Goal: Task Accomplishment & Management: Use online tool/utility

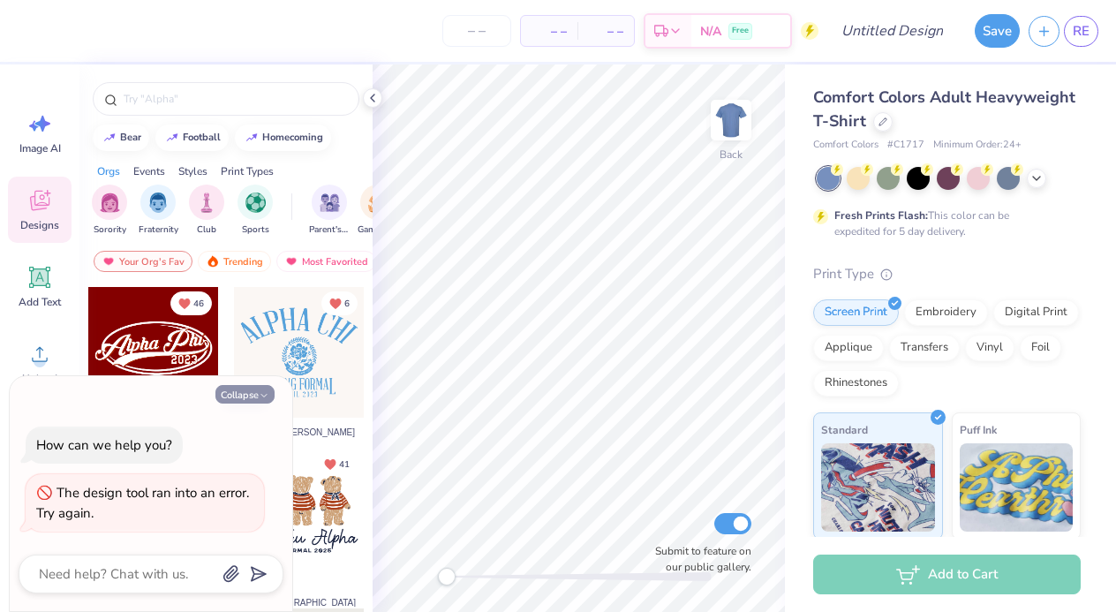
click at [243, 388] on button "Collapse" at bounding box center [244, 394] width 59 height 19
type textarea "x"
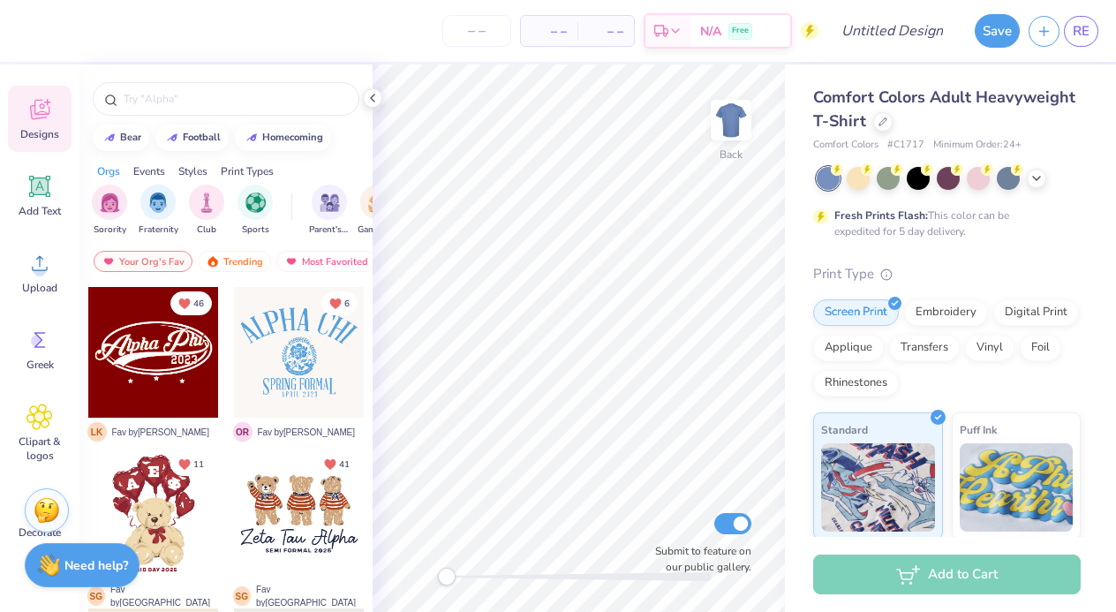
scroll to position [131, 0]
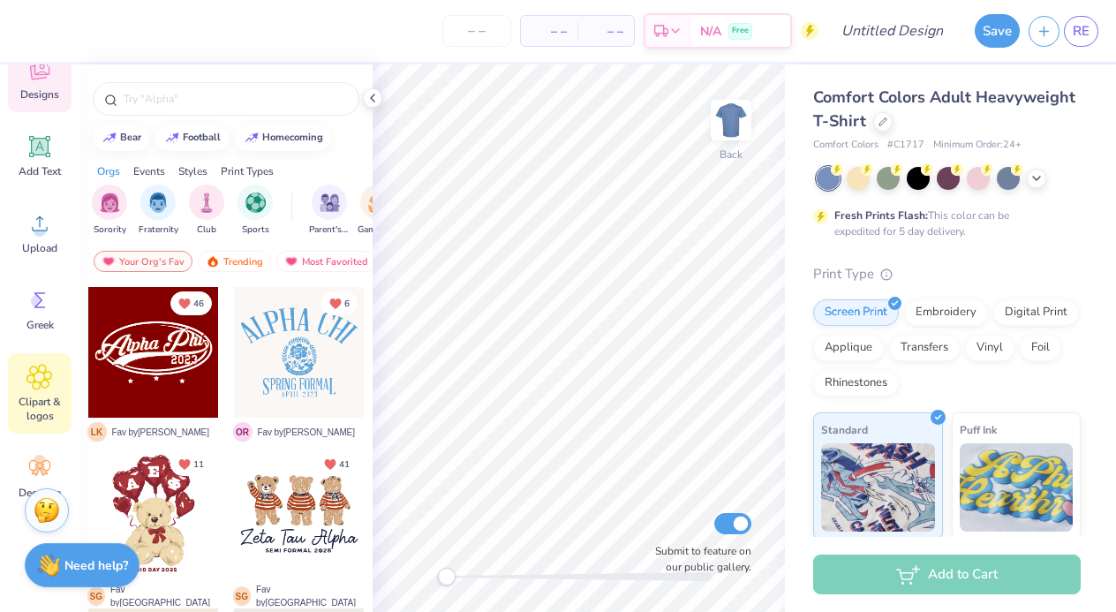
click at [41, 389] on icon at bounding box center [39, 377] width 26 height 26
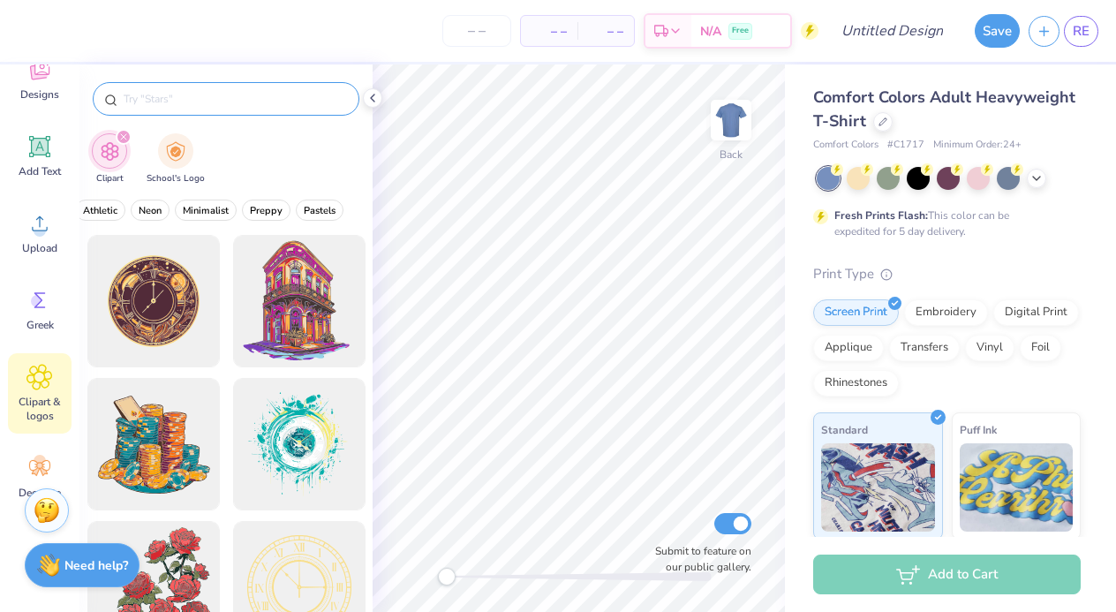
scroll to position [0, 731]
click at [258, 99] on input "text" at bounding box center [235, 99] width 226 height 18
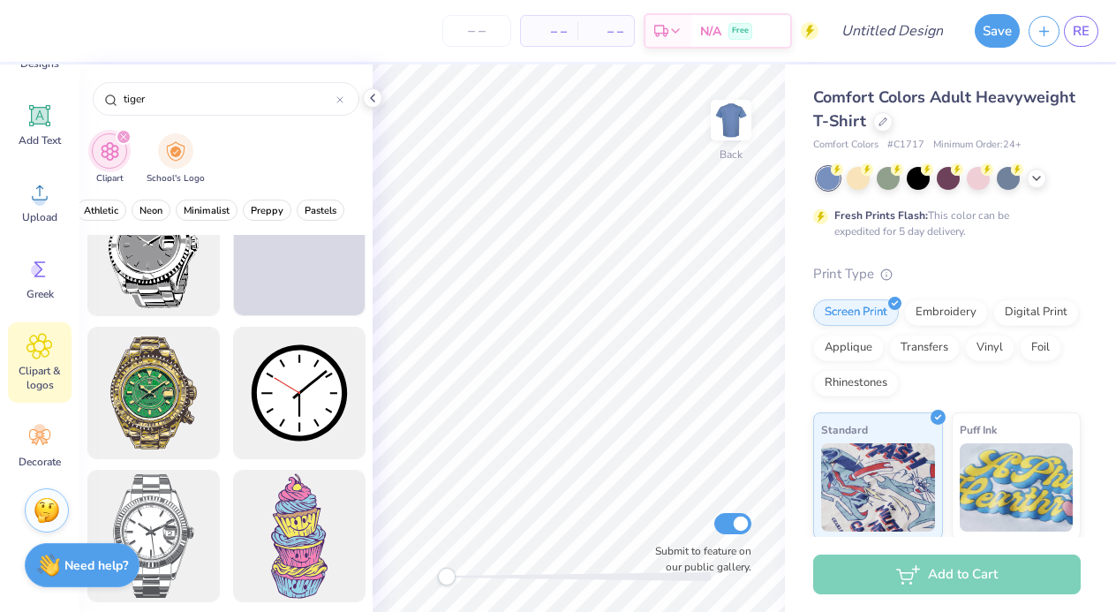
scroll to position [3627, 0]
type input "tiger"
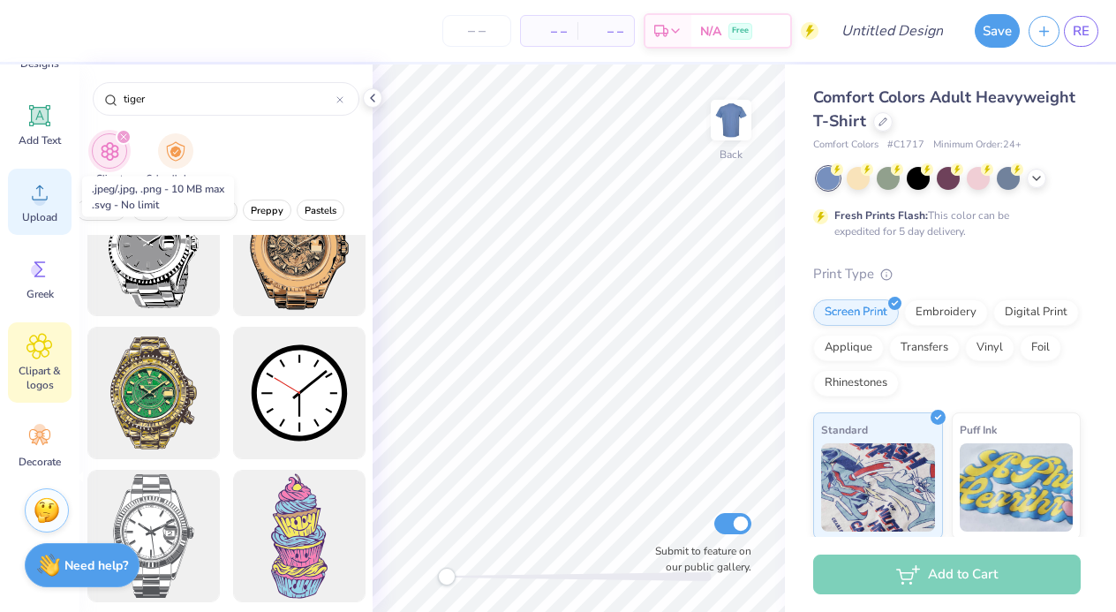
click at [41, 208] on div "Upload" at bounding box center [40, 202] width 64 height 66
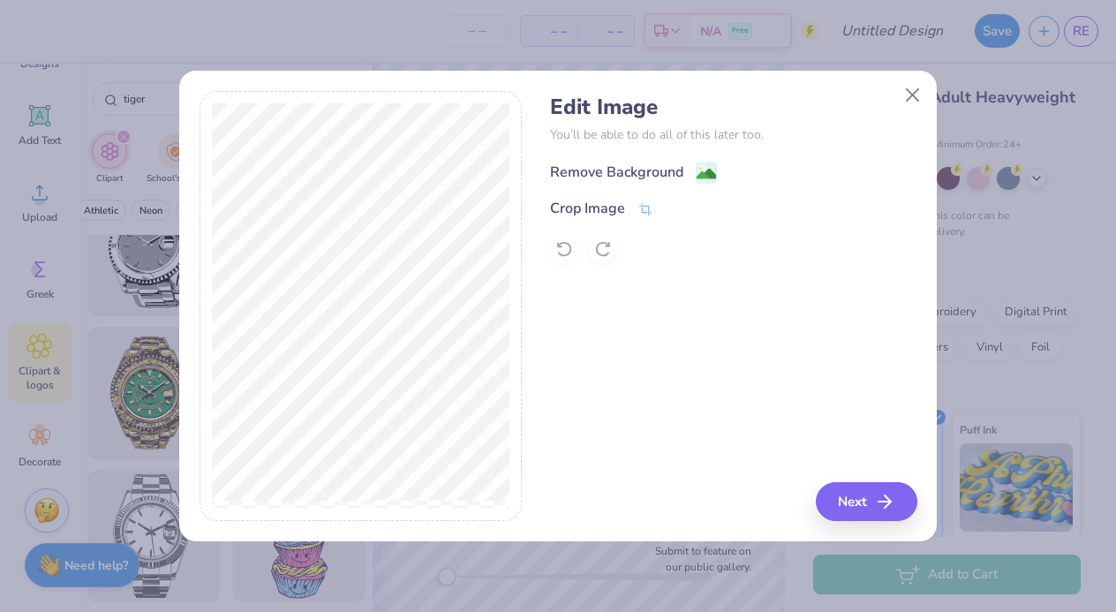
click at [652, 170] on div "Remove Background" at bounding box center [616, 172] width 133 height 21
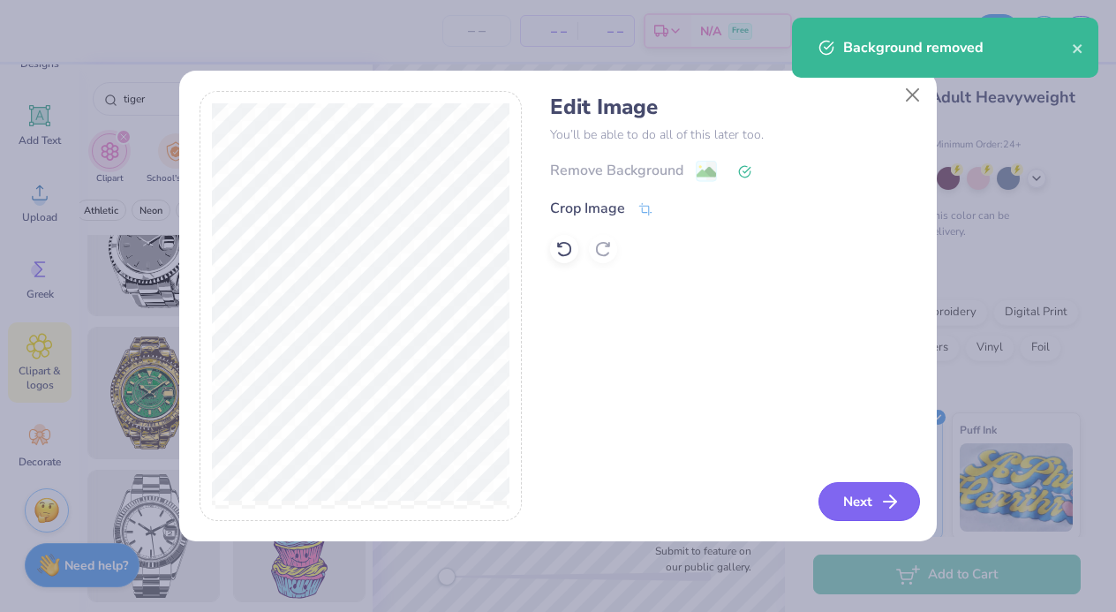
click at [862, 496] on button "Next" at bounding box center [869, 501] width 102 height 39
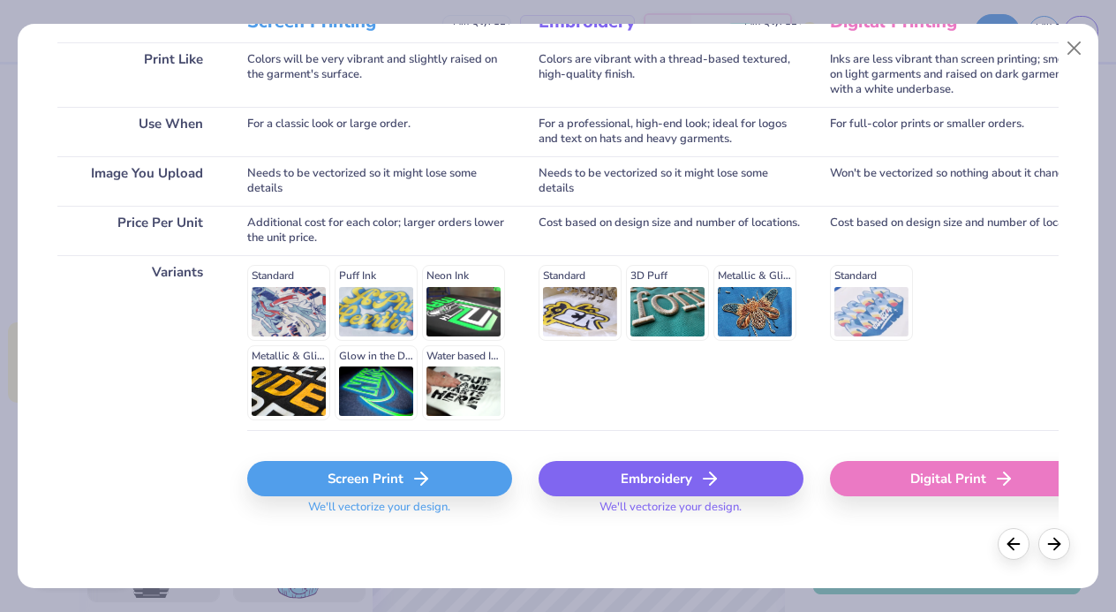
scroll to position [268, 0]
click at [373, 481] on div "Screen Print" at bounding box center [379, 479] width 265 height 35
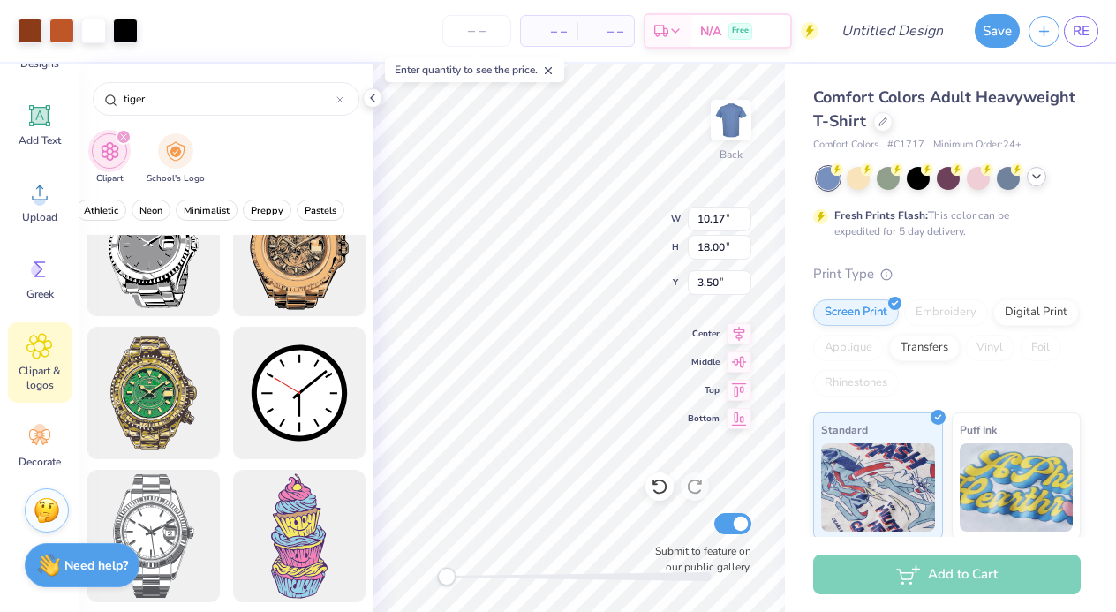
click at [1033, 175] on icon at bounding box center [1037, 177] width 14 height 14
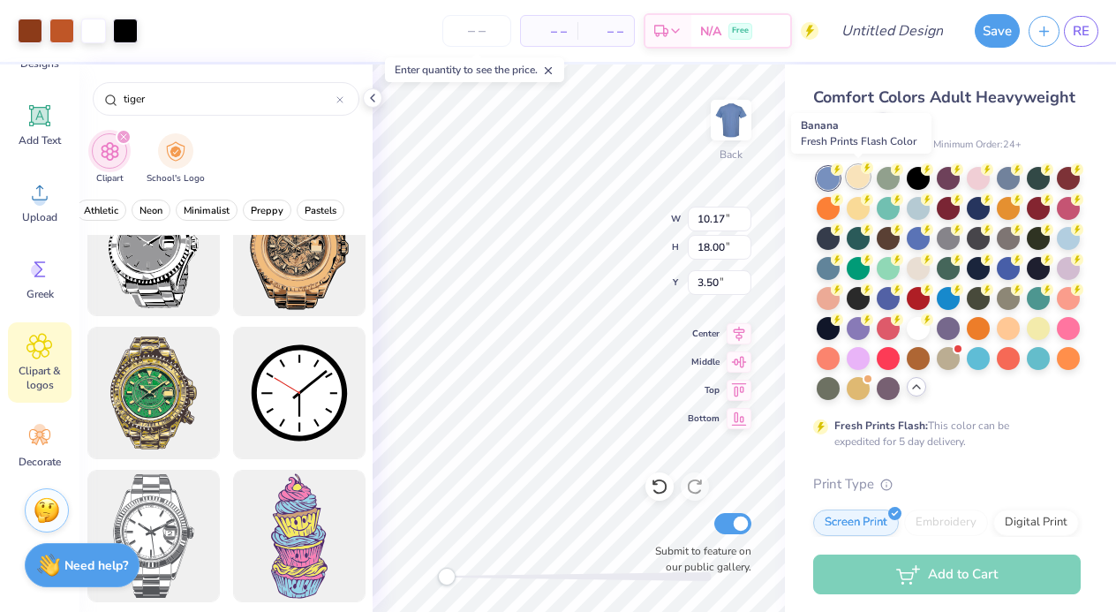
click at [858, 177] on div at bounding box center [858, 176] width 23 height 23
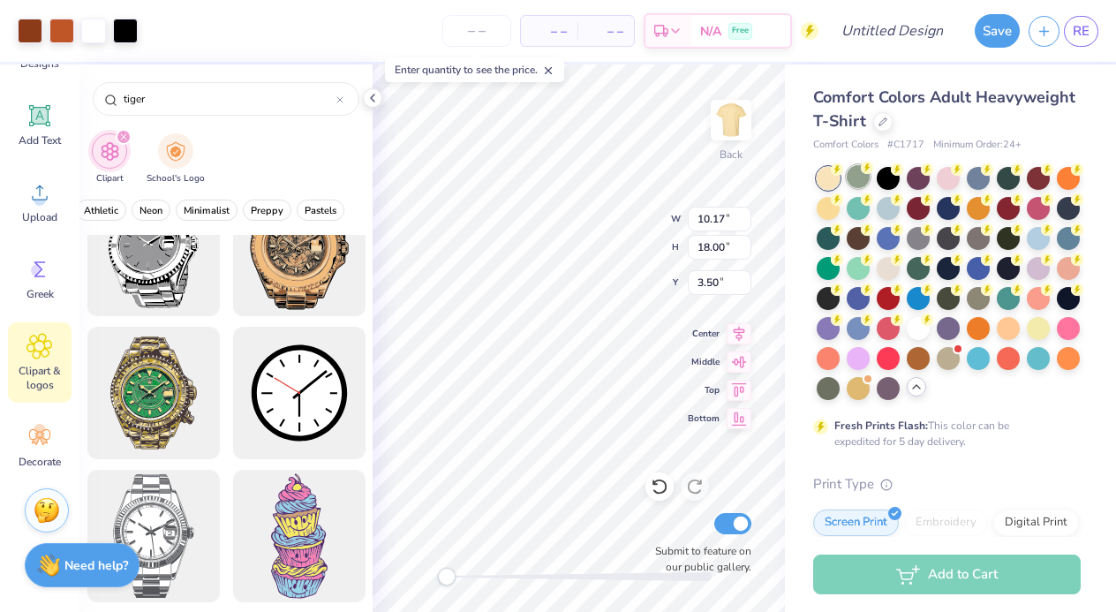
type input "3.99"
click at [888, 276] on div at bounding box center [888, 266] width 23 height 23
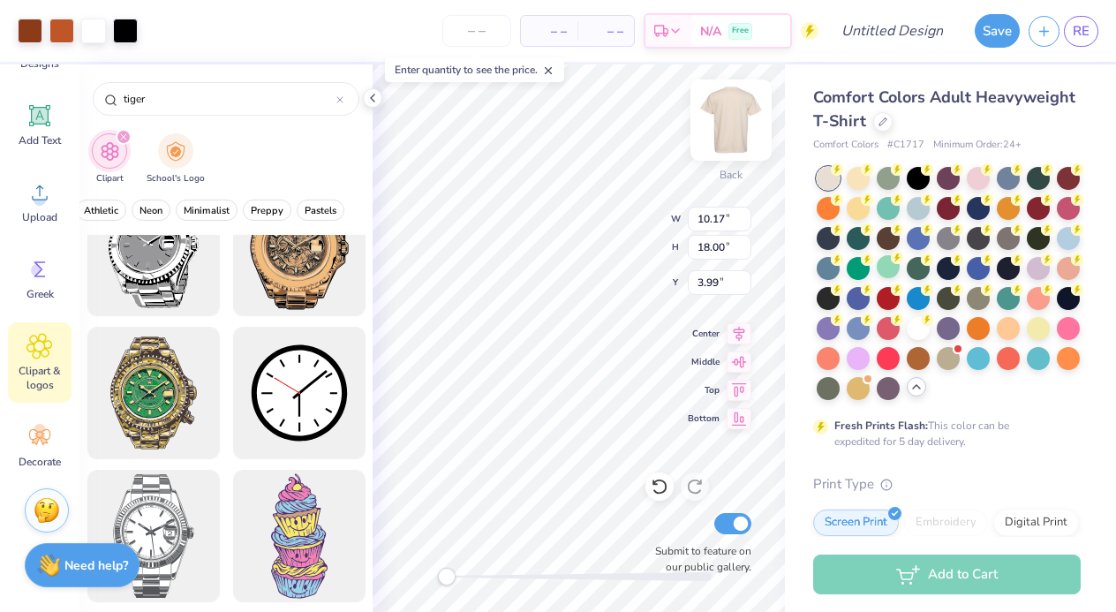
click at [739, 112] on img at bounding box center [731, 120] width 71 height 71
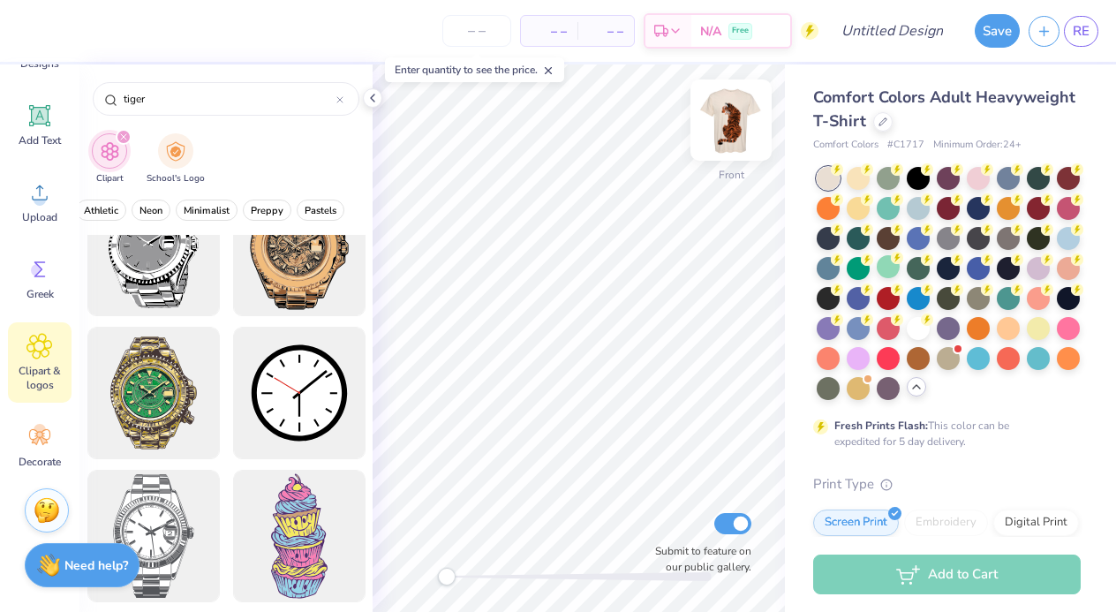
click at [733, 126] on img at bounding box center [731, 120] width 71 height 71
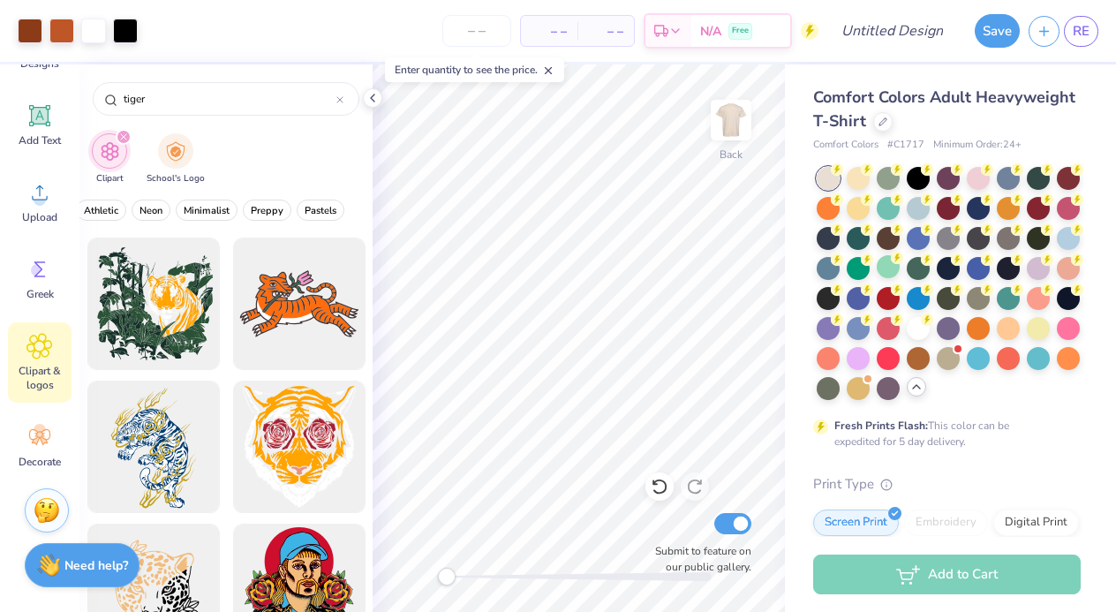
scroll to position [1864, 0]
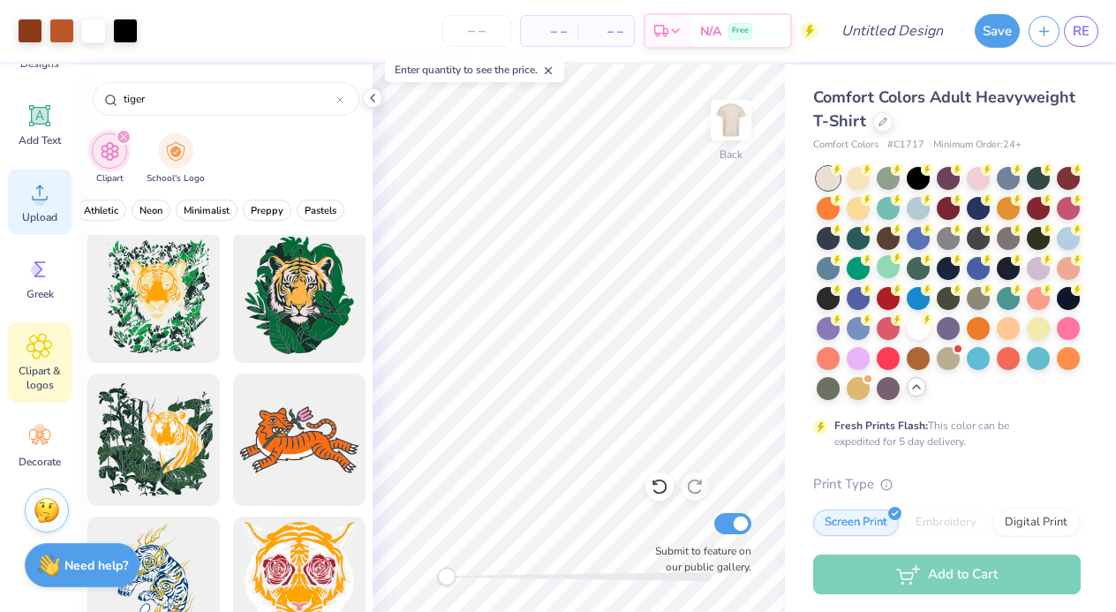
click at [41, 207] on div "Upload" at bounding box center [40, 202] width 64 height 66
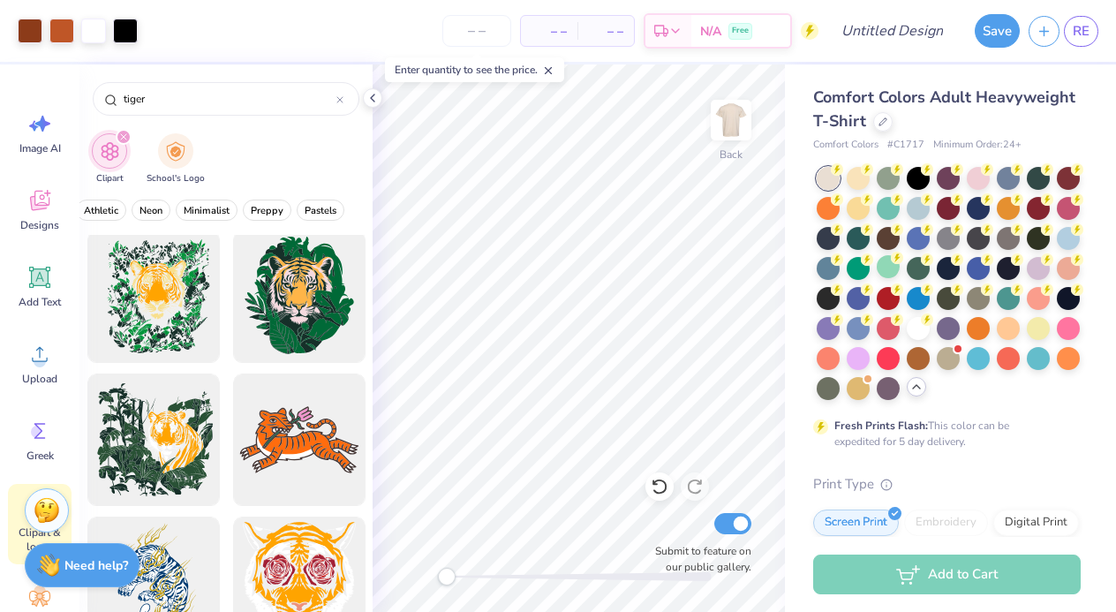
scroll to position [0, 0]
click at [49, 213] on icon at bounding box center [39, 200] width 26 height 26
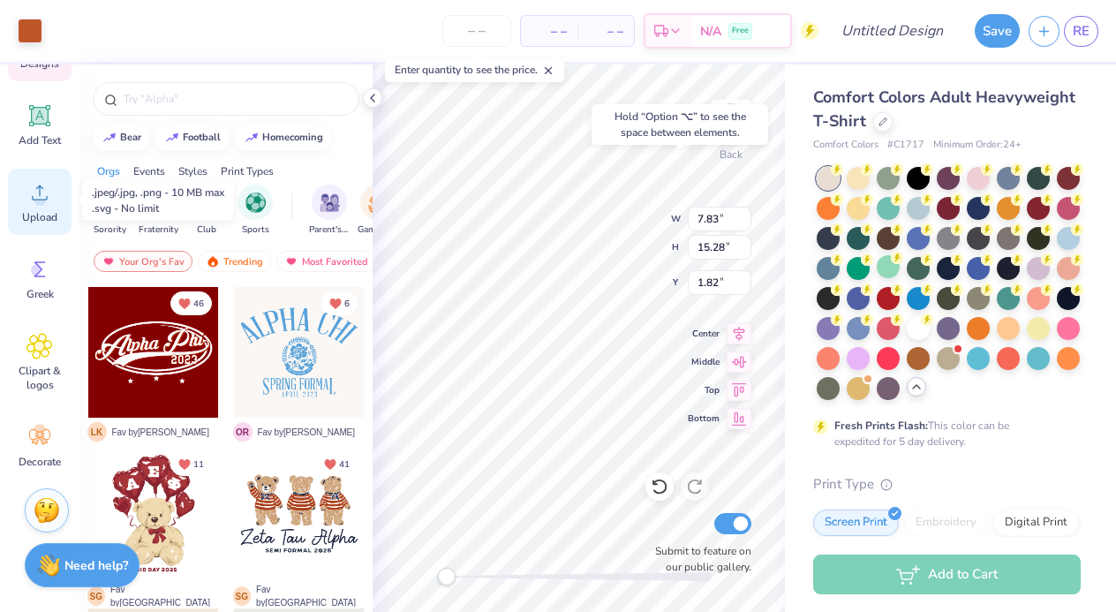
scroll to position [162, 0]
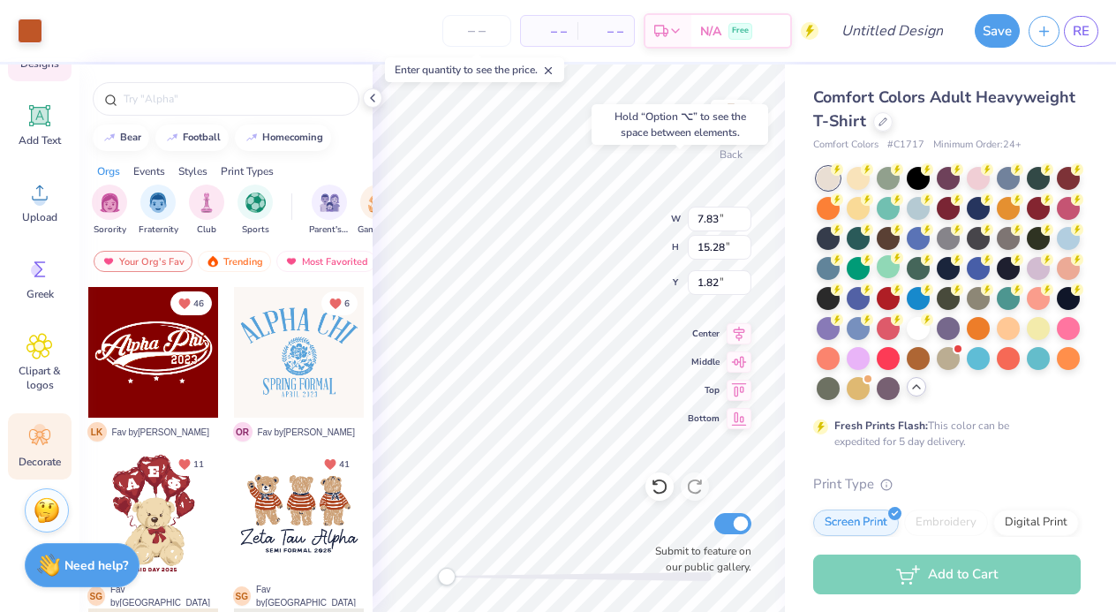
click at [45, 447] on icon at bounding box center [39, 437] width 26 height 26
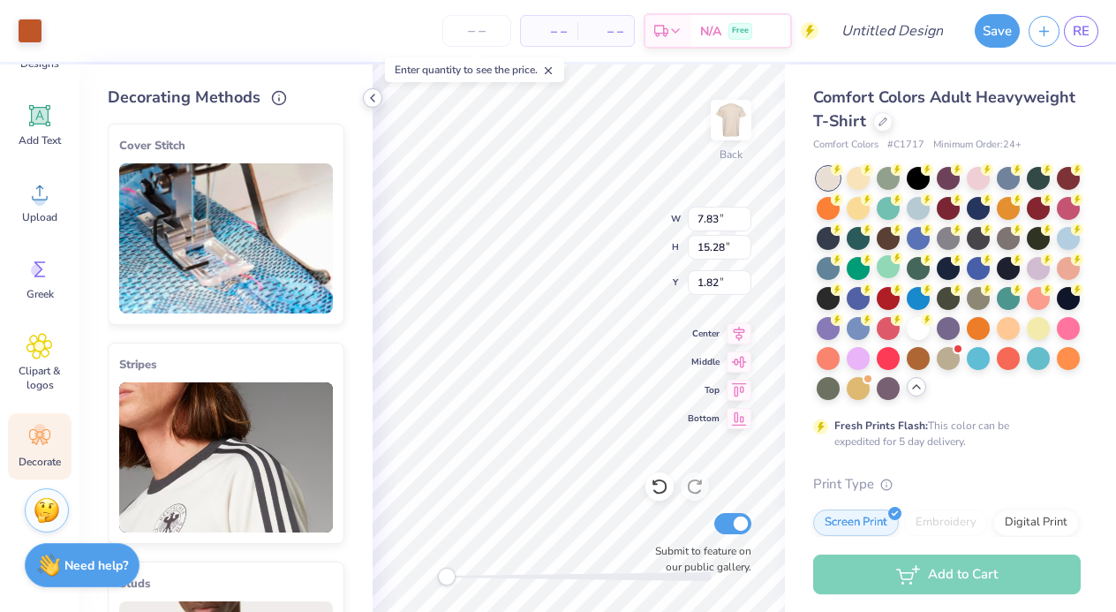
click at [366, 94] on div at bounding box center [372, 97] width 19 height 19
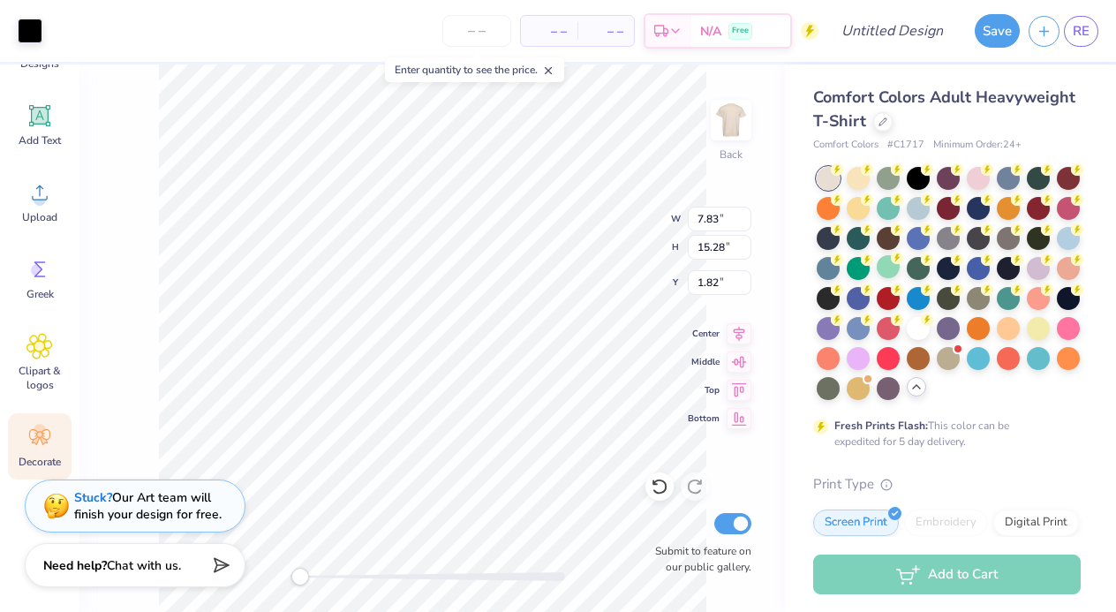
type input "3.84"
type input "1.26"
type input "7.23"
type input "2.74"
type input "0.61"
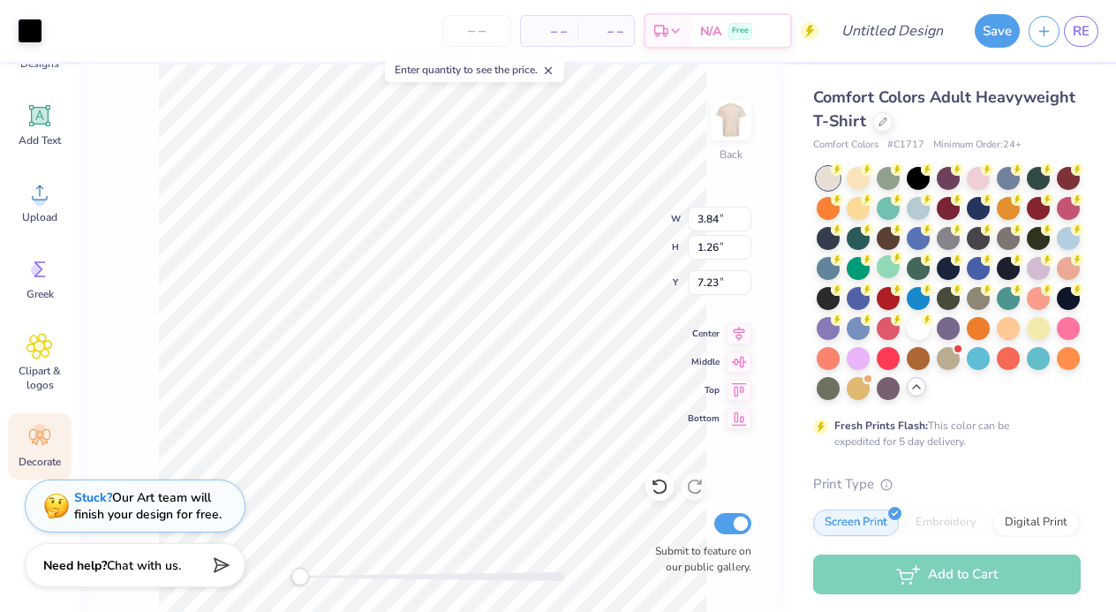
type input "6.70"
type input "1.98"
type input "2.17"
type input "14.71"
type input "1.94"
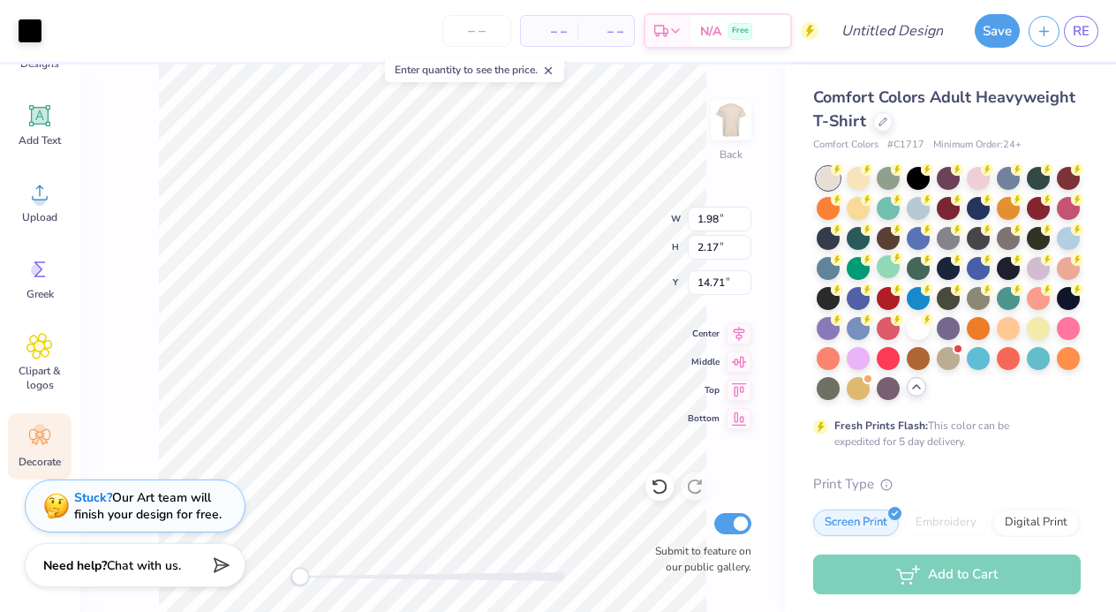
type input "0.68"
type input "5.03"
type input "1.94"
type input "0.68"
type input "5.25"
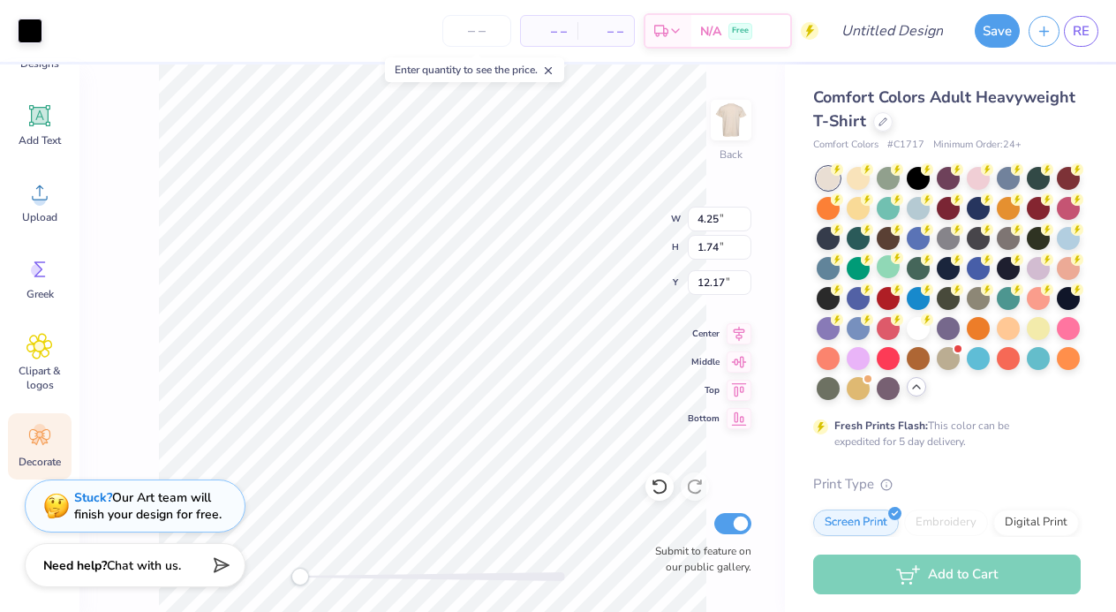
type input "4.25"
type input "1.74"
type input "12.17"
click at [738, 114] on img at bounding box center [731, 120] width 71 height 71
type input "5.82"
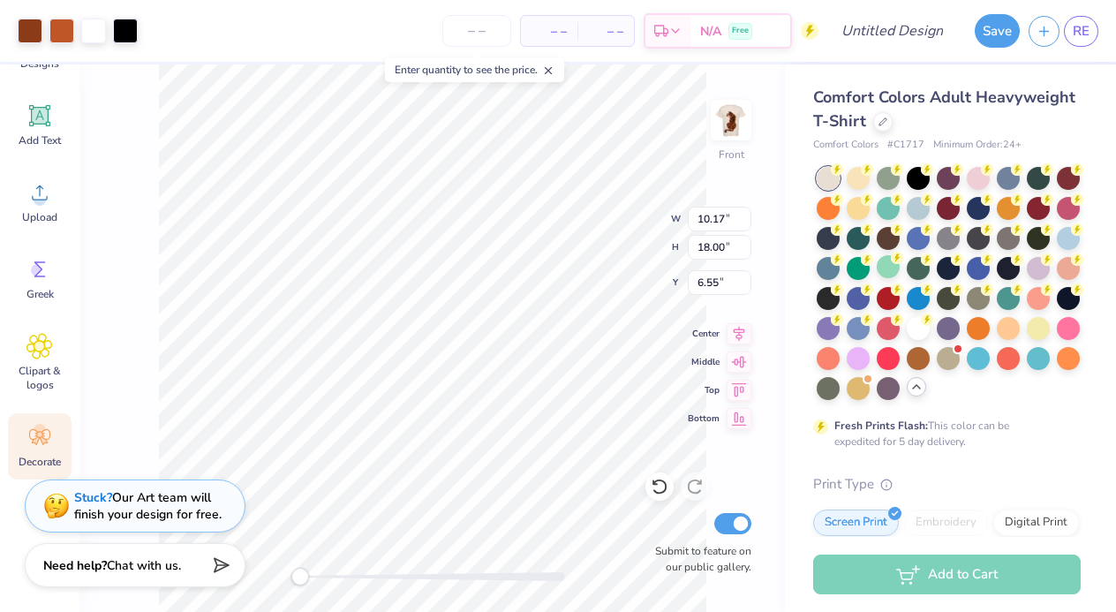
type input "10.30"
type input "4.75"
type input "6.41"
type input "11.34"
type input "8.70"
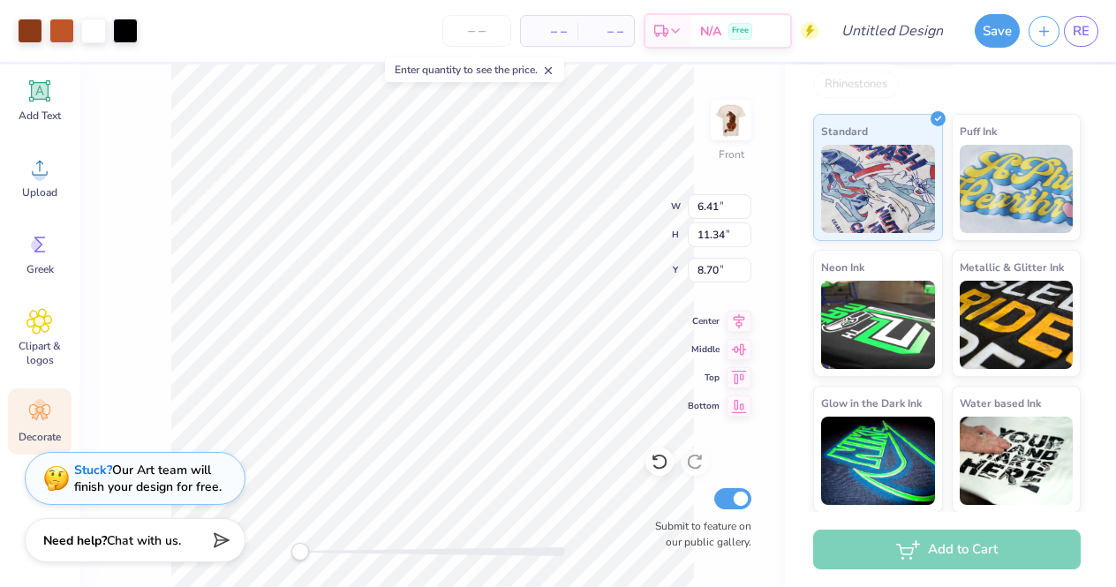
scroll to position [186, 0]
click at [42, 348] on span "Clipart & logos" at bounding box center [40, 353] width 58 height 28
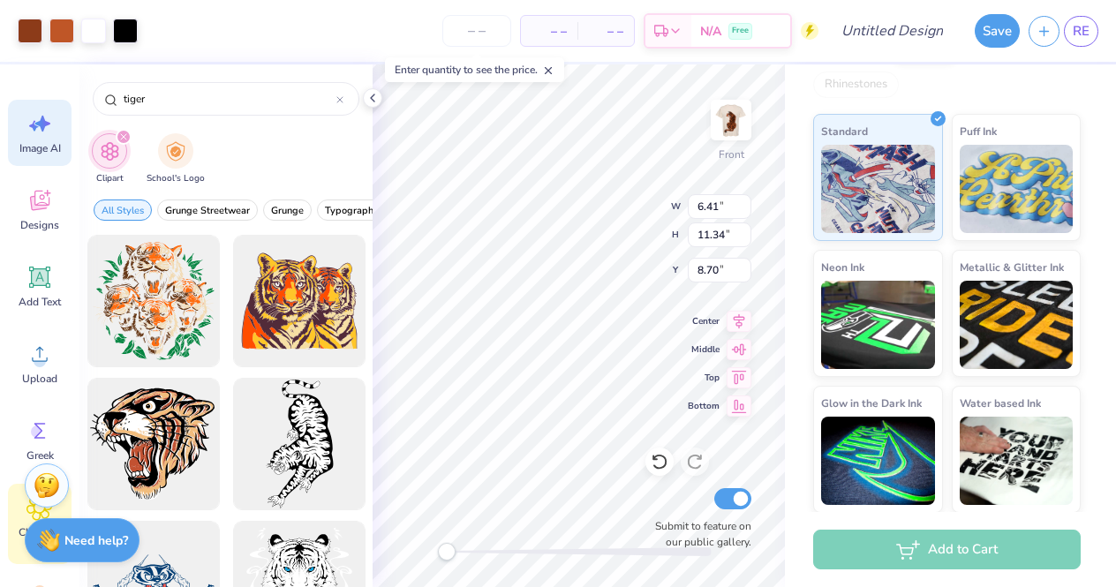
scroll to position [0, 0]
click at [37, 227] on span "Designs" at bounding box center [39, 225] width 39 height 14
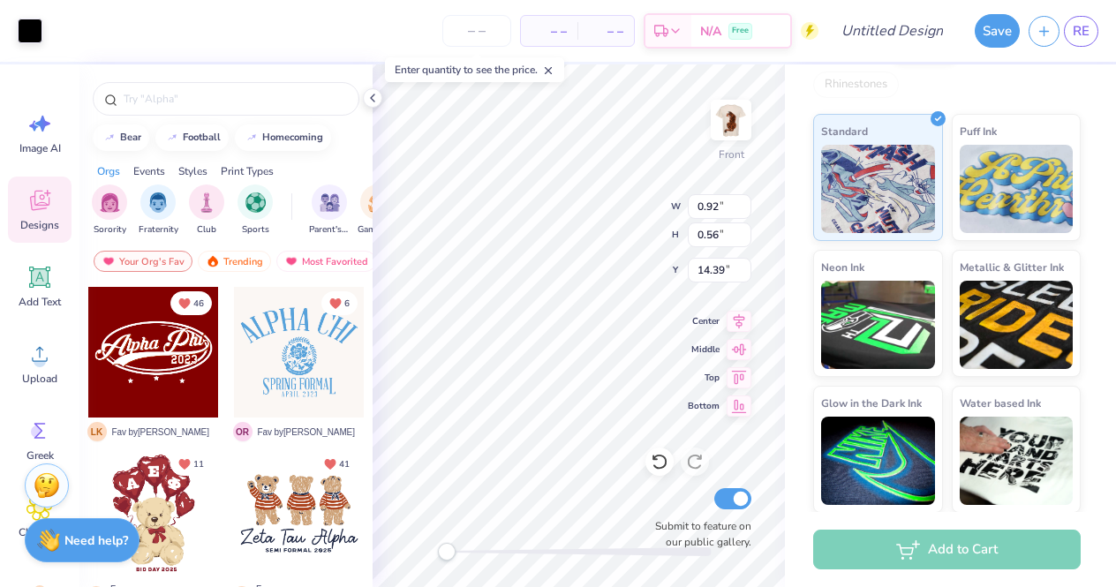
type input "2.42"
type input "0.80"
type input "12.29"
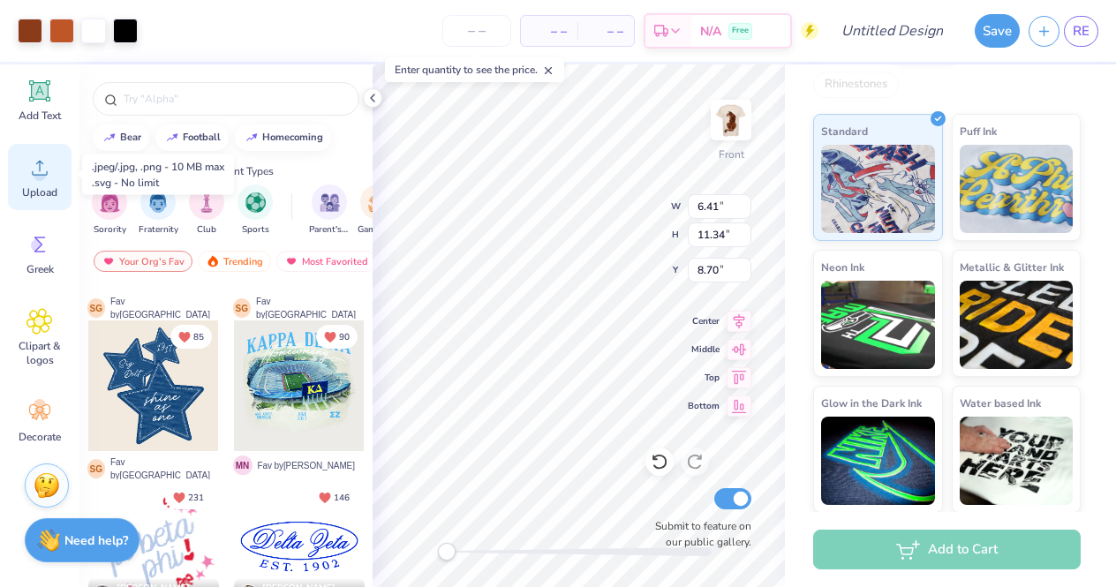
scroll to position [186, 0]
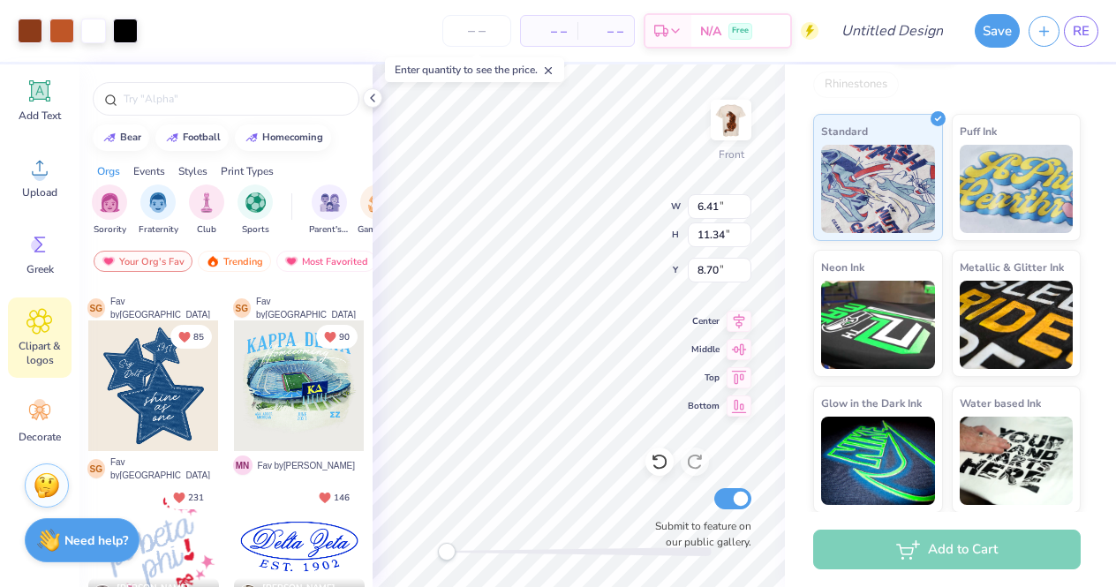
click at [44, 351] on span "Clipart & logos" at bounding box center [40, 353] width 58 height 28
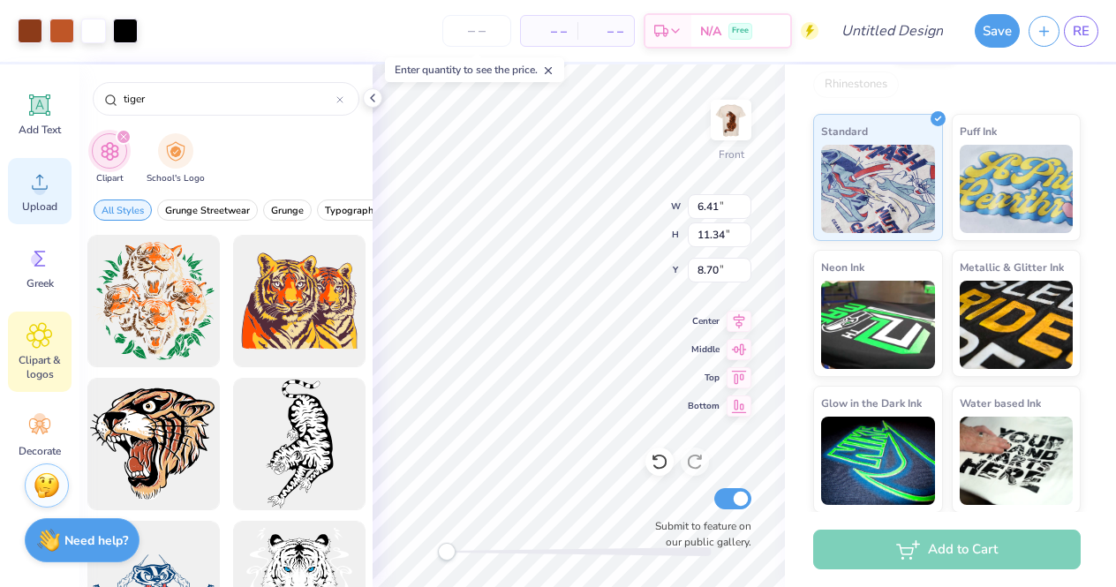
scroll to position [0, 0]
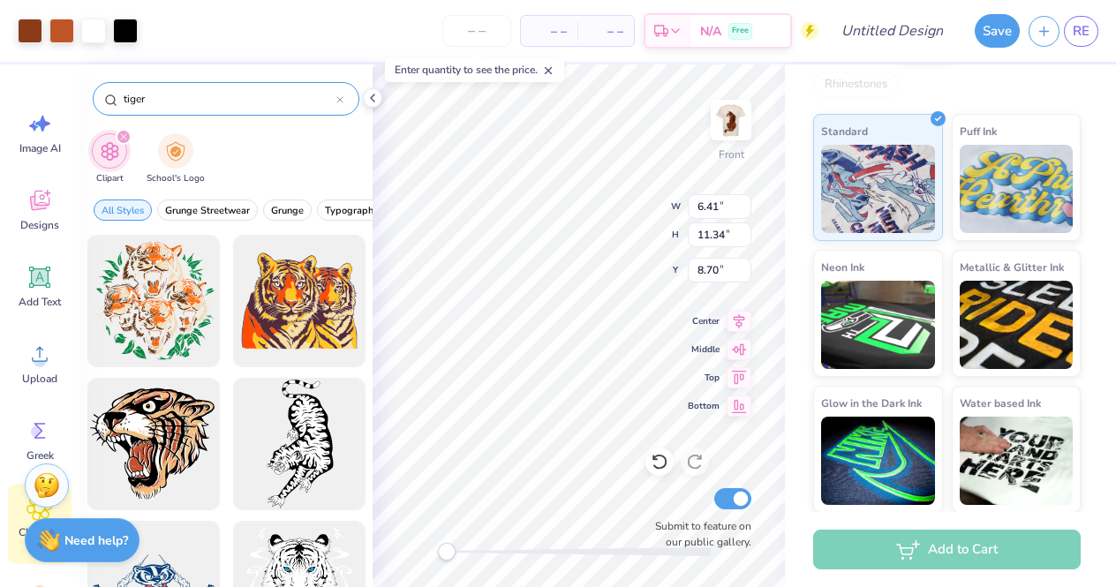
click at [339, 104] on div at bounding box center [339, 99] width 7 height 16
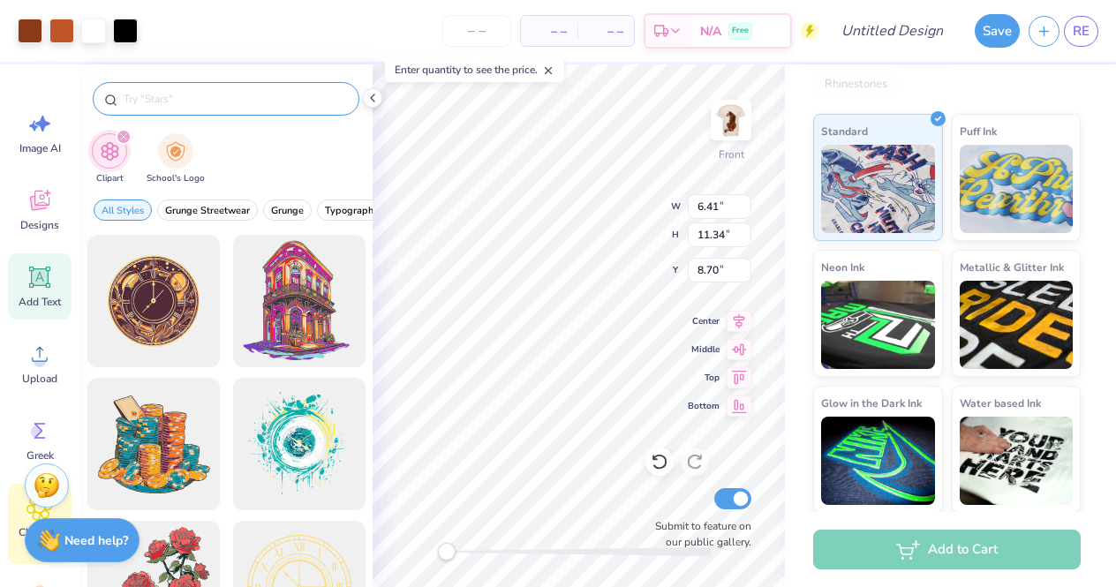
click at [51, 290] on icon at bounding box center [39, 277] width 26 height 26
type input "5.69"
type input "1.65"
type input "12.93"
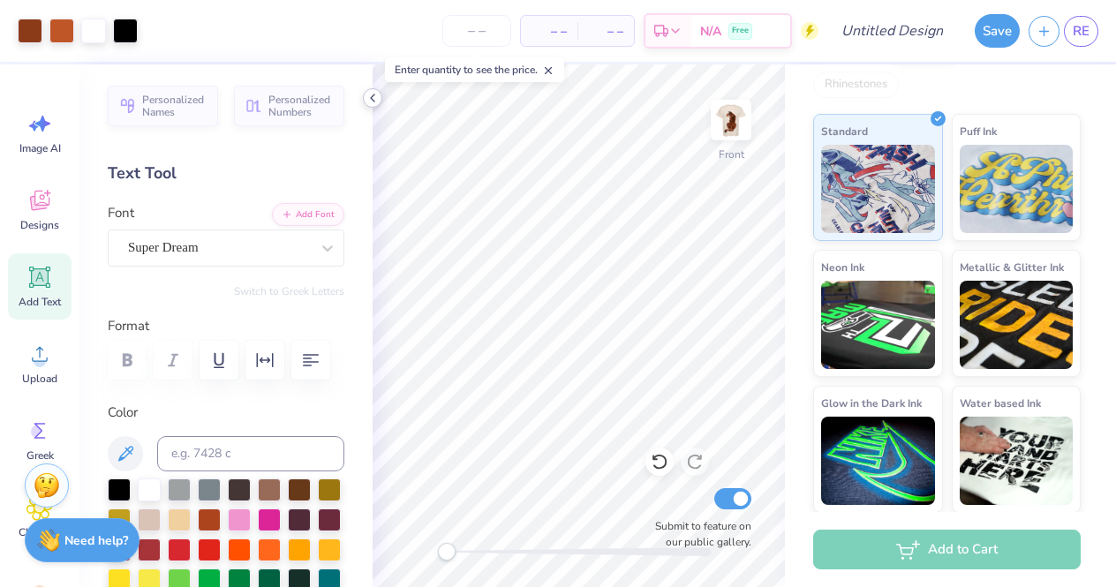
click at [371, 95] on icon at bounding box center [373, 98] width 14 height 14
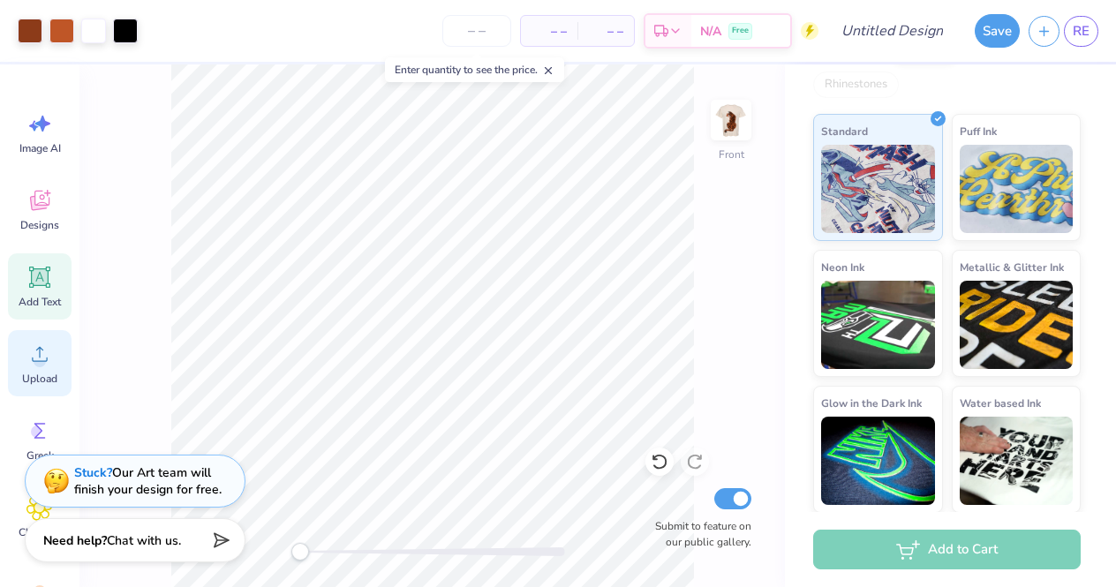
drag, startPoint x: 836, startPoint y: 558, endPoint x: 32, endPoint y: 373, distance: 825.3
click at [32, 373] on span "Upload" at bounding box center [39, 379] width 35 height 14
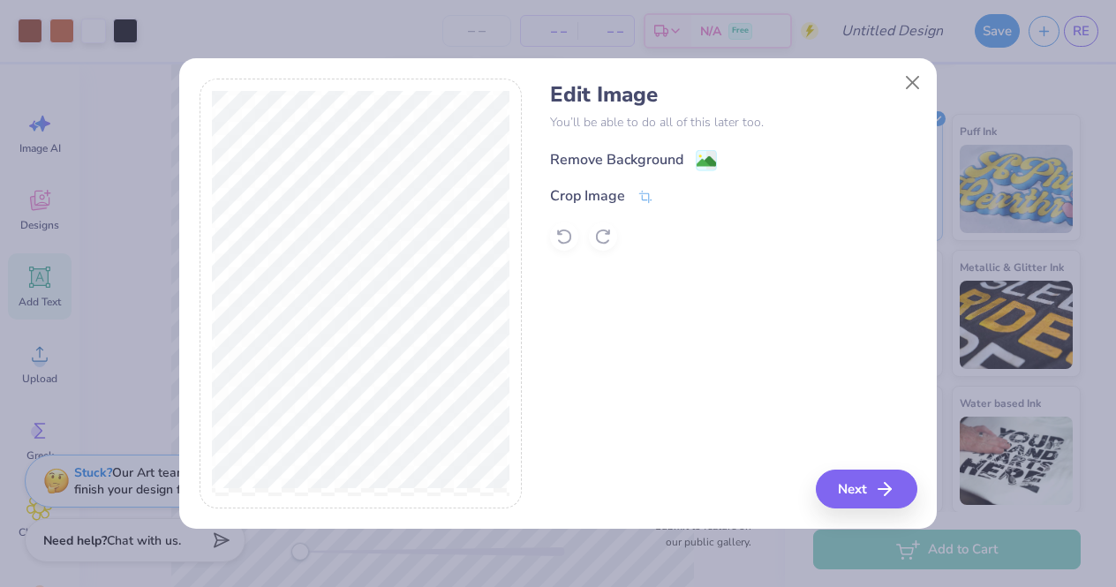
click at [704, 152] on g at bounding box center [707, 160] width 21 height 21
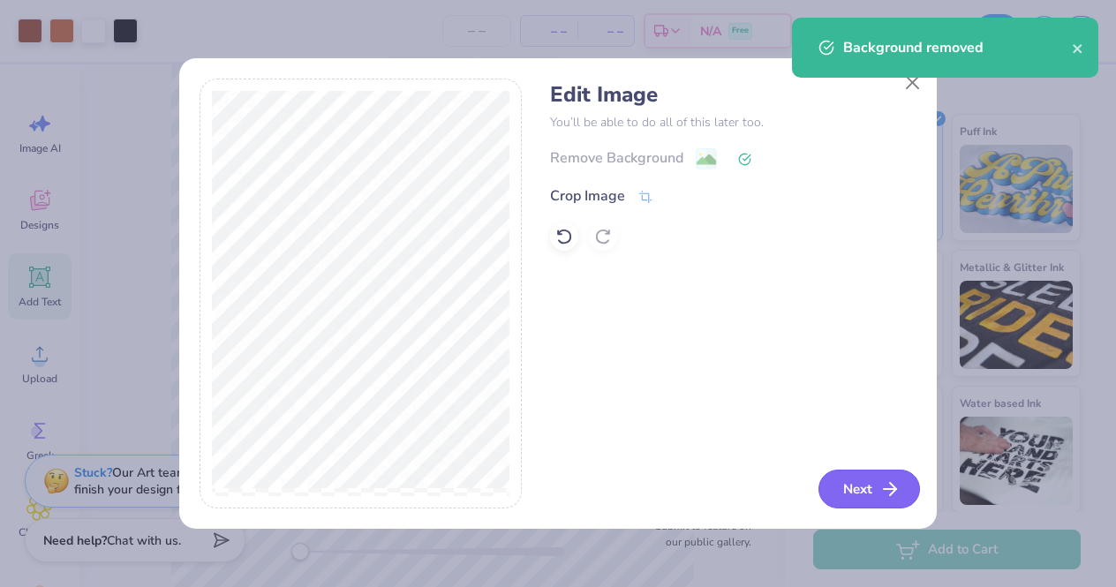
click at [861, 502] on button "Next" at bounding box center [869, 489] width 102 height 39
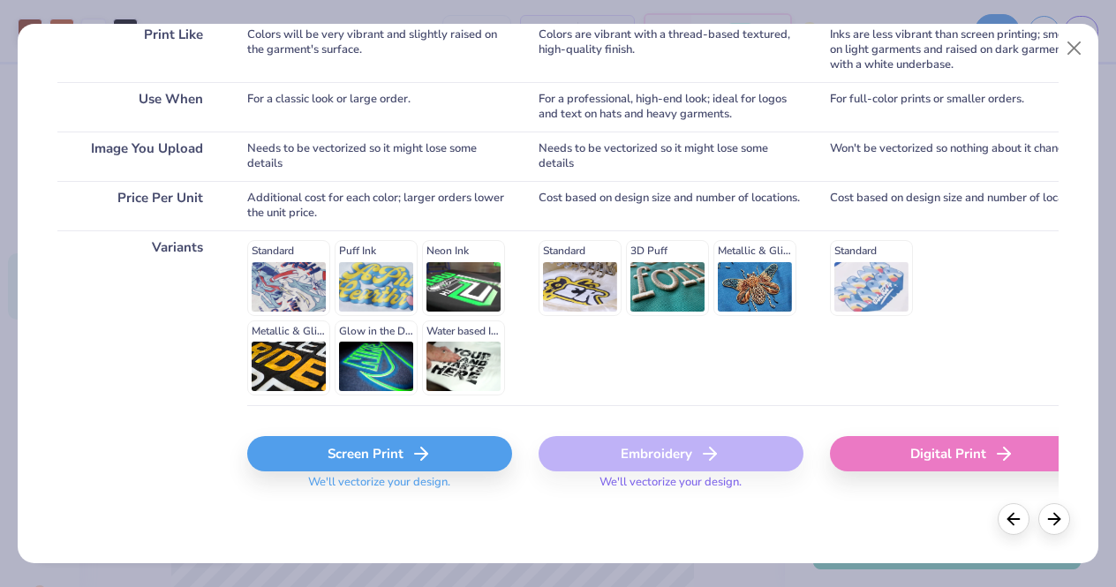
scroll to position [292, 0]
click at [373, 454] on div "Screen Print" at bounding box center [379, 454] width 265 height 35
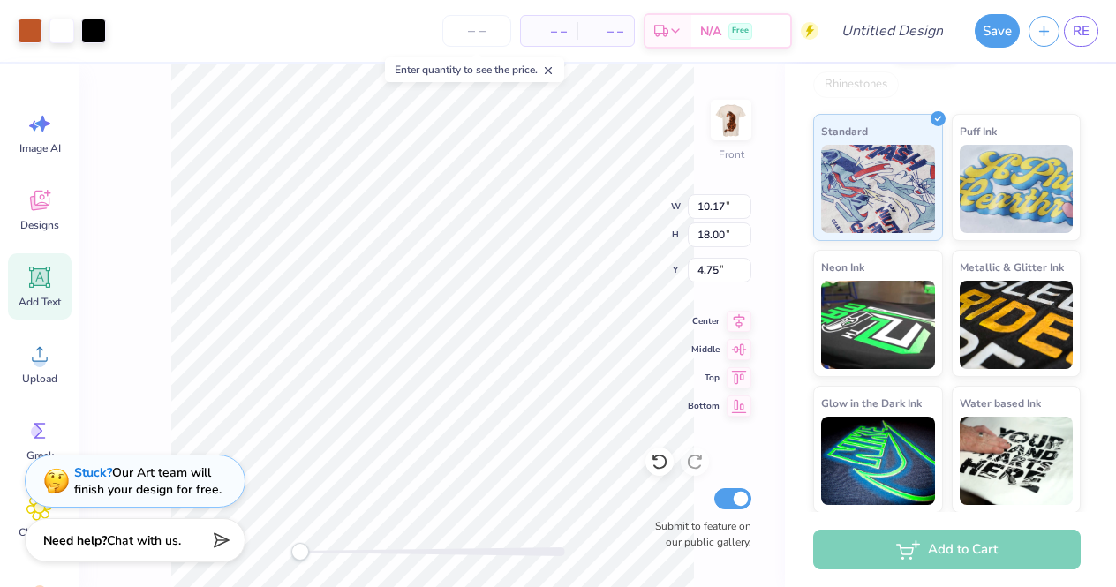
type input "7.89"
type input "13.96"
type input "6.79"
type input "12.02"
type input "8.10"
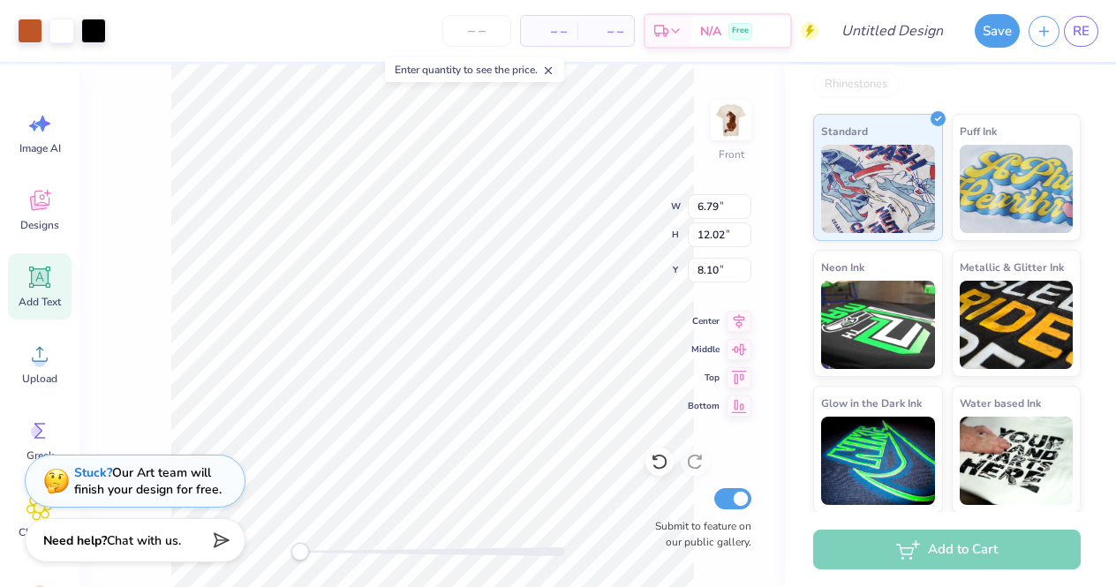
type input "6.38"
type input "11.29"
type input "8.70"
type input "8.08"
click at [162, 362] on div "Front W 11.12 11.12 " H 11.34 11.34 " Y 8.08 8.08 " Center Middle Top Bottom Su…" at bounding box center [431, 325] width 705 height 523
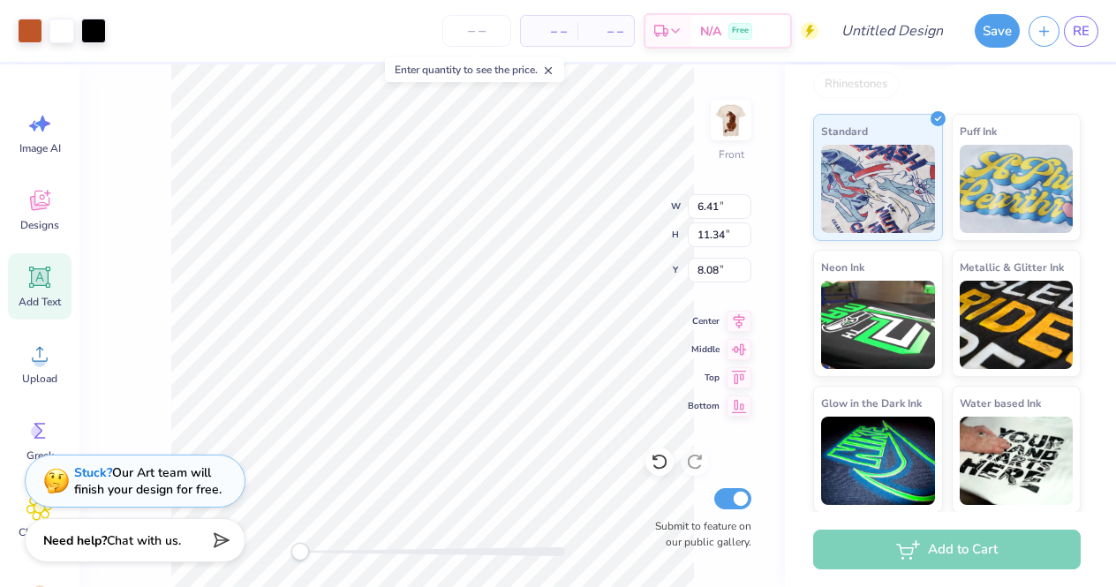
type input "6.38"
type input "11.29"
type input "8.13"
type input "8.08"
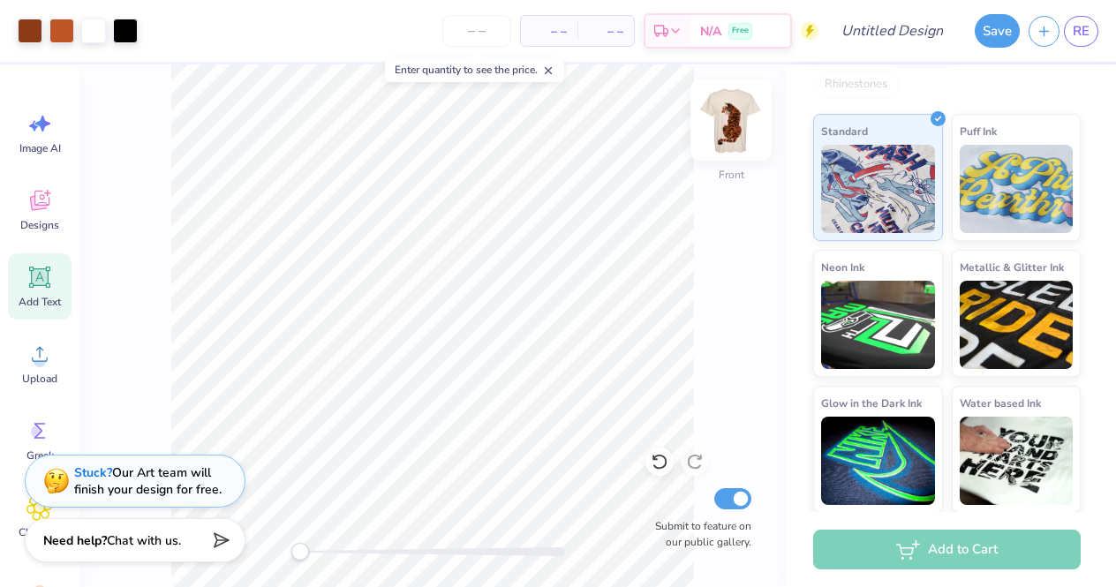
click at [742, 117] on img at bounding box center [731, 120] width 71 height 71
click at [727, 123] on img at bounding box center [731, 120] width 71 height 71
click at [44, 287] on icon at bounding box center [39, 277] width 26 height 26
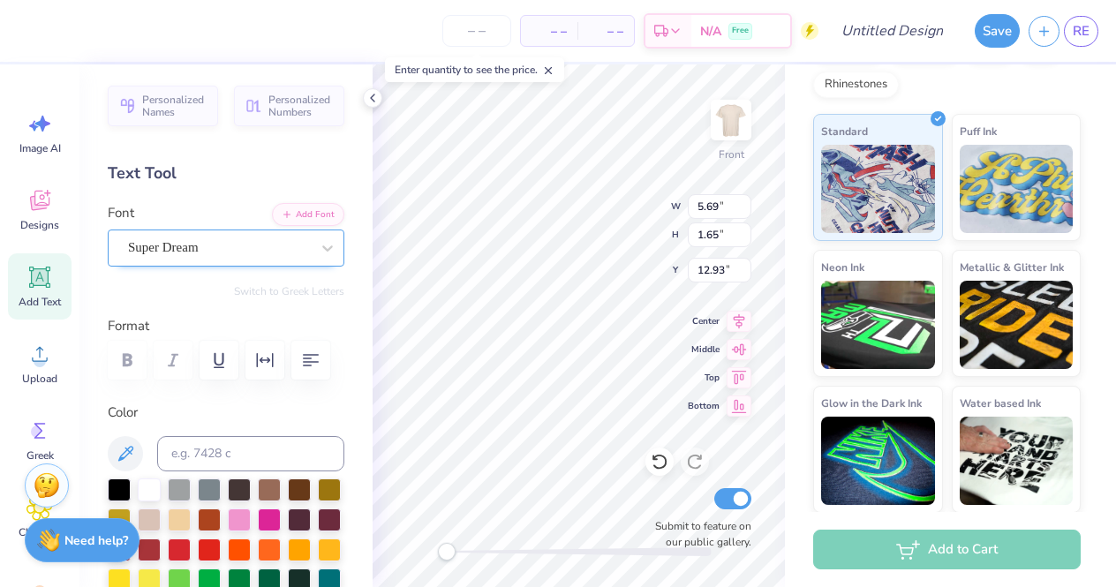
scroll to position [-2, 0]
click at [258, 251] on div "Super Dream" at bounding box center [218, 247] width 185 height 27
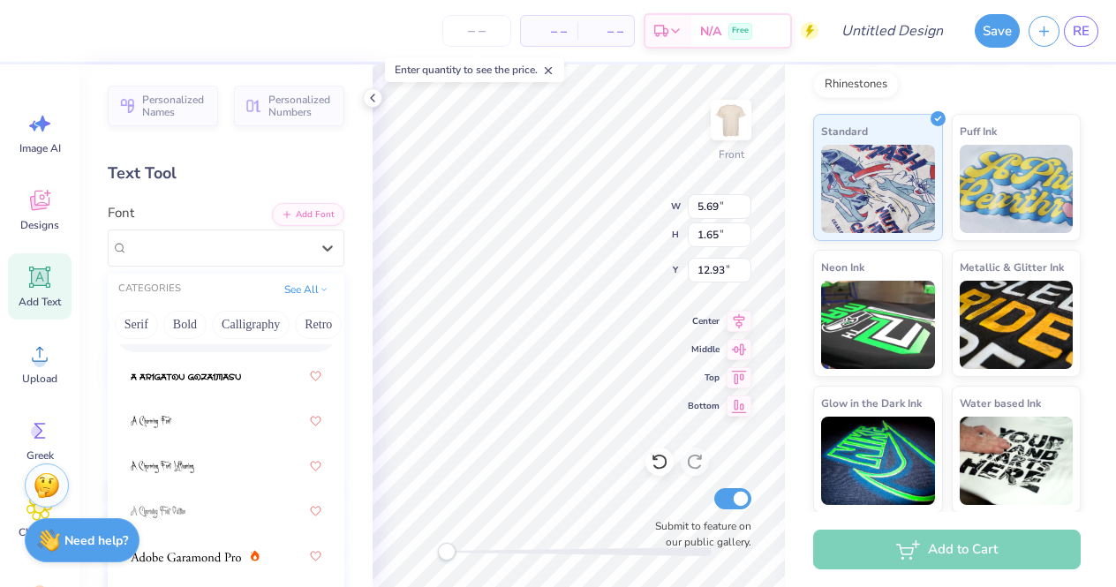
scroll to position [0, 204]
click at [157, 320] on button "Bold" at bounding box center [168, 325] width 43 height 28
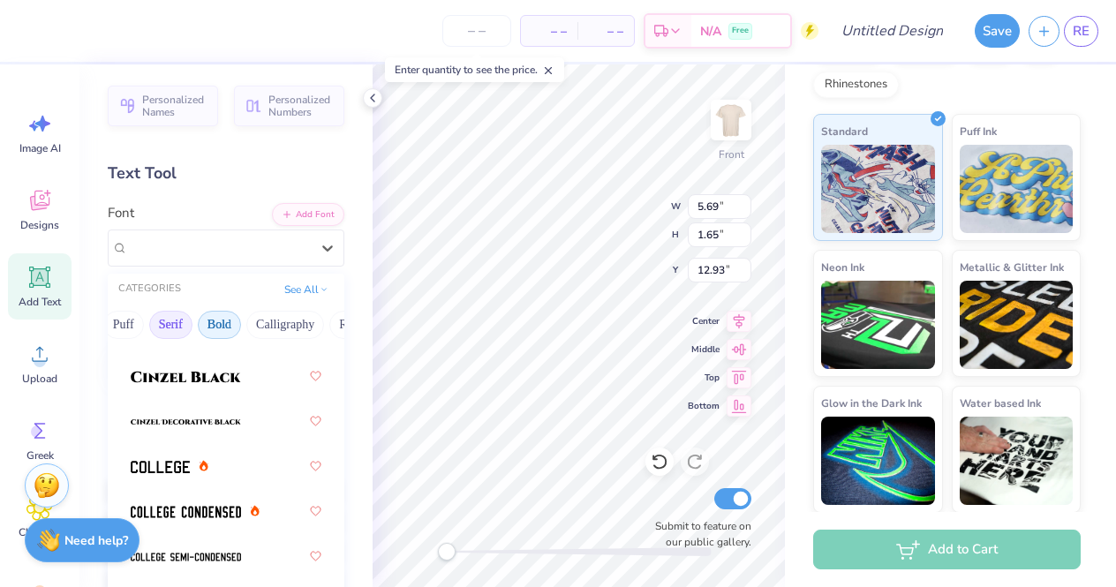
scroll to position [0, 131]
click at [208, 511] on img at bounding box center [186, 512] width 110 height 12
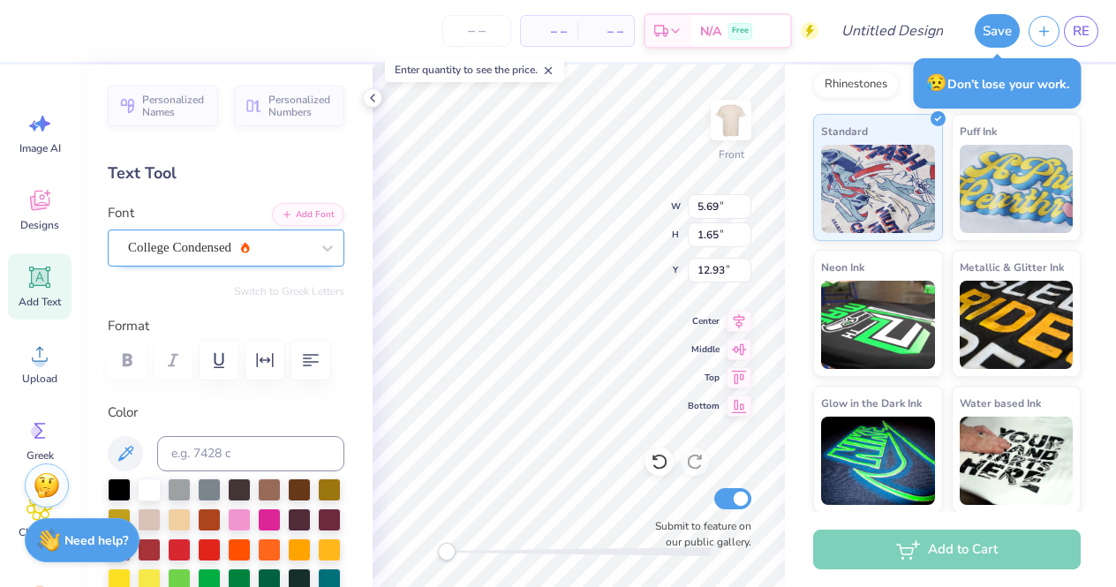
click at [273, 244] on div "College Condensed" at bounding box center [218, 247] width 185 height 27
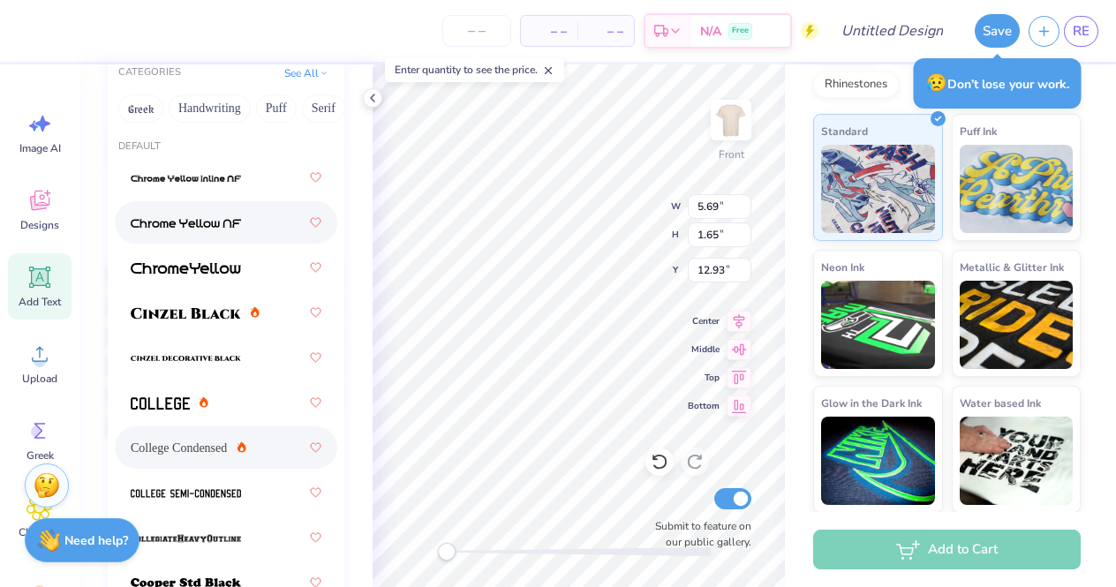
scroll to position [0, 0]
click at [322, 72] on icon at bounding box center [324, 71] width 9 height 9
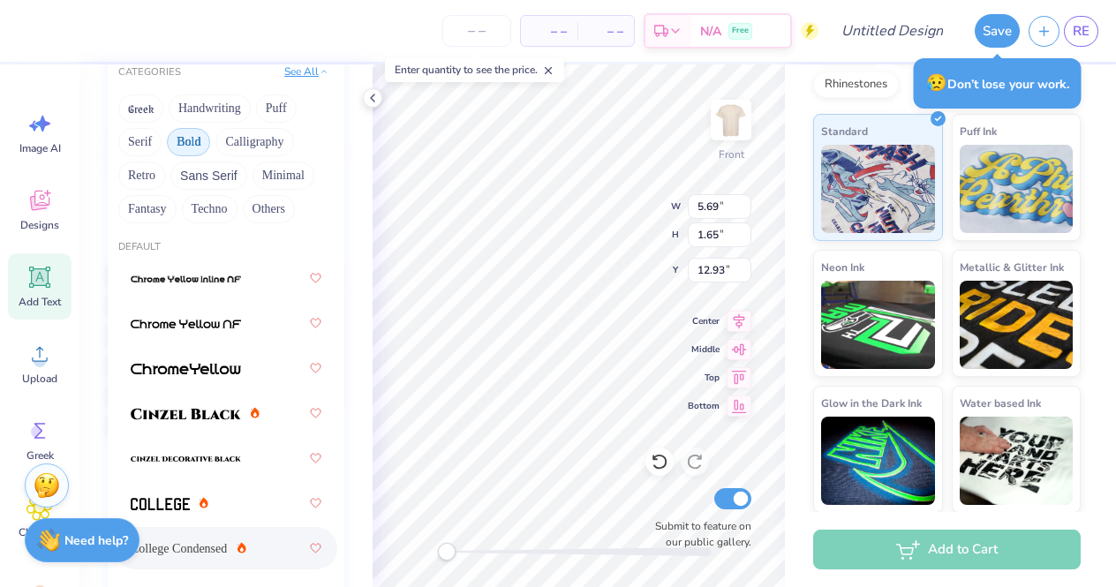
click at [322, 72] on polyline at bounding box center [324, 71] width 4 height 3
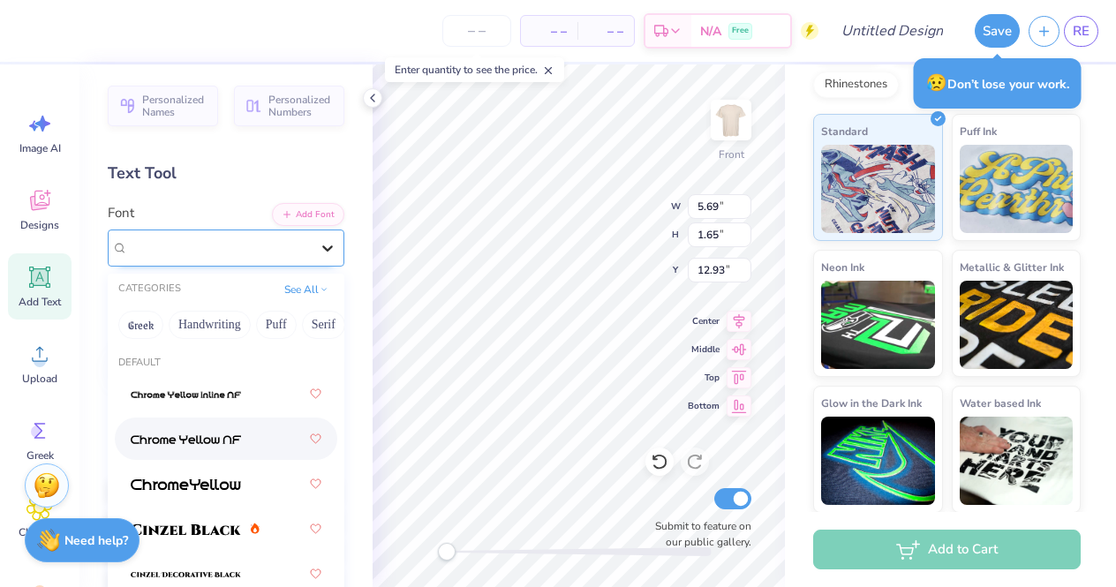
click at [328, 252] on icon at bounding box center [328, 248] width 18 height 18
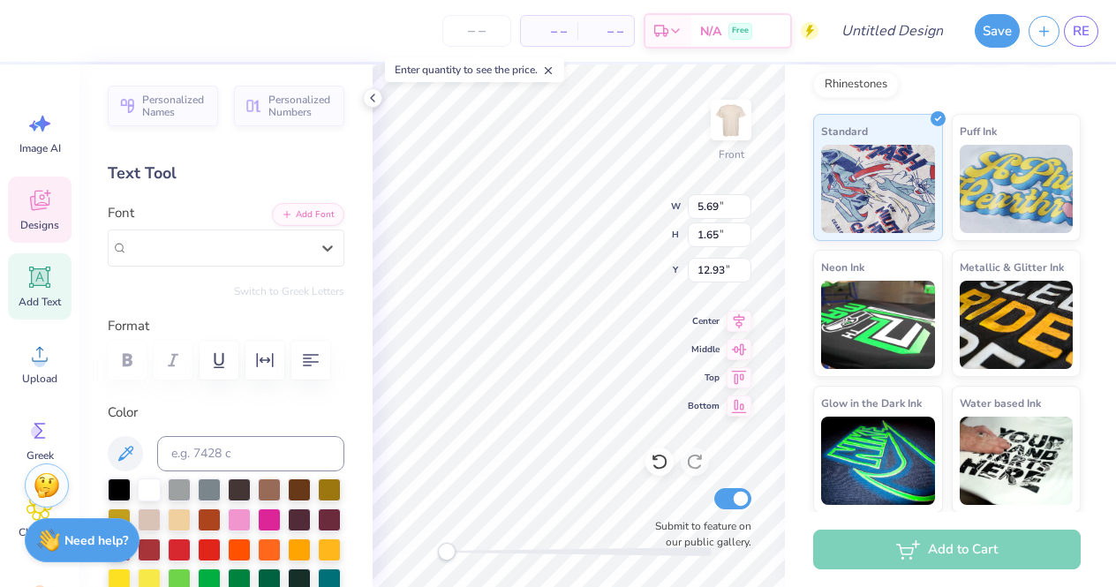
click at [41, 212] on icon at bounding box center [39, 200] width 26 height 26
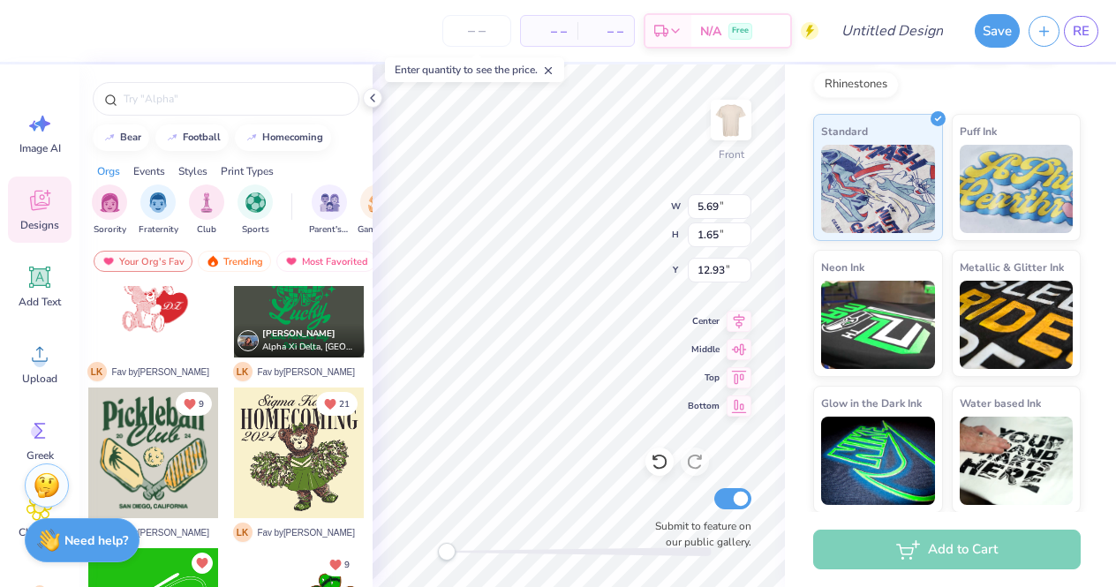
scroll to position [2305, 0]
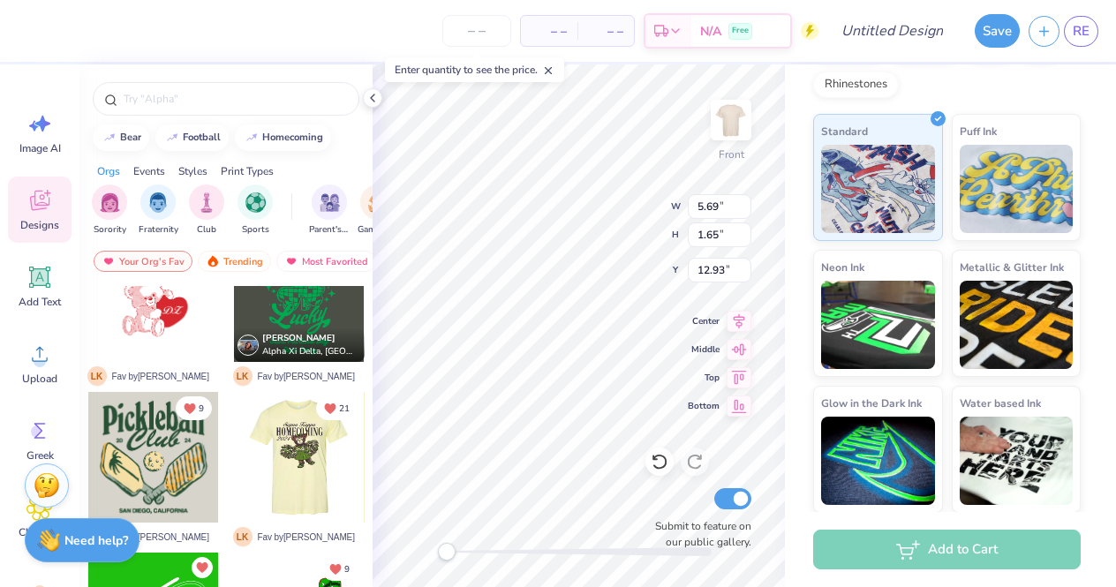
click at [291, 433] on div at bounding box center [298, 457] width 131 height 131
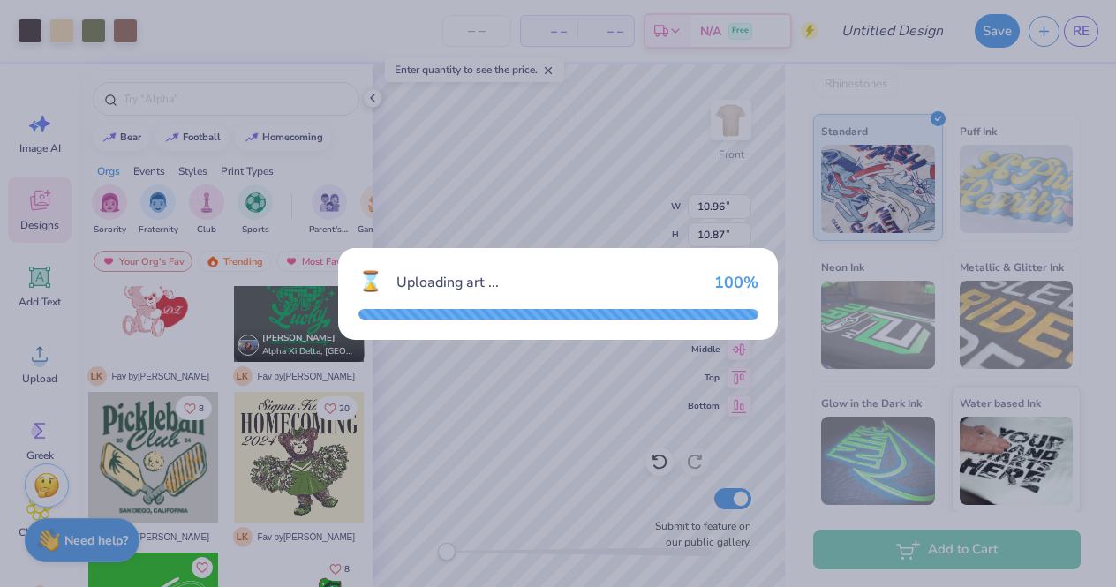
type input "10.96"
type input "10.87"
type input "3.00"
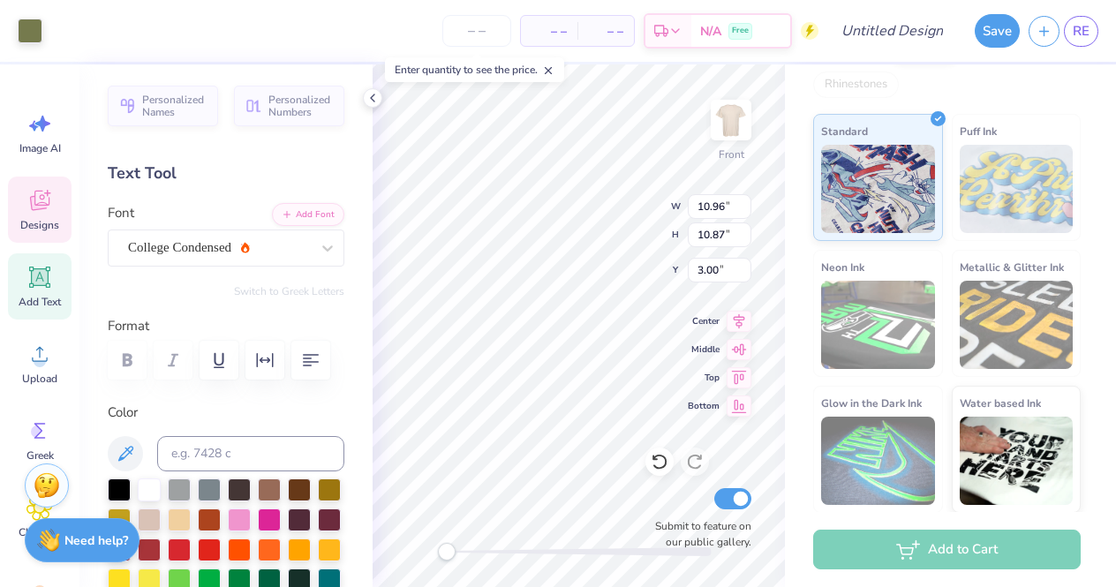
type input "9.09"
type input "8.27"
type input "5.88"
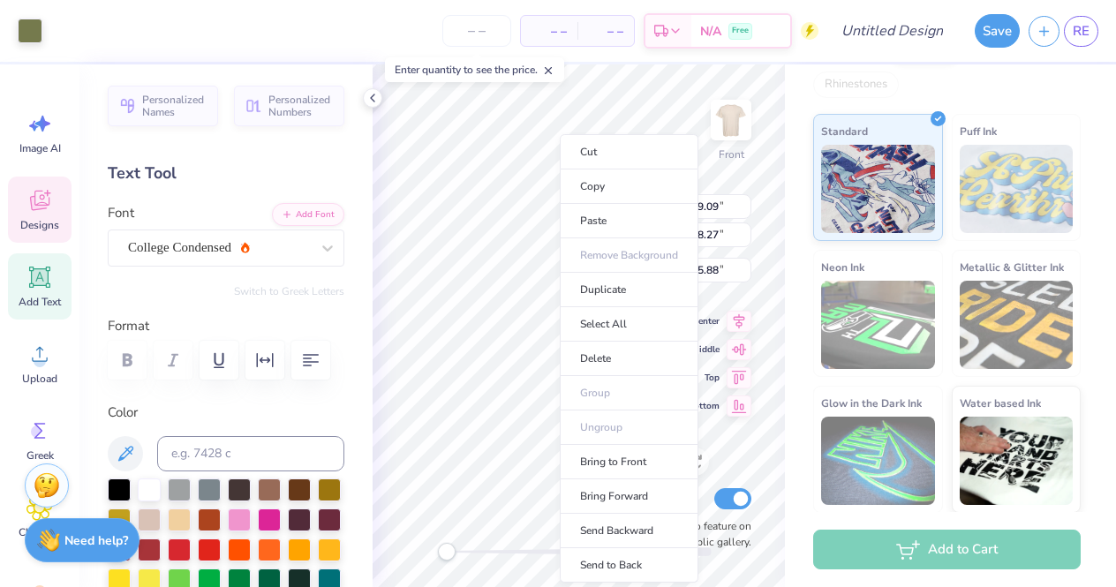
click at [560, 262] on ul "Cut Copy Paste Remove Background Duplicate Select All Delete Group Ungroup Brin…" at bounding box center [629, 358] width 139 height 449
type input "10.96"
type input "1.95"
type input "4.59"
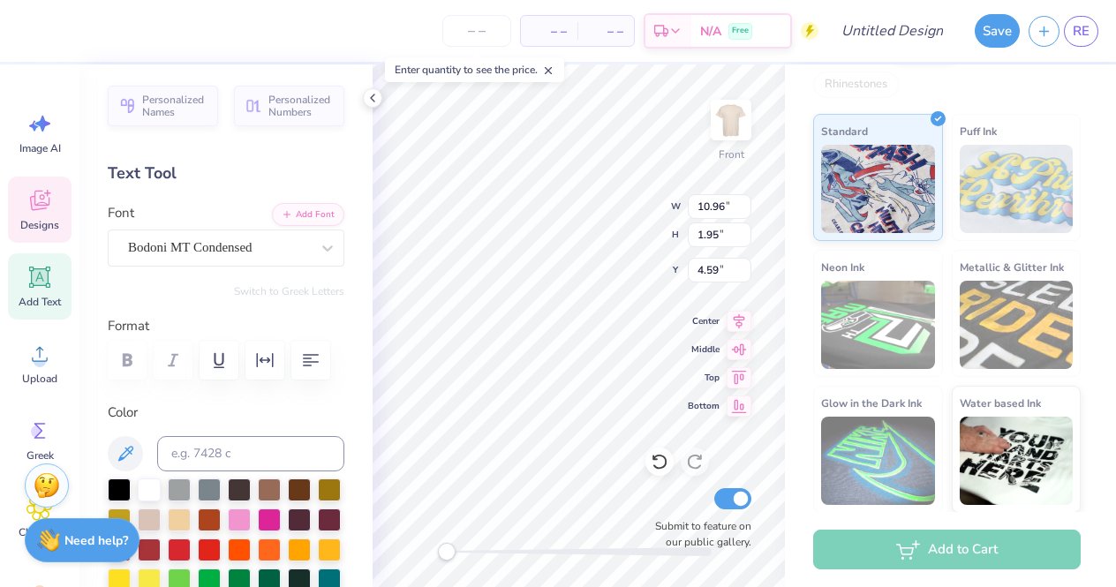
scroll to position [0, 3]
type input "7.67"
type input "1.37"
type input "3.31"
type input "3.35"
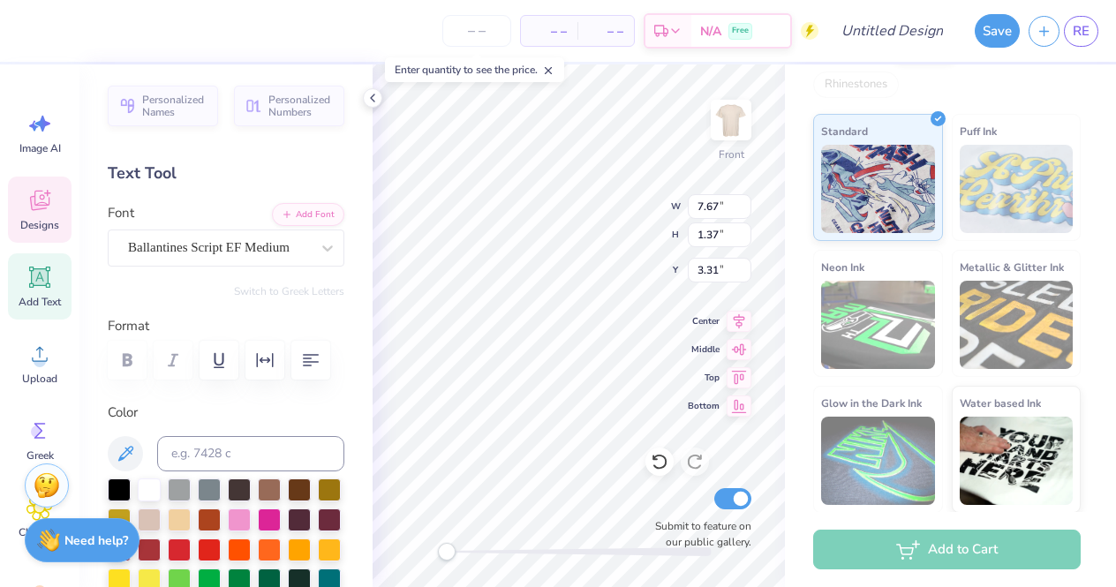
type input "0.93"
type input "6.71"
type input "9.09"
type input "8.27"
type input "5.88"
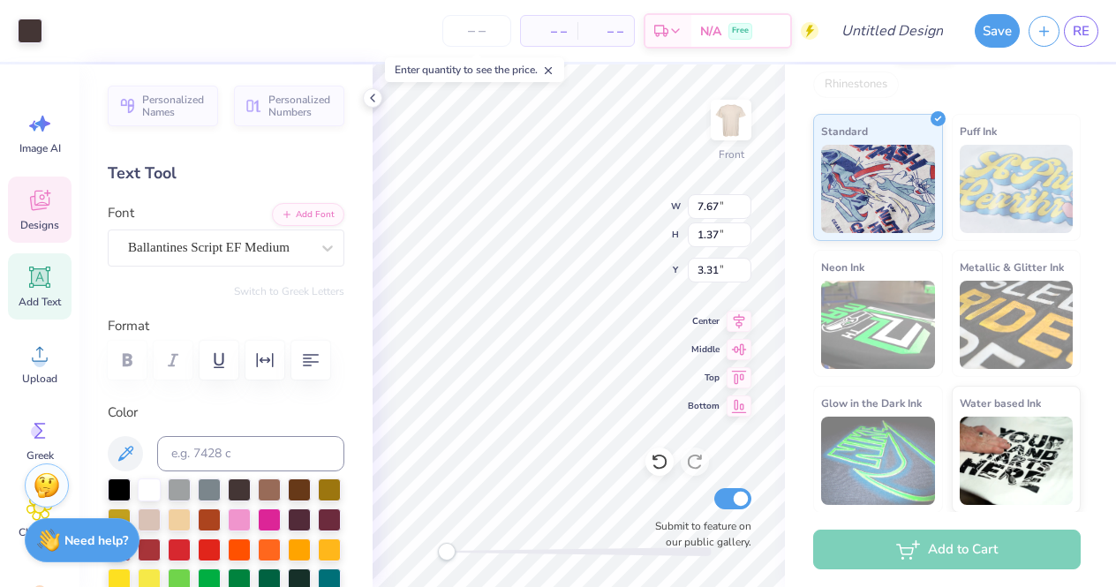
type input "7.67"
type input "1.37"
type input "3.31"
type input "10.96"
type input "3.32"
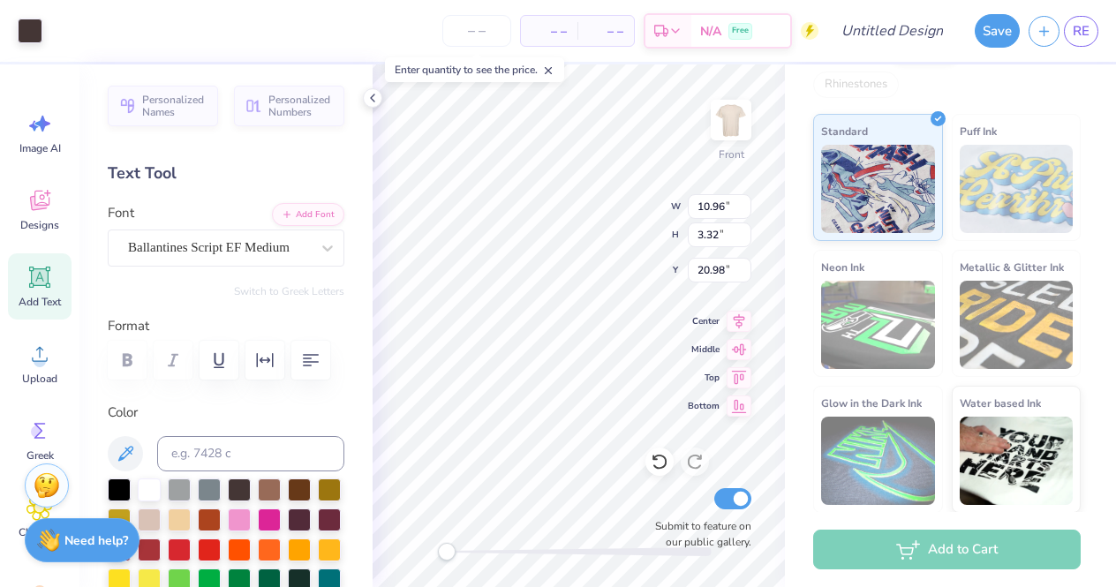
type input "11.54"
type input "5.09"
type input "5.21"
type input "10.96"
type input "1.95"
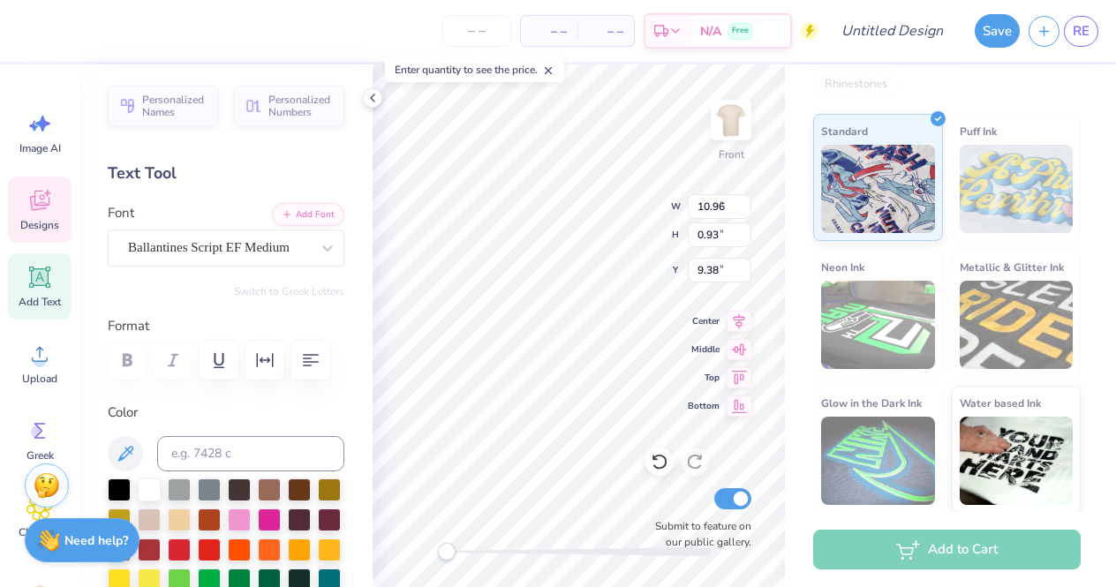
type input "6.57"
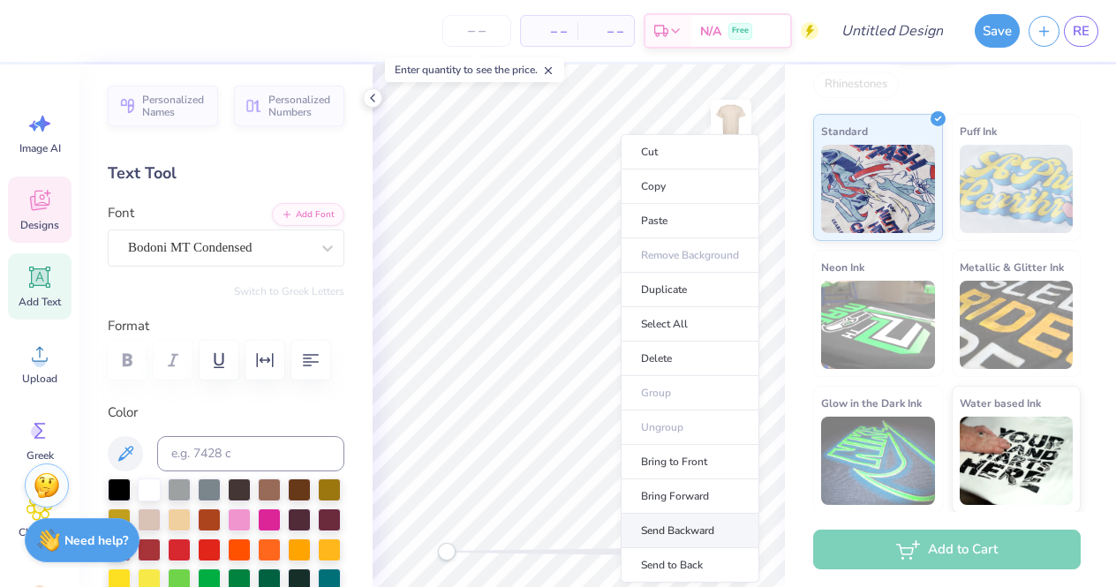
click at [684, 535] on li "Send Backward" at bounding box center [690, 531] width 139 height 34
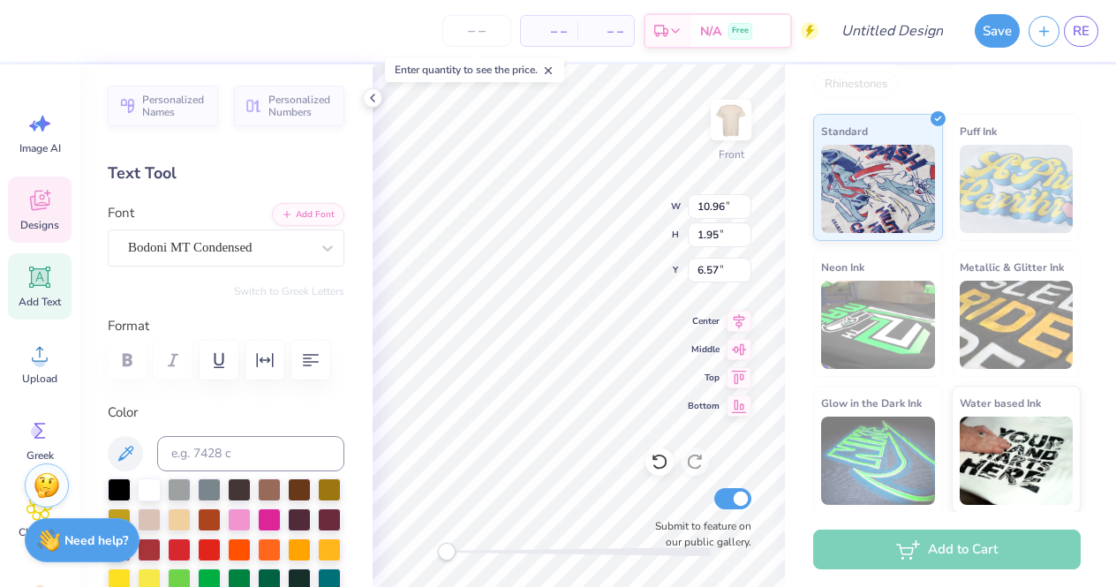
click at [684, 535] on label "Submit to feature on our public gallery." at bounding box center [698, 534] width 106 height 32
click at [714, 509] on input "Submit to feature on our public gallery." at bounding box center [732, 498] width 37 height 21
click at [684, 535] on label "Submit to feature on our public gallery." at bounding box center [698, 534] width 106 height 32
click at [714, 509] on input "Submit to feature on our public gallery." at bounding box center [732, 498] width 37 height 21
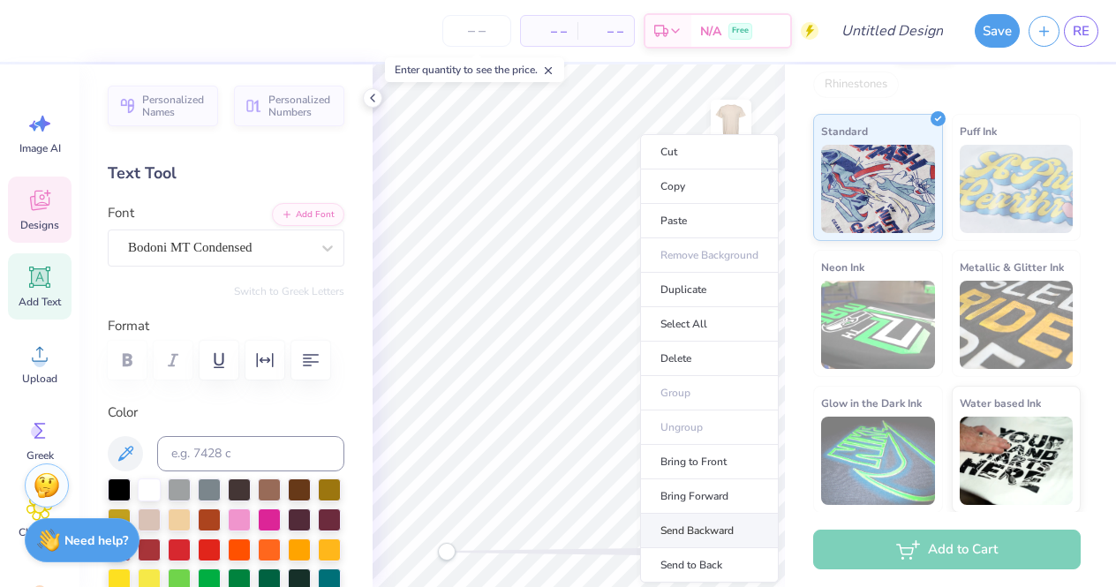
click at [712, 520] on li "Send Backward" at bounding box center [709, 531] width 139 height 34
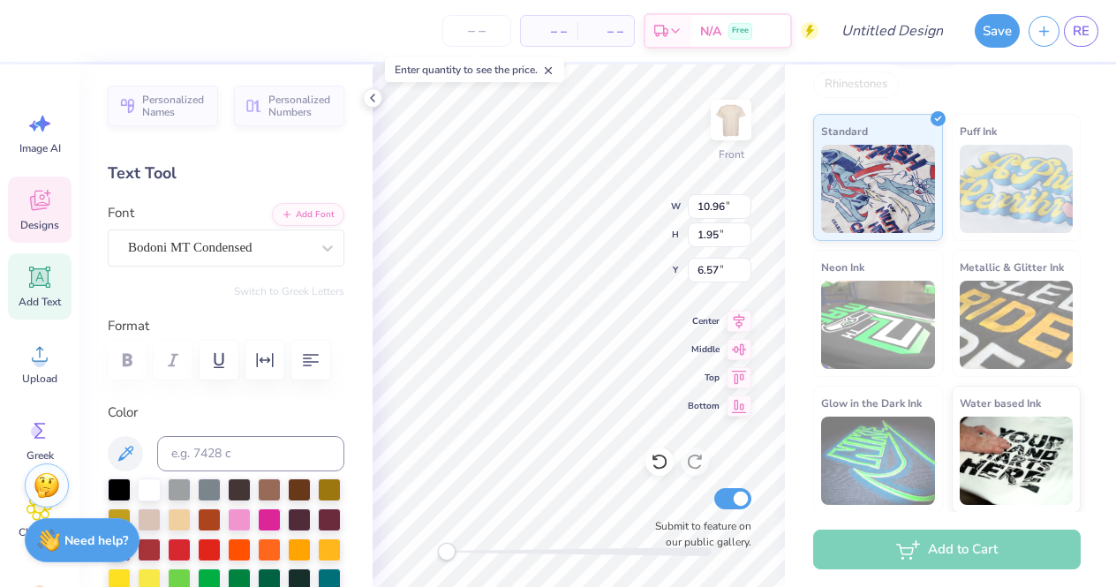
click at [712, 520] on label "Submit to feature on our public gallery." at bounding box center [698, 534] width 106 height 32
click at [714, 509] on input "Submit to feature on our public gallery." at bounding box center [732, 498] width 37 height 21
click at [712, 520] on label "Submit to feature on our public gallery." at bounding box center [698, 534] width 106 height 32
click at [714, 509] on input "Submit to feature on our public gallery." at bounding box center [732, 498] width 37 height 21
checkbox input "true"
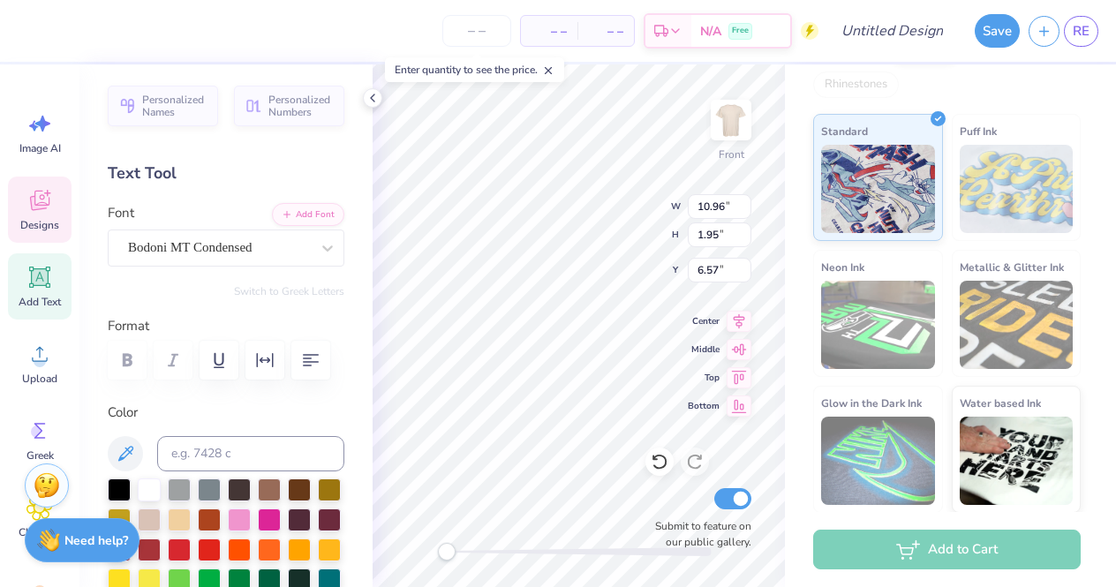
scroll to position [0, 1]
type textarea "SAFARI"
type input "7.67"
type input "1.37"
type input "5.21"
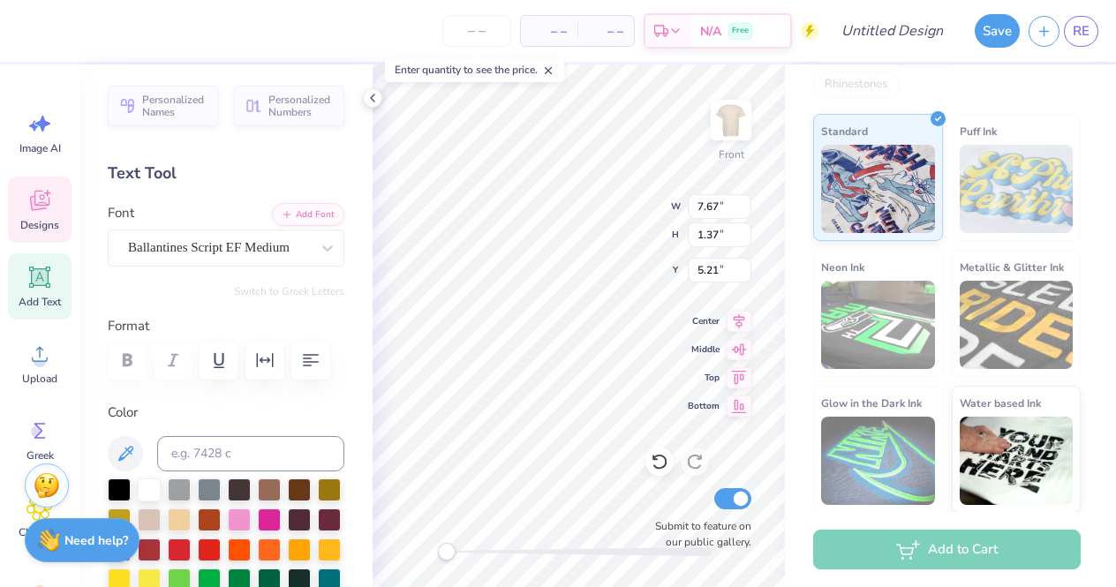
scroll to position [0, 3]
type textarea "Kappa Delta"
type textarea "Kay Dee"
type textarea "KAY DEE"
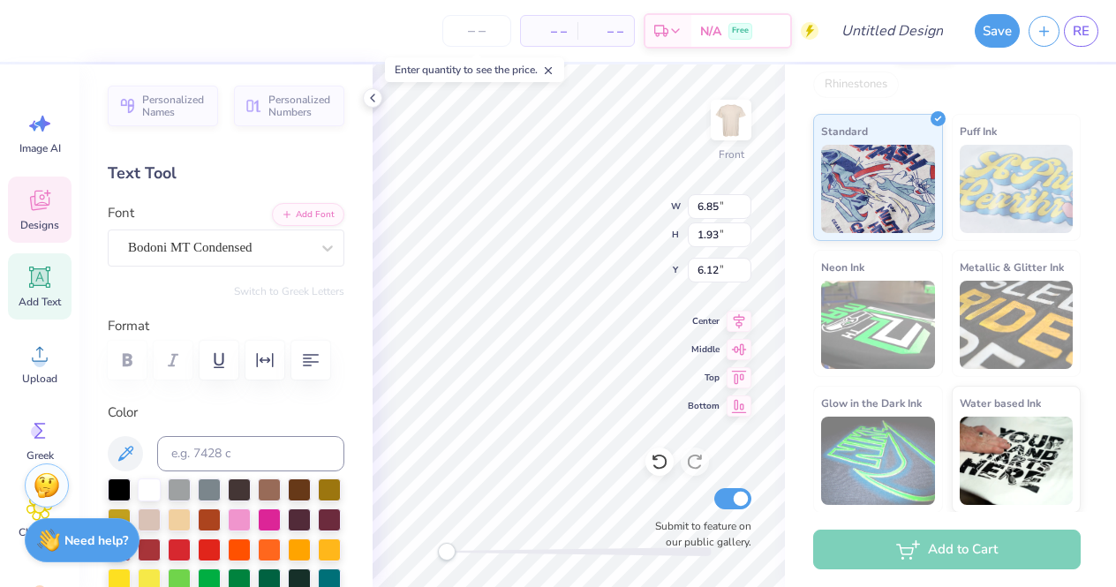
scroll to position [0, 0]
type textarea "K"
type textarea "SAFARI"
type input "8.21"
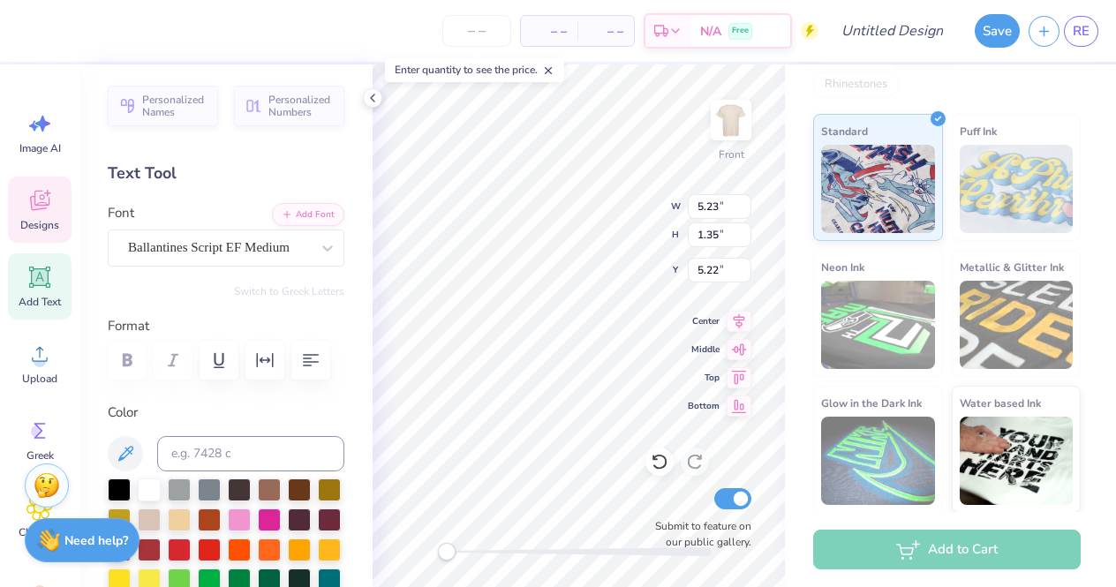
type input "2.12"
type input "4.45"
type input "8.21"
type input "2.12"
type input "5.65"
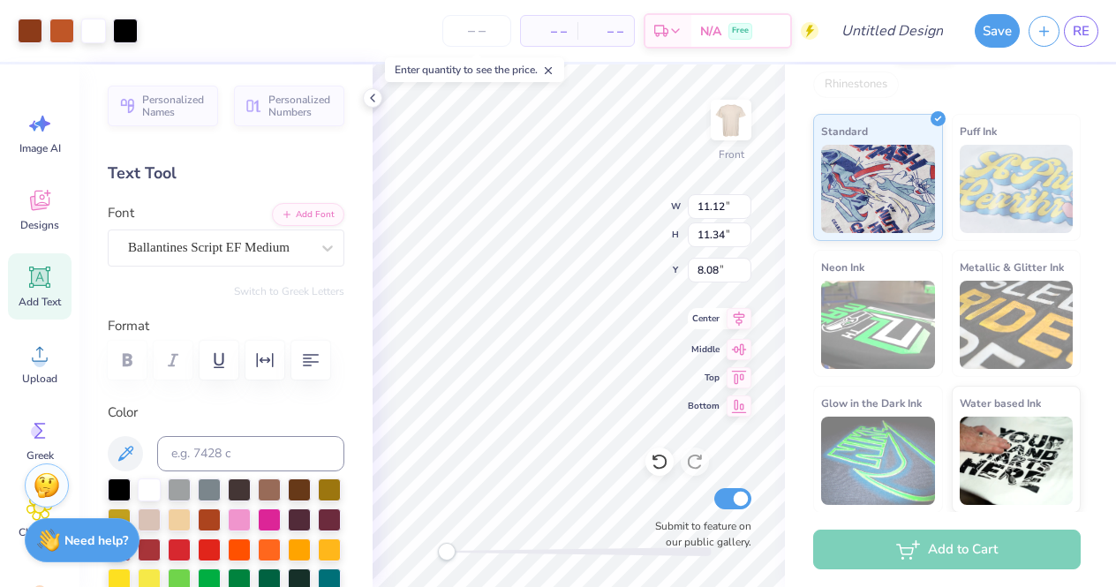
type input "11.12"
type input "11.34"
type input "8.08"
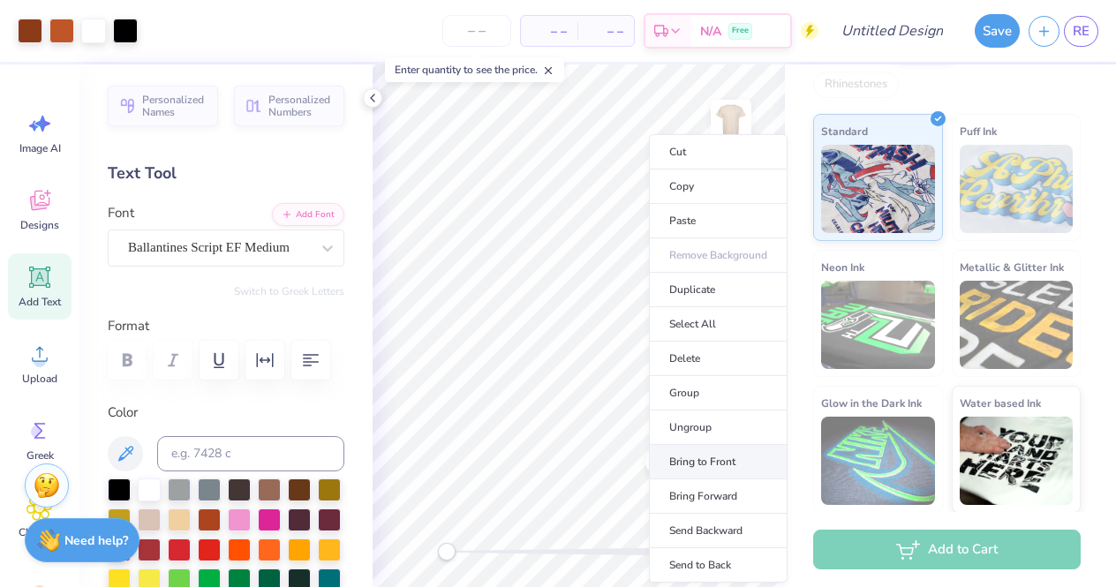
click at [716, 458] on li "Bring to Front" at bounding box center [718, 462] width 139 height 34
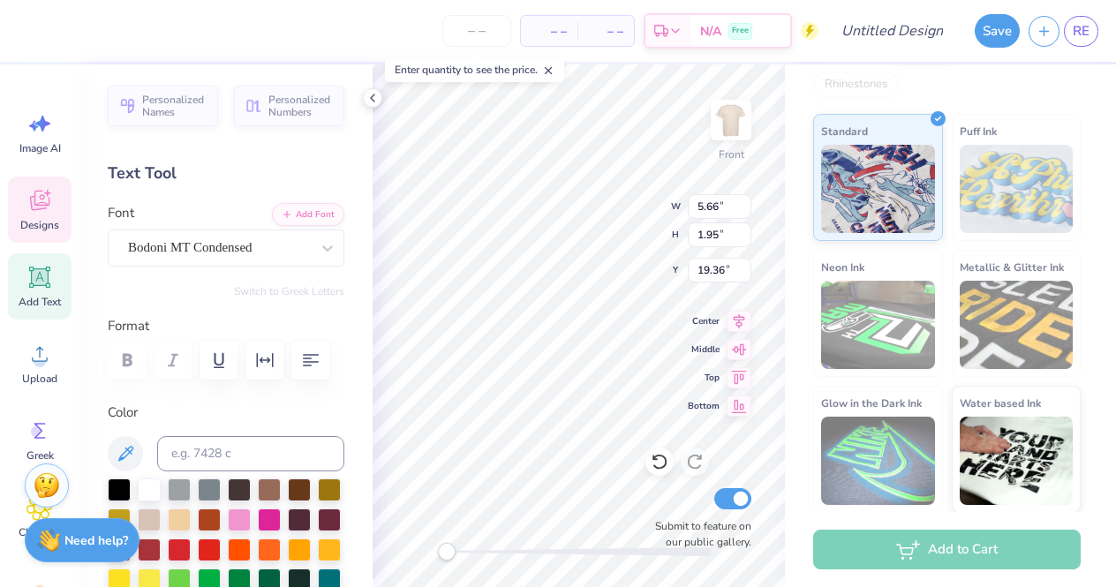
type input "3.46"
type textarea "2025"
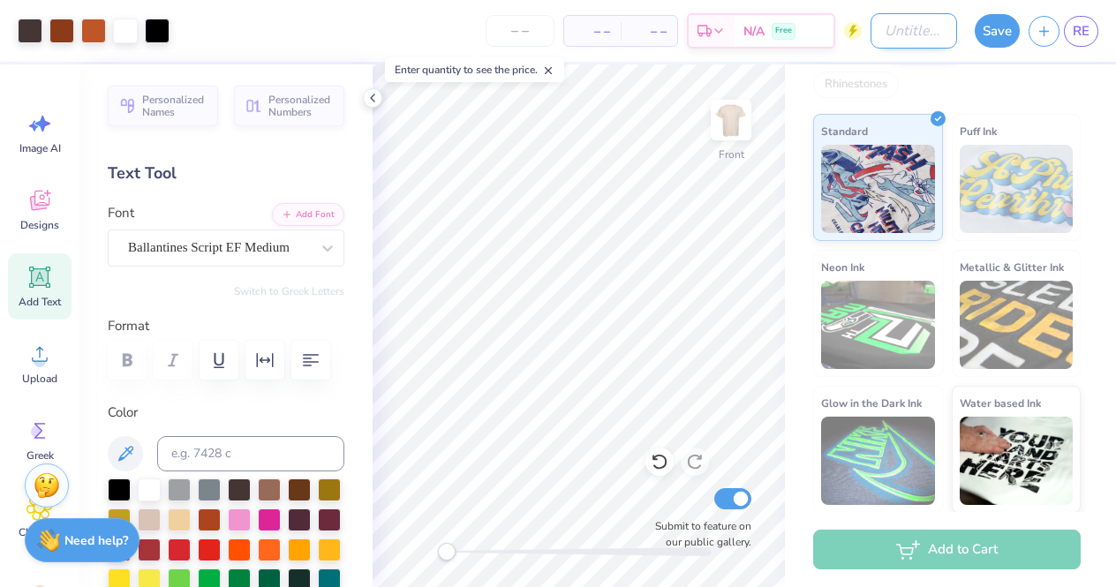
click at [889, 32] on input "Design Title" at bounding box center [914, 30] width 87 height 35
type input "Tiger 1"
click at [992, 36] on button "Save" at bounding box center [997, 28] width 45 height 34
click at [1045, 31] on icon "button" at bounding box center [1044, 28] width 15 height 15
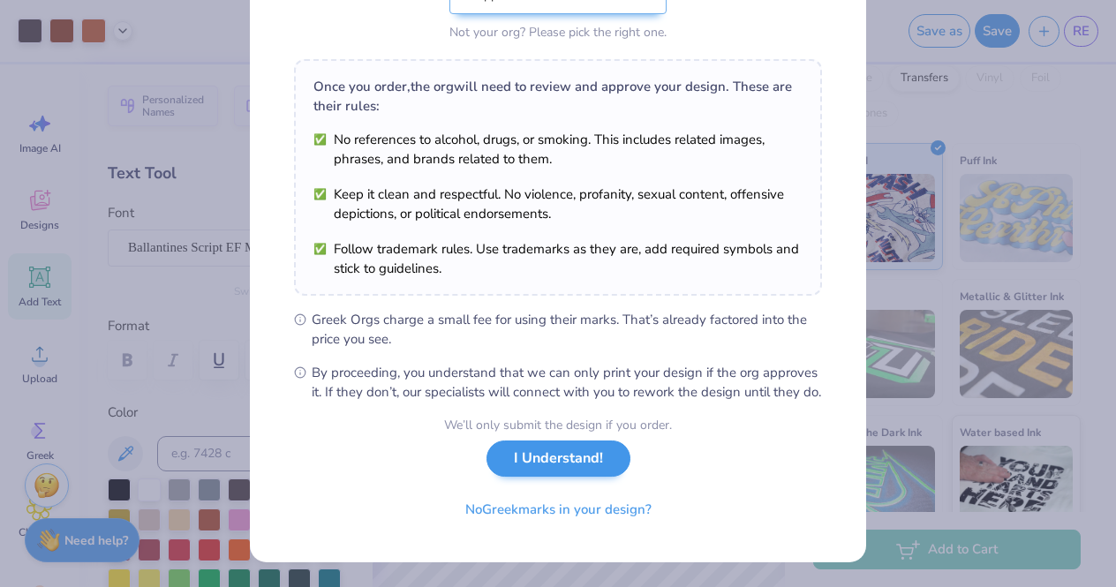
scroll to position [239, 0]
click at [591, 459] on button "I Understand!" at bounding box center [559, 459] width 144 height 36
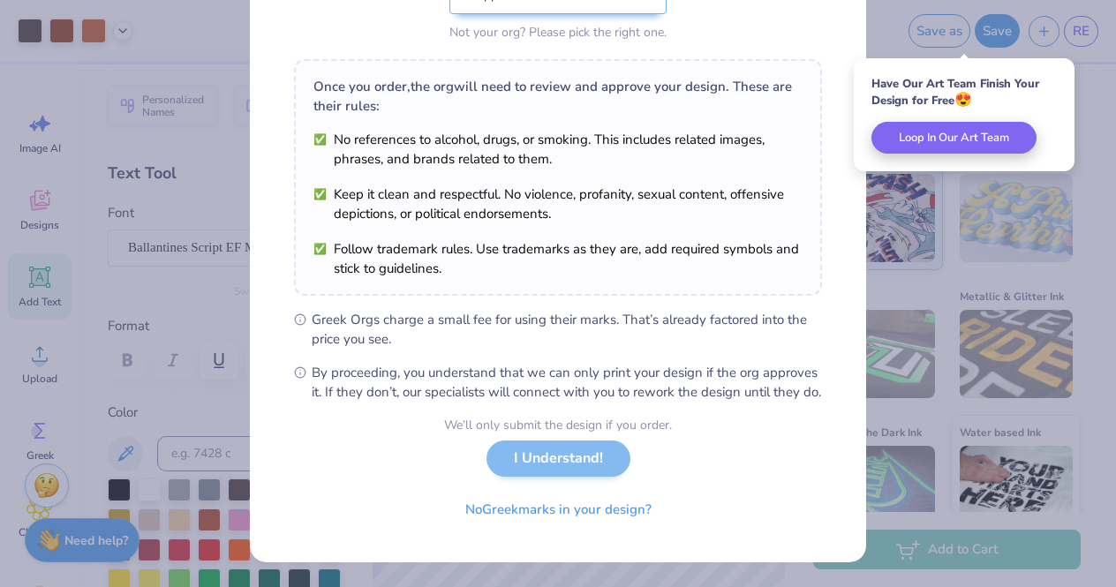
scroll to position [0, 0]
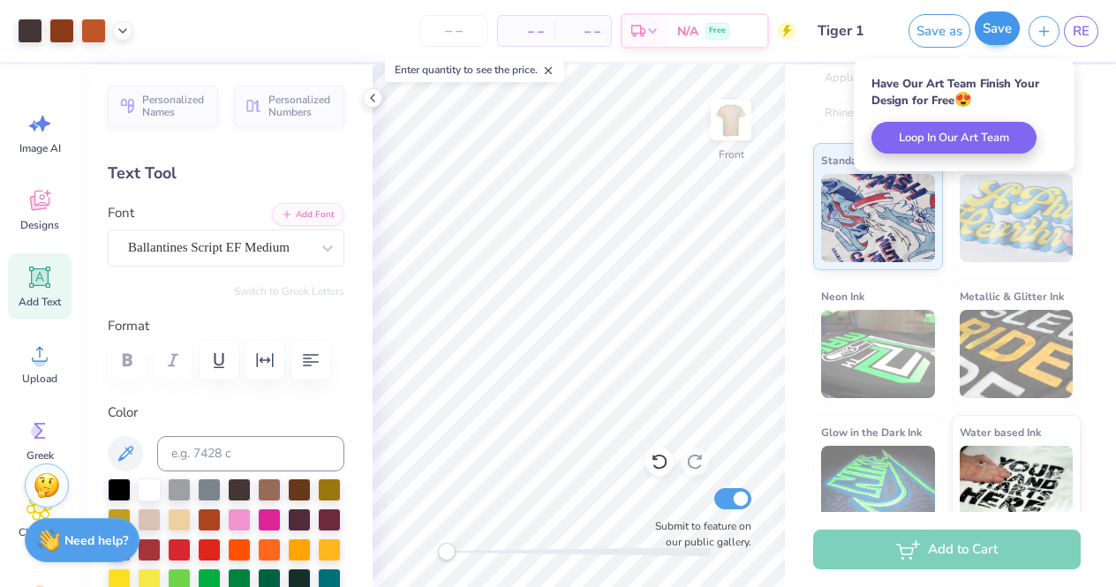
click at [1006, 33] on button "Save" at bounding box center [997, 28] width 45 height 34
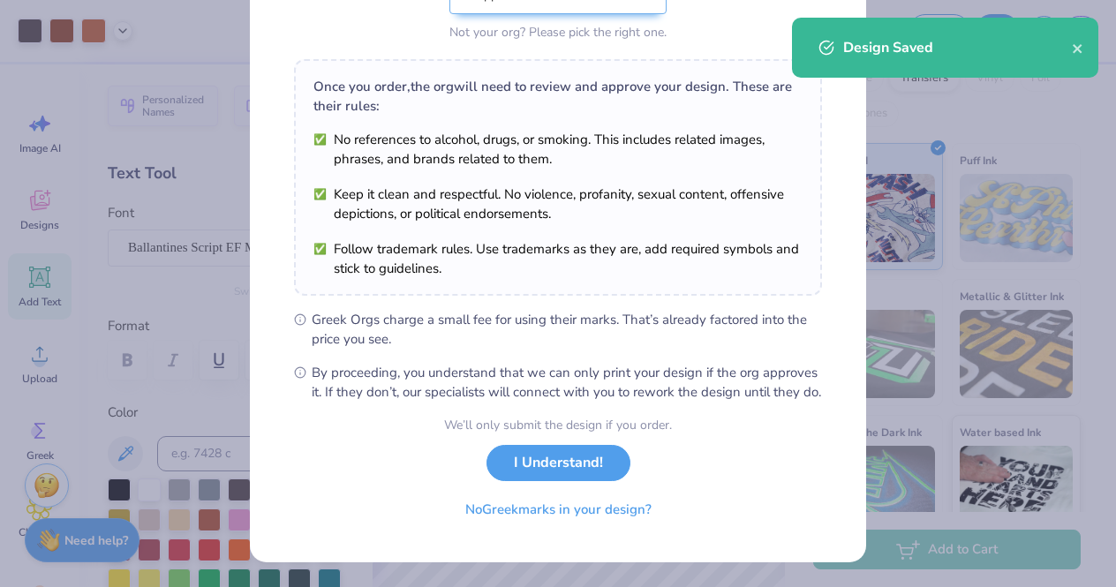
scroll to position [239, 0]
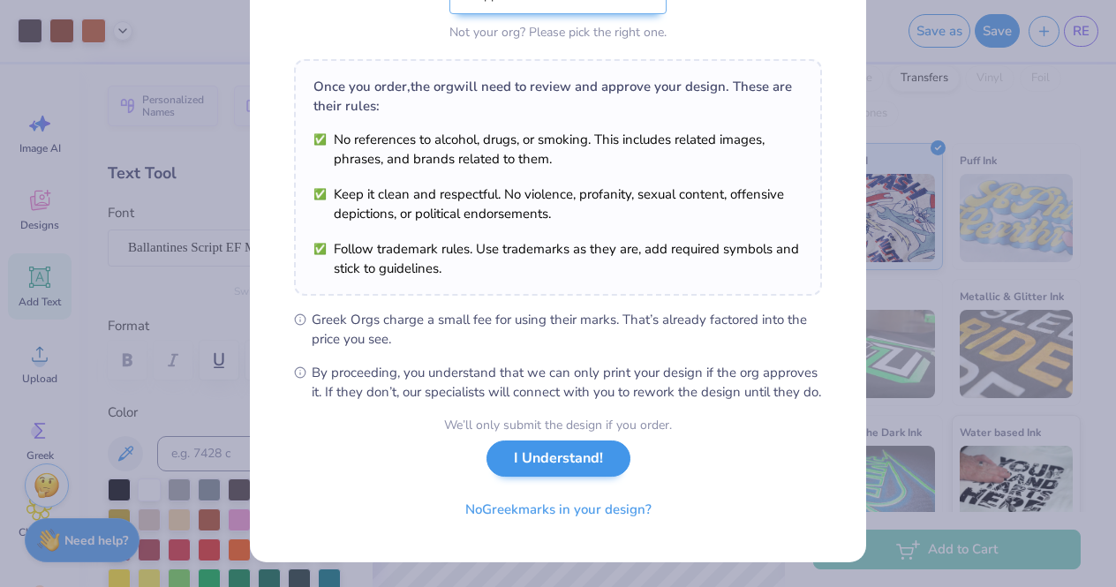
click at [539, 467] on button "I Understand!" at bounding box center [559, 459] width 144 height 36
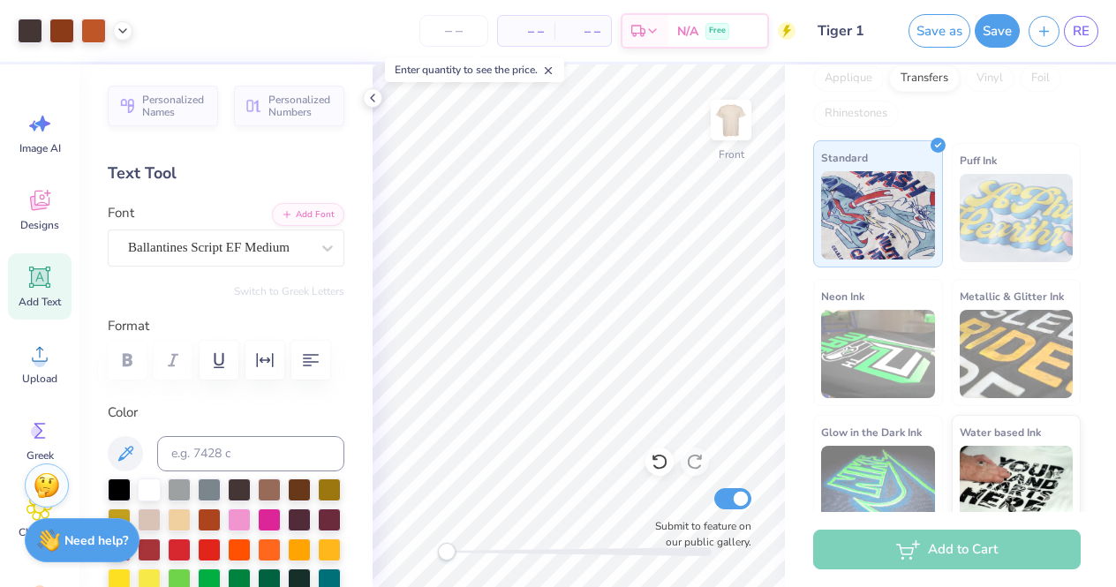
scroll to position [0, 0]
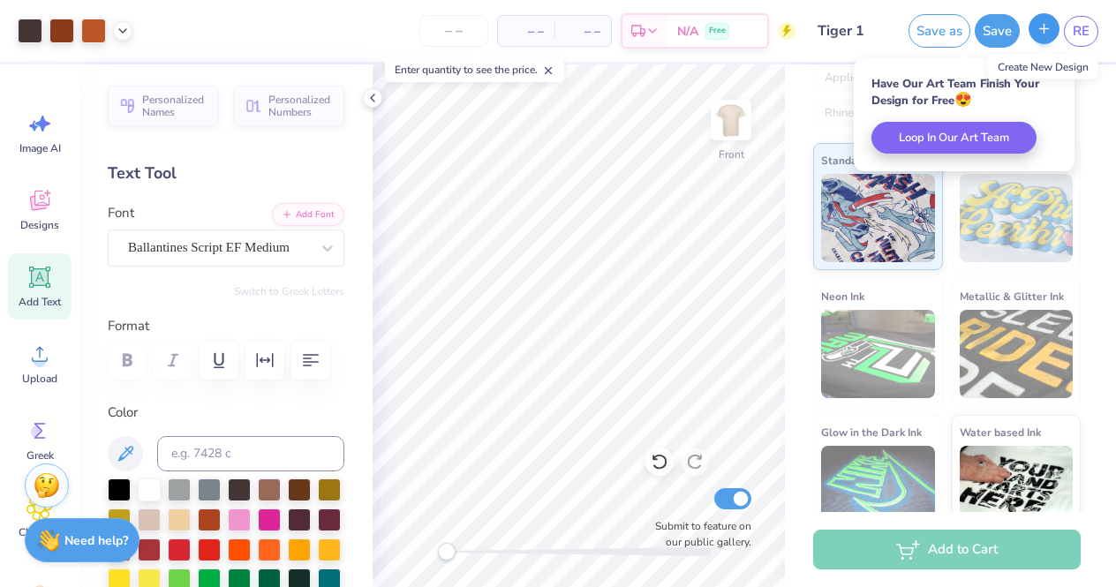
click at [1035, 37] on button "button" at bounding box center [1044, 28] width 31 height 31
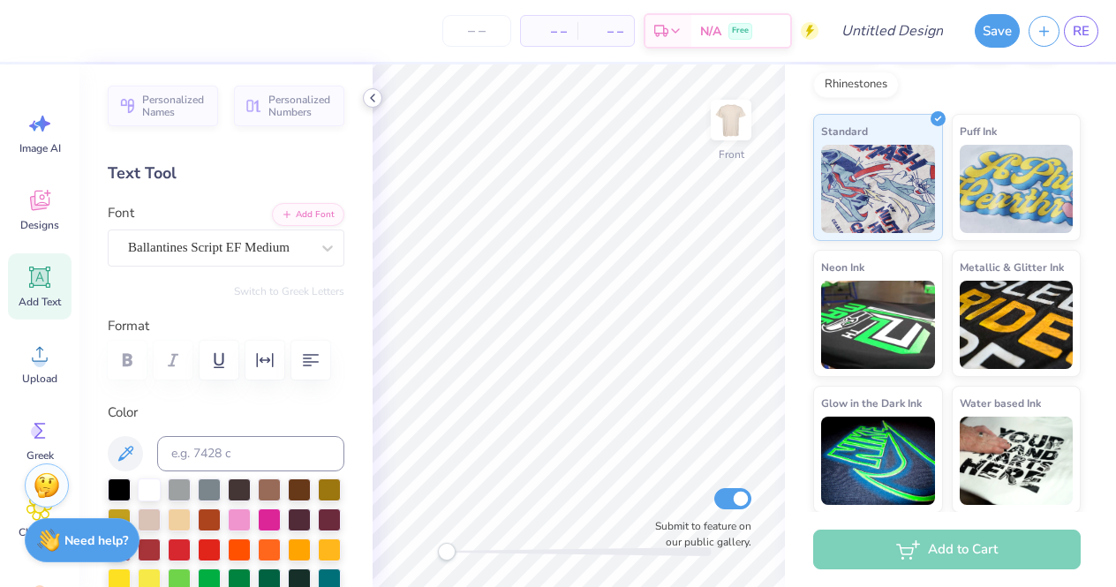
click at [376, 99] on icon at bounding box center [373, 98] width 14 height 14
click at [373, 99] on icon at bounding box center [373, 98] width 14 height 14
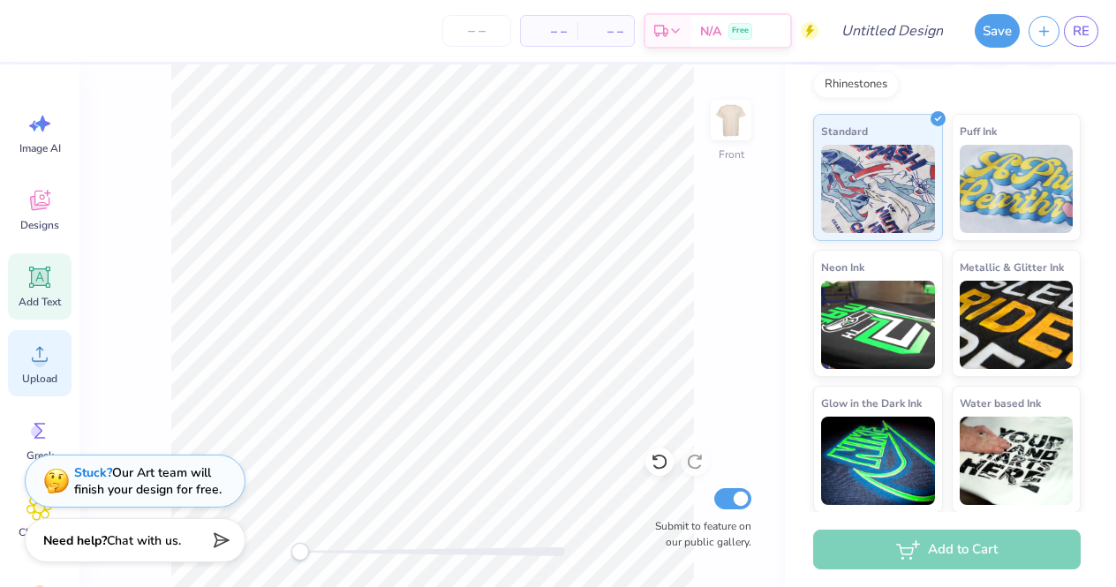
click at [41, 355] on icon at bounding box center [39, 354] width 26 height 26
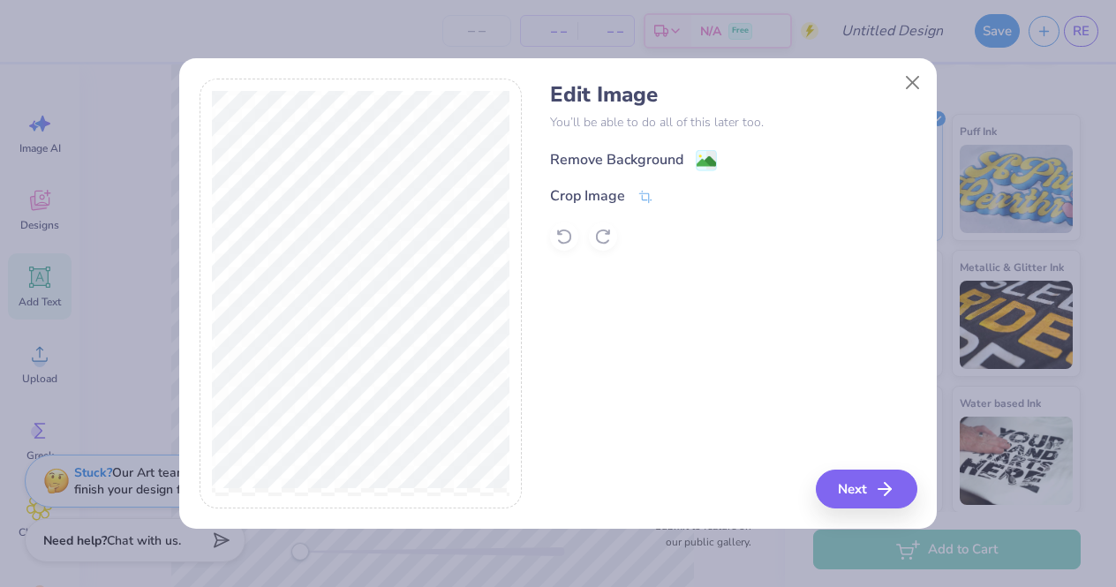
click at [600, 155] on div "Remove Background" at bounding box center [616, 159] width 133 height 21
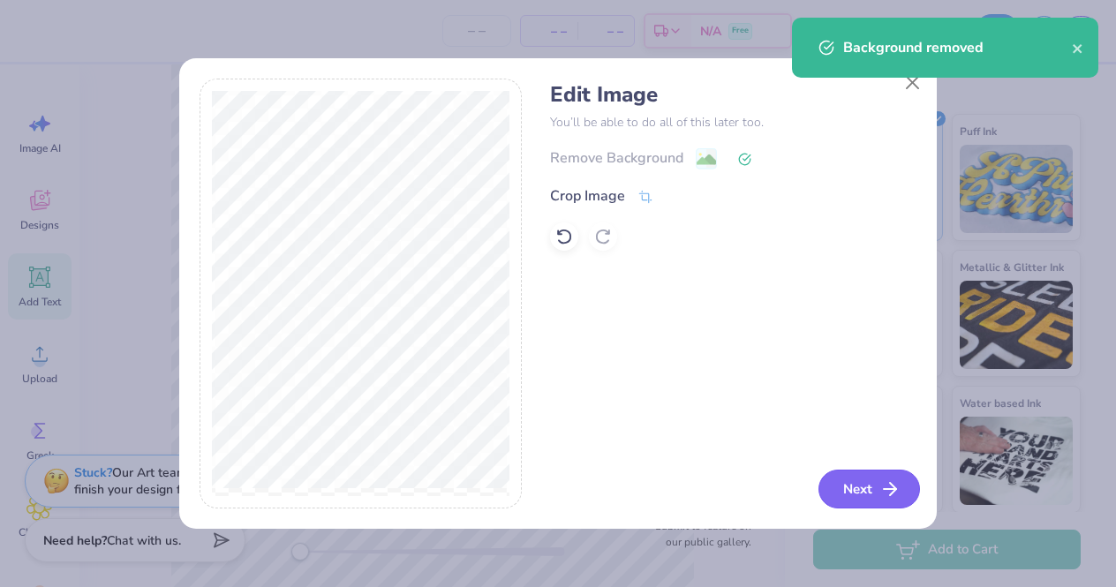
click at [873, 486] on button "Next" at bounding box center [869, 489] width 102 height 39
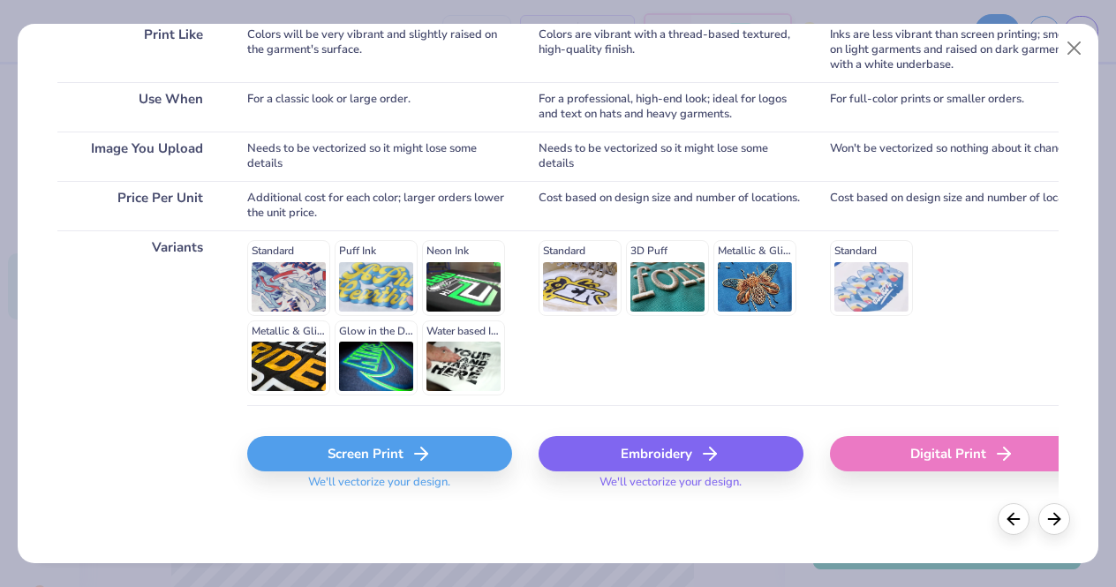
scroll to position [292, 0]
click at [365, 451] on div "Screen Print" at bounding box center [379, 454] width 265 height 35
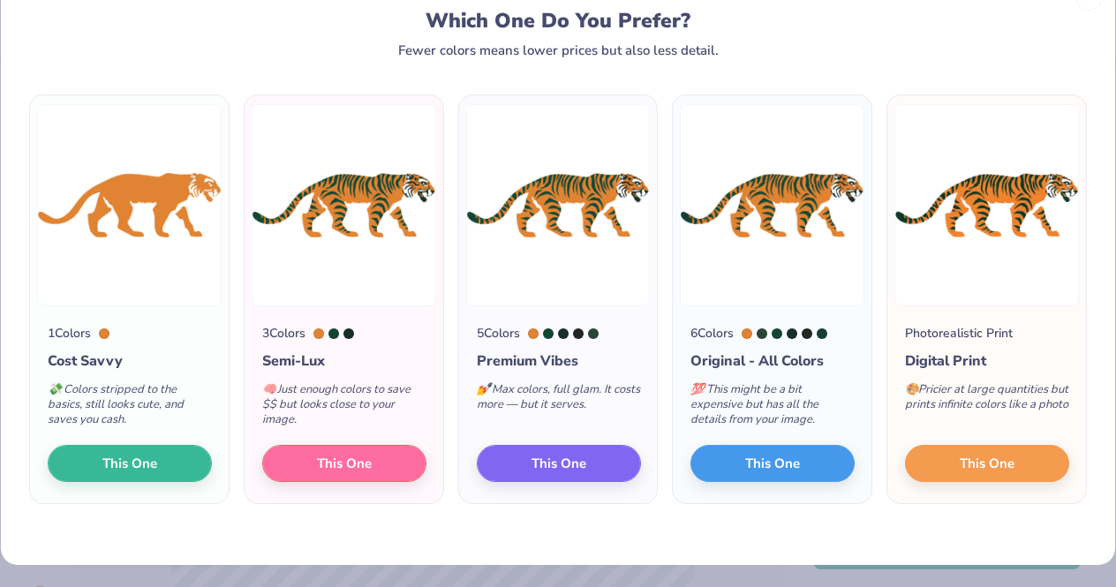
scroll to position [51, 0]
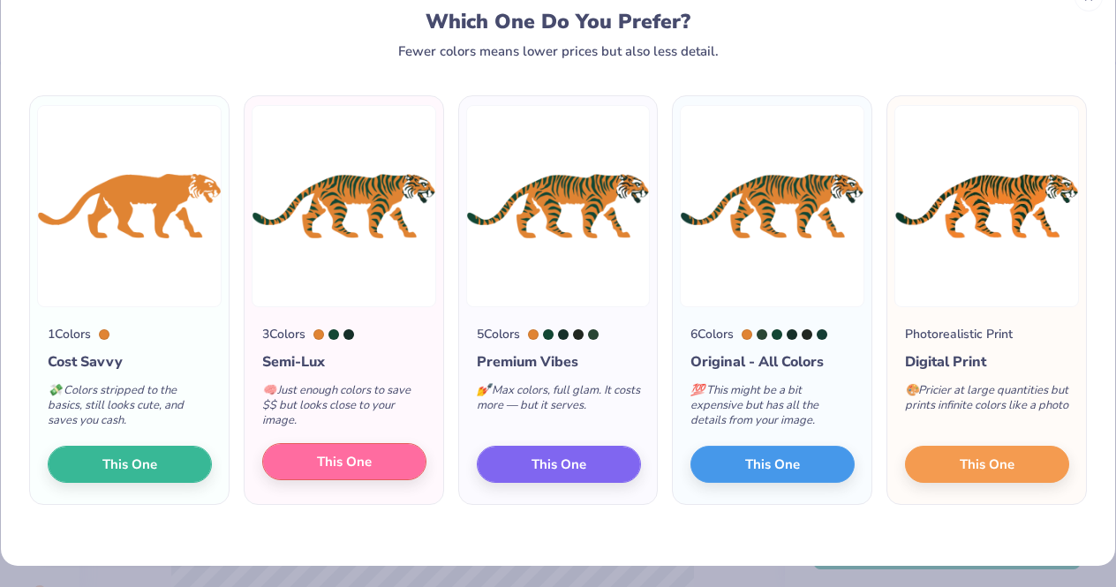
click at [388, 460] on button "This One" at bounding box center [344, 461] width 164 height 37
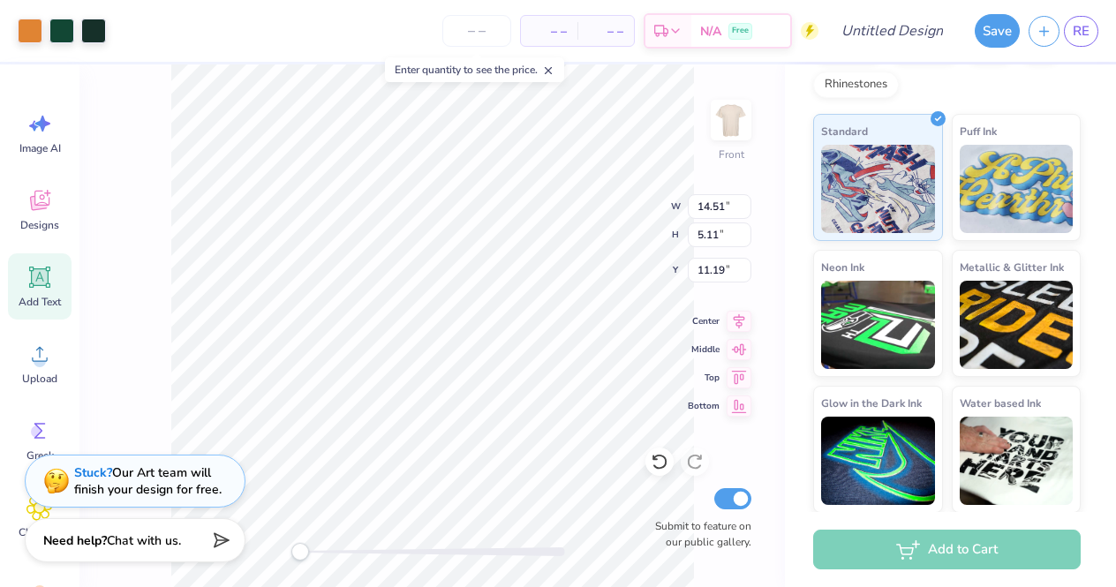
type input "10.49"
type input "3.70"
type input "9.64"
type input "3.40"
type input "11.90"
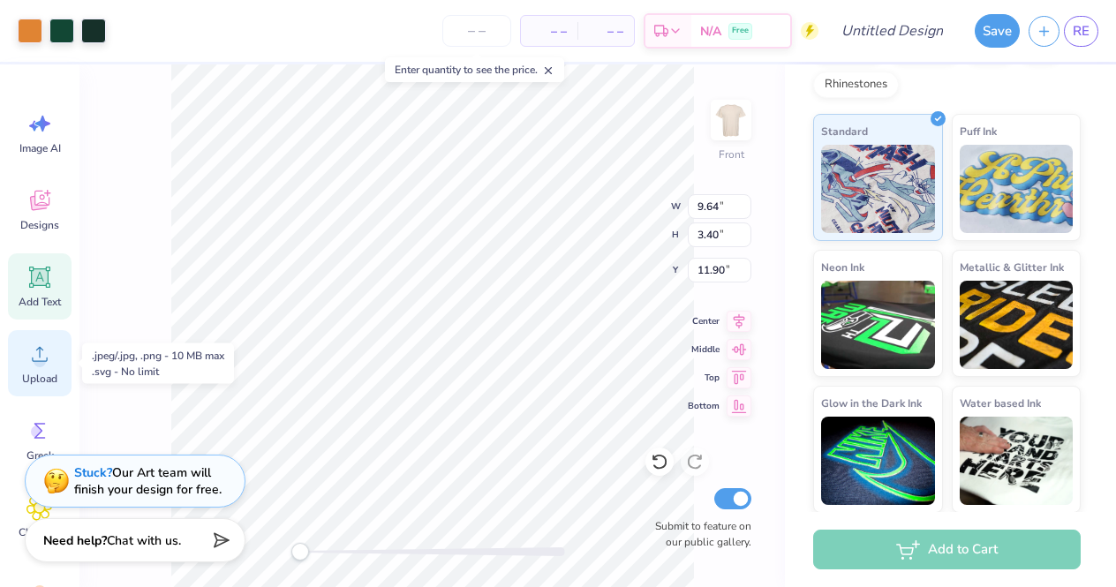
click at [43, 358] on circle at bounding box center [40, 361] width 12 height 12
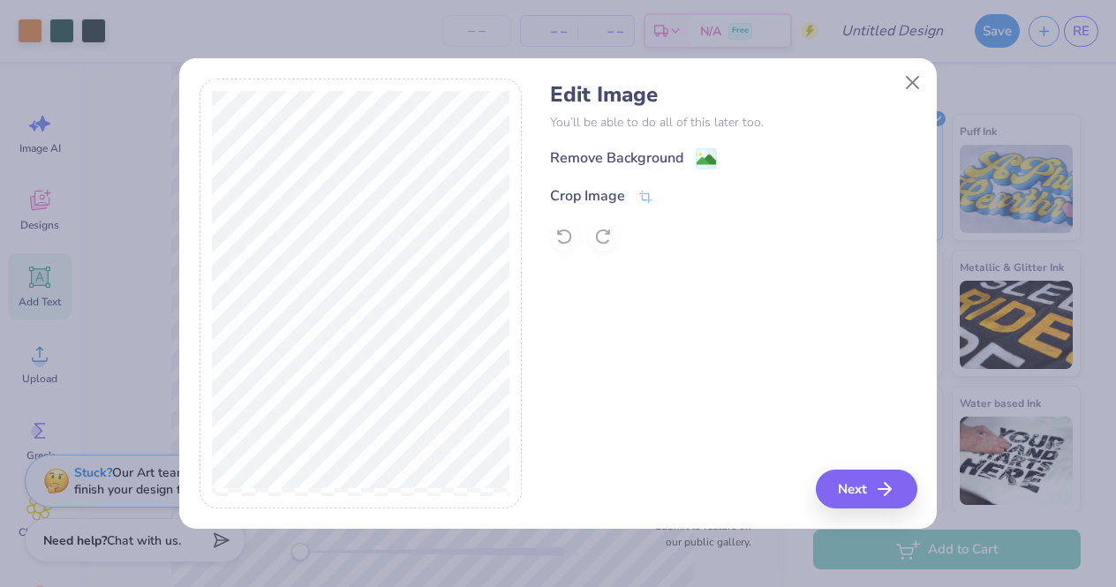
click at [635, 147] on div "Remove Background" at bounding box center [733, 158] width 366 height 22
click at [635, 155] on div "Remove Background" at bounding box center [616, 159] width 133 height 21
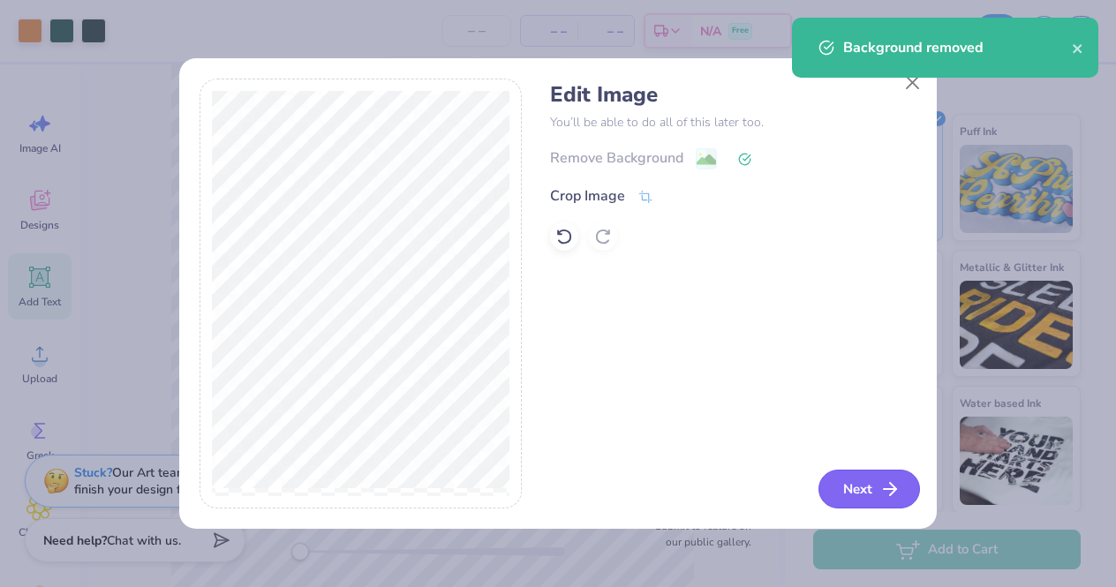
click at [869, 483] on button "Next" at bounding box center [869, 489] width 102 height 39
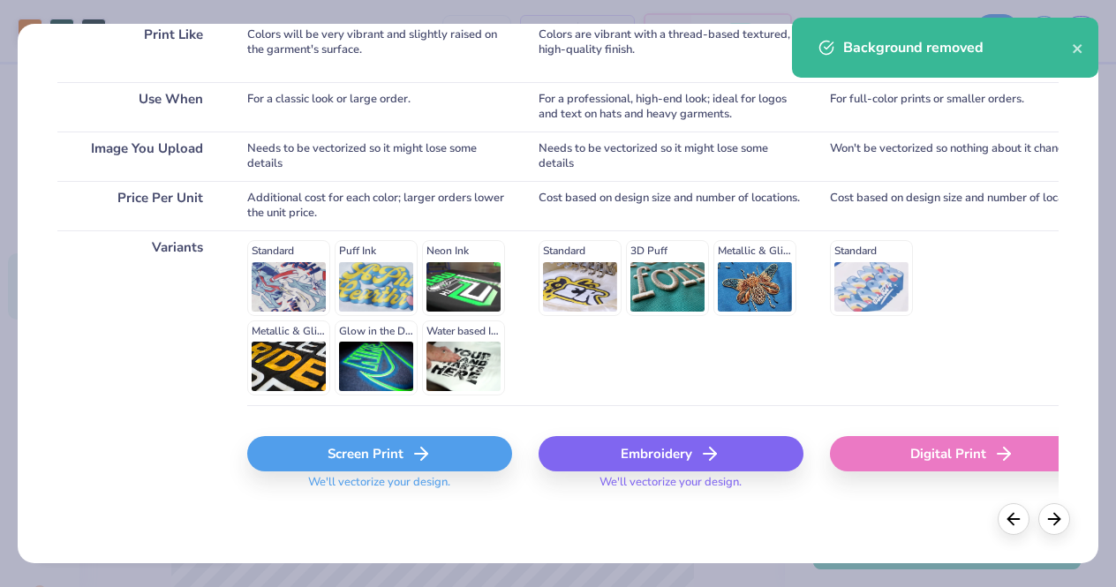
click at [377, 459] on div "Screen Print" at bounding box center [379, 453] width 265 height 35
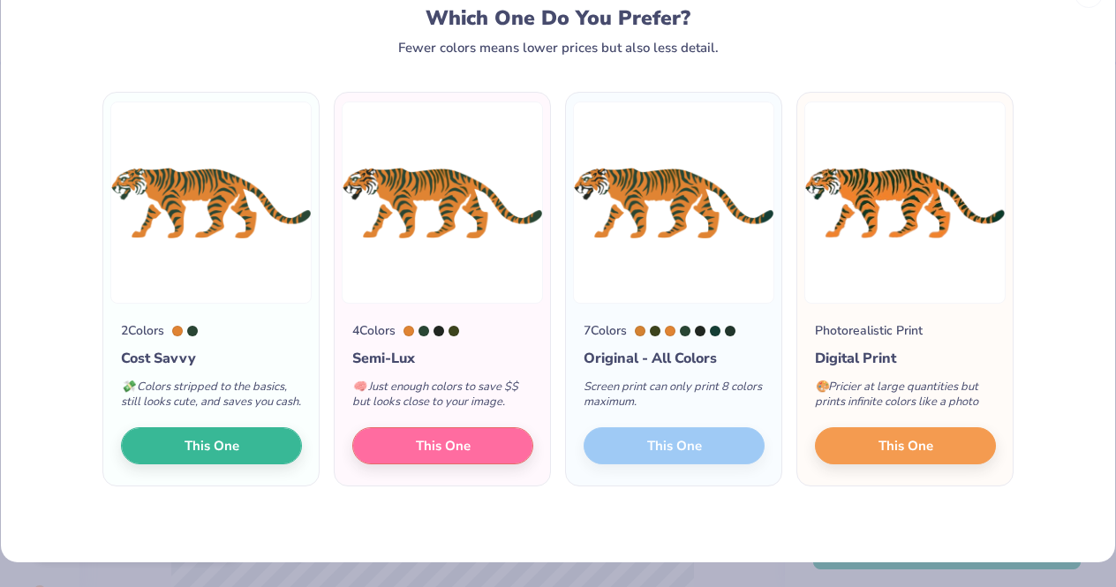
scroll to position [55, 0]
click at [271, 462] on button "This One" at bounding box center [211, 443] width 181 height 37
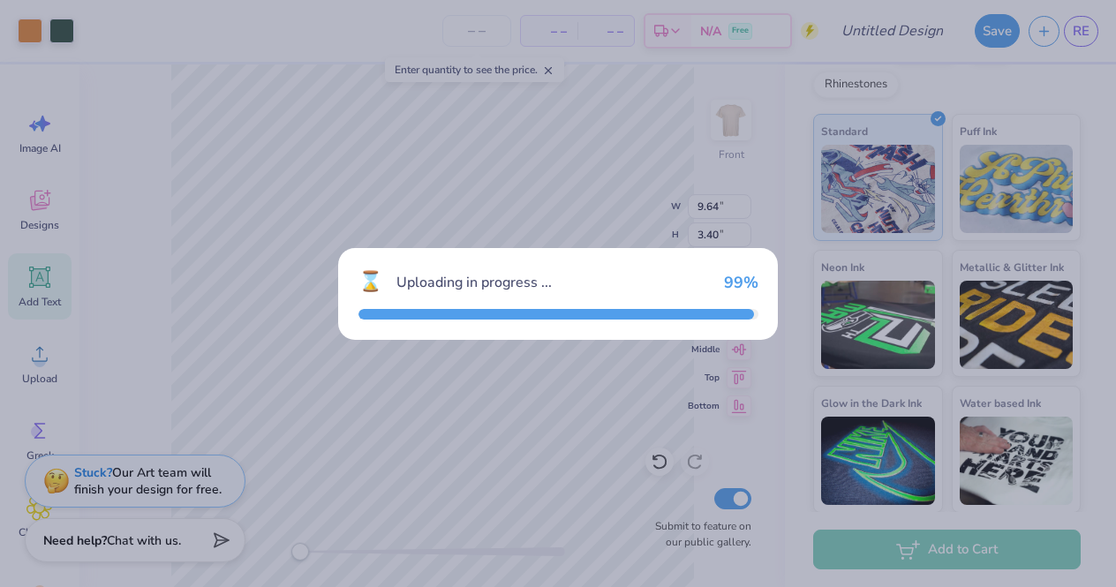
type input "14.51"
type input "5.12"
type input "11.19"
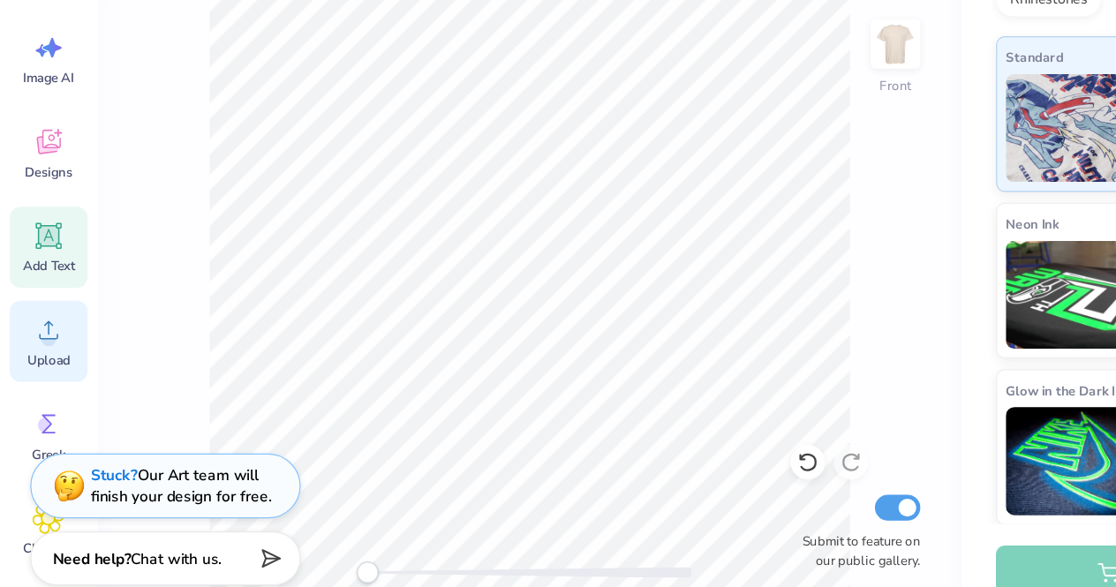
click at [41, 355] on circle at bounding box center [40, 361] width 12 height 12
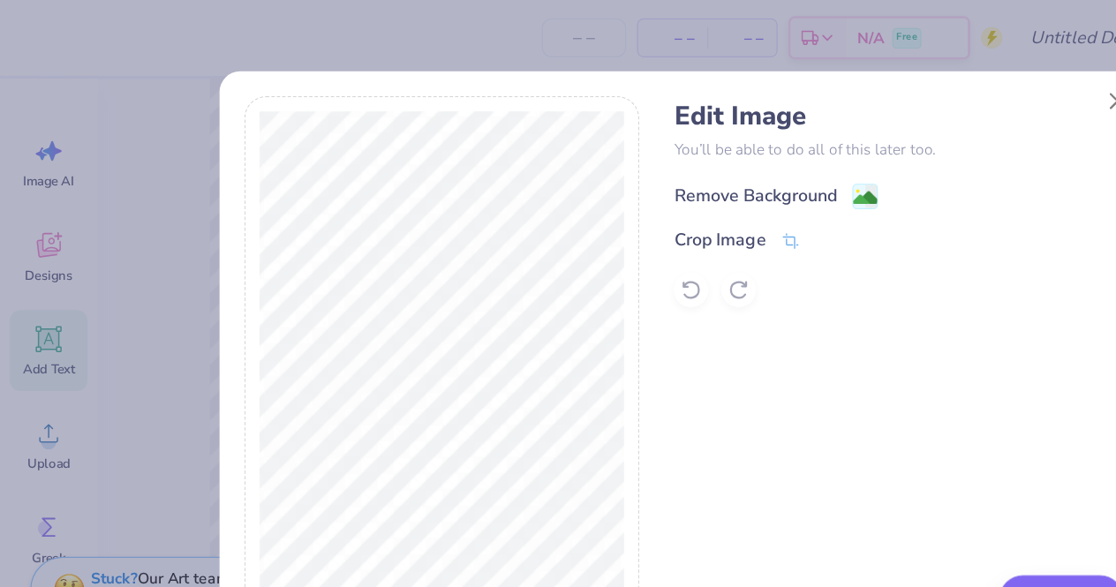
click at [628, 162] on div "Remove Background" at bounding box center [616, 159] width 133 height 21
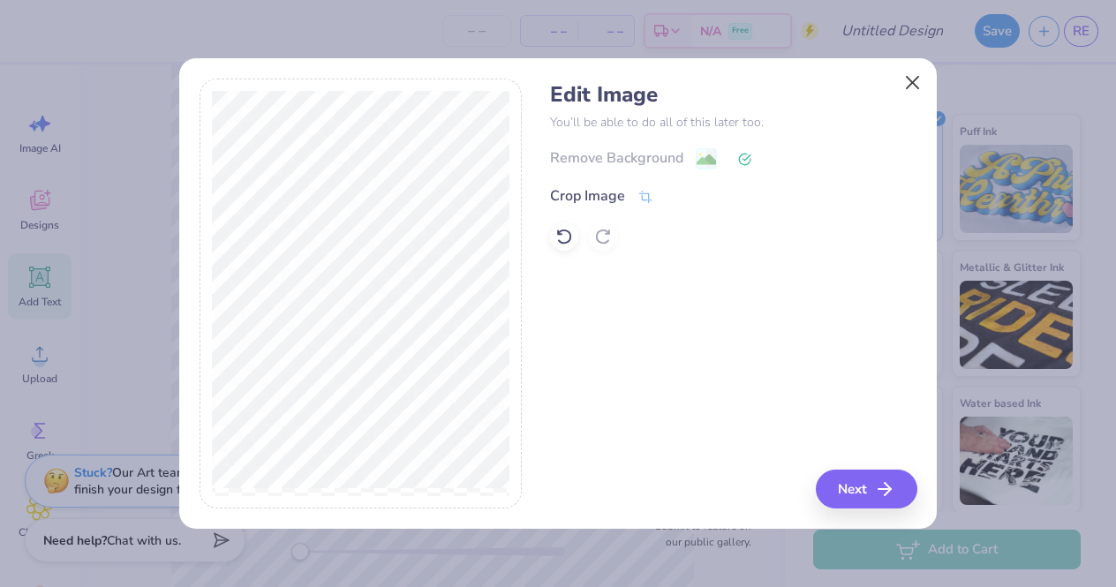
click at [923, 81] on button "Close" at bounding box center [913, 83] width 34 height 34
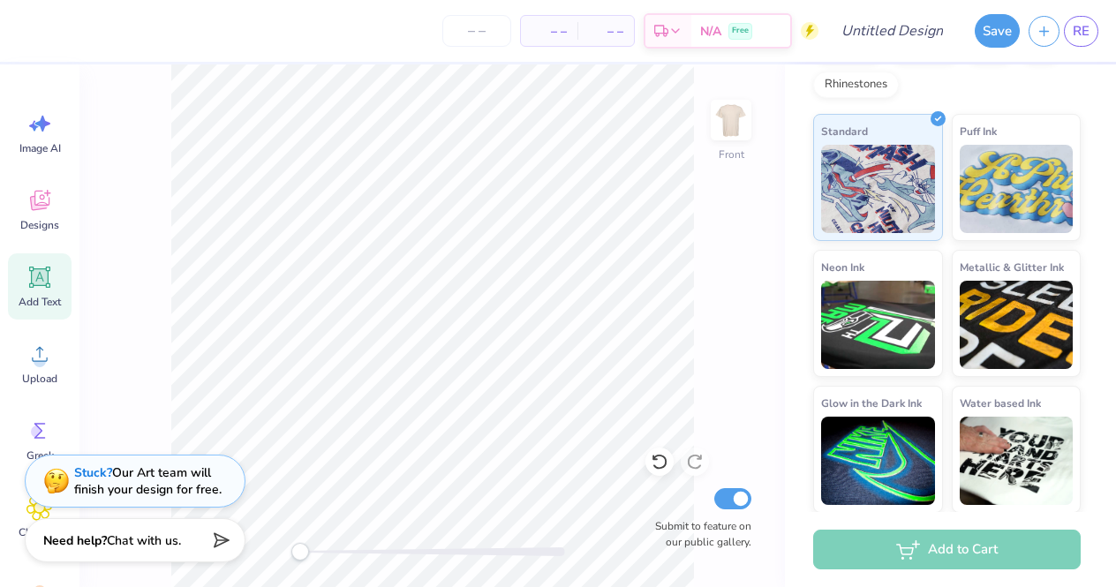
scroll to position [0, 0]
click at [51, 207] on icon at bounding box center [39, 200] width 26 height 26
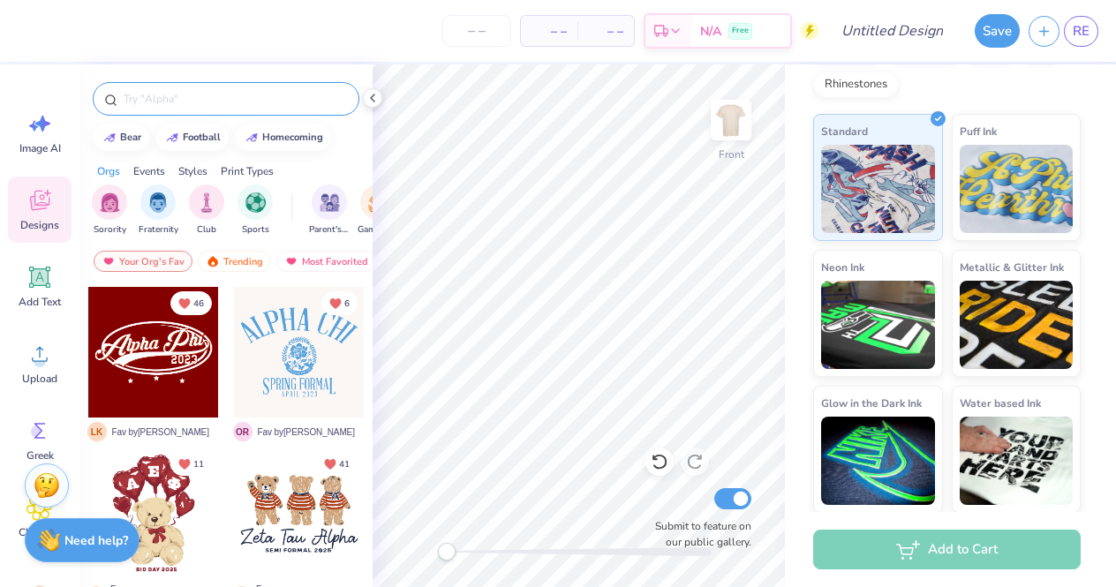
click at [221, 92] on input "text" at bounding box center [235, 99] width 226 height 18
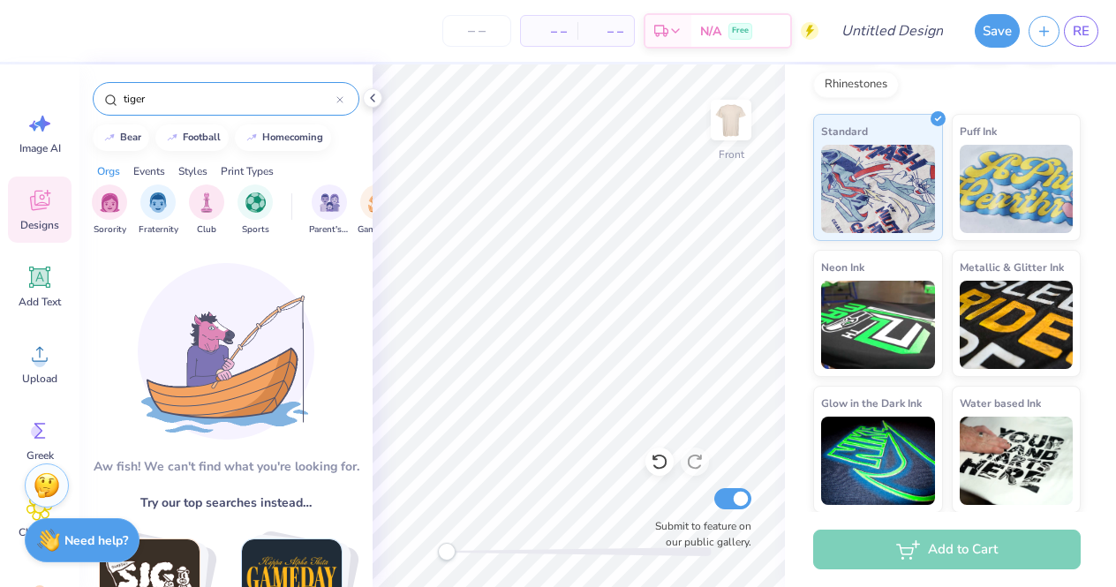
click at [192, 104] on input "tiger" at bounding box center [229, 99] width 215 height 18
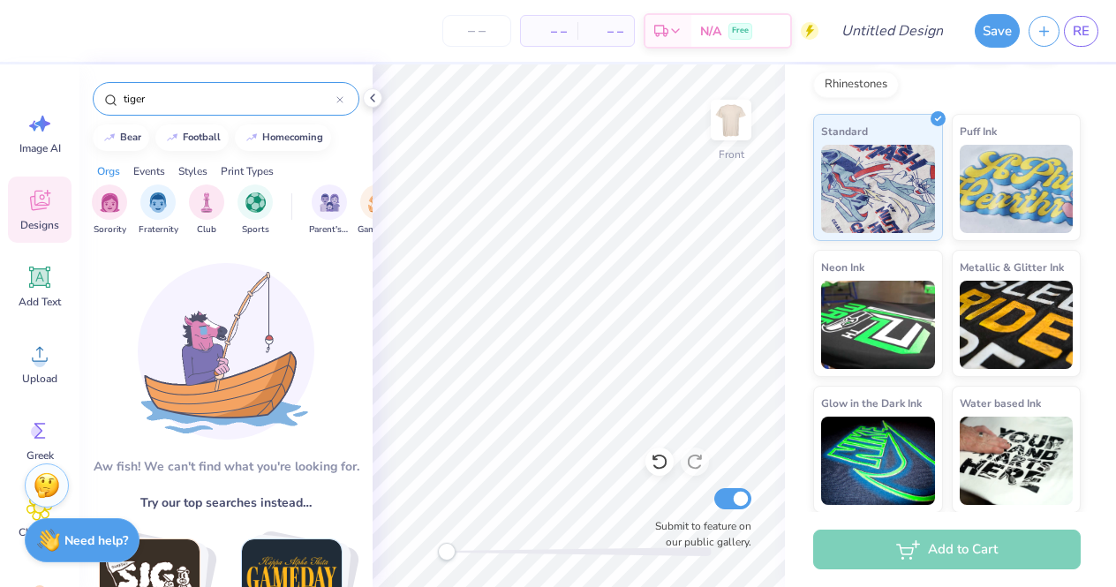
click at [192, 104] on input "tiger" at bounding box center [229, 99] width 215 height 18
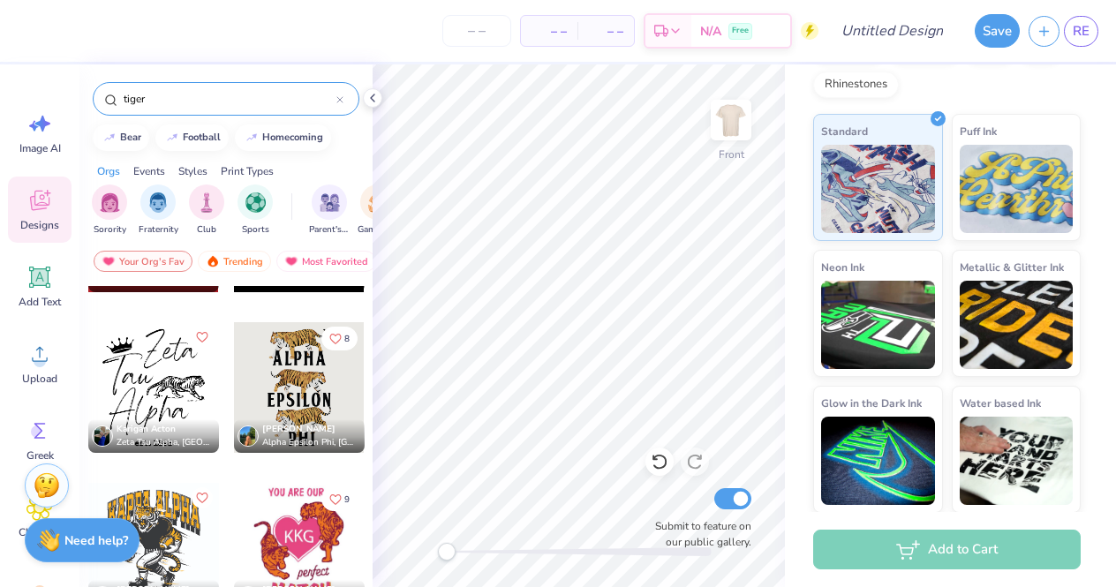
scroll to position [449, 0]
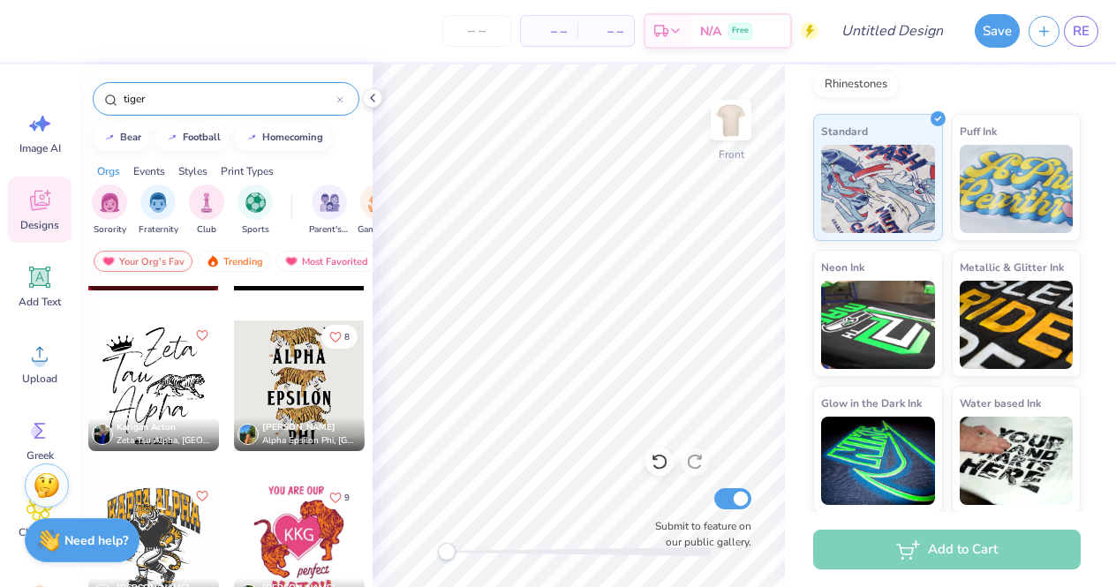
type input "tiger"
click at [305, 386] on div at bounding box center [299, 386] width 131 height 131
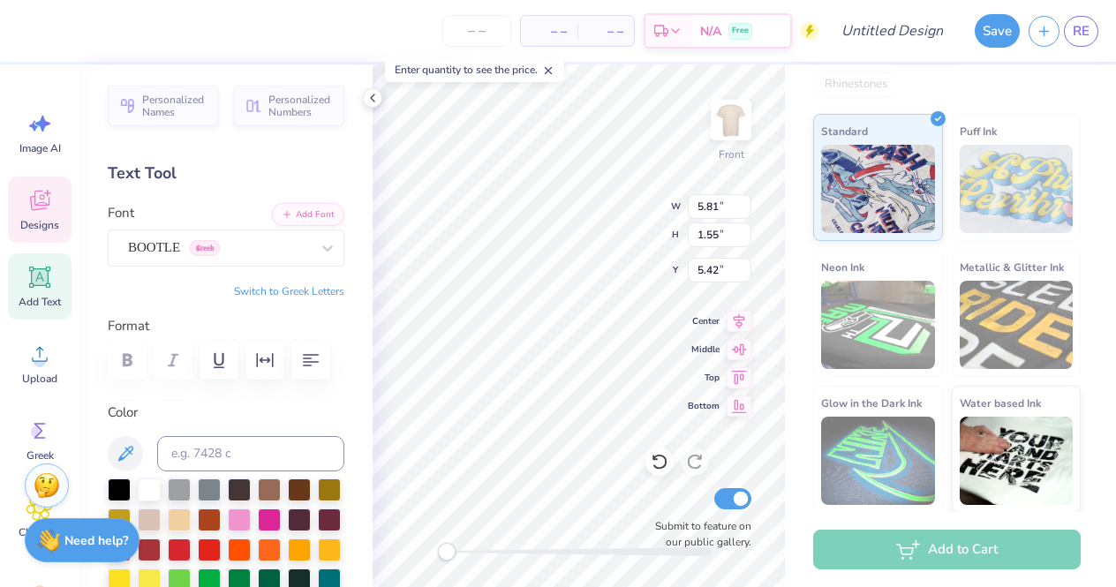
type textarea "Kappa"
type input "6.89"
type input "9.98"
type textarea "Delta"
type input "2.80"
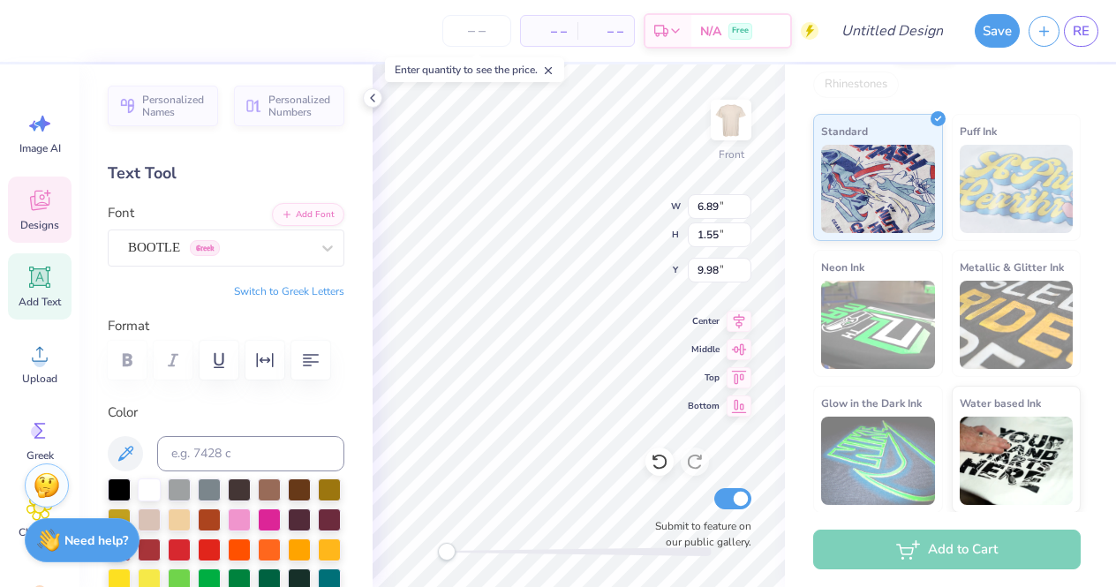
type input "1.56"
type input "14.29"
type textarea "Safari"
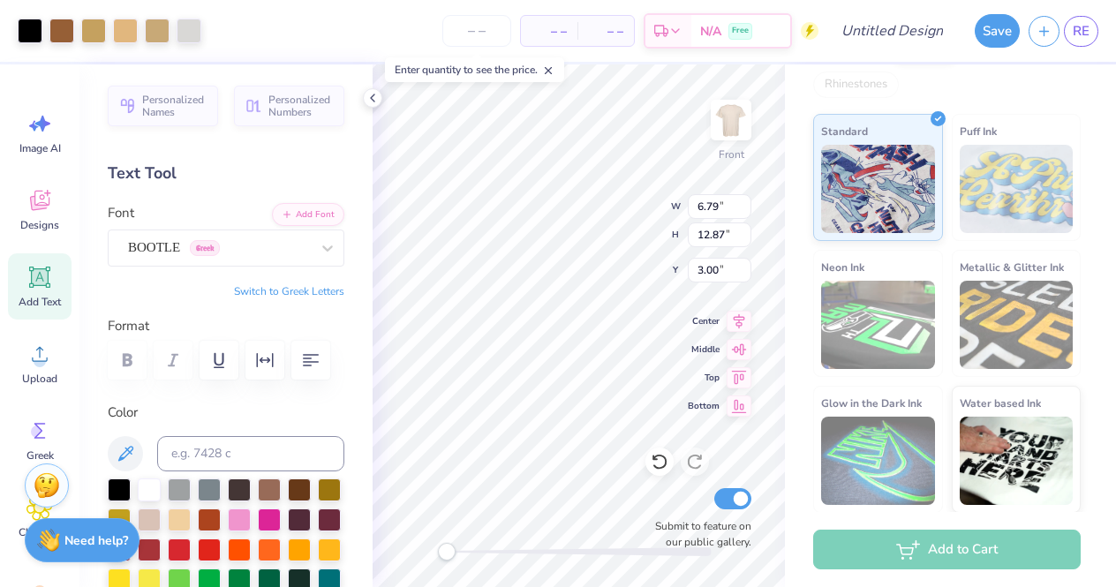
type input "5.66"
click at [661, 458] on div "Front Submit to feature on our public gallery." at bounding box center [579, 325] width 412 height 523
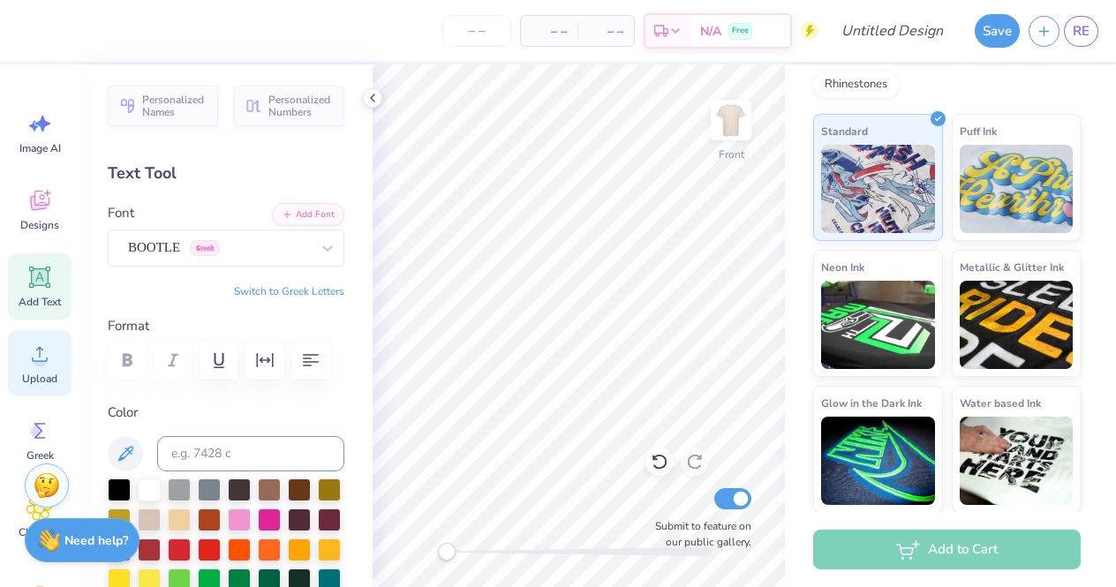
click at [34, 369] on div "Upload" at bounding box center [40, 363] width 64 height 66
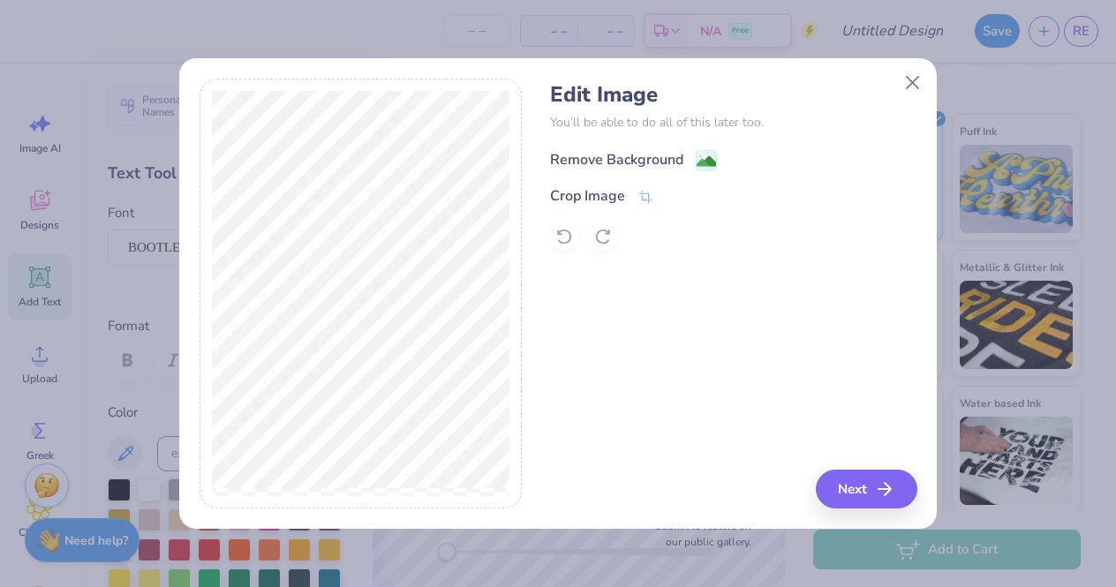
click at [617, 156] on div "Remove Background" at bounding box center [616, 159] width 133 height 21
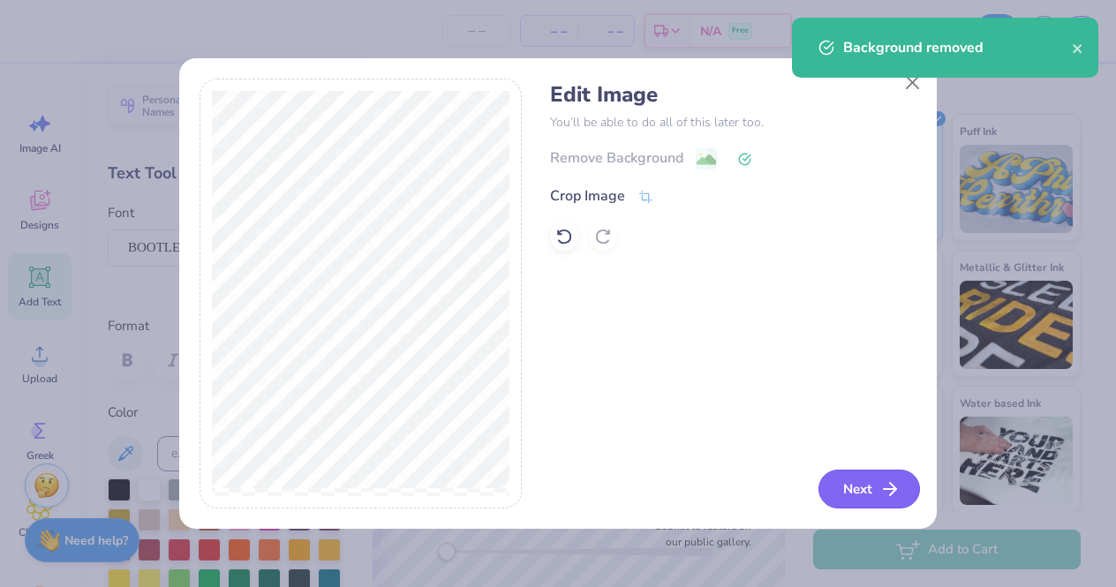
click at [857, 497] on button "Next" at bounding box center [869, 489] width 102 height 39
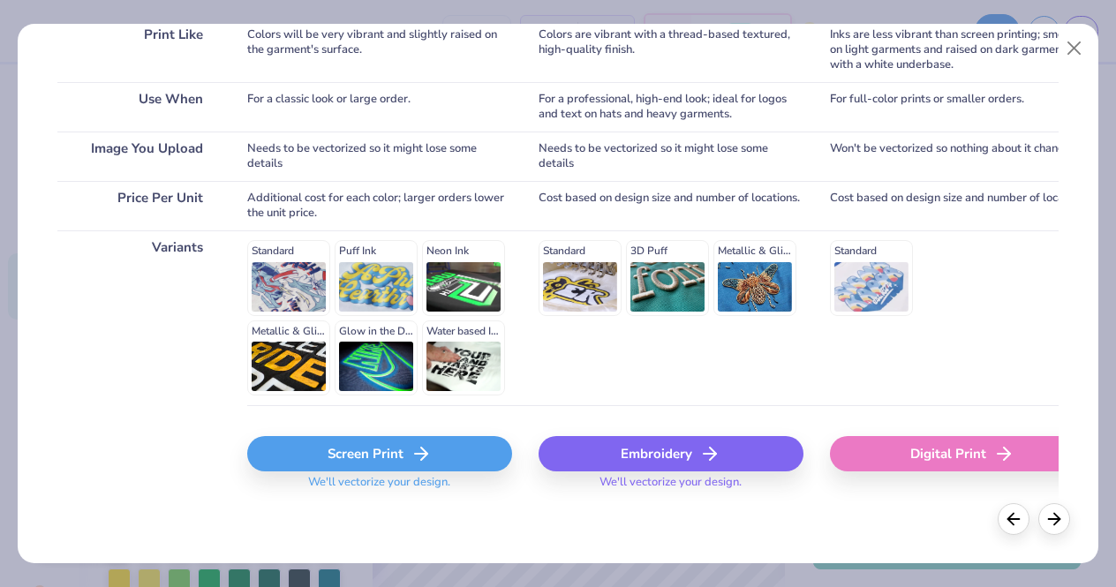
scroll to position [294, 0]
click at [396, 447] on div "Screen Print" at bounding box center [379, 453] width 265 height 35
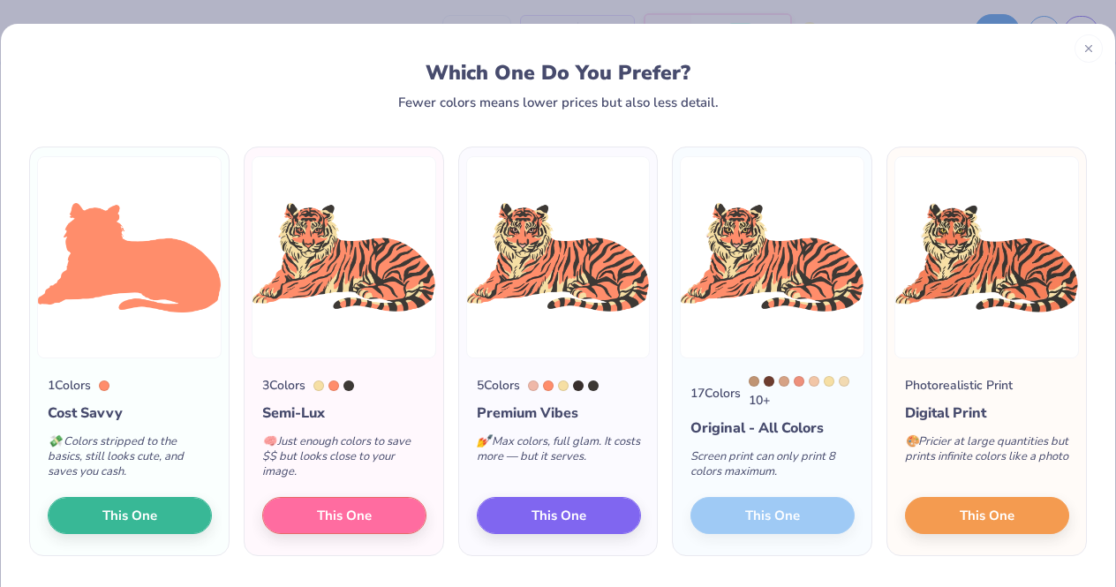
scroll to position [19, 0]
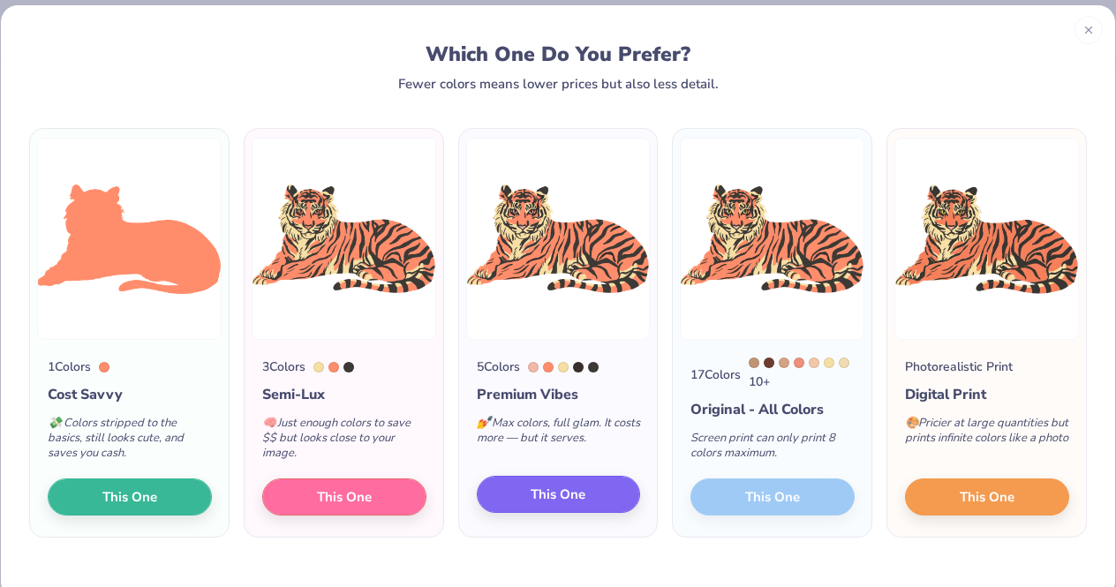
click at [583, 500] on span "This One" at bounding box center [558, 495] width 55 height 20
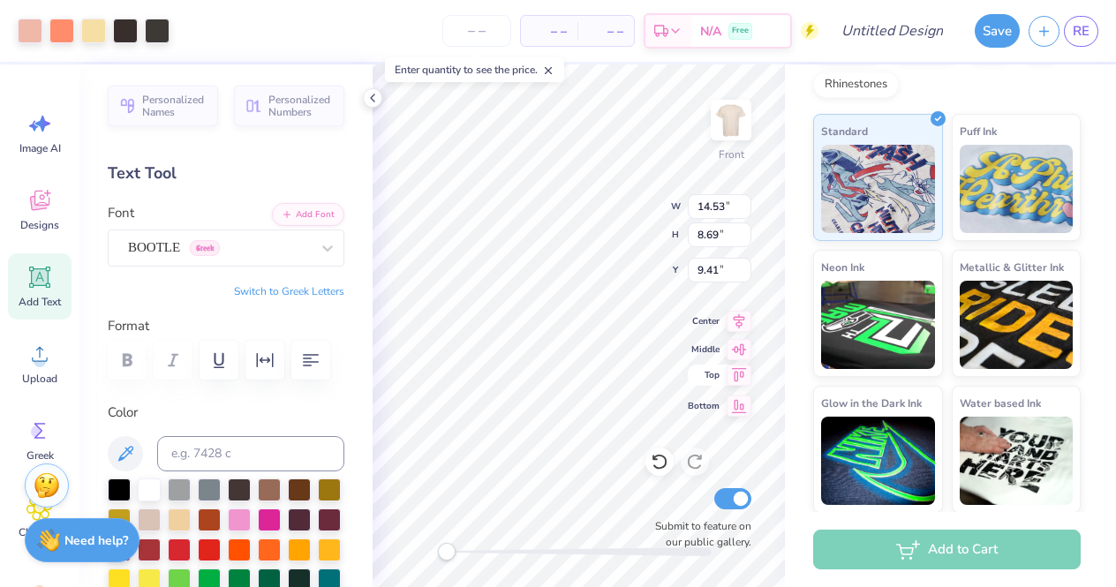
type input "10.76"
type input "6.43"
type input "10.14"
type input "6.06"
type input "10.54"
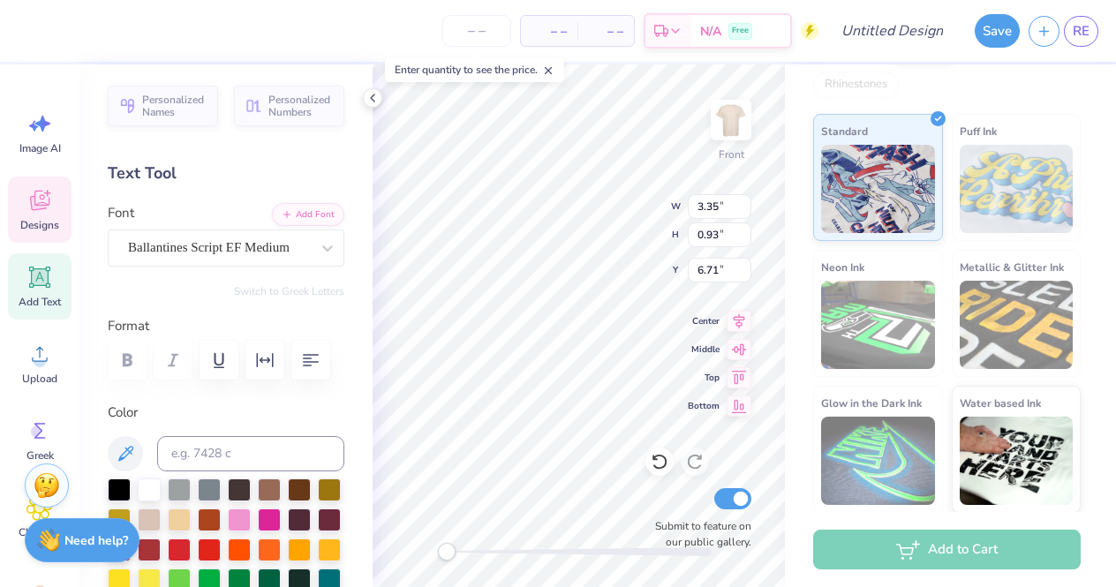
scroll to position [0, 4]
type textarea "KAPPA DELTA"
click at [287, 249] on div "Ballantines Script EF Medium" at bounding box center [218, 247] width 185 height 27
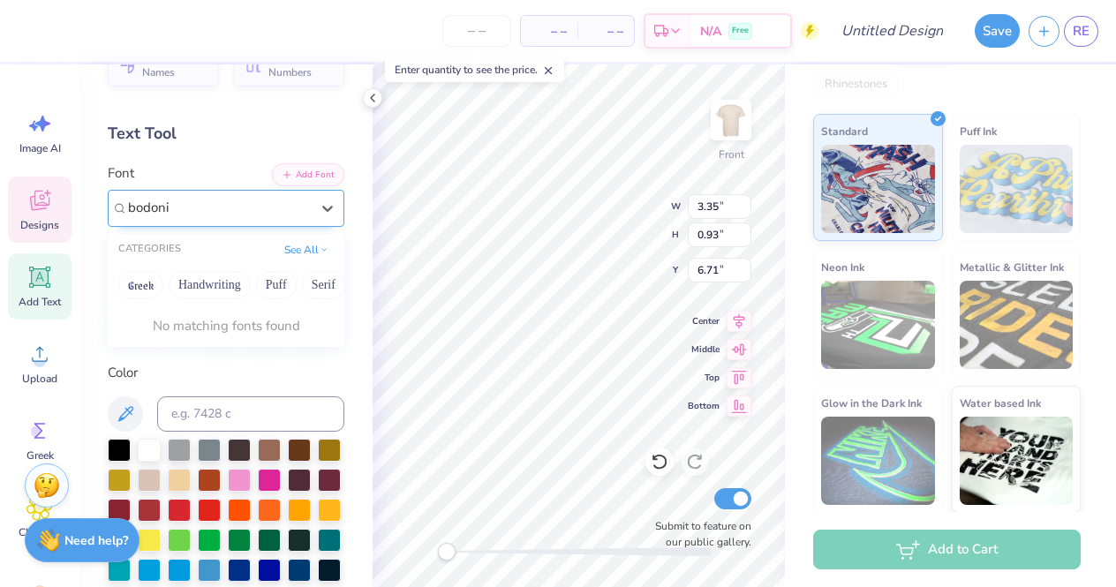
scroll to position [11, 0]
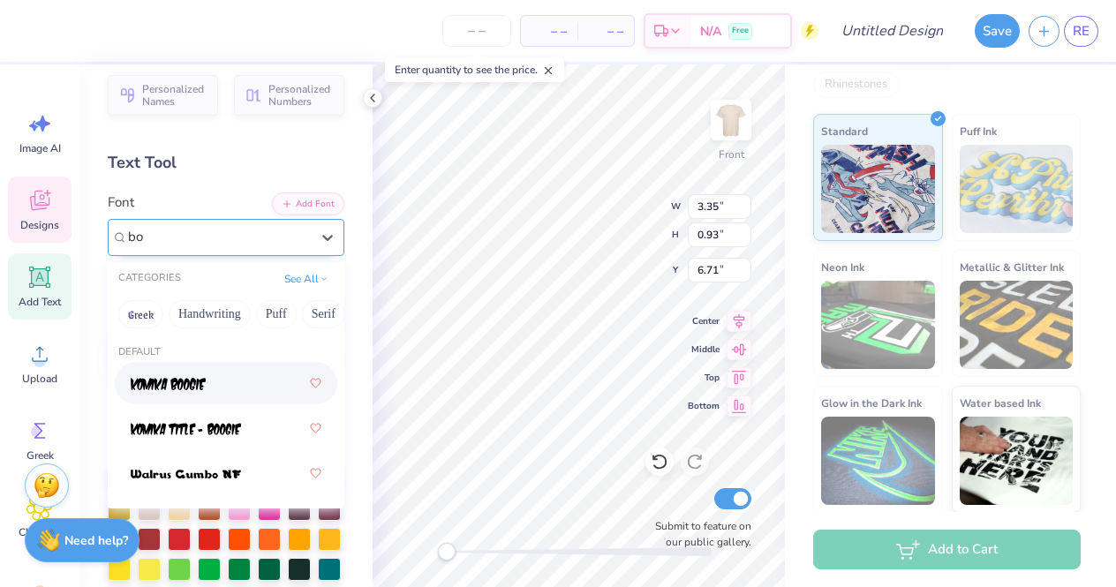
type input "b"
type input "B"
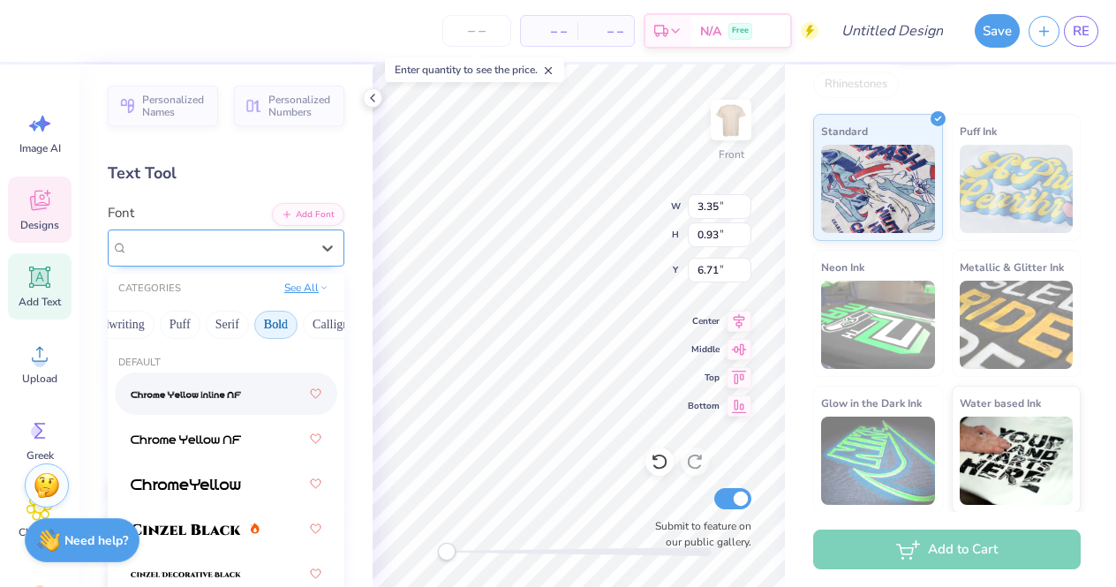
scroll to position [0, 106]
click at [312, 290] on button "See All" at bounding box center [306, 288] width 55 height 18
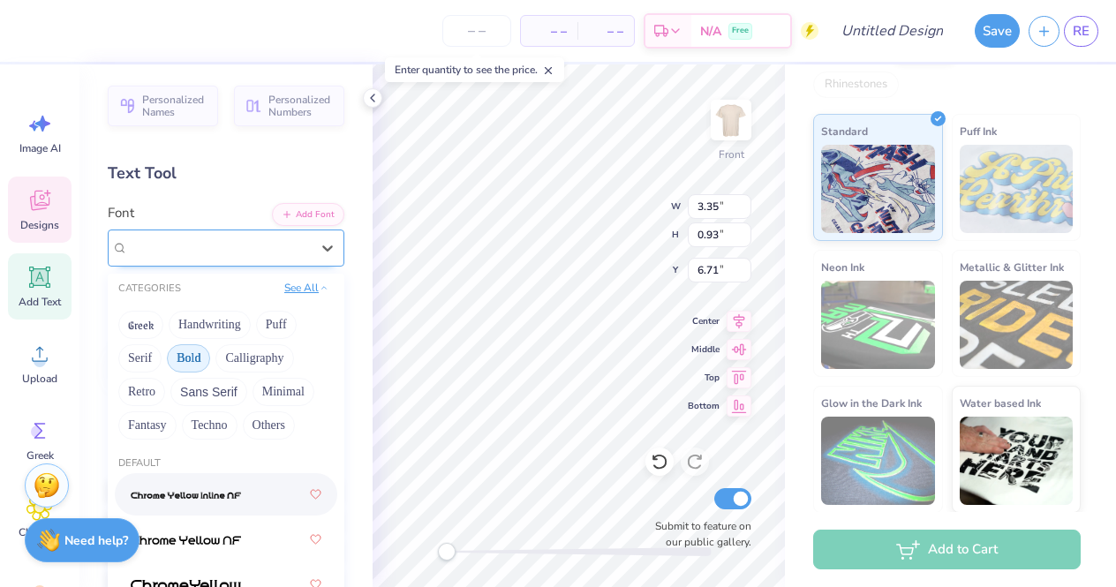
scroll to position [0, 0]
click at [194, 355] on button "Bold" at bounding box center [188, 358] width 43 height 28
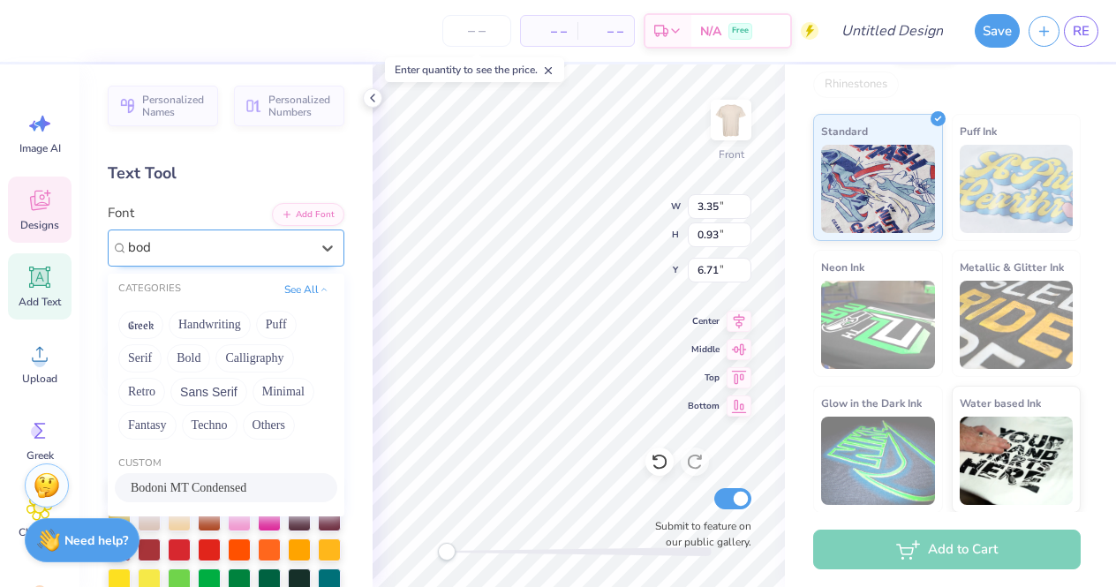
click at [214, 485] on div "Bodoni MT Condensed" at bounding box center [226, 488] width 191 height 19
type input "bod"
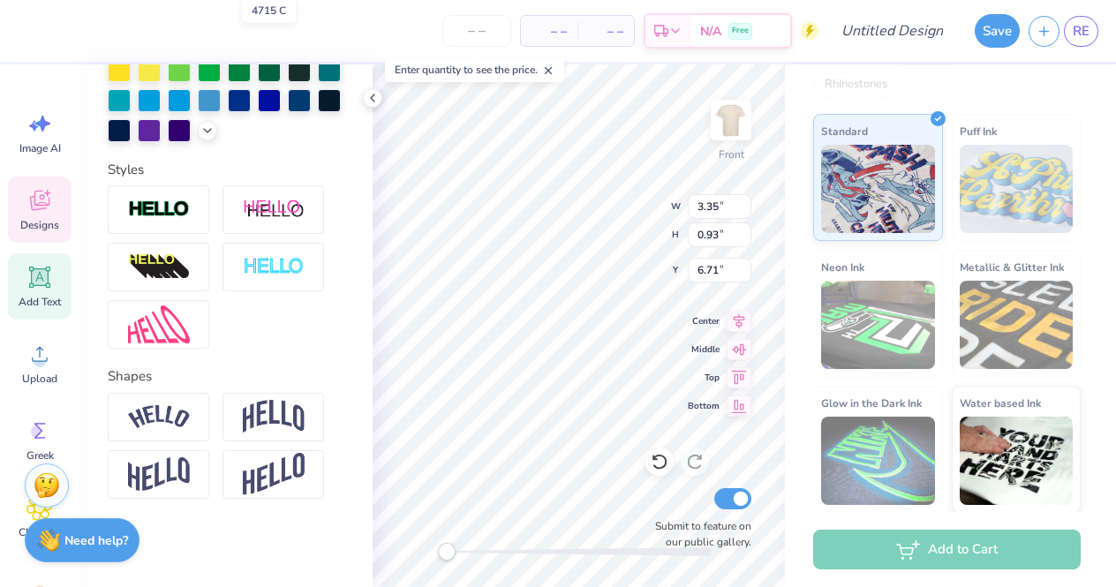
scroll to position [509, 0]
click at [268, 419] on img at bounding box center [274, 417] width 62 height 34
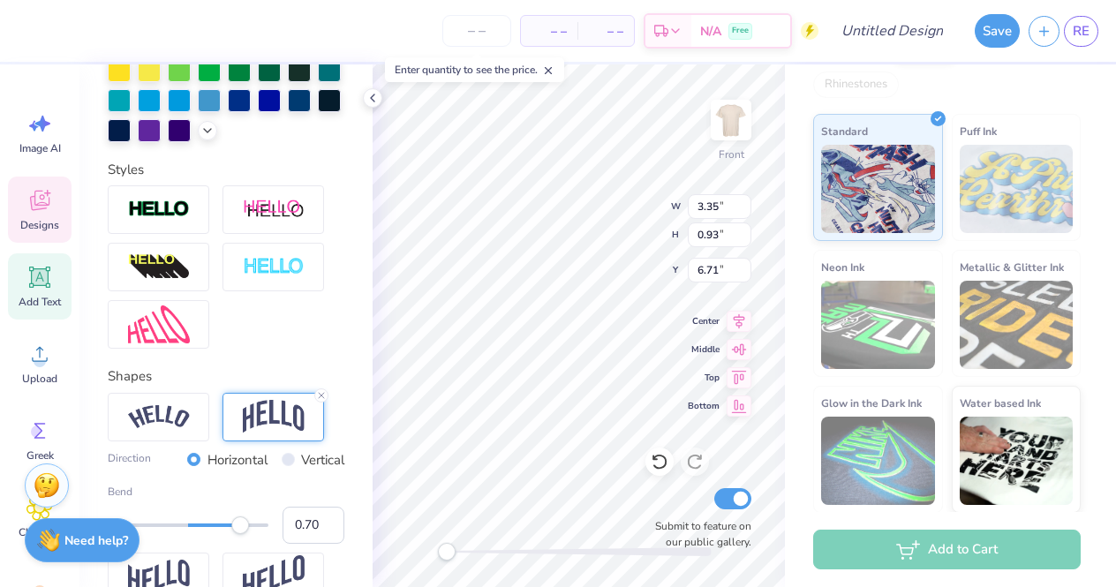
type input "0.71"
drag, startPoint x: 234, startPoint y: 524, endPoint x: 245, endPoint y: 524, distance: 11.5
click at [245, 524] on div "Accessibility label" at bounding box center [246, 526] width 18 height 18
type input "0.59"
drag, startPoint x: 245, startPoint y: 524, endPoint x: 236, endPoint y: 524, distance: 9.7
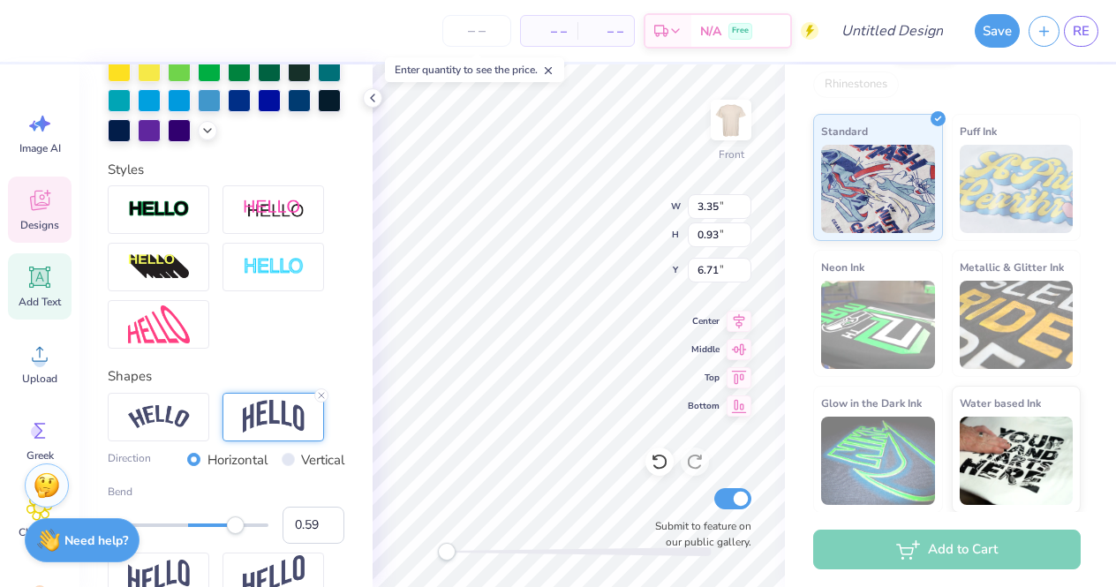
click at [236, 524] on div "Accessibility label" at bounding box center [236, 526] width 18 height 18
type input "0.52"
click at [230, 524] on div "Accessibility label" at bounding box center [232, 526] width 18 height 18
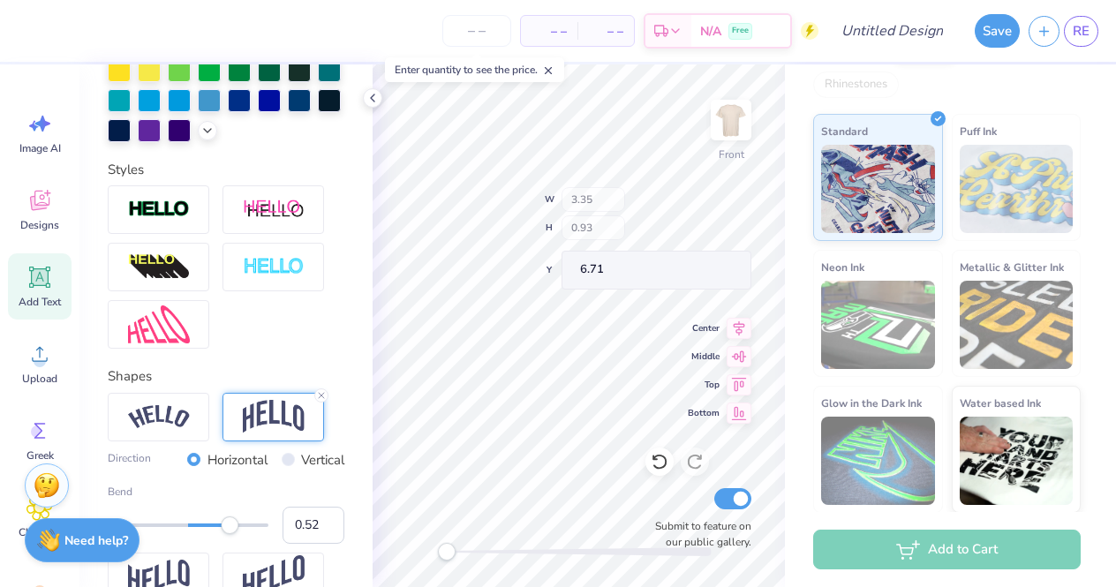
scroll to position [0, 0]
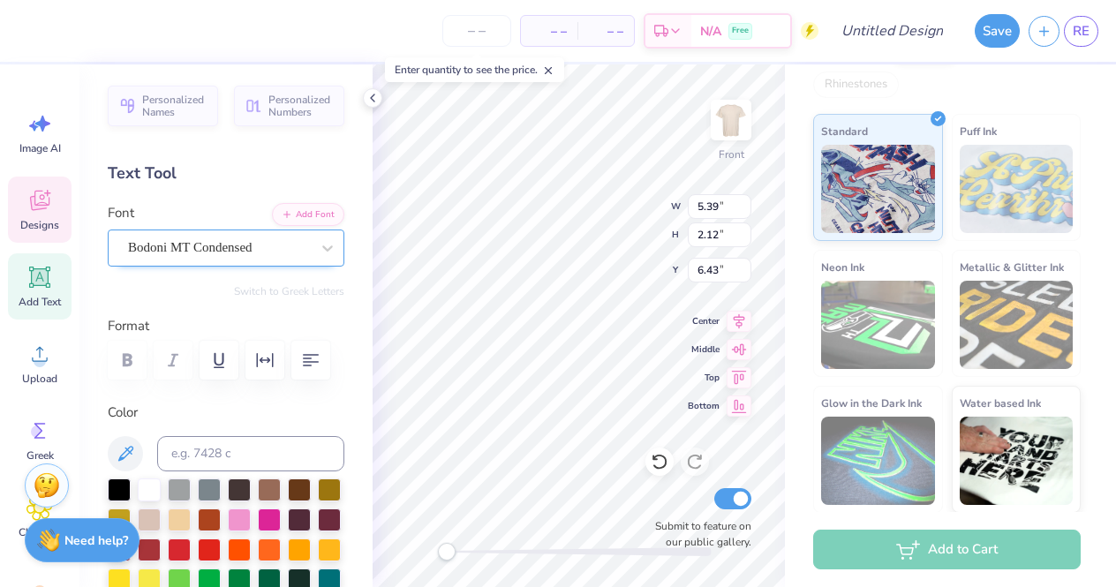
type input "10.62"
type input "4.17"
type input "4.90"
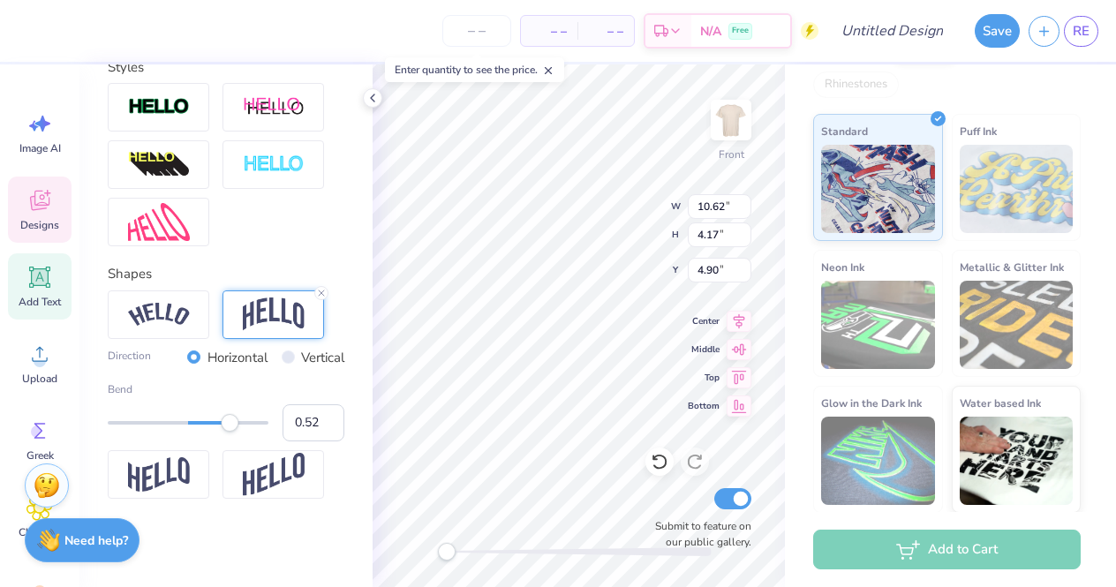
scroll to position [613, 0]
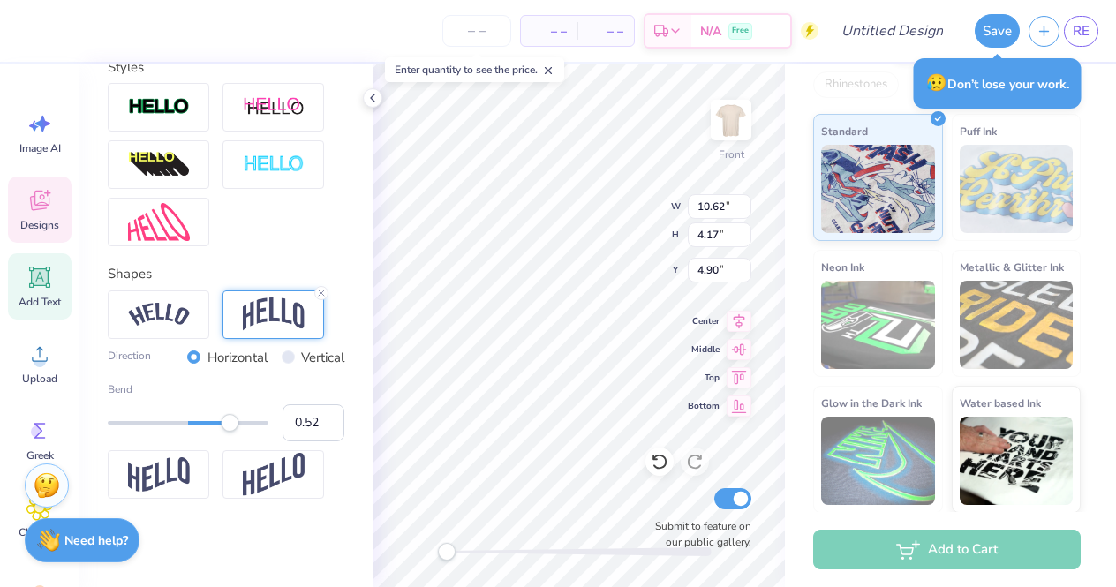
click at [287, 355] on input "Vertical" at bounding box center [288, 357] width 13 height 13
radio input "true"
click at [188, 356] on input "Horizontal" at bounding box center [193, 357] width 13 height 13
radio input "true"
click at [180, 314] on img at bounding box center [159, 315] width 62 height 24
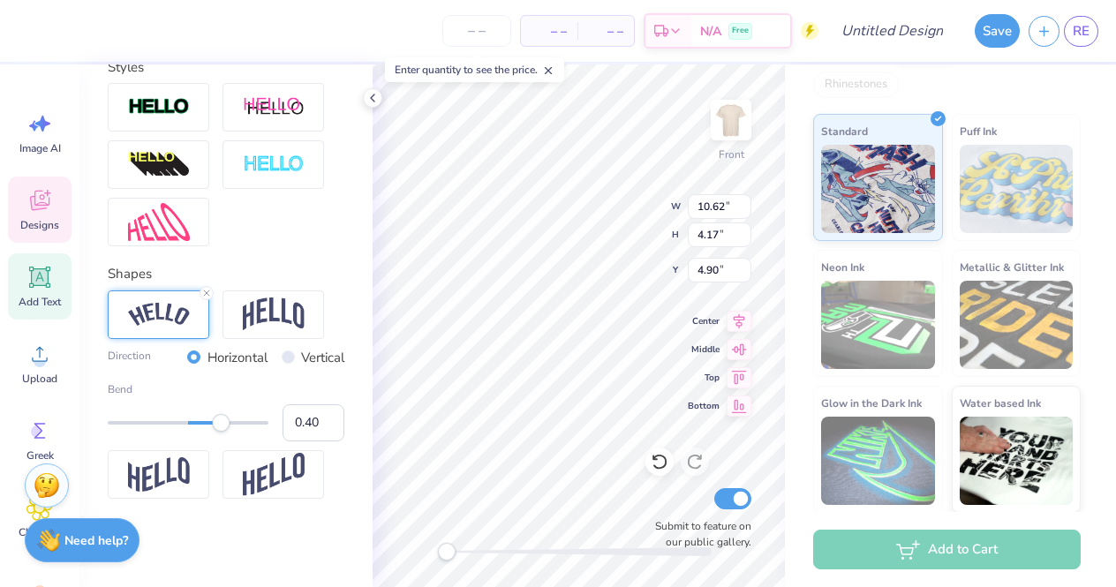
type input "0.38"
click at [219, 428] on div "Accessibility label" at bounding box center [219, 423] width 18 height 18
type input "0.74"
drag, startPoint x: 219, startPoint y: 428, endPoint x: 247, endPoint y: 428, distance: 28.3
click at [247, 428] on div "Accessibility label" at bounding box center [244, 423] width 18 height 18
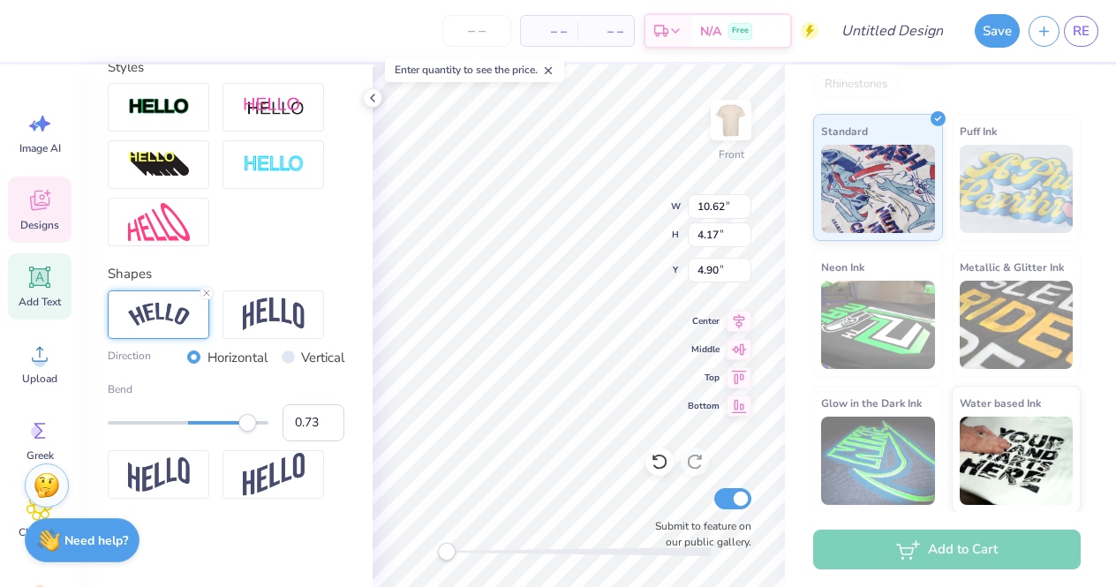
type input "0.68"
click at [241, 428] on div "Accessibility label" at bounding box center [241, 423] width 18 height 18
type input "12.74"
type input "4.24"
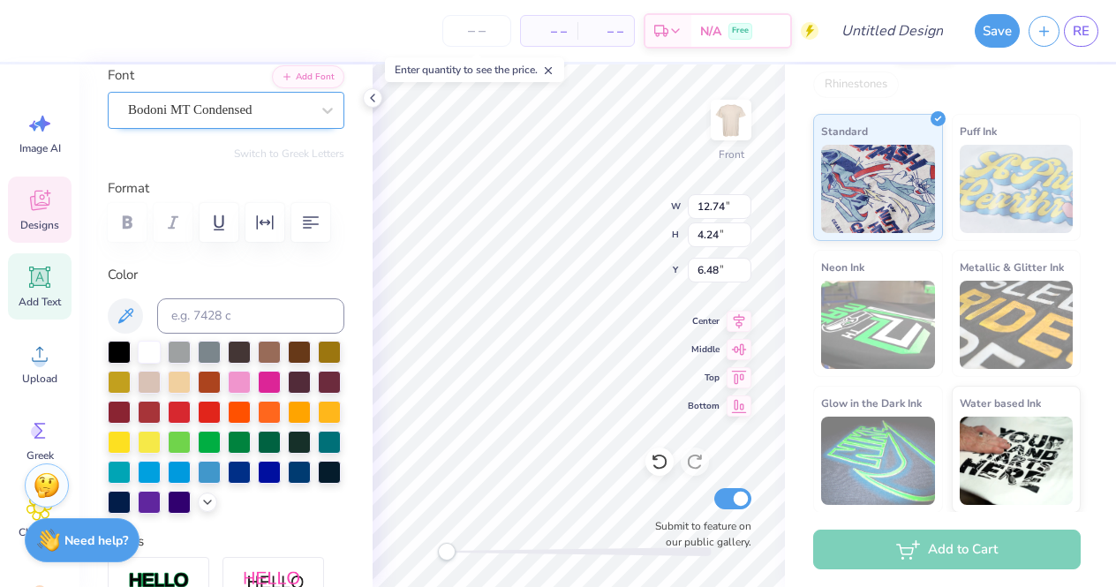
scroll to position [0, 2]
type textarea "KAY DEE"
click at [370, 321] on div "Personalized Names Personalized Numbers Text Tool Add Font Font Bodoni MT Conde…" at bounding box center [225, 325] width 293 height 523
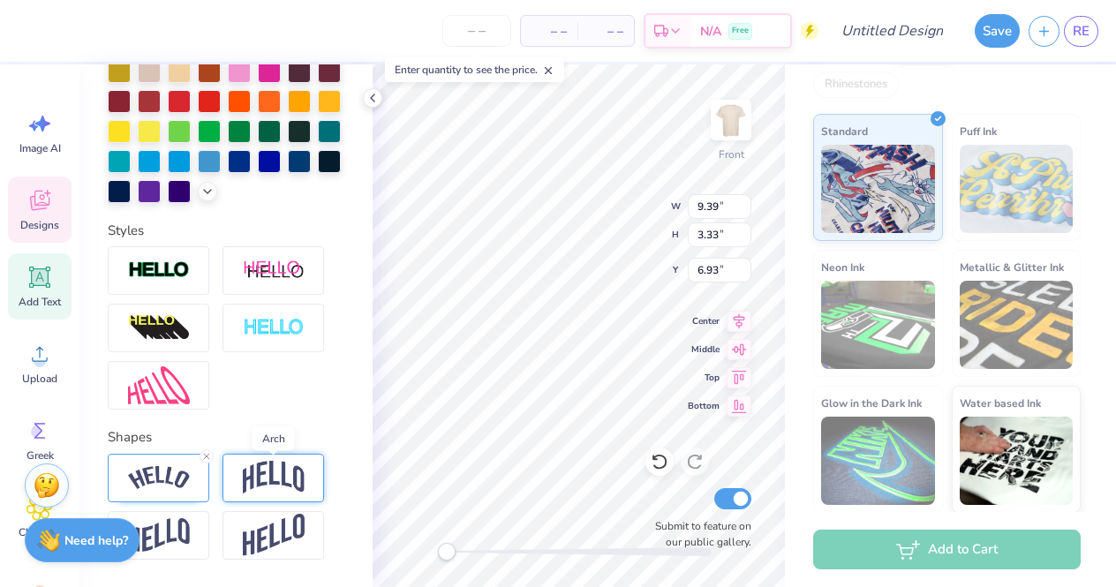
scroll to position [454, 0]
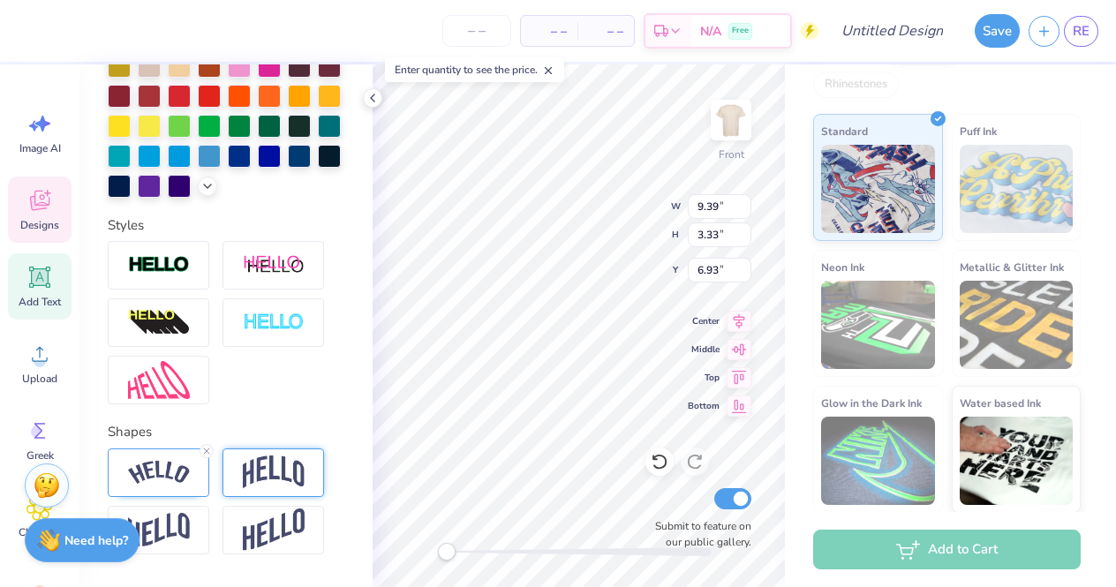
type textarea "SAFARI"
click at [308, 479] on div at bounding box center [274, 473] width 102 height 49
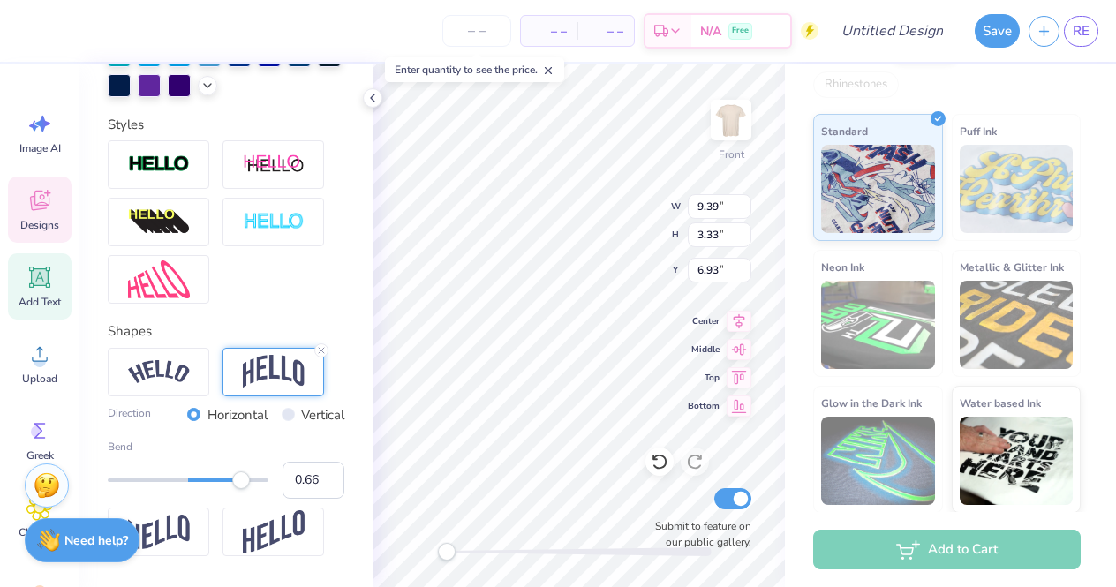
scroll to position [572, 0]
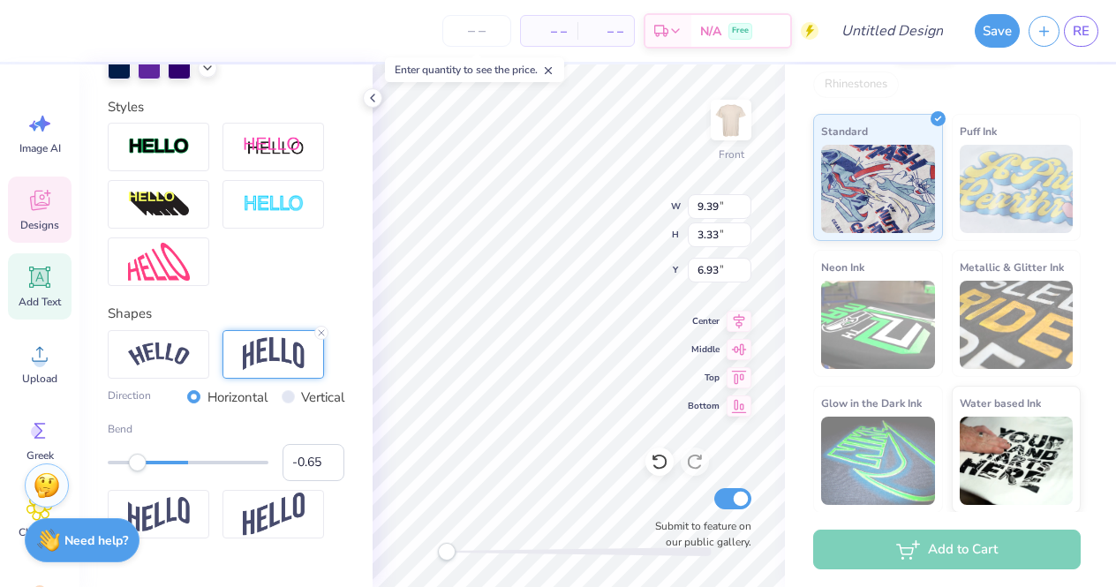
type input "-0.66"
drag, startPoint x: 247, startPoint y: 465, endPoint x: 136, endPoint y: 458, distance: 111.5
click at [136, 458] on div "Accessibility label" at bounding box center [135, 463] width 18 height 18
click at [327, 458] on input "-0.64" at bounding box center [314, 462] width 62 height 37
click at [328, 465] on input "-0.65" at bounding box center [314, 462] width 62 height 37
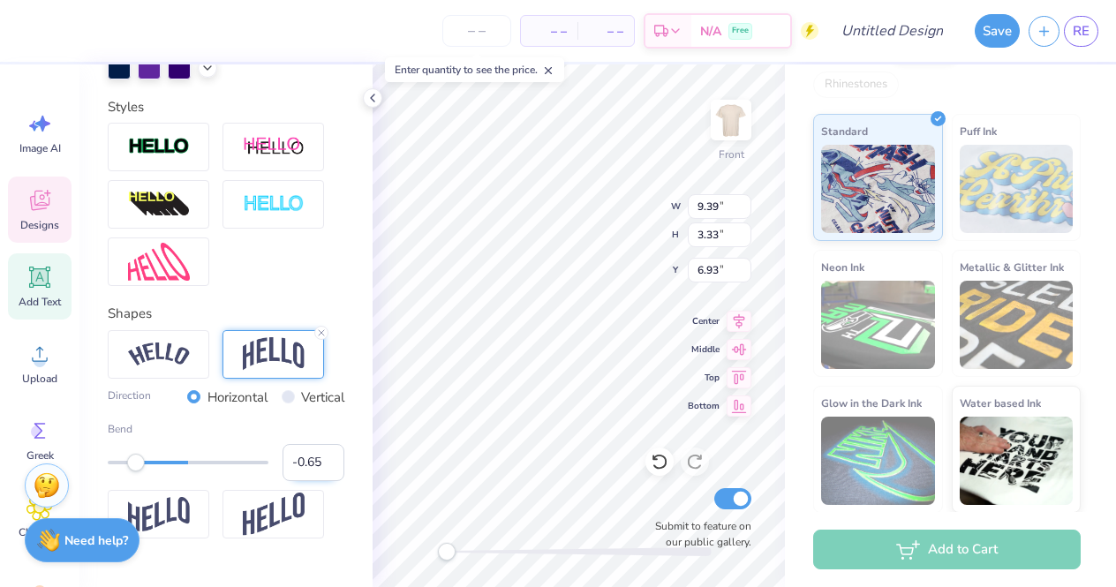
type input "-0.66"
click at [328, 465] on input "-0.66" at bounding box center [314, 462] width 62 height 37
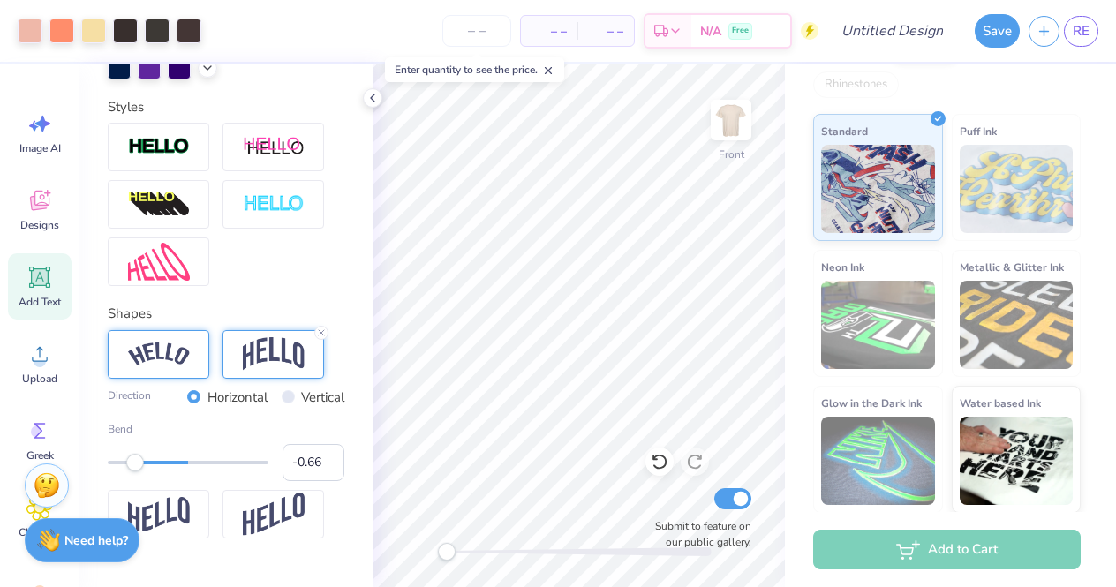
click at [185, 358] on img at bounding box center [159, 355] width 62 height 24
click at [207, 331] on icon at bounding box center [206, 333] width 11 height 11
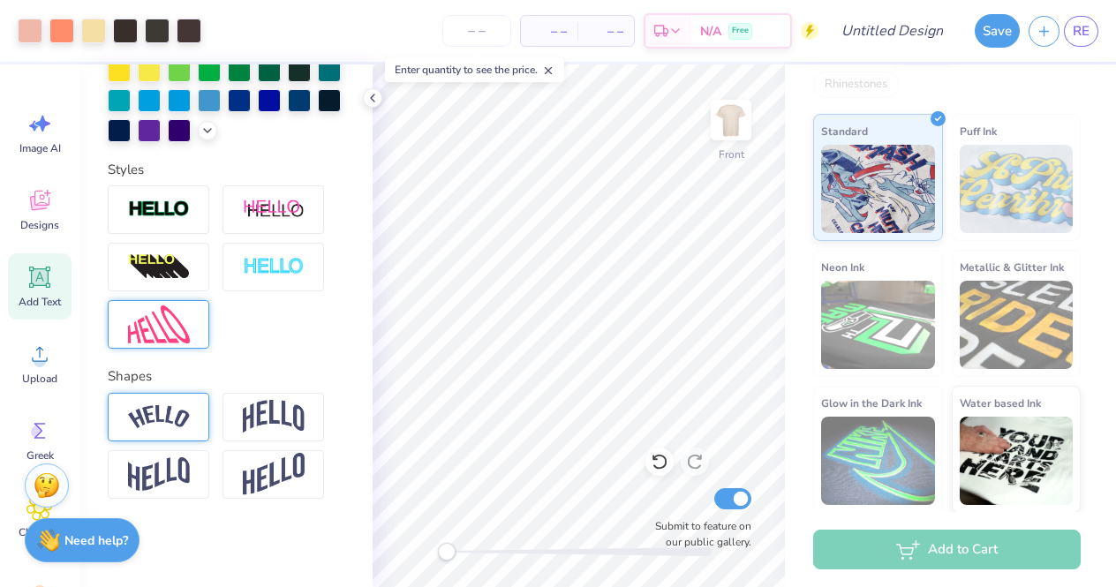
scroll to position [509, 0]
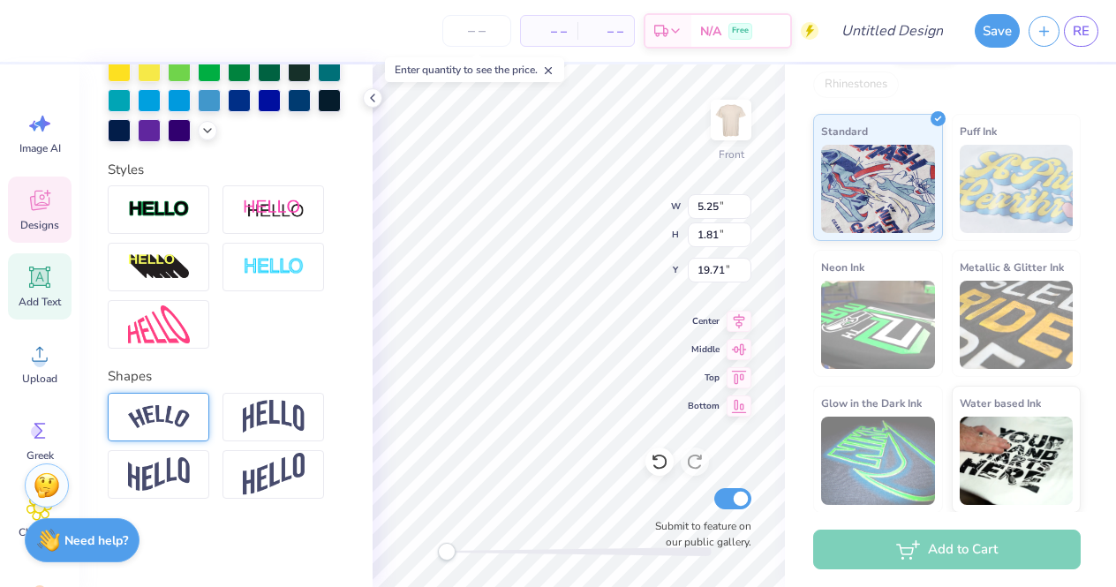
type input "9.39"
type input "3.33"
type input "6.93"
click at [203, 396] on icon at bounding box center [206, 395] width 11 height 11
type input "8.30"
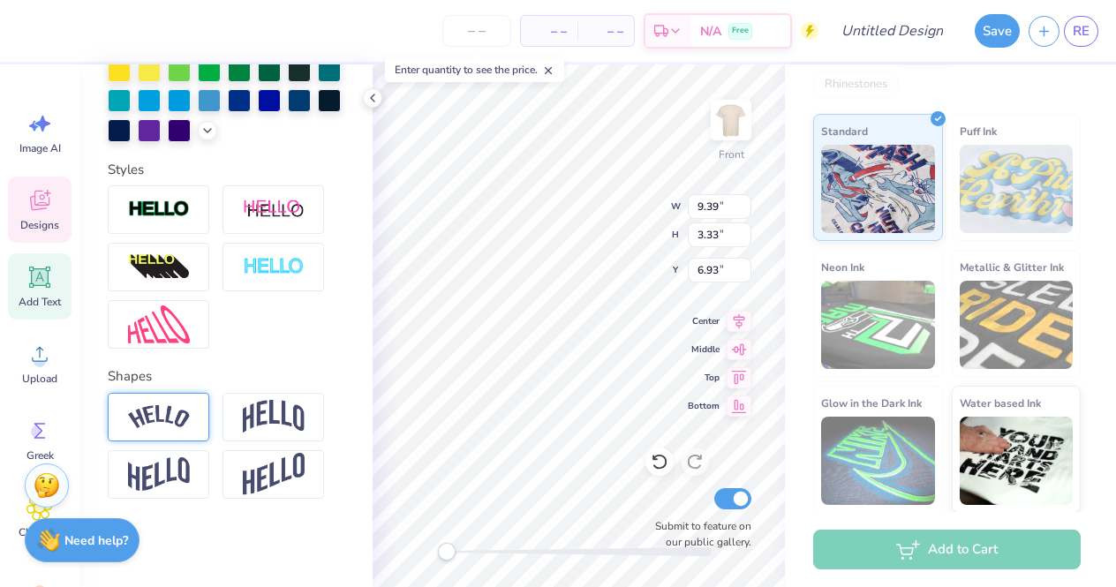
type input "2.34"
type input "8.38"
type input "5.25"
type input "1.81"
type input "17.72"
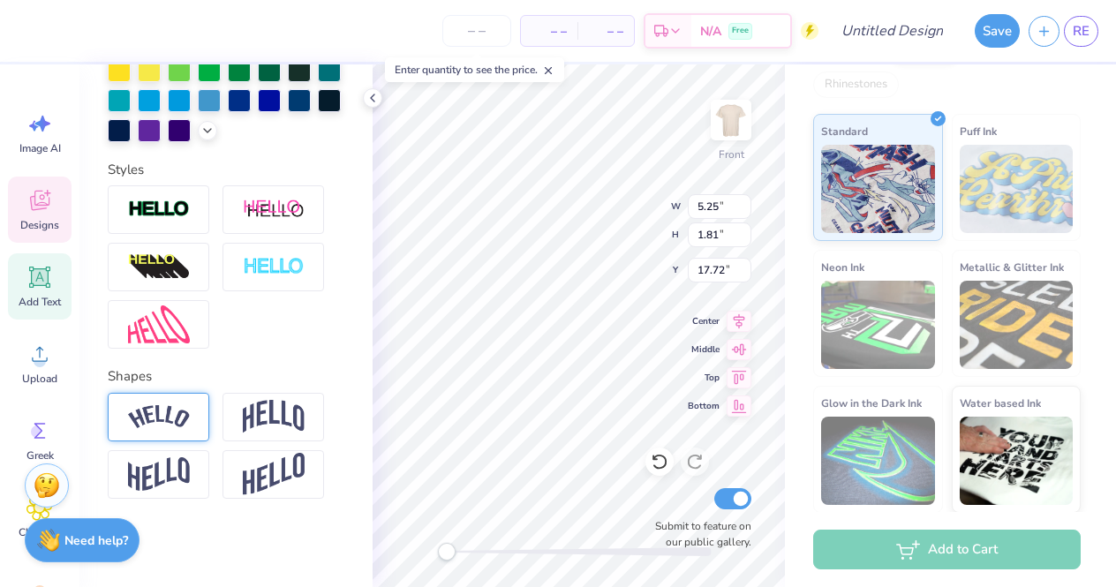
type input "6.88"
type input "2.37"
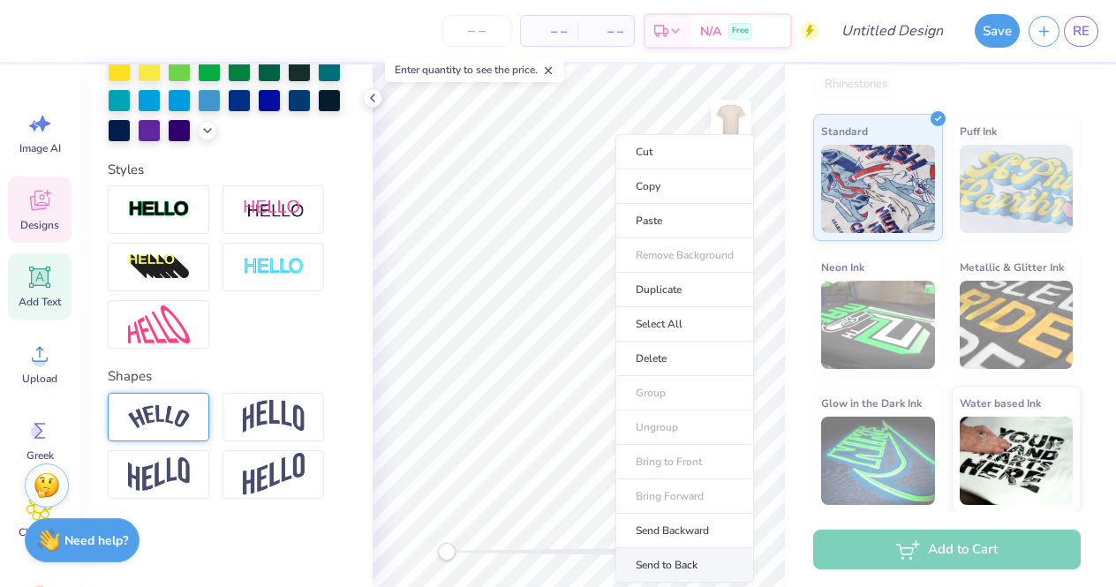
click at [686, 561] on li "Send to Back" at bounding box center [684, 565] width 139 height 34
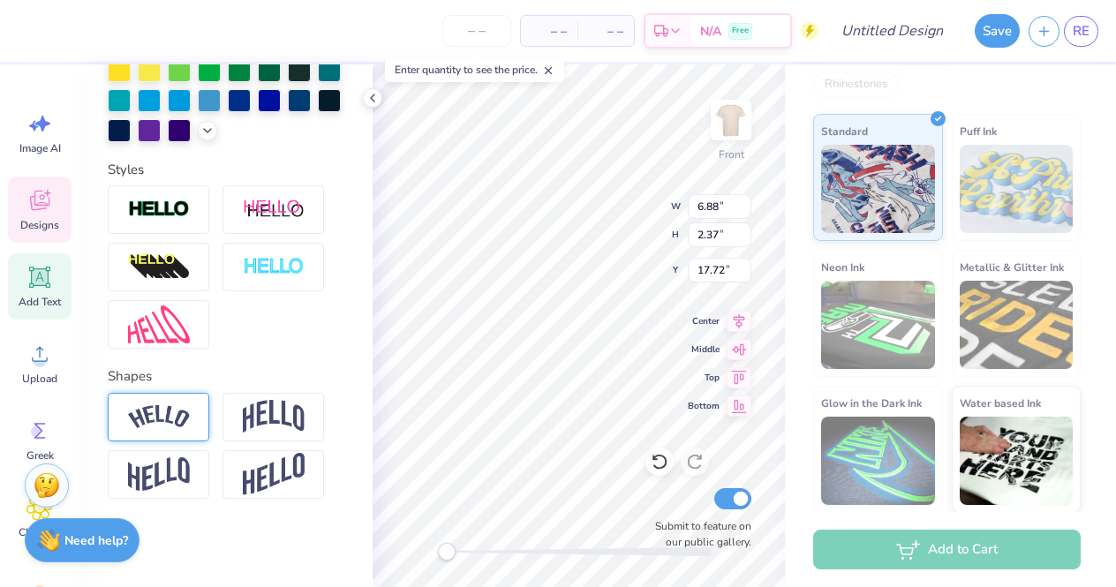
type input "16.22"
type input "8.30"
type input "2.34"
type input "8.38"
type input "6.88"
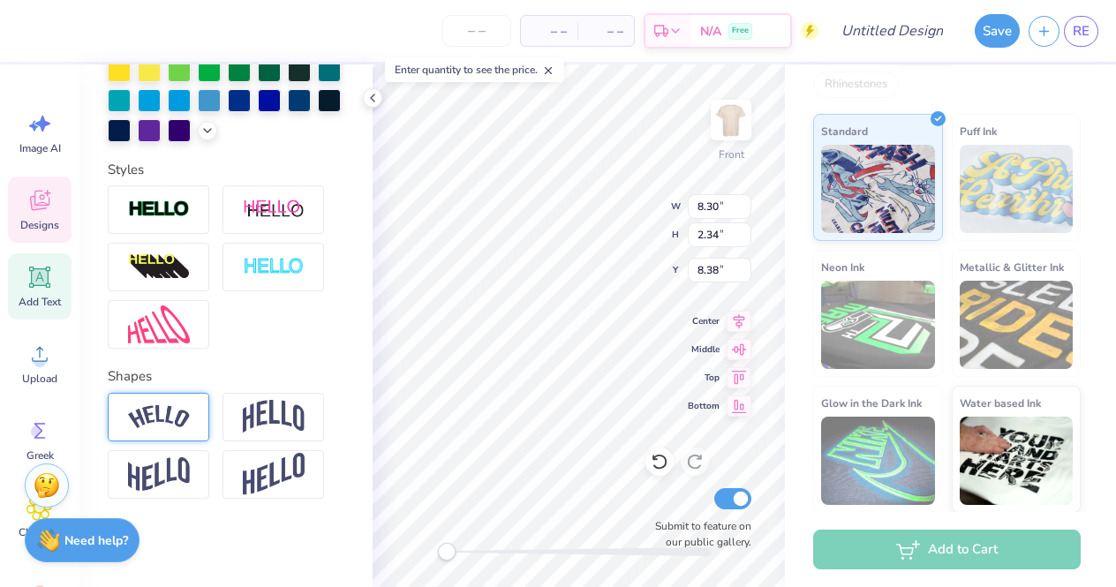
type input "2.37"
type input "16.82"
type input "6.61"
type input "2.28"
type input "6.61"
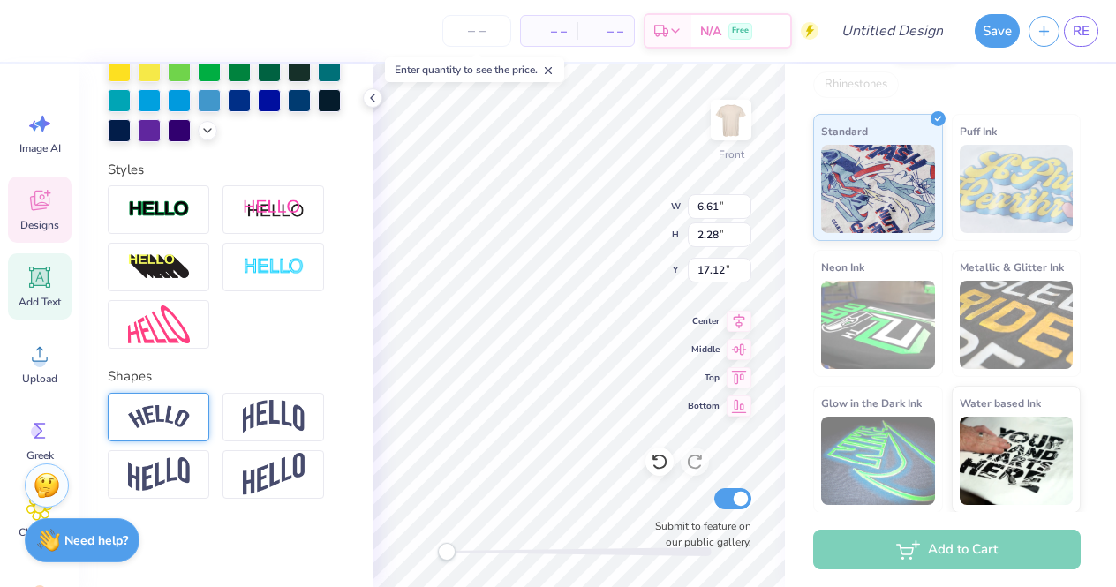
type input "2.28"
type input "17.12"
type input "7.76"
type input "2.19"
type input "8.53"
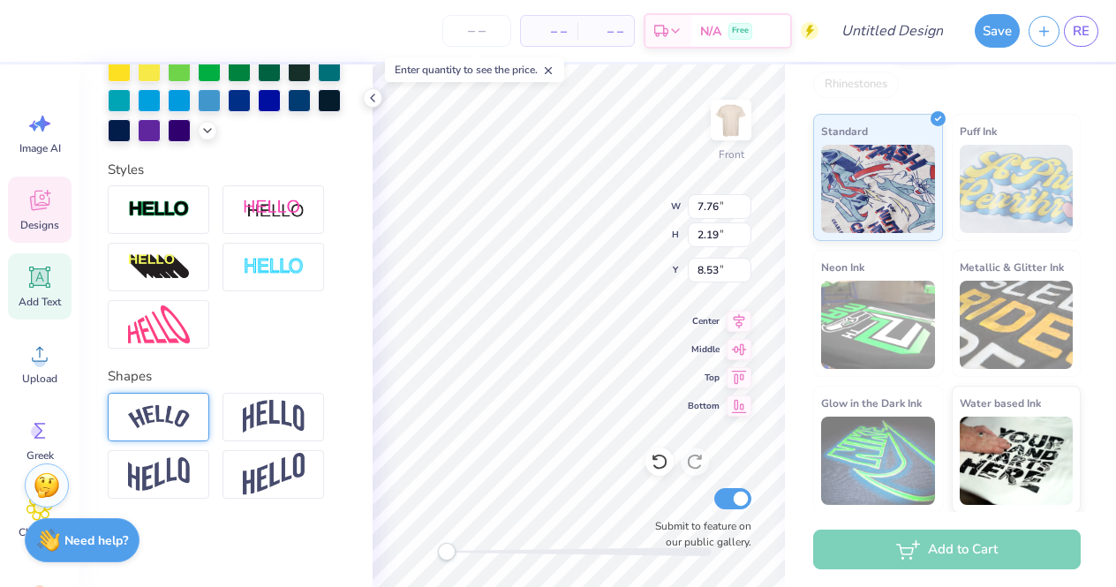
type input "6.61"
type input "2.28"
type input "17.18"
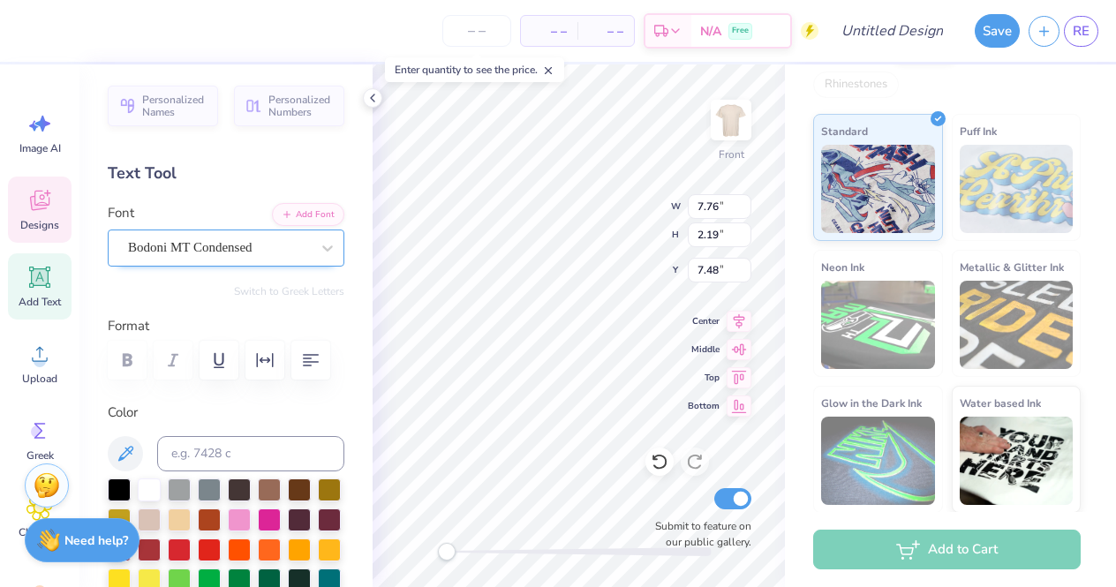
scroll to position [0, 0]
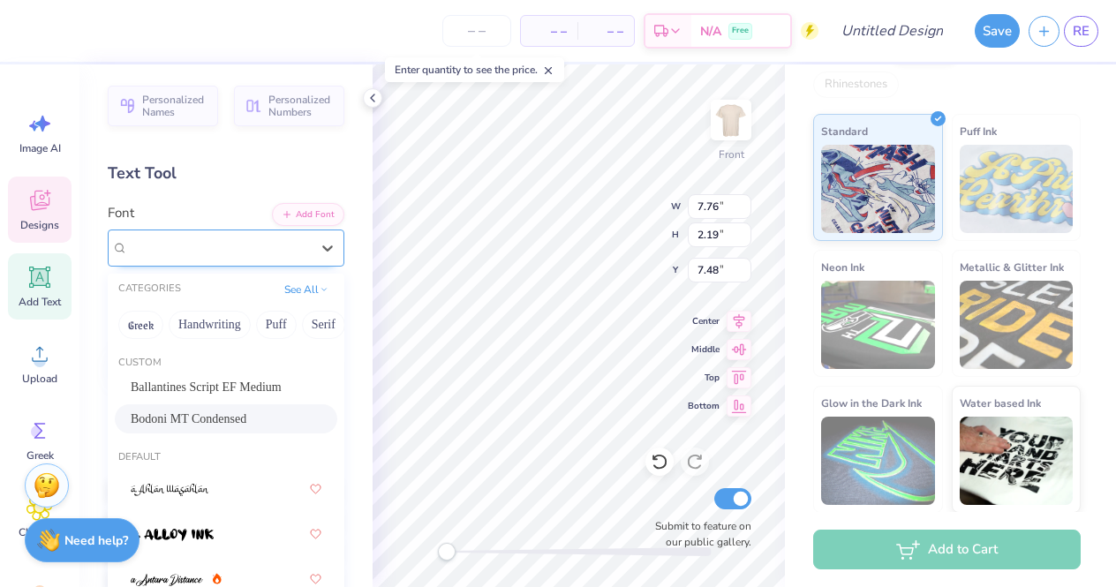
click at [251, 242] on div "Bodoni MT Condensed" at bounding box center [218, 247] width 185 height 27
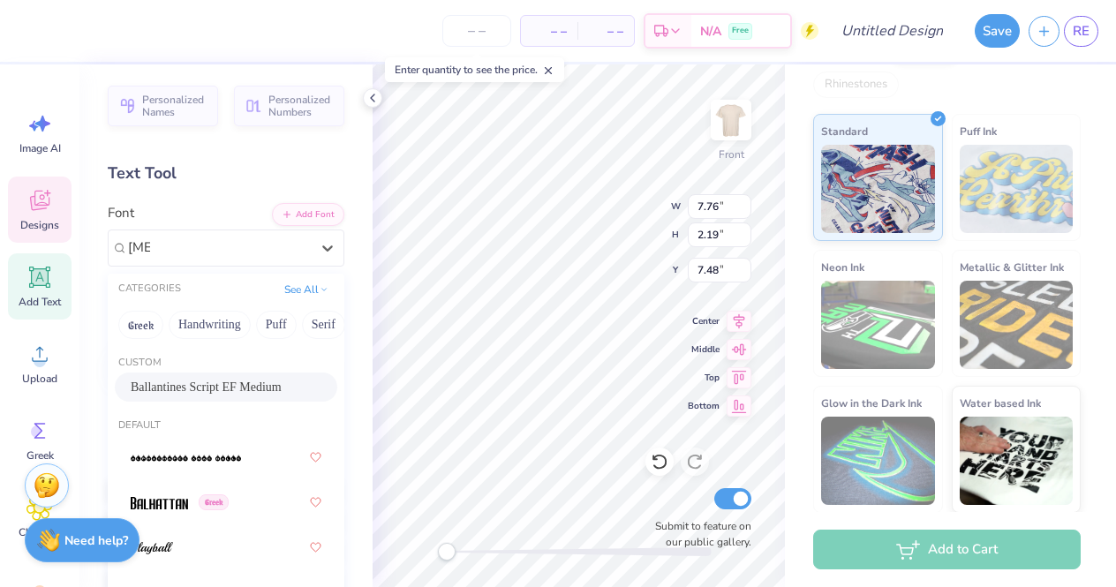
click at [272, 396] on div "Ballantines Script EF Medium" at bounding box center [226, 387] width 191 height 19
type input "bal"
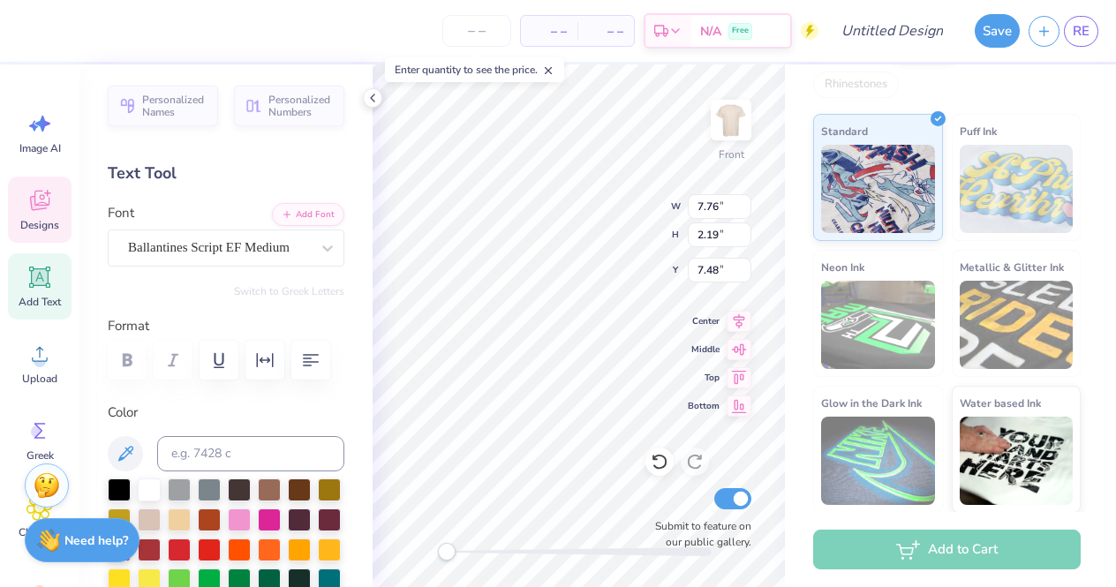
type textarea "K"
type textarea "Kay Dee"
type input "6.61"
type input "2.28"
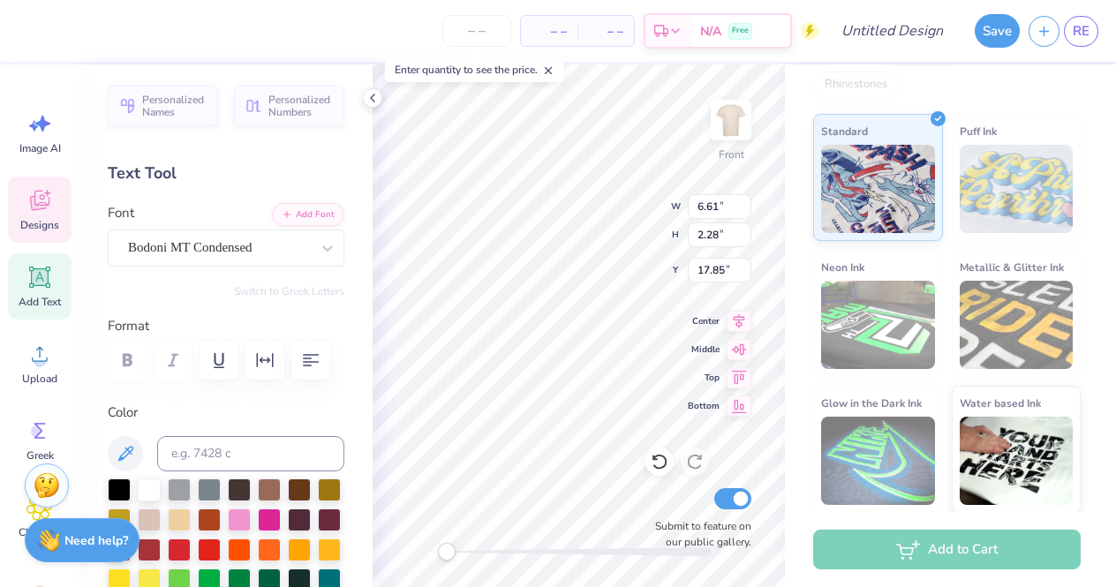
type input "17.85"
type input "6.08"
type input "2.10"
type input "17.33"
type input "9.75"
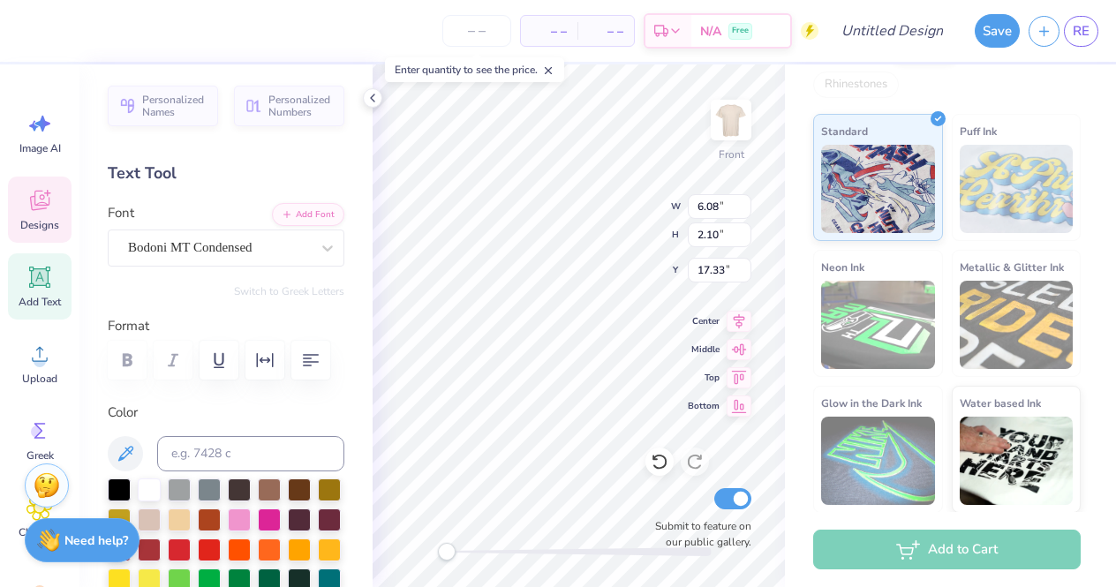
type input "2.52"
type input "7.90"
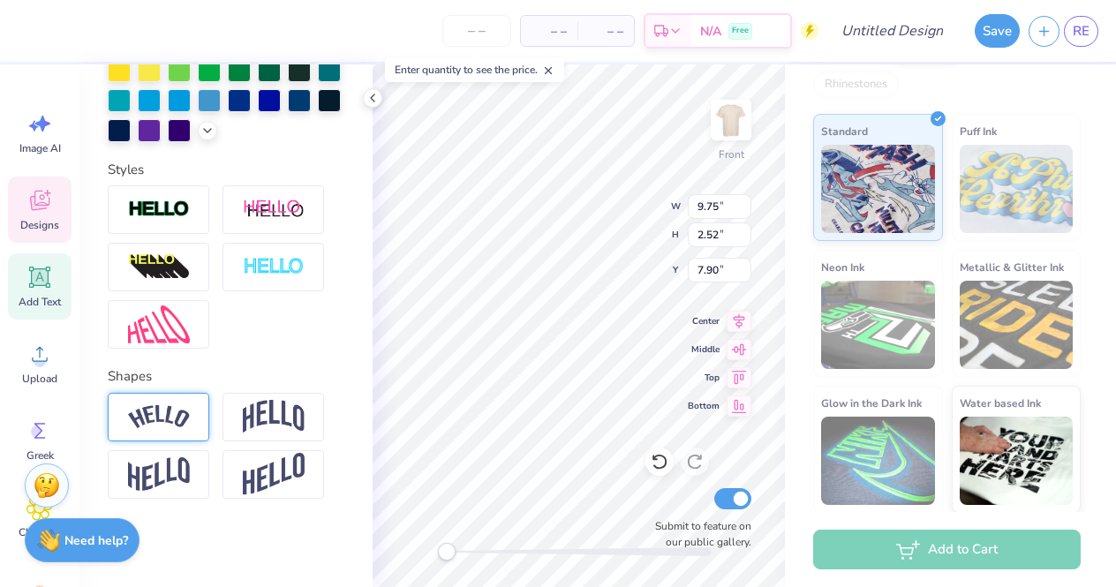
scroll to position [509, 0]
click at [268, 424] on img at bounding box center [274, 417] width 62 height 34
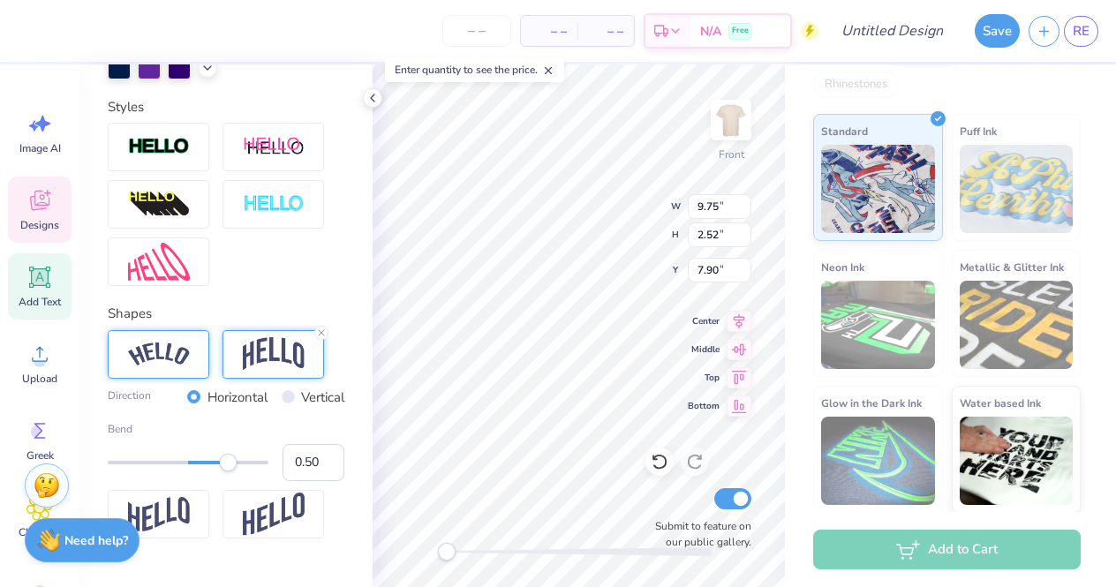
scroll to position [573, 0]
click at [186, 360] on img at bounding box center [159, 354] width 62 height 24
type input "6.08"
type input "2.10"
type input "17.38"
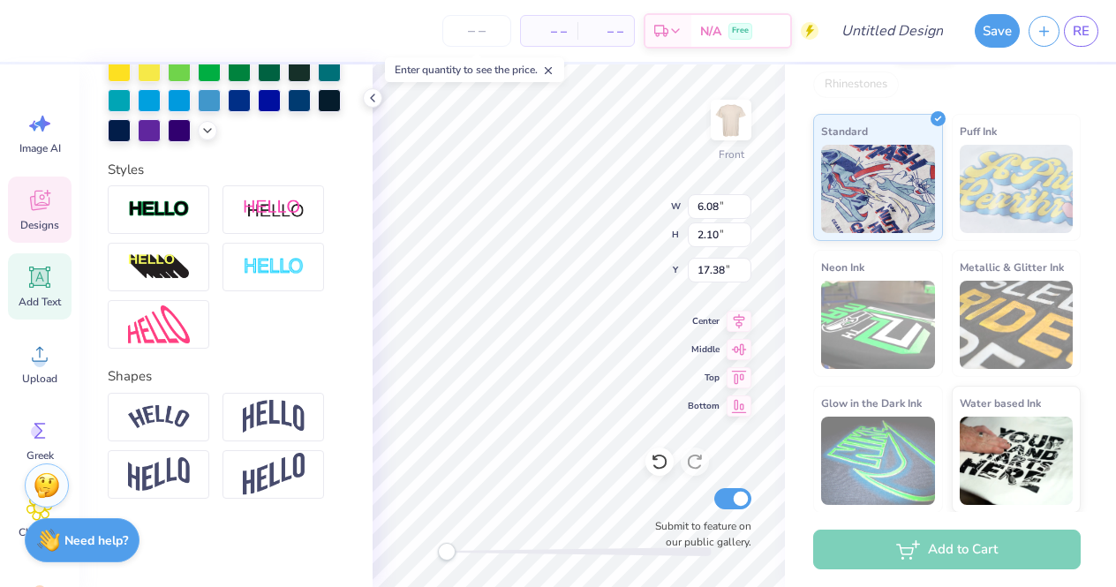
scroll to position [509, 0]
click at [205, 395] on icon at bounding box center [206, 395] width 11 height 11
type textarea "K"
type textarea "2025"
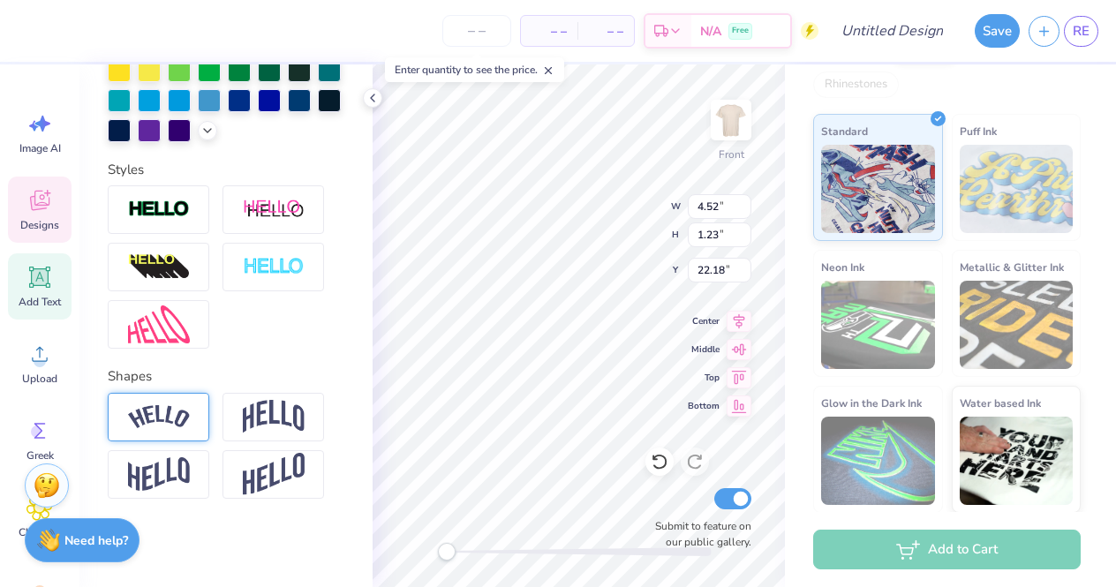
type input "3.26"
type input "0.89"
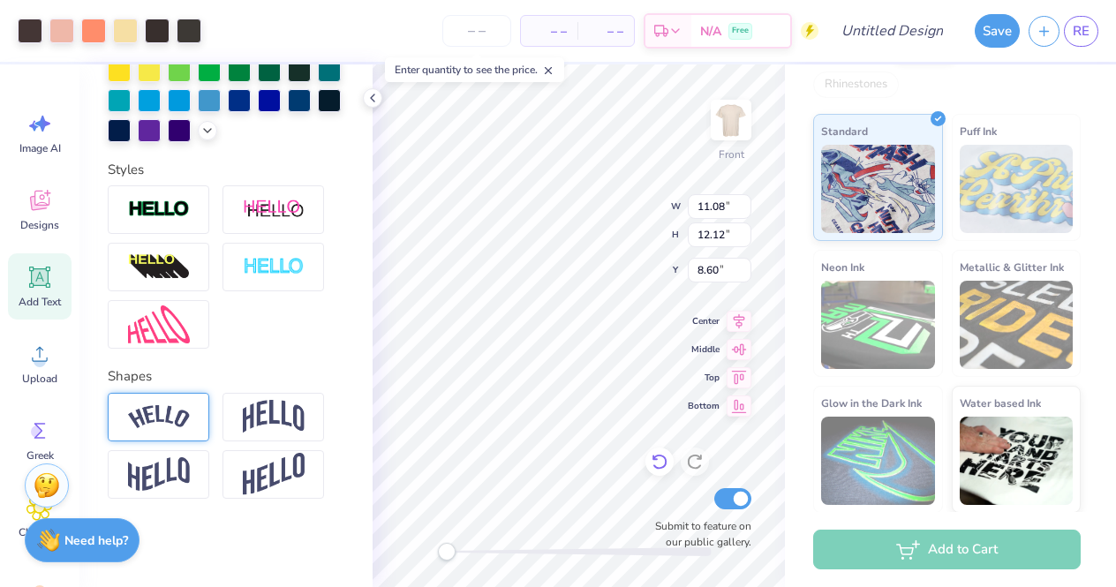
type input "7.24"
click at [990, 27] on button "Save" at bounding box center [997, 28] width 45 height 34
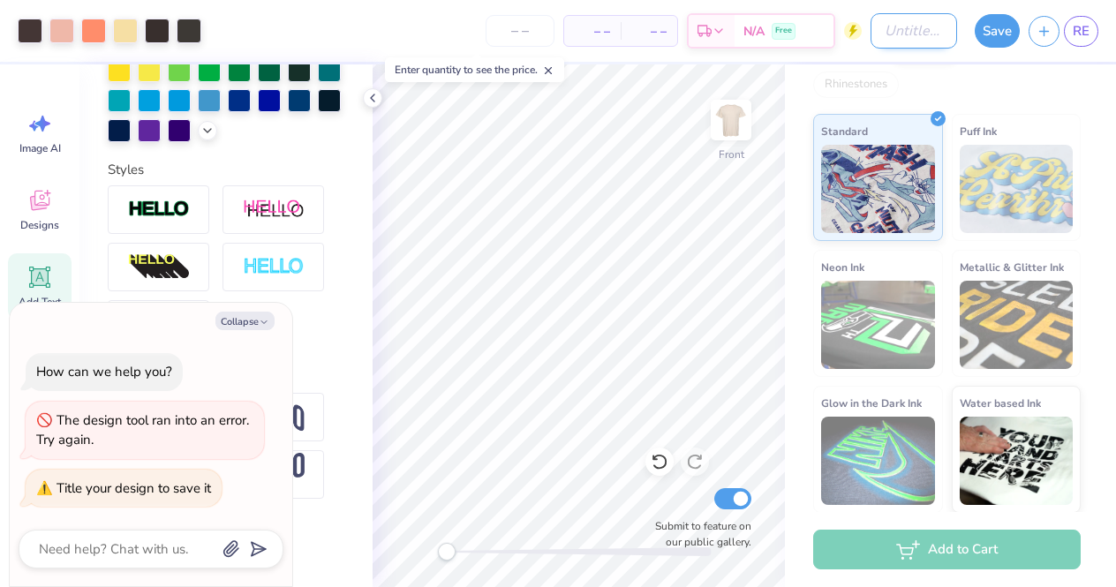
click at [899, 35] on input "Design Title" at bounding box center [914, 30] width 87 height 35
type textarea "x"
type input "T"
type textarea "x"
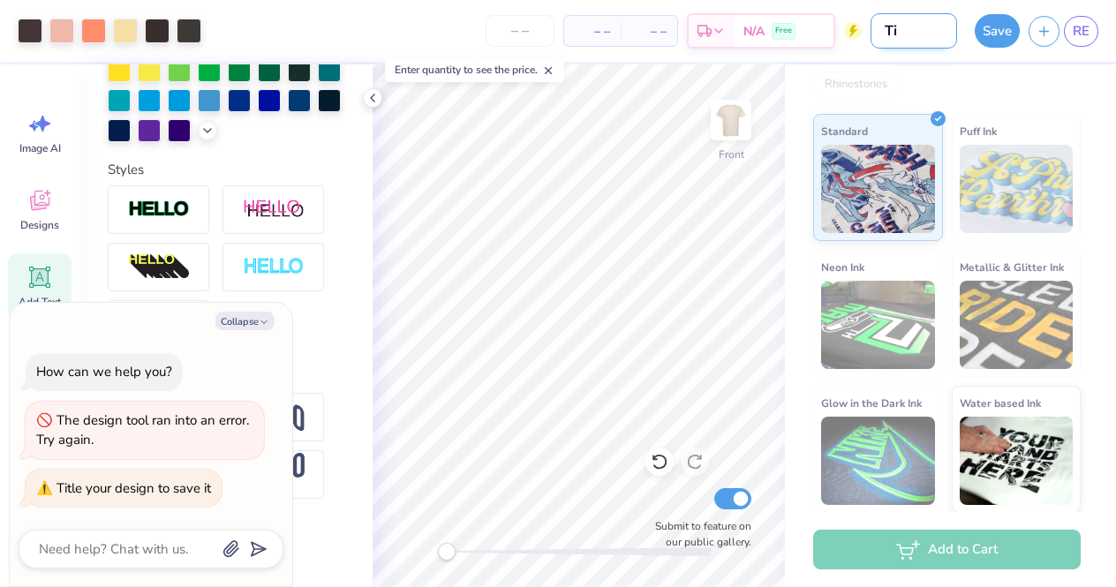
type input "Tig"
type textarea "x"
type input "Tige"
click at [1002, 36] on button "Save" at bounding box center [997, 28] width 45 height 34
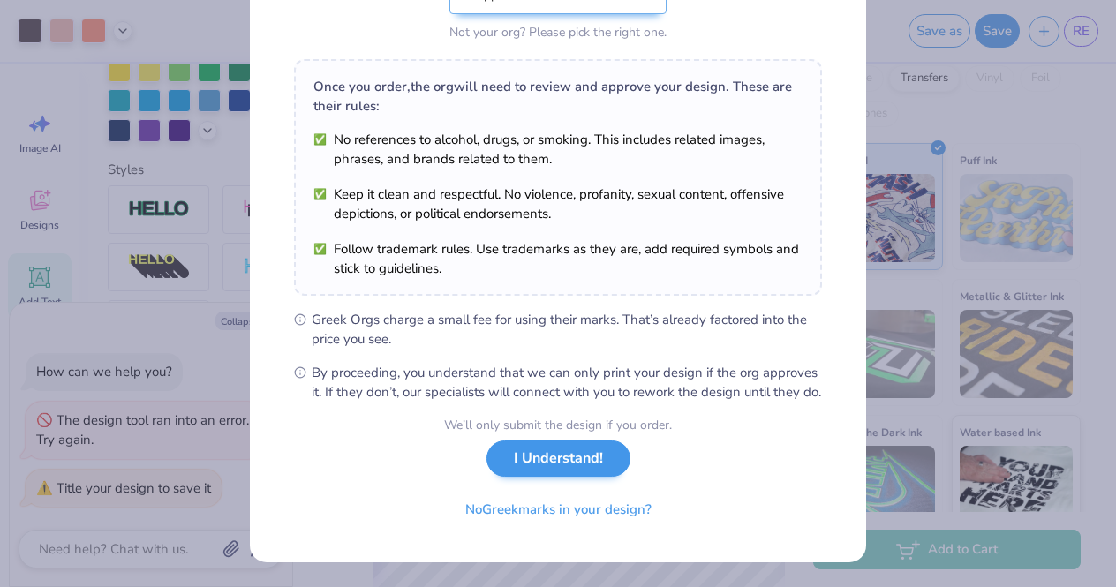
scroll to position [239, 0]
click at [581, 464] on button "I Understand!" at bounding box center [559, 459] width 144 height 36
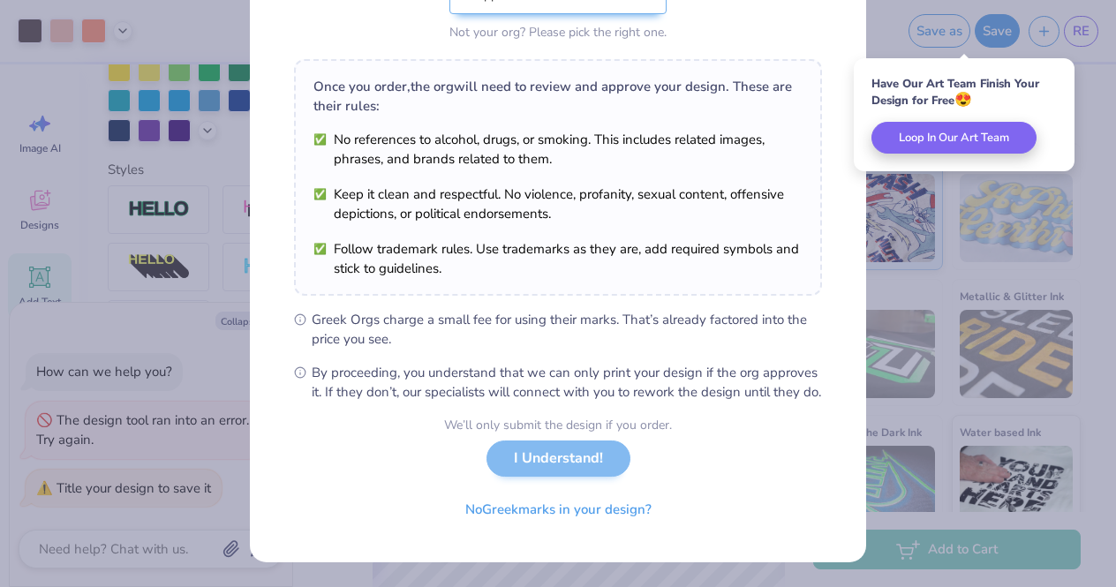
scroll to position [0, 0]
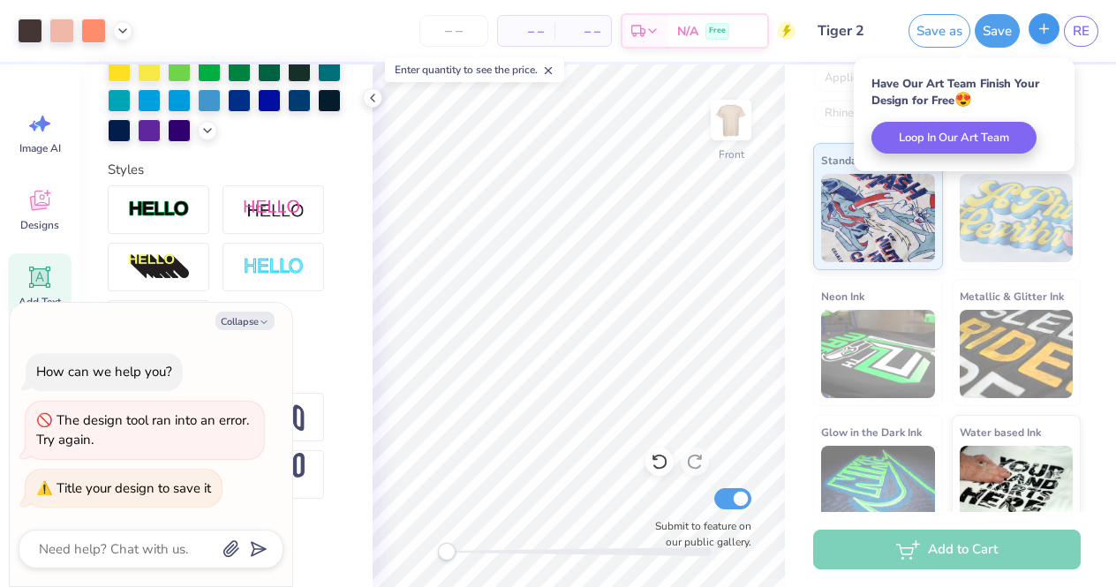
click at [1046, 31] on icon "button" at bounding box center [1044, 28] width 15 height 15
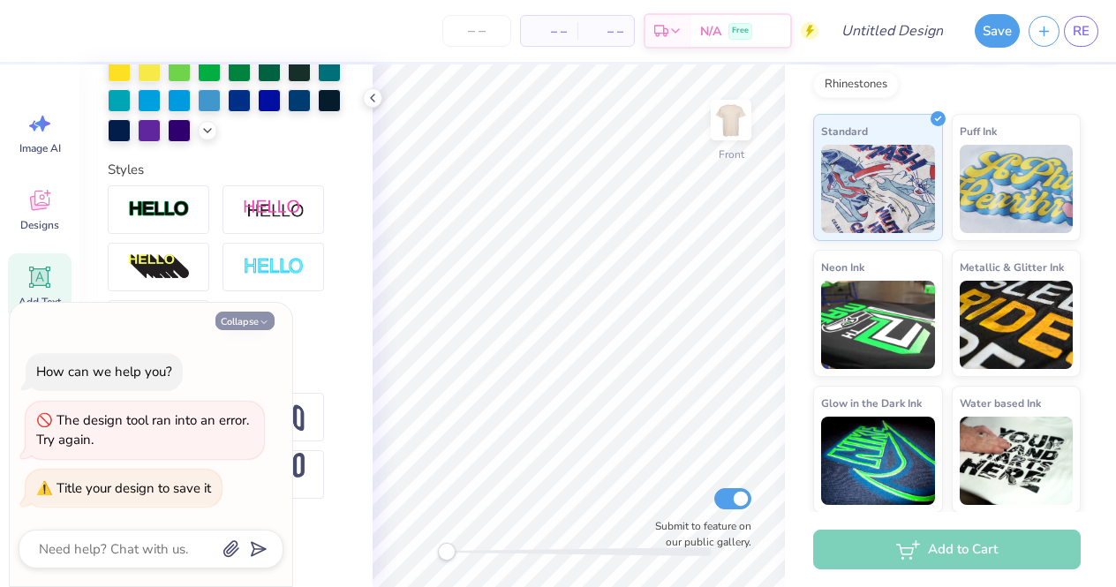
click at [256, 318] on button "Collapse" at bounding box center [244, 321] width 59 height 19
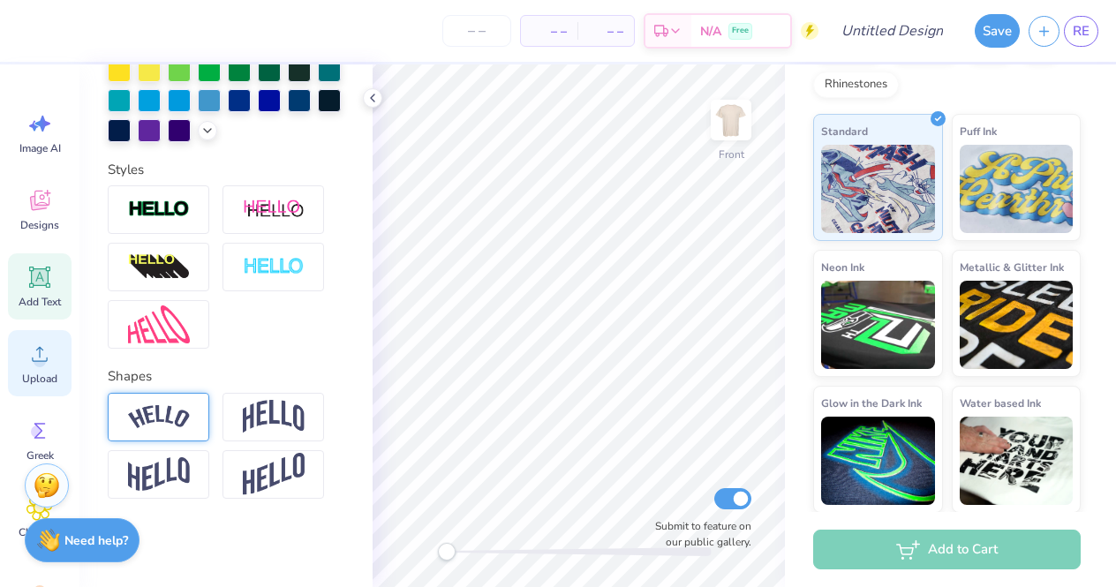
click at [44, 352] on icon at bounding box center [39, 354] width 26 height 26
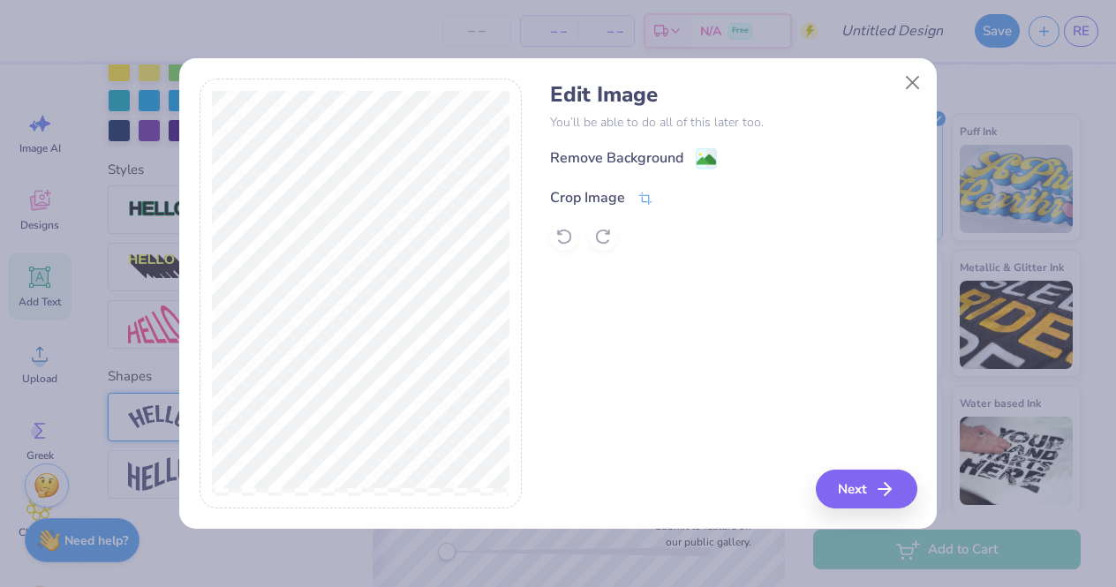
click at [605, 192] on div "Crop Image" at bounding box center [587, 197] width 75 height 21
click at [699, 199] on line at bounding box center [700, 195] width 5 height 5
click at [651, 162] on div "Remove Background" at bounding box center [616, 159] width 133 height 21
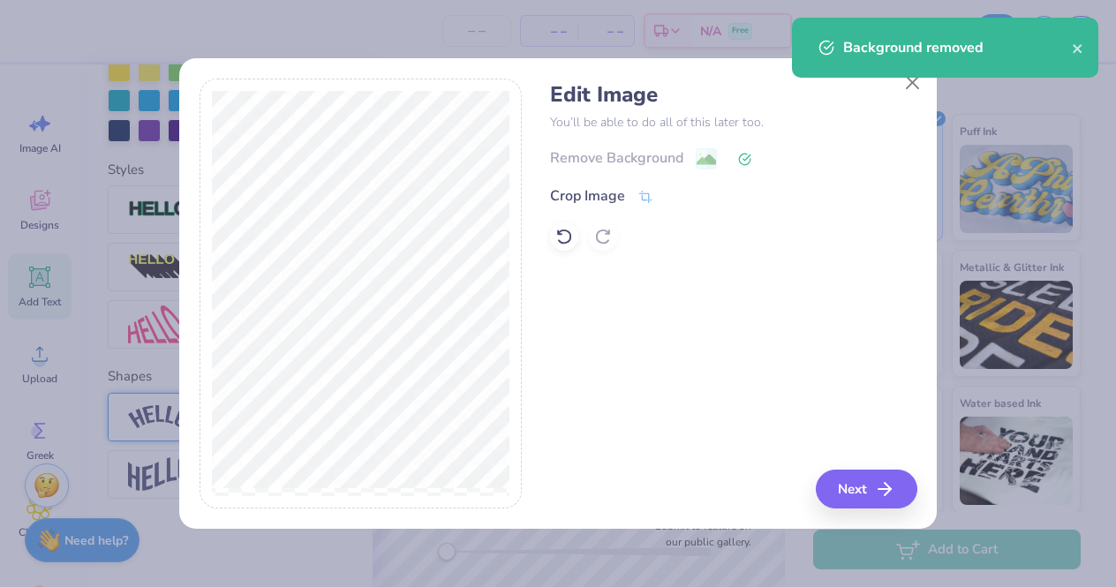
click at [867, 516] on div "Edit Image You’ll be able to do all of this later too. Remove Background Crop I…" at bounding box center [558, 304] width 758 height 450
click at [871, 482] on button "Next" at bounding box center [869, 489] width 102 height 39
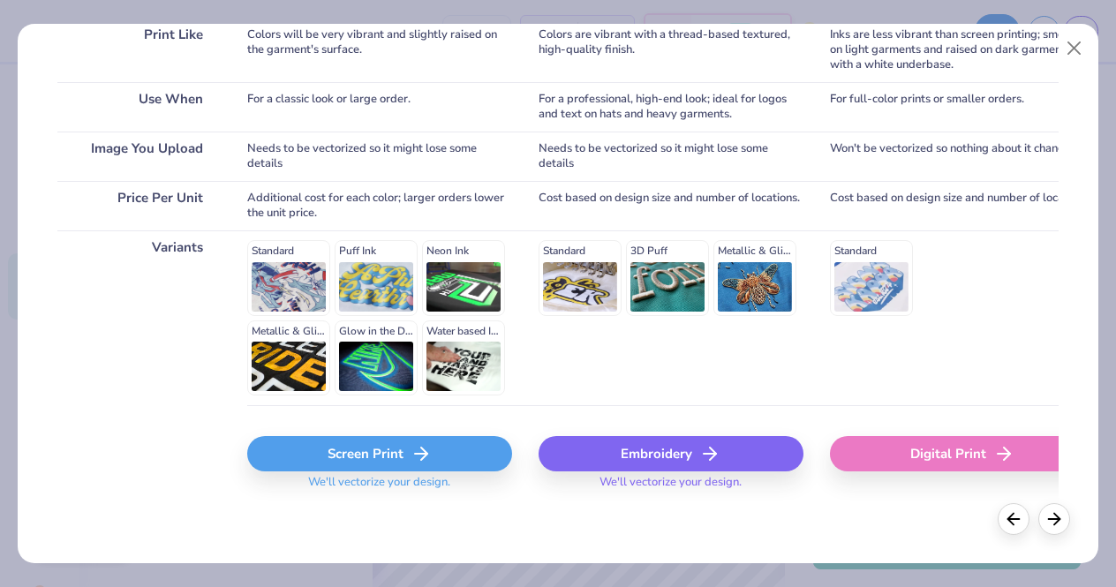
click at [412, 452] on icon at bounding box center [421, 453] width 21 height 21
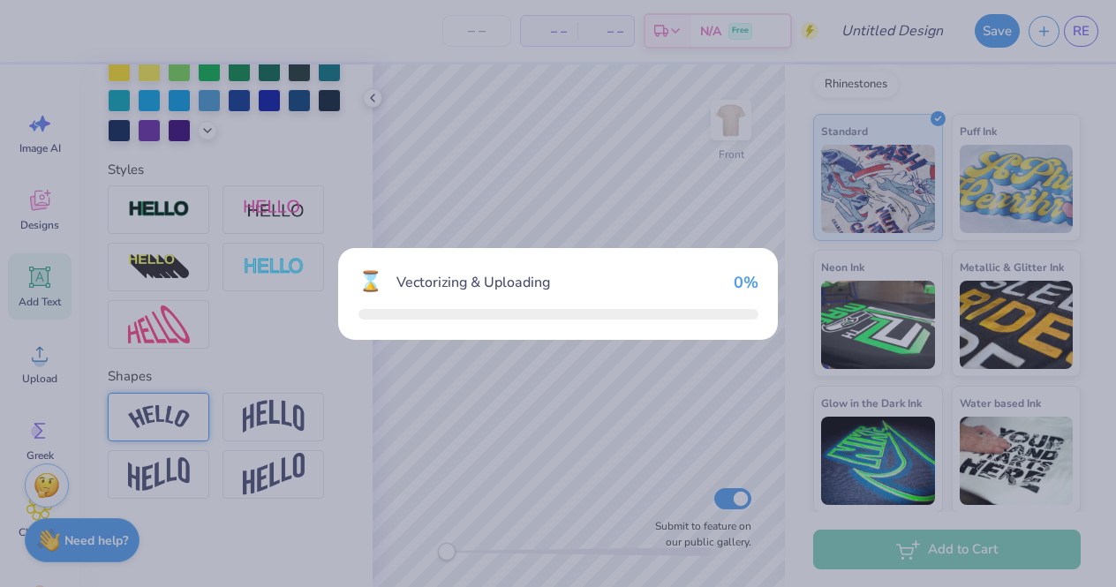
scroll to position [292, 0]
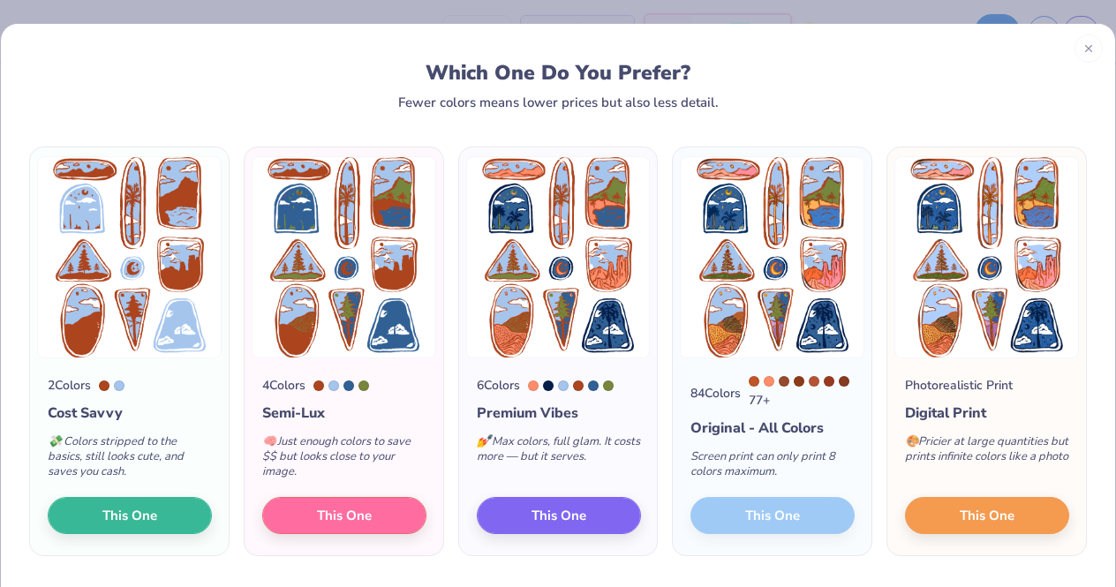
click at [753, 553] on div "84 Colors 77 + Original - All Colors Screen print can only print 8 colors maxim…" at bounding box center [772, 456] width 199 height 197
click at [758, 509] on div "84 Colors 77 + Original - All Colors Screen print can only print 8 colors maxim…" at bounding box center [772, 456] width 199 height 197
click at [1037, 524] on button "This One" at bounding box center [987, 512] width 164 height 37
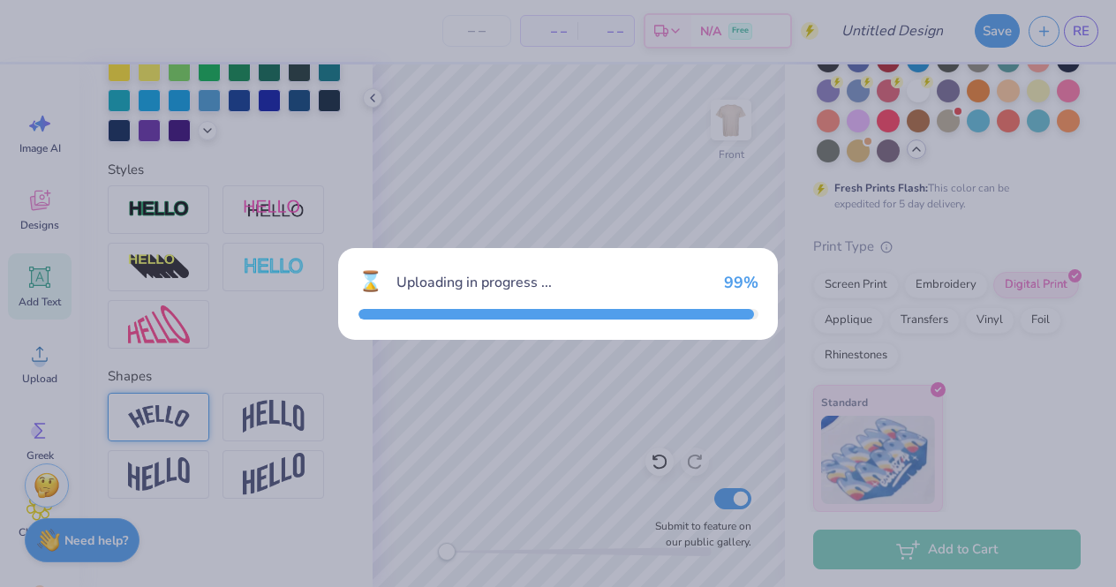
scroll to position [237, 0]
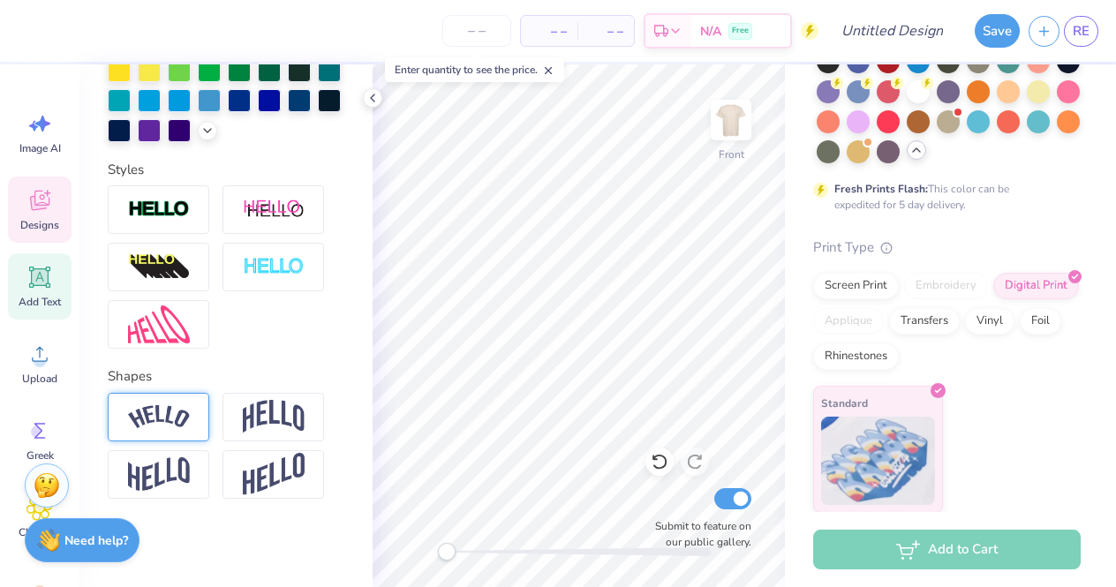
click at [63, 209] on div "Designs" at bounding box center [40, 210] width 64 height 66
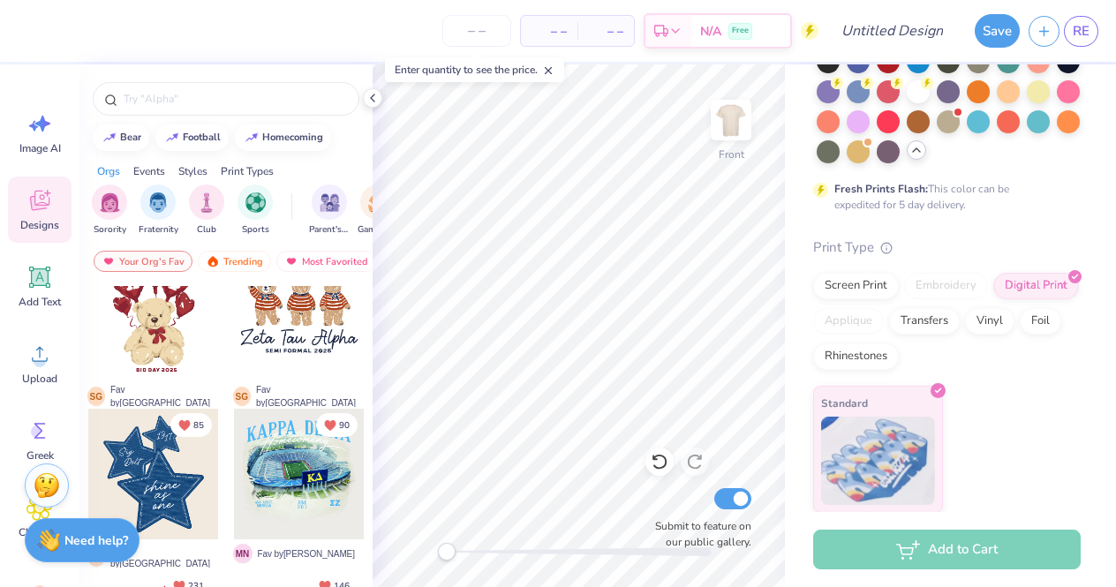
scroll to position [215, 0]
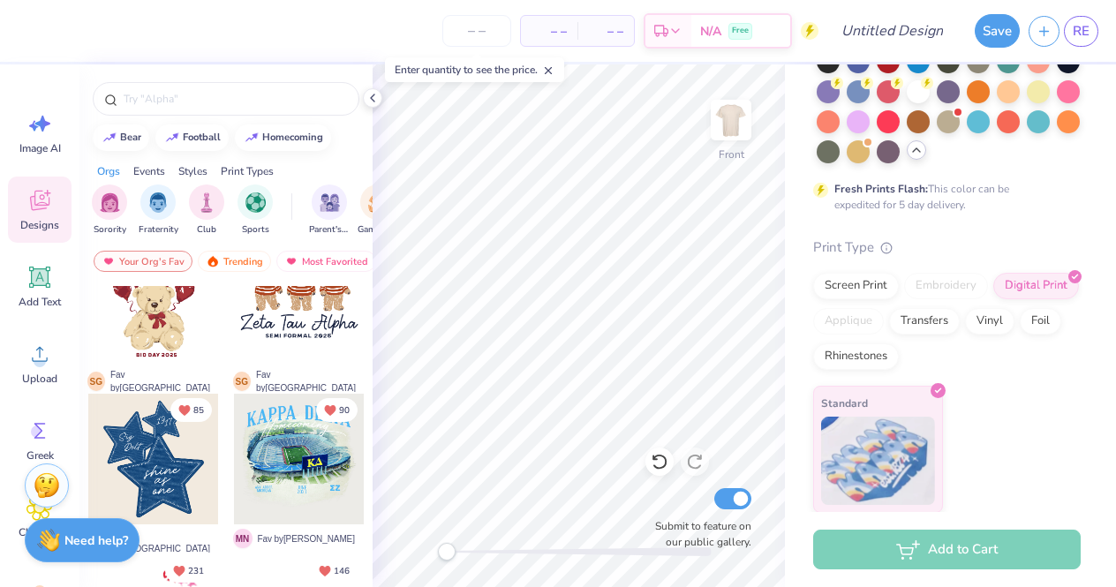
click at [305, 461] on div at bounding box center [299, 459] width 131 height 131
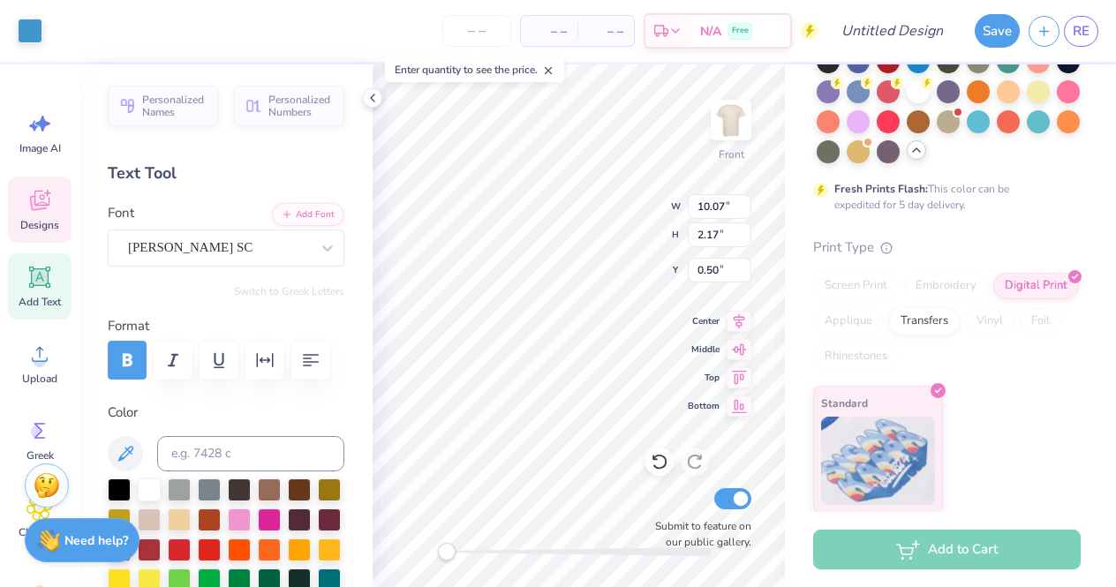
scroll to position [0, 4]
click at [39, 205] on icon at bounding box center [39, 201] width 19 height 20
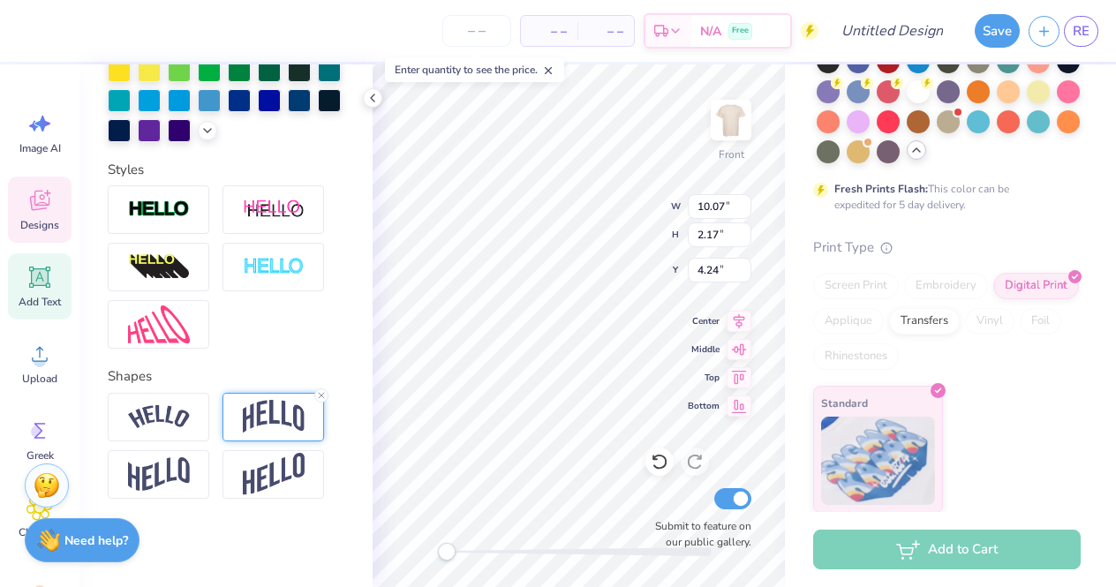
scroll to position [509, 0]
click at [320, 393] on icon at bounding box center [321, 395] width 11 height 11
click at [656, 503] on div "Submit to feature on our public gallery." at bounding box center [698, 517] width 106 height 65
click at [651, 504] on div "Submit to feature on our public gallery." at bounding box center [698, 517] width 106 height 65
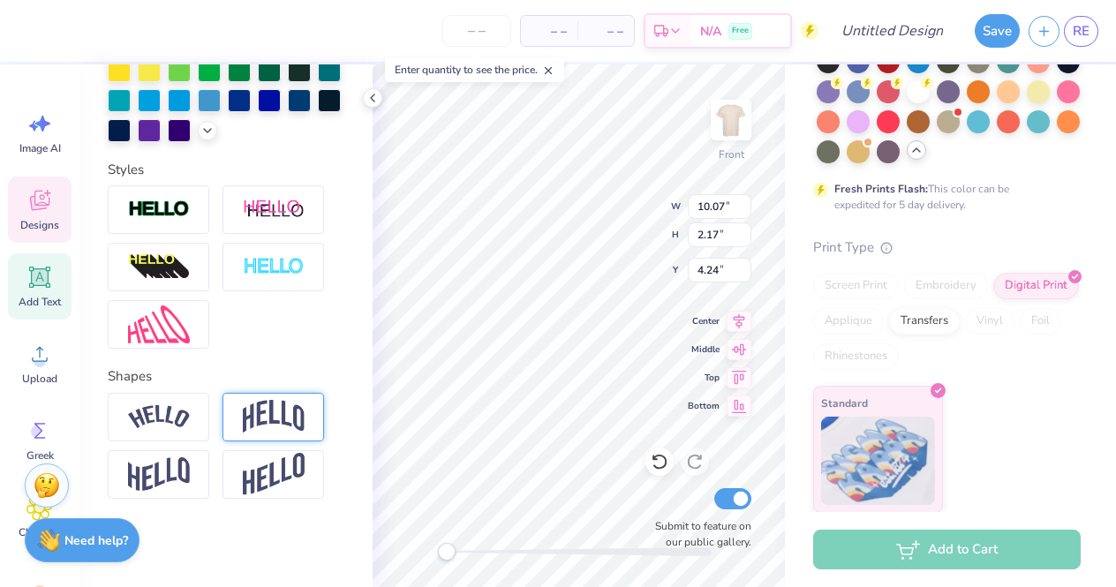
scroll to position [0, 0]
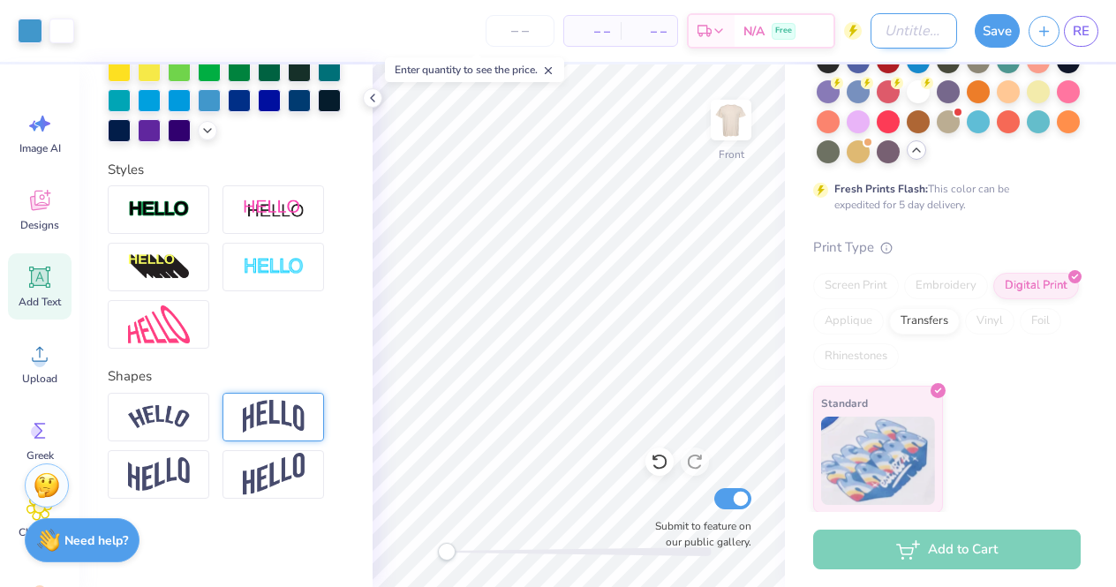
click at [871, 26] on input "Design Title" at bounding box center [914, 30] width 87 height 35
click at [1001, 29] on button "Save" at bounding box center [997, 28] width 45 height 34
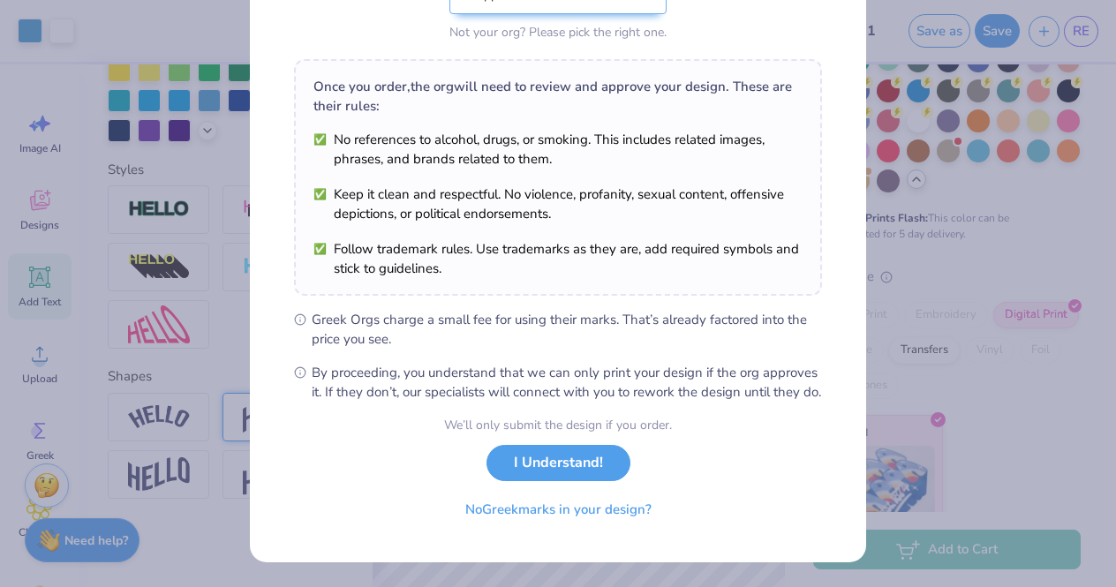
scroll to position [239, 0]
click at [524, 460] on button "I Understand!" at bounding box center [559, 459] width 144 height 36
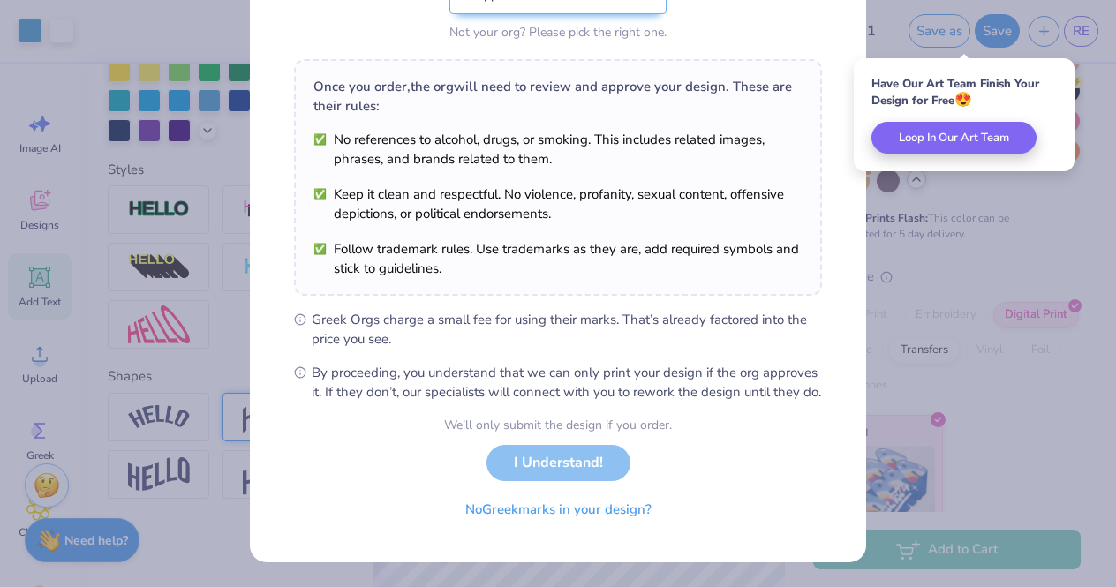
scroll to position [0, 0]
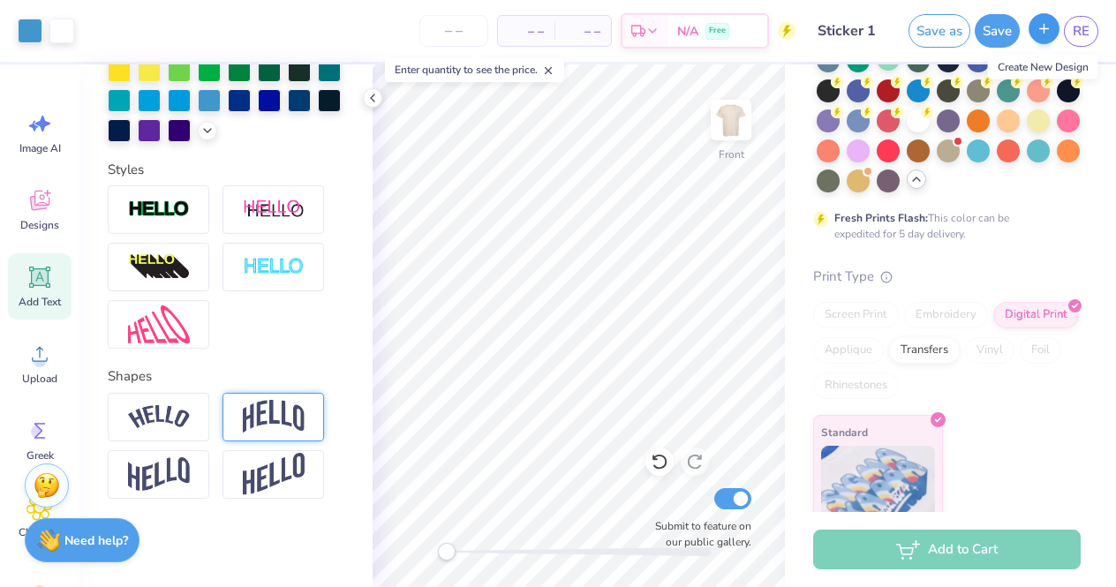
click at [1045, 32] on line "button" at bounding box center [1045, 28] width 0 height 9
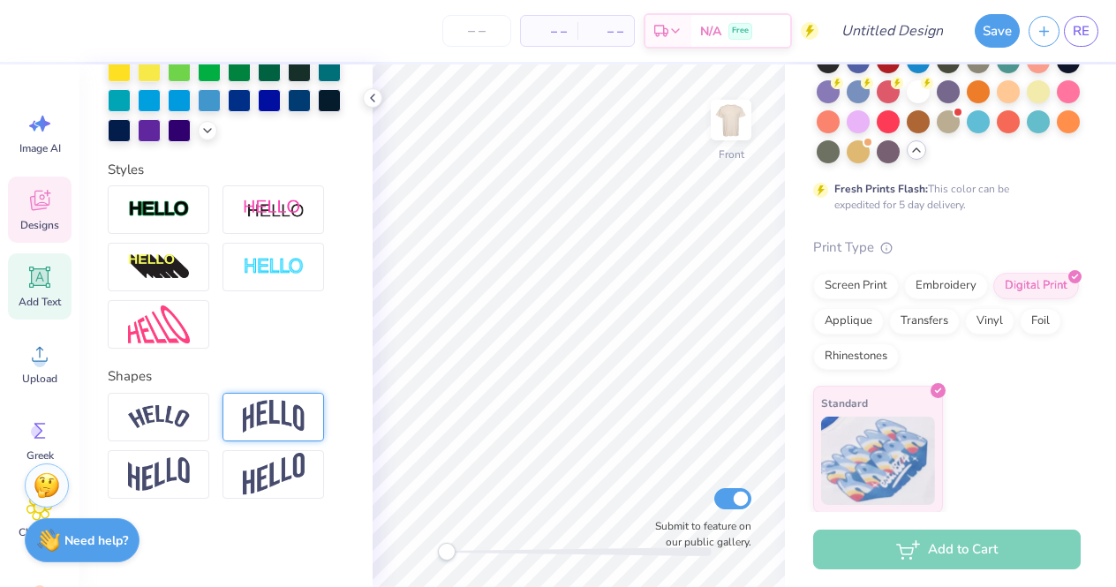
click at [40, 213] on icon at bounding box center [39, 200] width 26 height 26
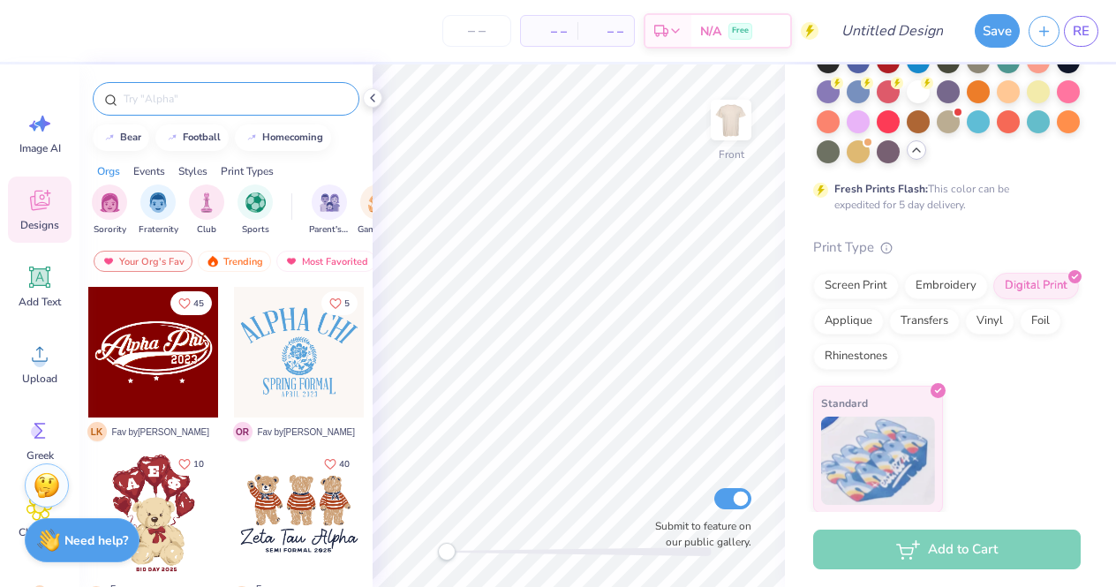
click at [238, 105] on input "text" at bounding box center [235, 99] width 226 height 18
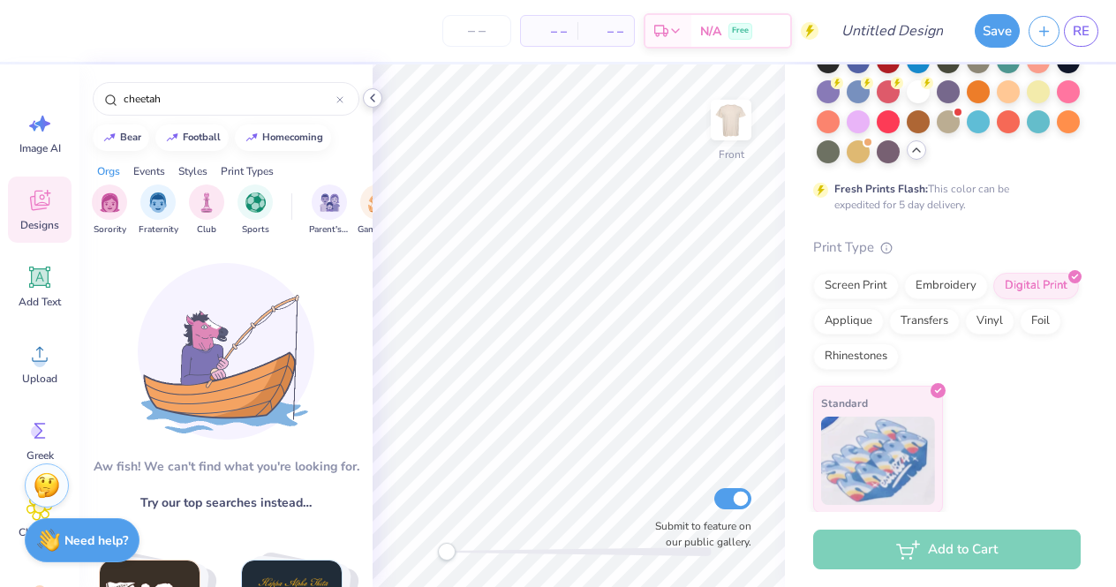
click at [377, 98] on icon at bounding box center [373, 98] width 14 height 14
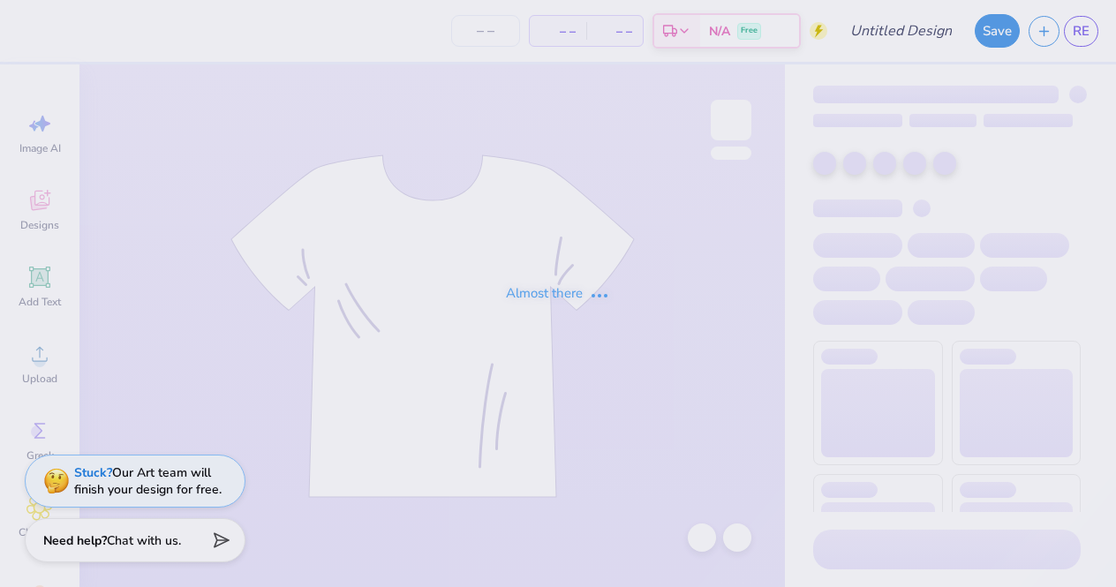
type input "Tiger 1"
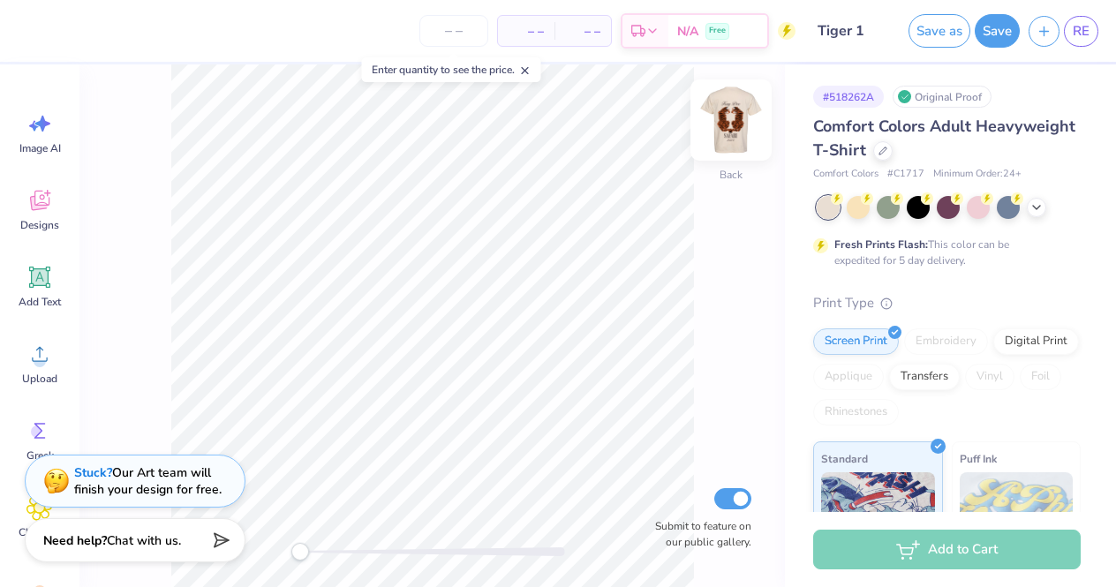
click at [730, 119] on img at bounding box center [731, 120] width 71 height 71
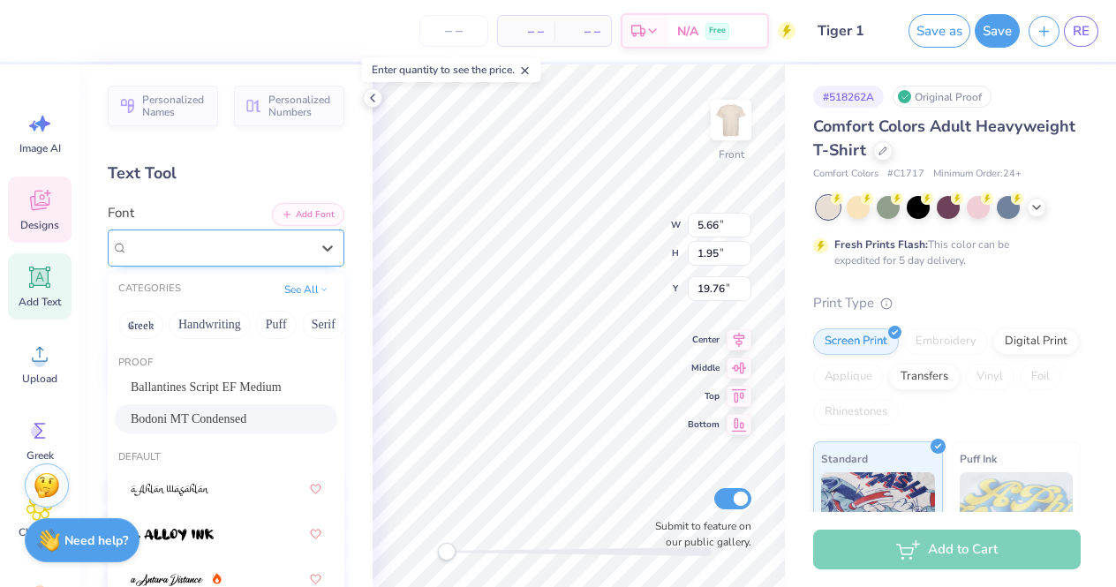
click at [224, 260] on div "Bodoni MT Condensed" at bounding box center [226, 248] width 237 height 37
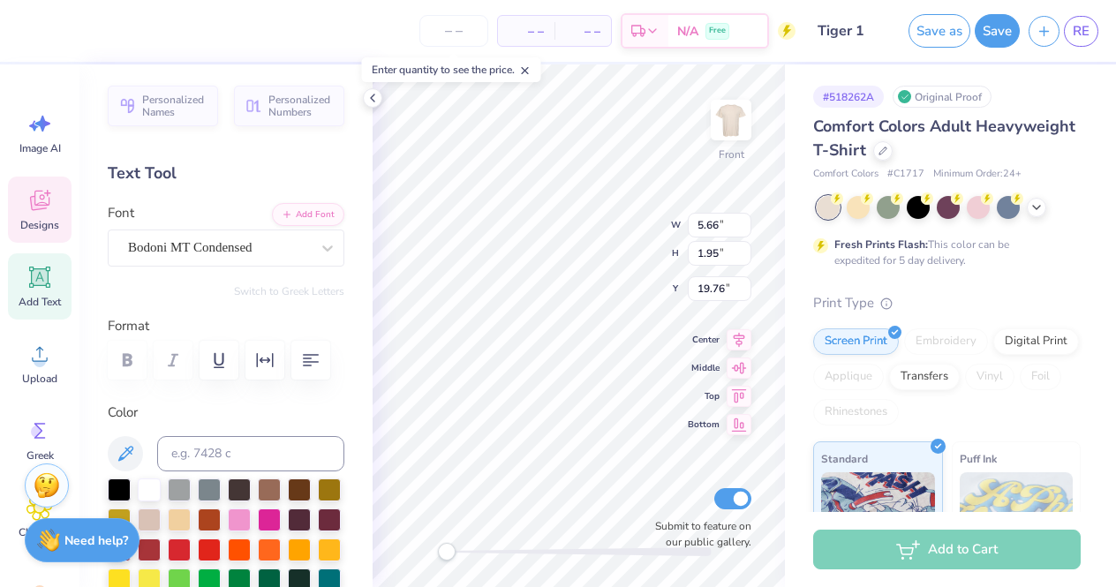
click at [306, 0] on div "– – Per Item – – Total Est. Delivery N/A Free" at bounding box center [410, 31] width 769 height 62
click at [320, 1] on div "– – Per Item – – Total Est. Delivery N/A Free" at bounding box center [410, 31] width 769 height 62
type input "8.21"
type input "2.12"
type input "5.85"
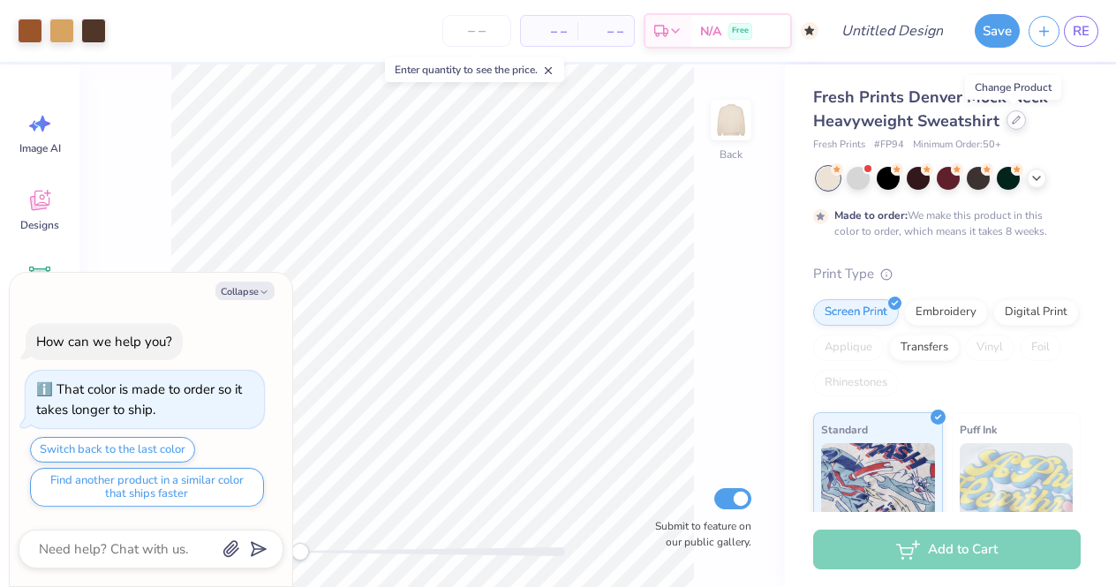
click at [1015, 119] on icon at bounding box center [1016, 120] width 7 height 7
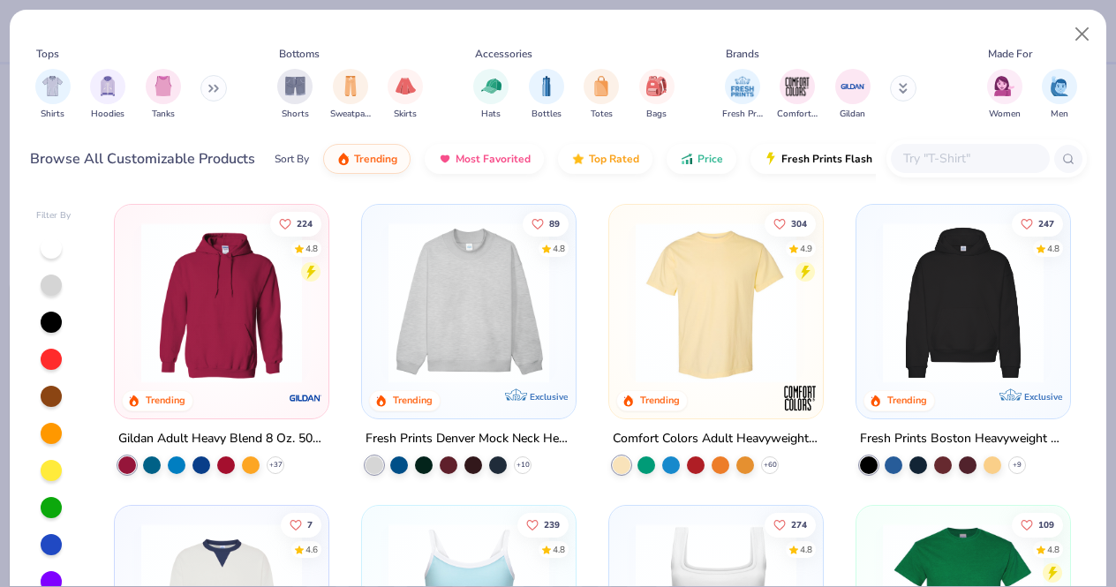
click at [726, 356] on img at bounding box center [716, 303] width 178 height 161
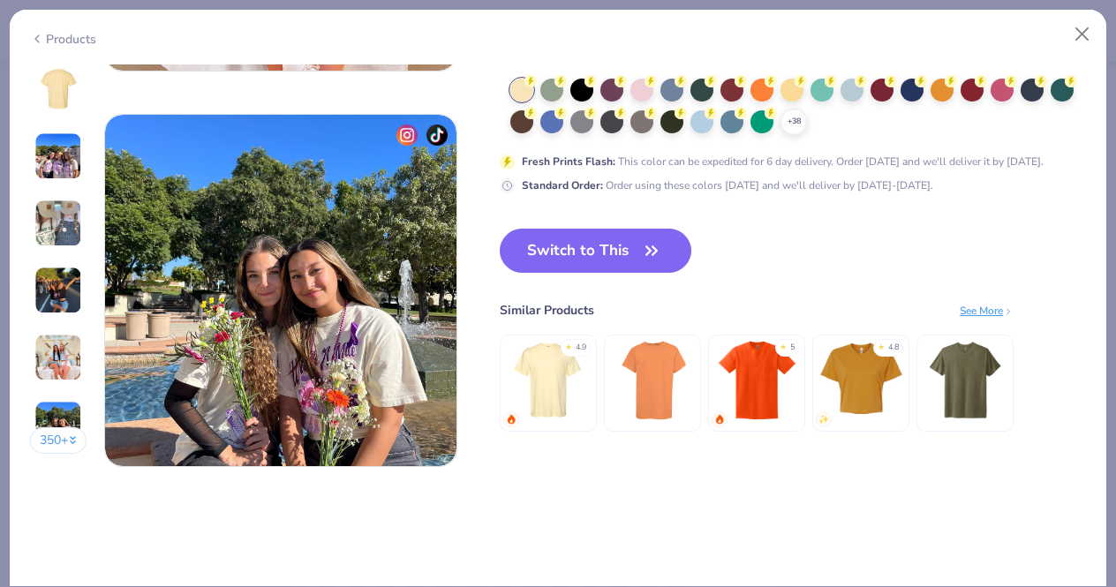
scroll to position [2251, 0]
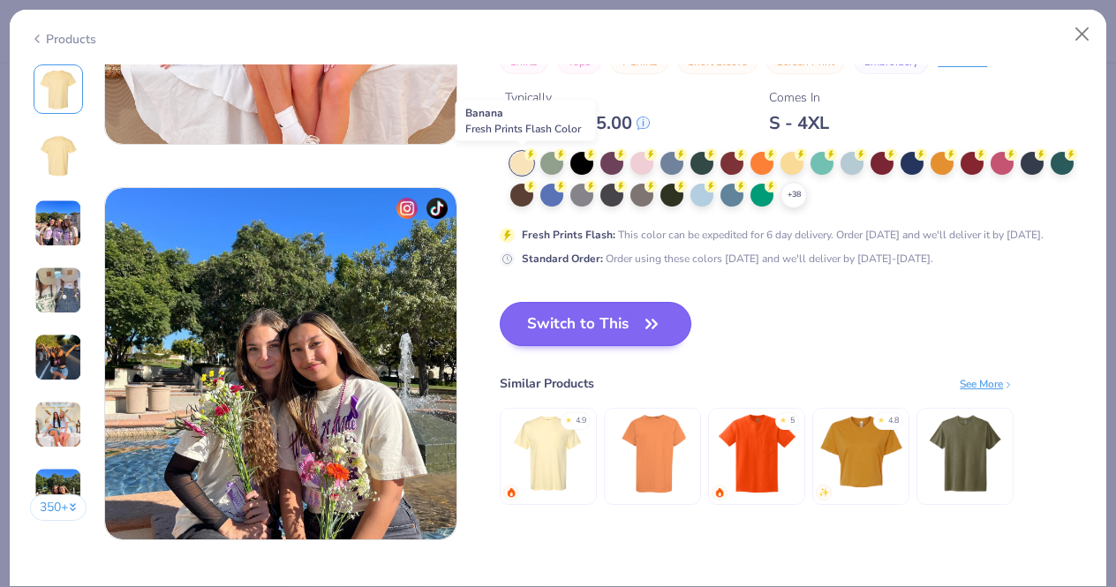
click at [604, 321] on button "Switch to This" at bounding box center [596, 324] width 192 height 44
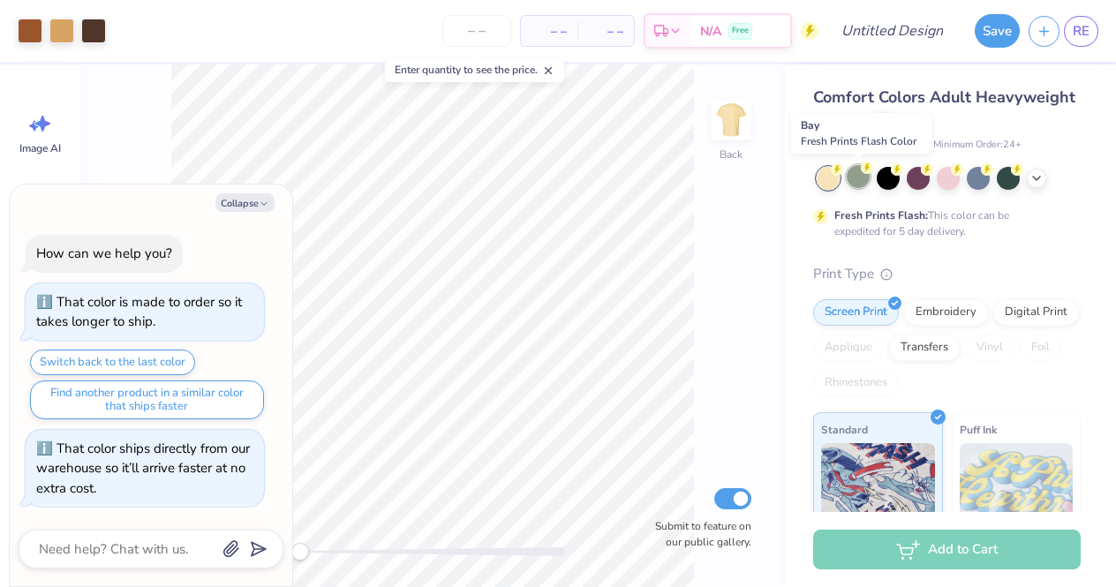
click at [857, 182] on div at bounding box center [858, 176] width 23 height 23
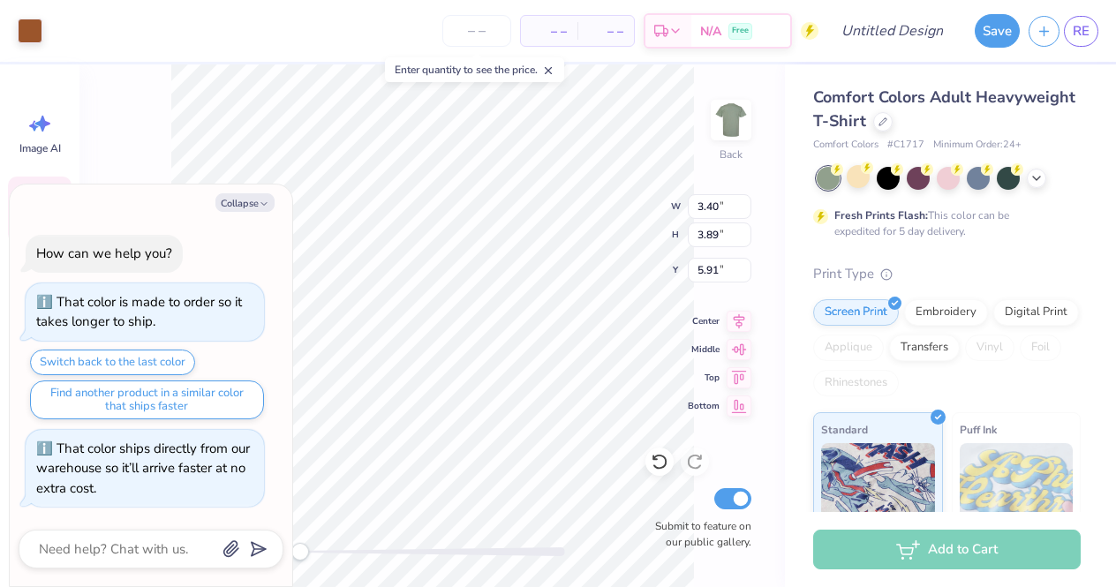
type textarea "x"
type input "3.09"
type input "3.47"
type input "6.11"
click at [254, 212] on button "Collapse" at bounding box center [244, 202] width 59 height 19
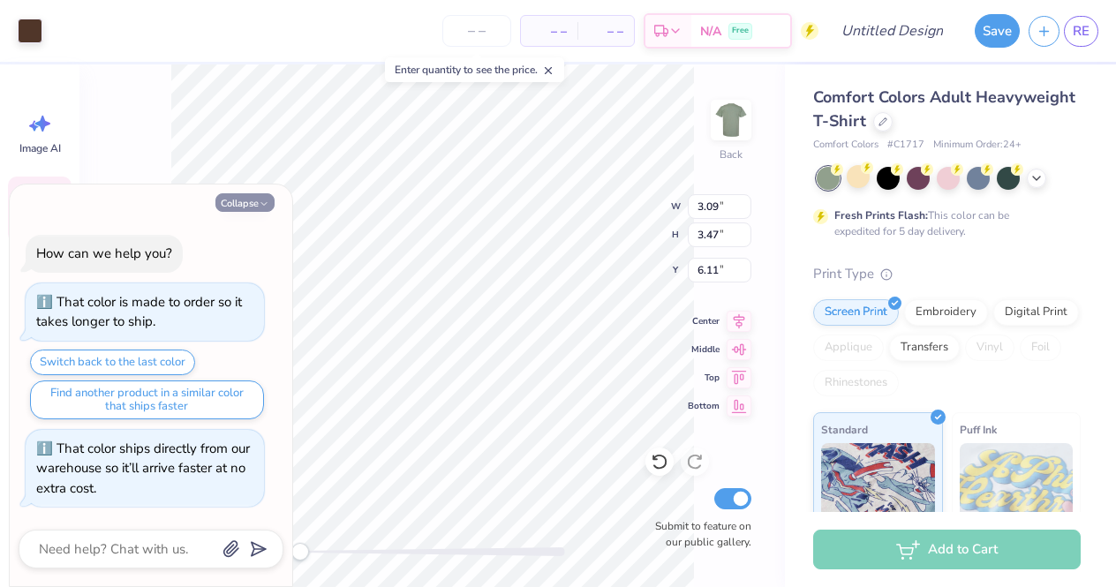
type textarea "x"
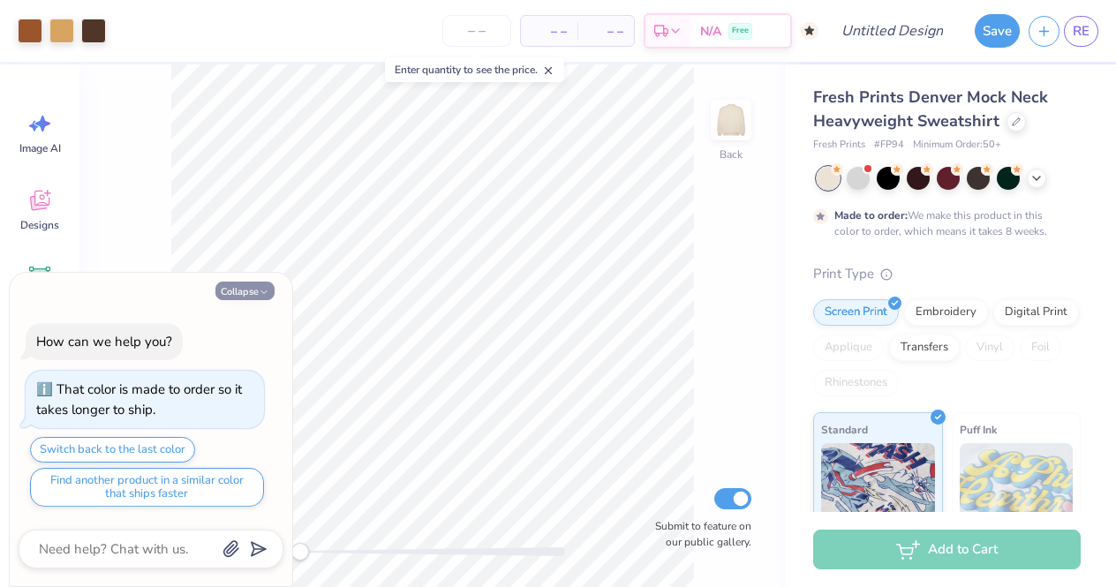
click at [266, 287] on button "Collapse" at bounding box center [244, 291] width 59 height 19
type textarea "x"
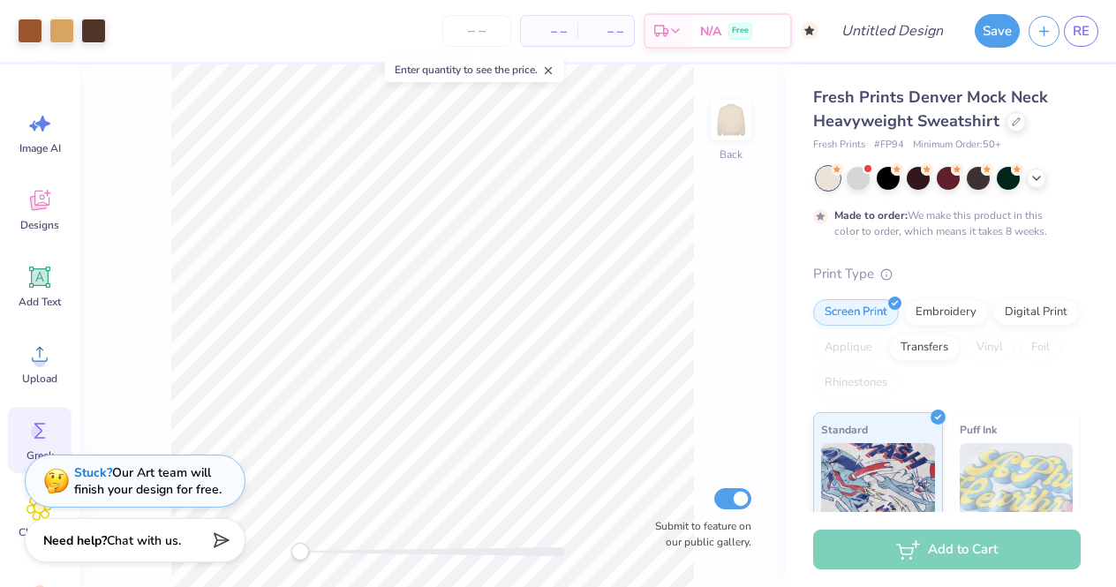
click at [45, 428] on icon at bounding box center [39, 431] width 26 height 26
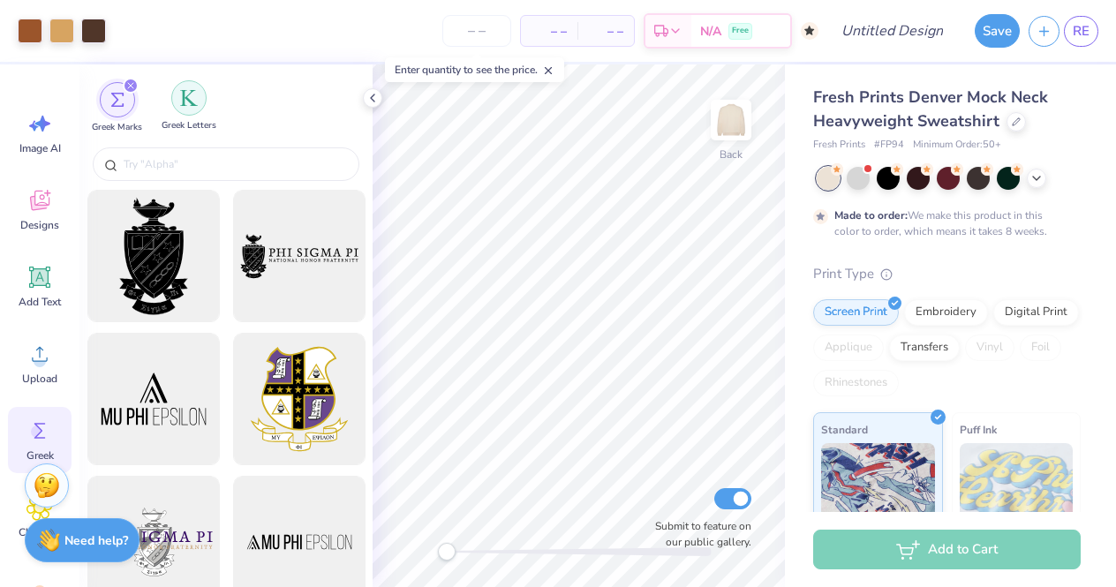
click at [184, 105] on img "filter for Greek Letters" at bounding box center [189, 98] width 18 height 18
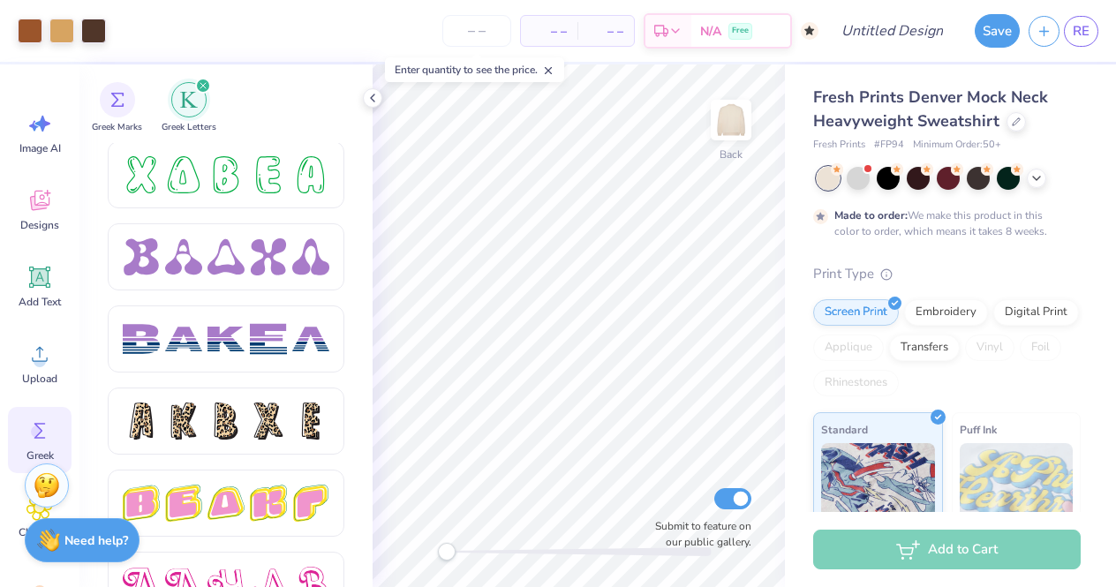
scroll to position [2672, 0]
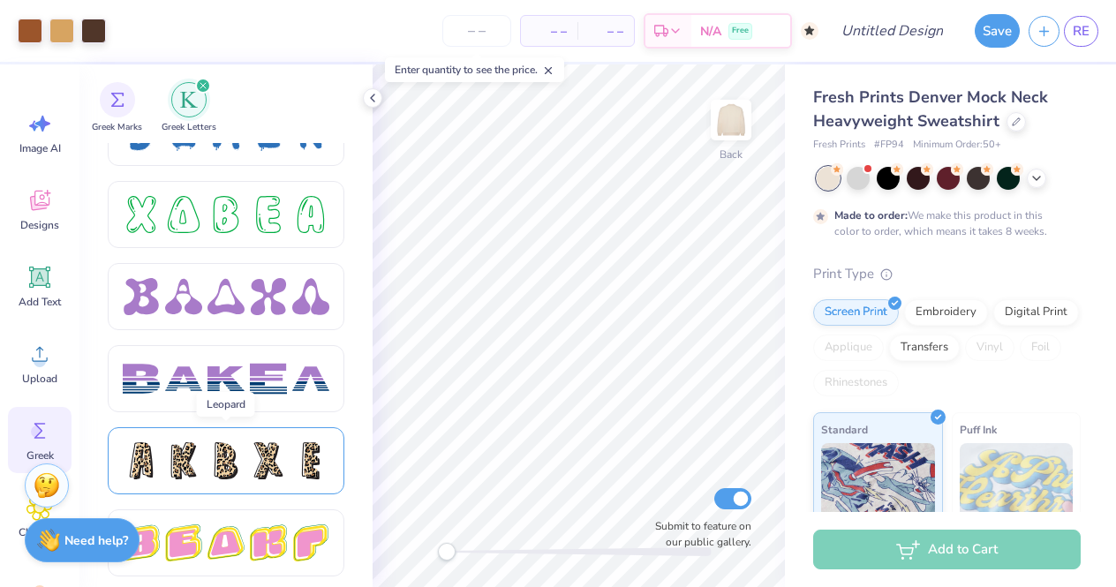
click at [207, 454] on div at bounding box center [226, 460] width 207 height 37
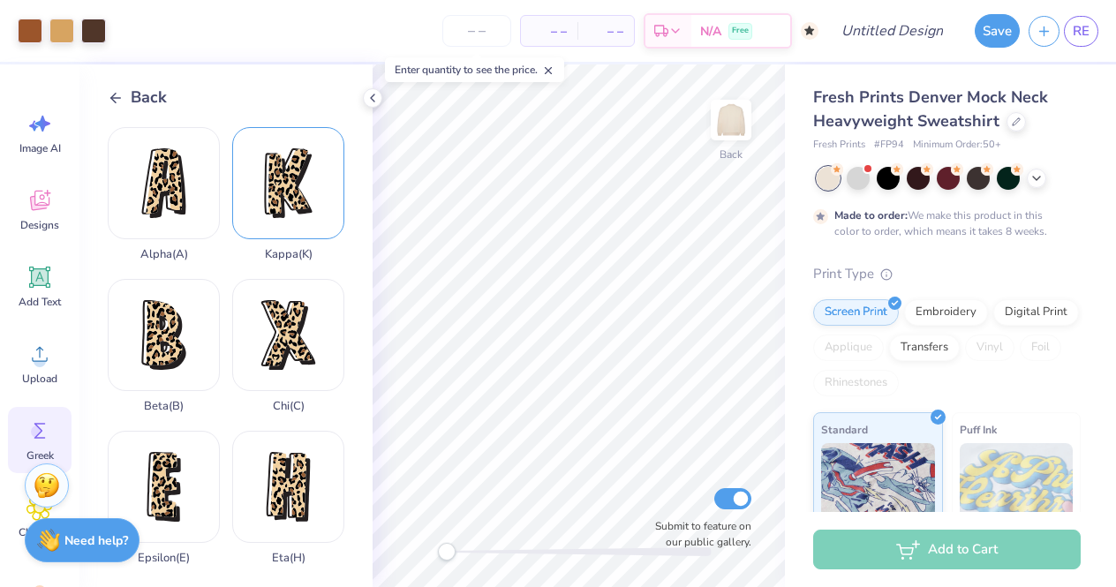
click at [281, 217] on div "Kappa ( K )" at bounding box center [288, 194] width 112 height 134
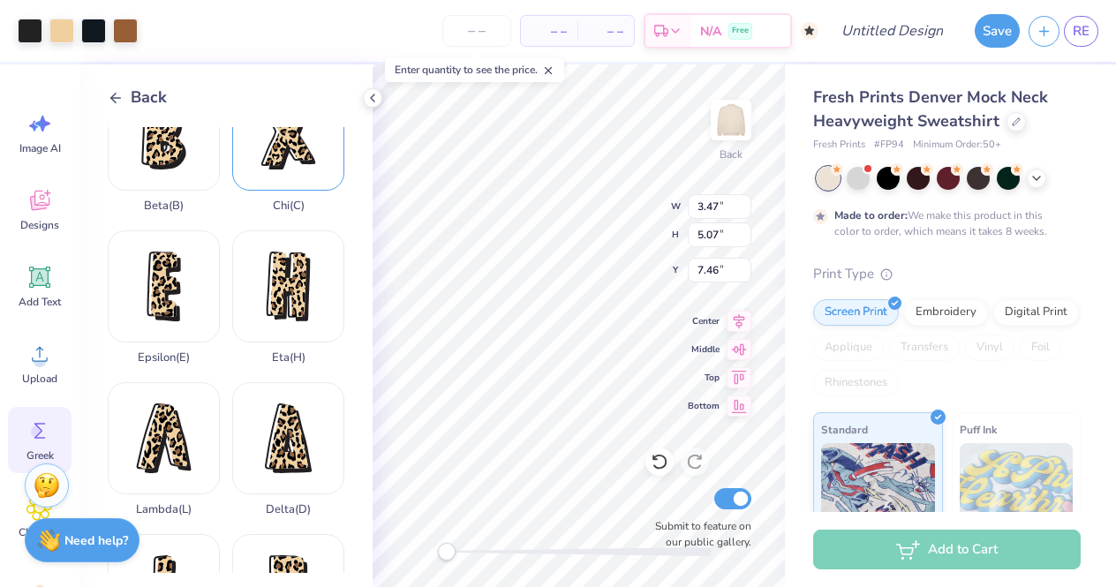
scroll to position [292, 0]
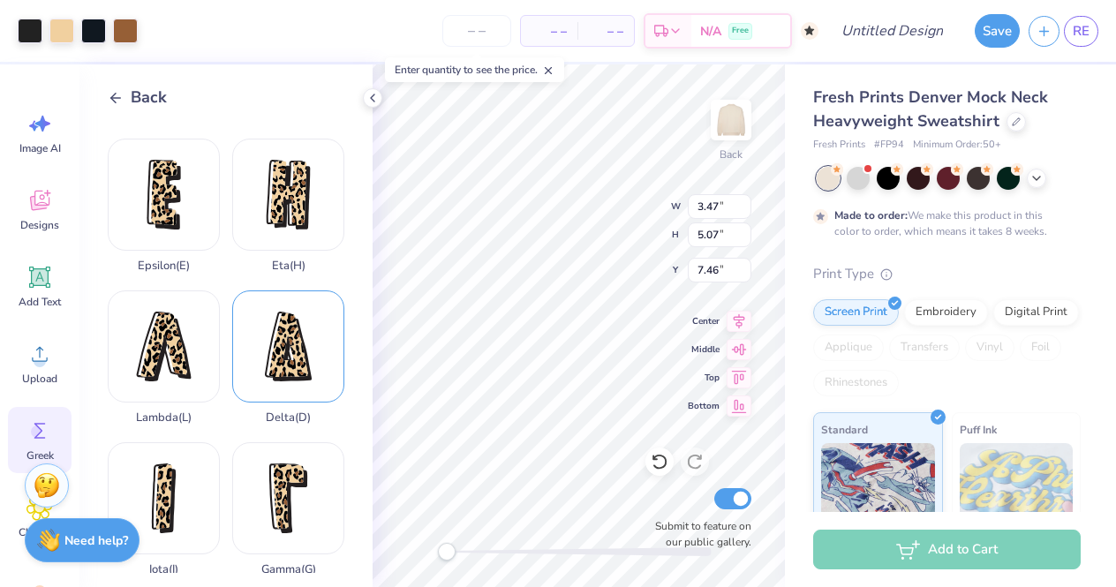
click at [284, 351] on div "Delta ( D )" at bounding box center [288, 357] width 112 height 134
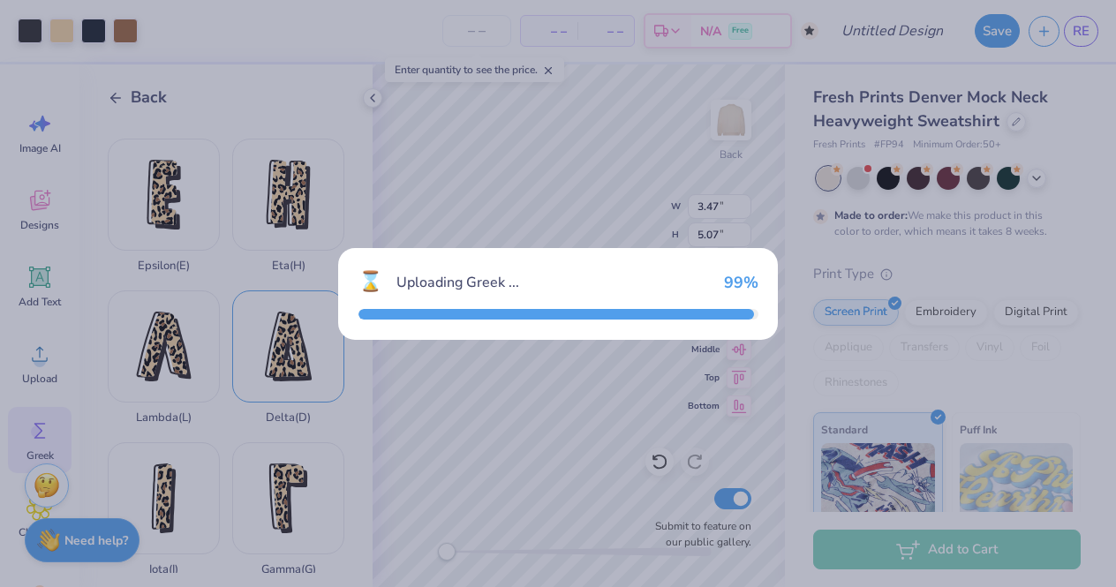
type input "3.36"
type input "5.00"
type input "7.50"
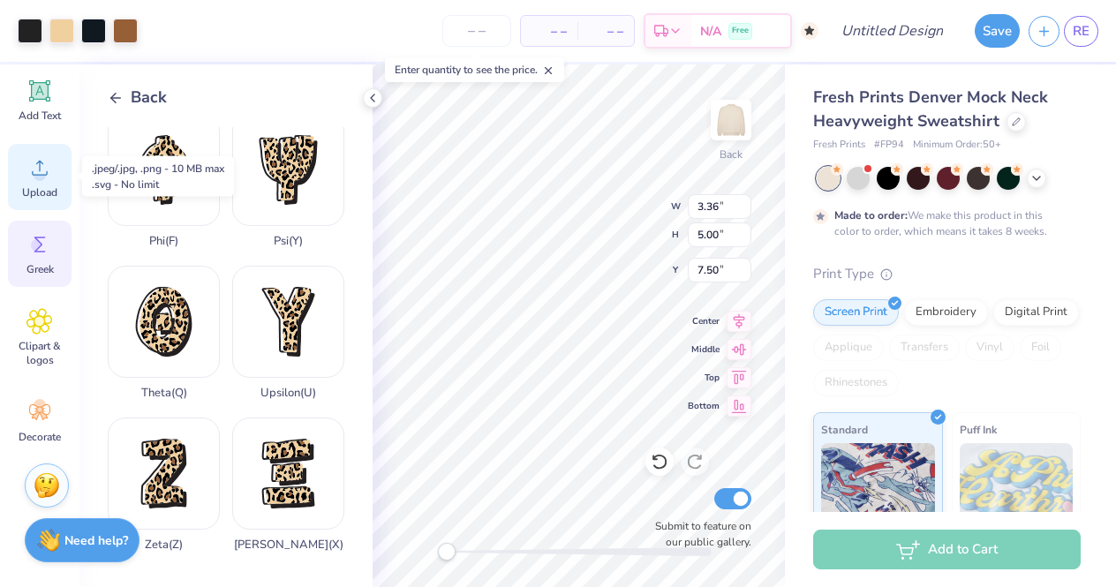
scroll to position [186, 0]
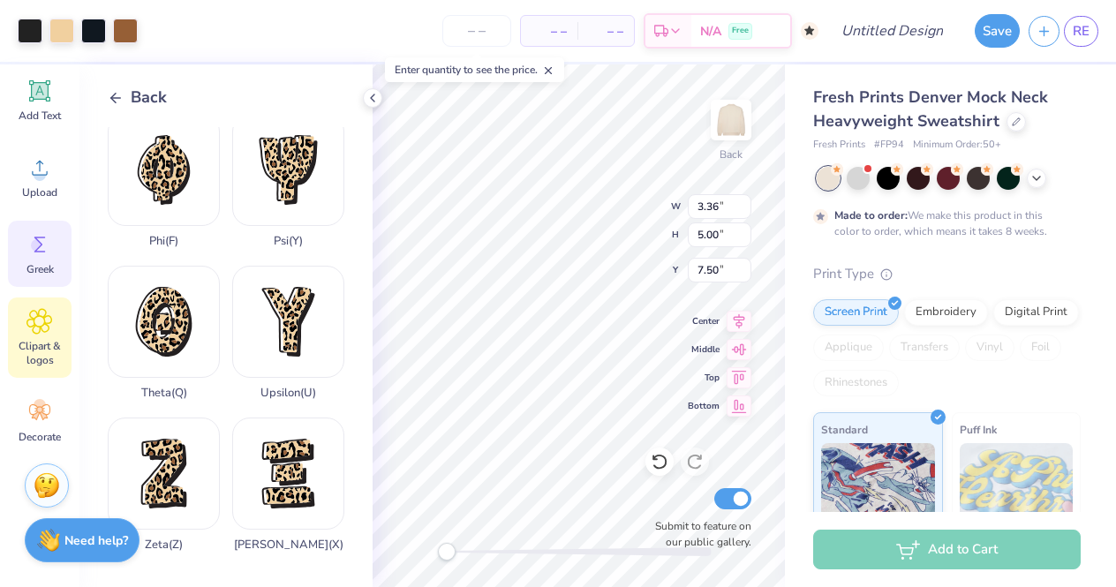
click at [54, 358] on span "Clipart & logos" at bounding box center [40, 353] width 58 height 28
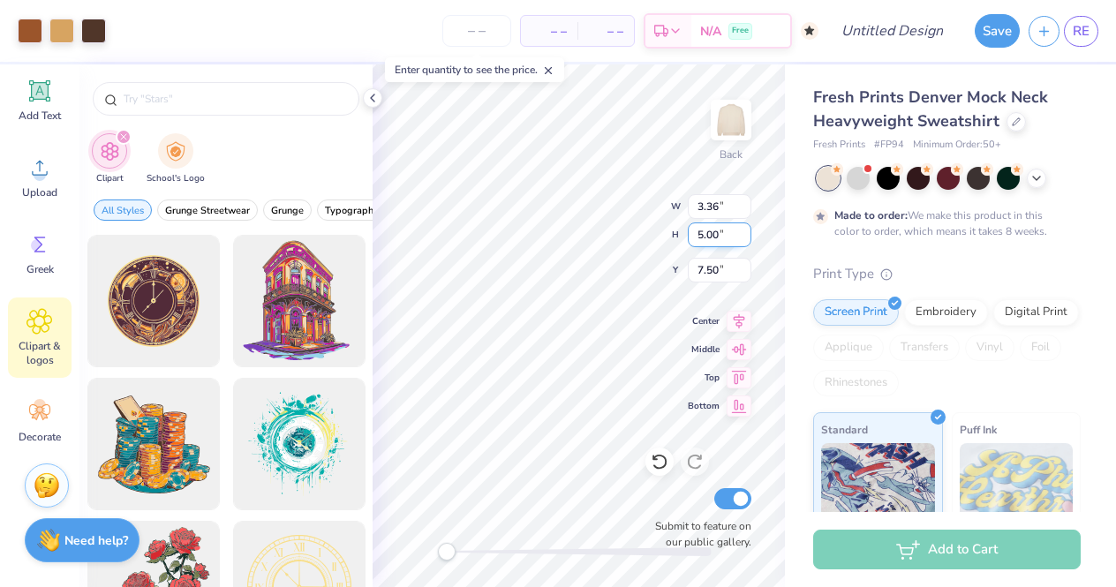
type input "10.29"
type input "3.90"
type input "2.73"
click at [1013, 126] on div at bounding box center [1016, 119] width 19 height 19
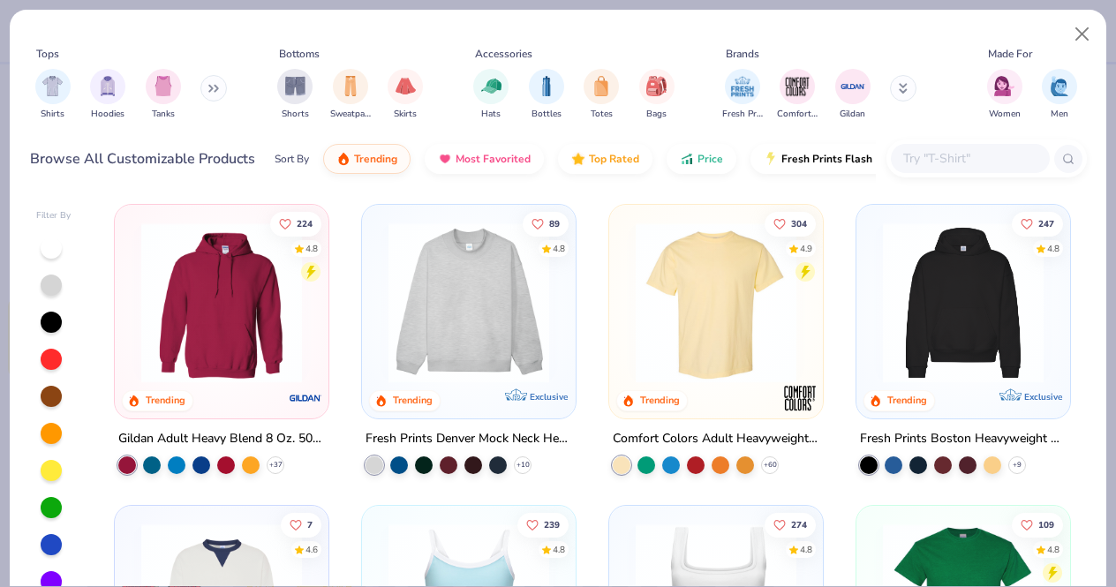
click at [716, 347] on img at bounding box center [716, 303] width 178 height 161
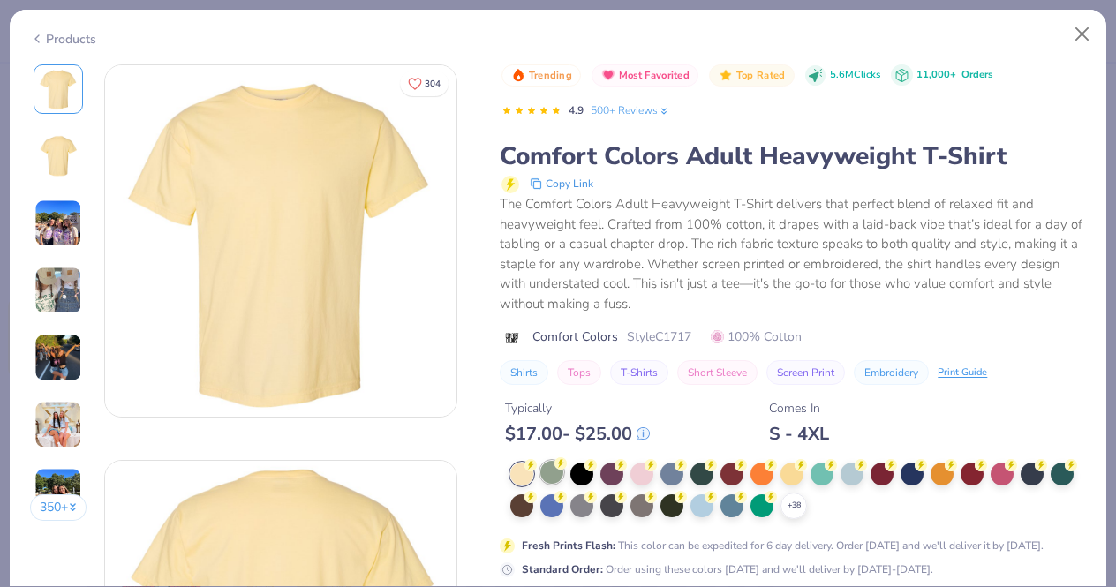
click at [552, 469] on div at bounding box center [551, 472] width 23 height 23
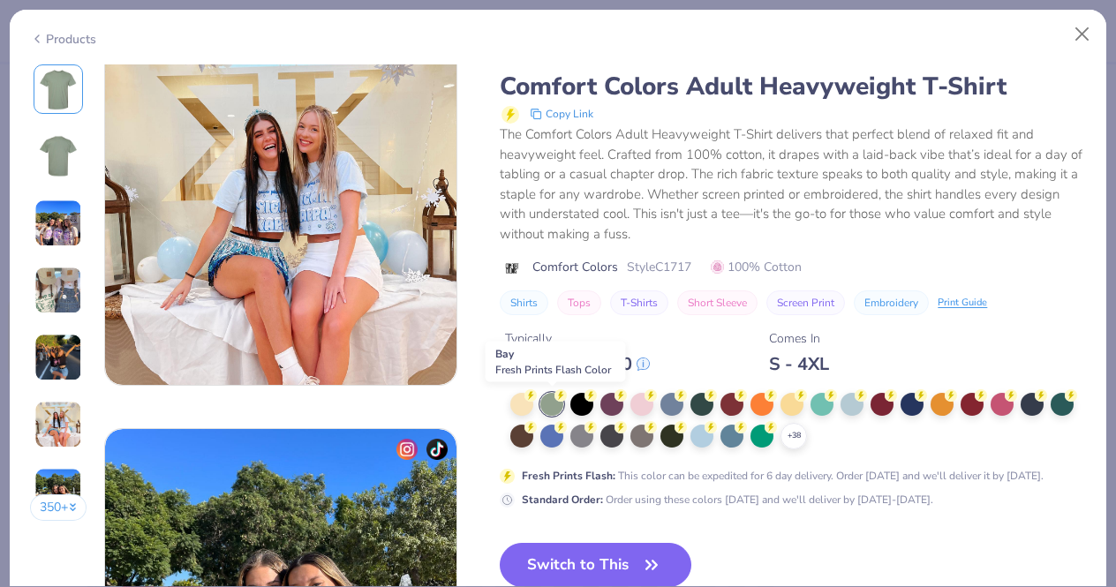
scroll to position [2226, 0]
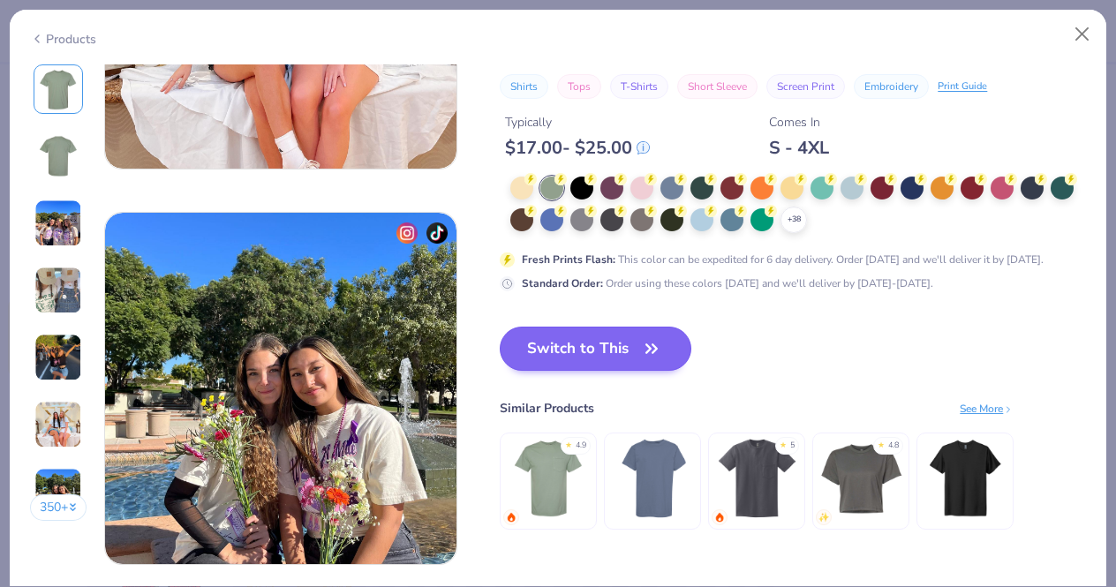
click at [616, 354] on button "Switch to This" at bounding box center [596, 349] width 192 height 44
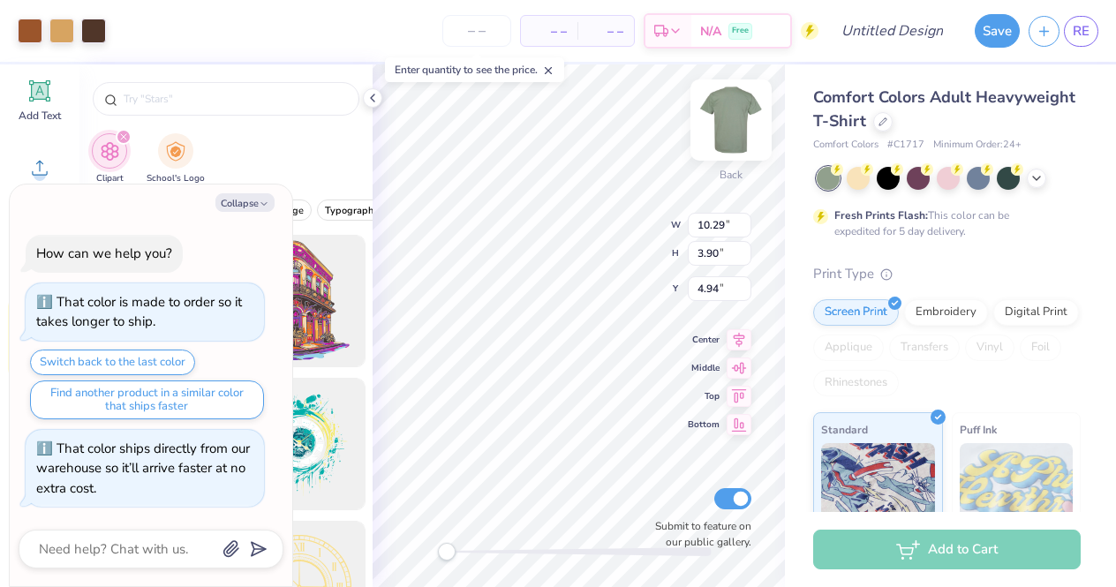
type textarea "x"
type input "10.66"
click at [733, 129] on img at bounding box center [731, 120] width 71 height 71
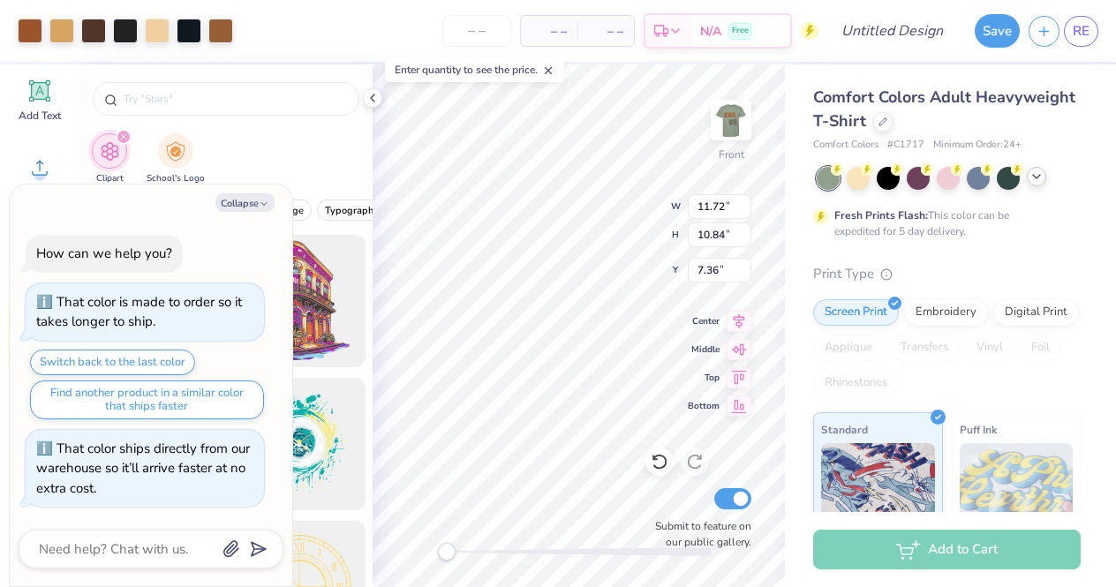
click at [1036, 180] on icon at bounding box center [1037, 177] width 14 height 14
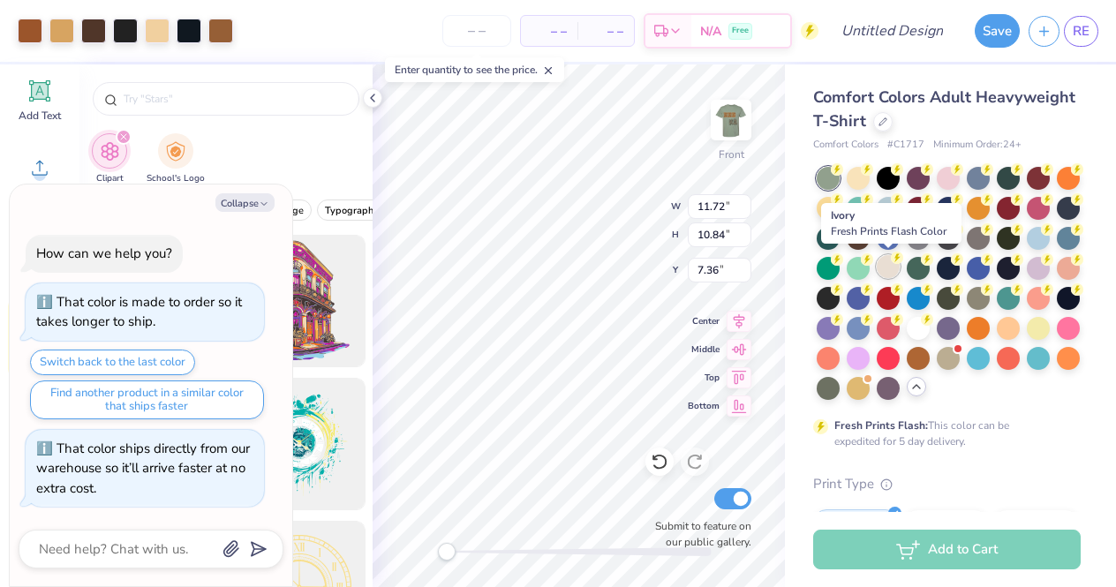
click at [885, 266] on div at bounding box center [888, 266] width 23 height 23
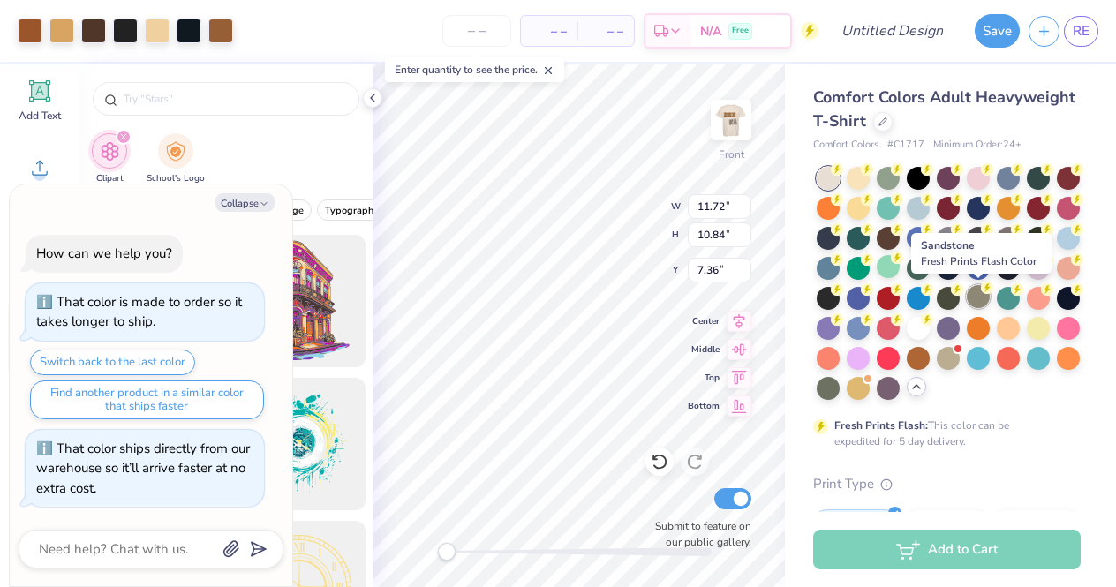
click at [975, 296] on div at bounding box center [978, 296] width 23 height 23
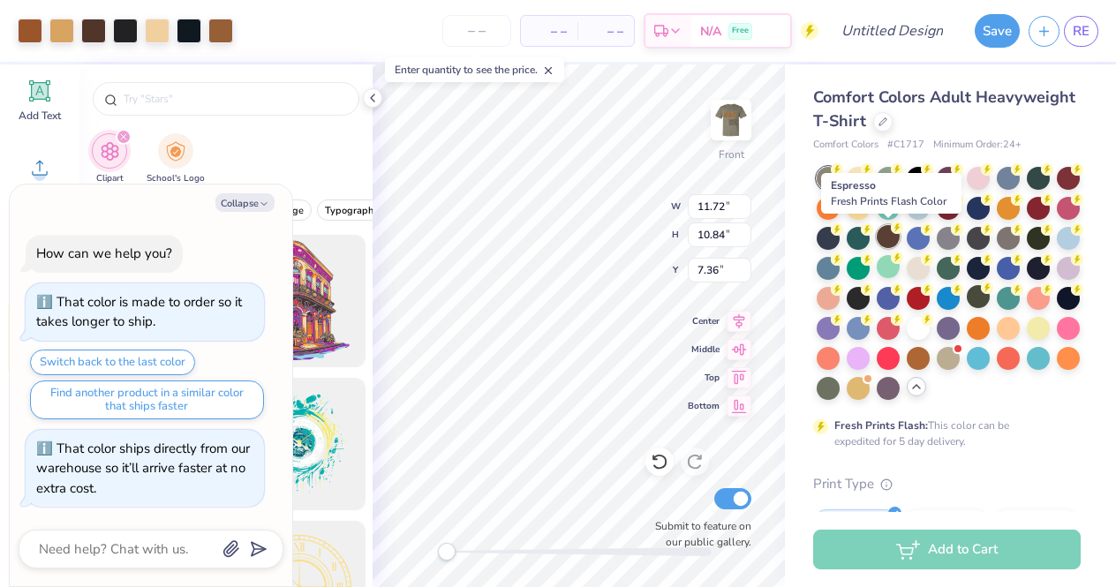
click at [885, 241] on div at bounding box center [888, 236] width 23 height 23
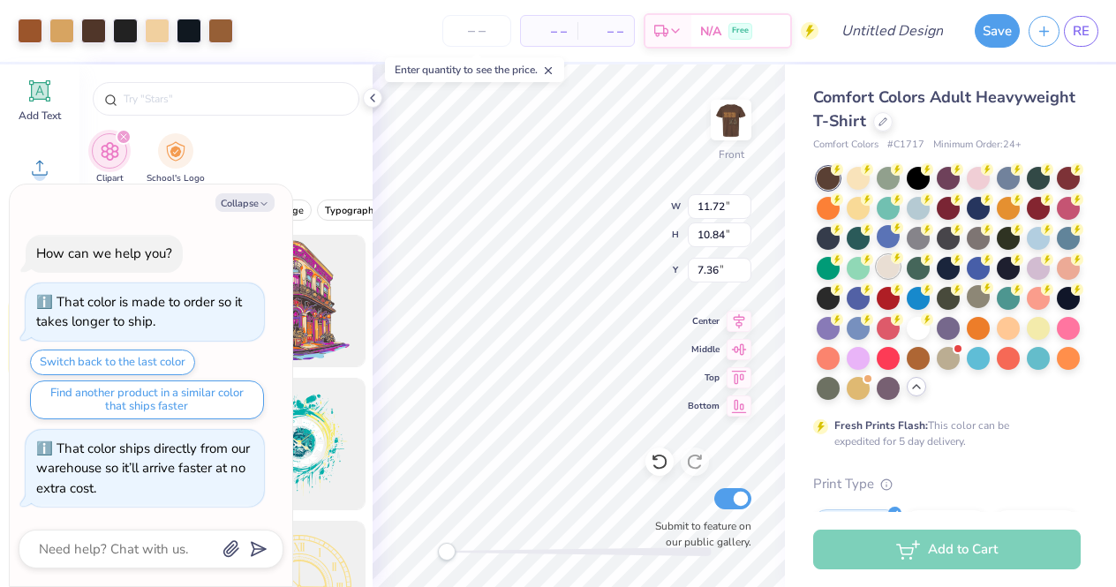
click at [880, 263] on div at bounding box center [888, 266] width 23 height 23
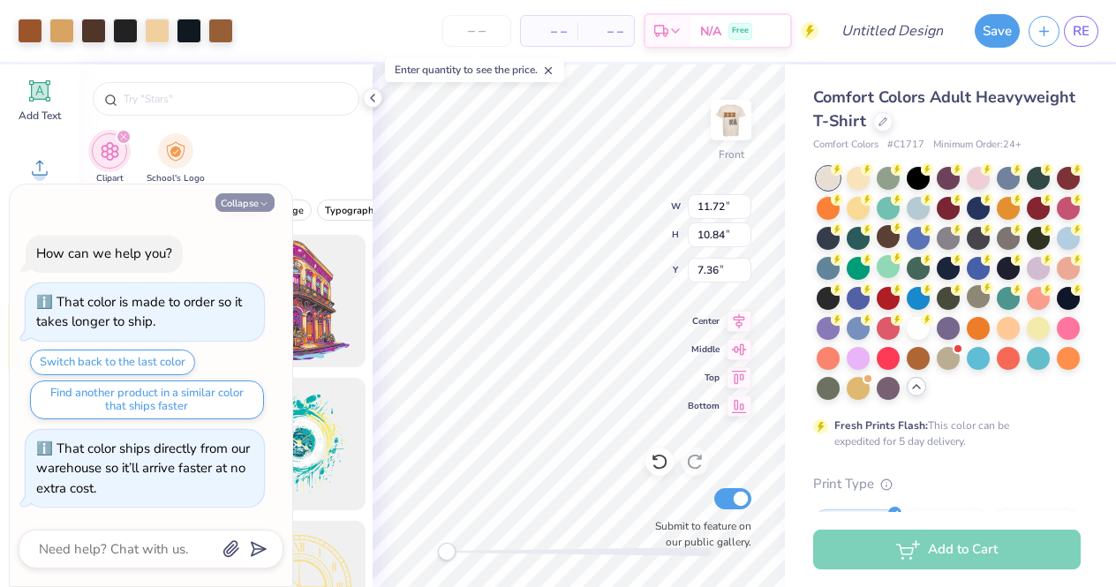
click at [255, 199] on button "Collapse" at bounding box center [244, 202] width 59 height 19
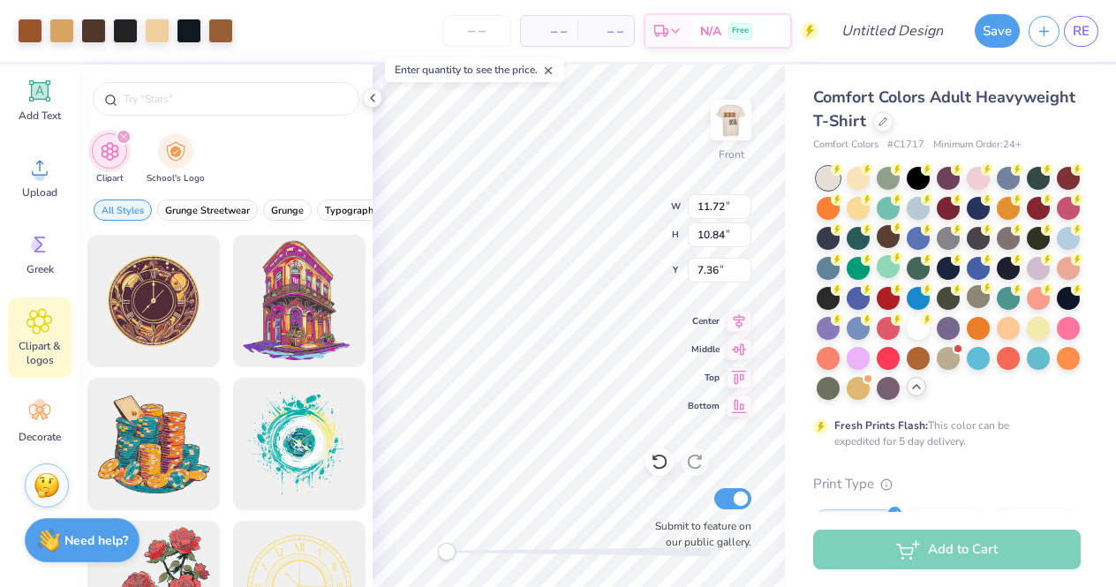
type textarea "x"
click at [226, 88] on div at bounding box center [226, 99] width 267 height 34
click at [227, 103] on input "text" at bounding box center [235, 99] width 226 height 18
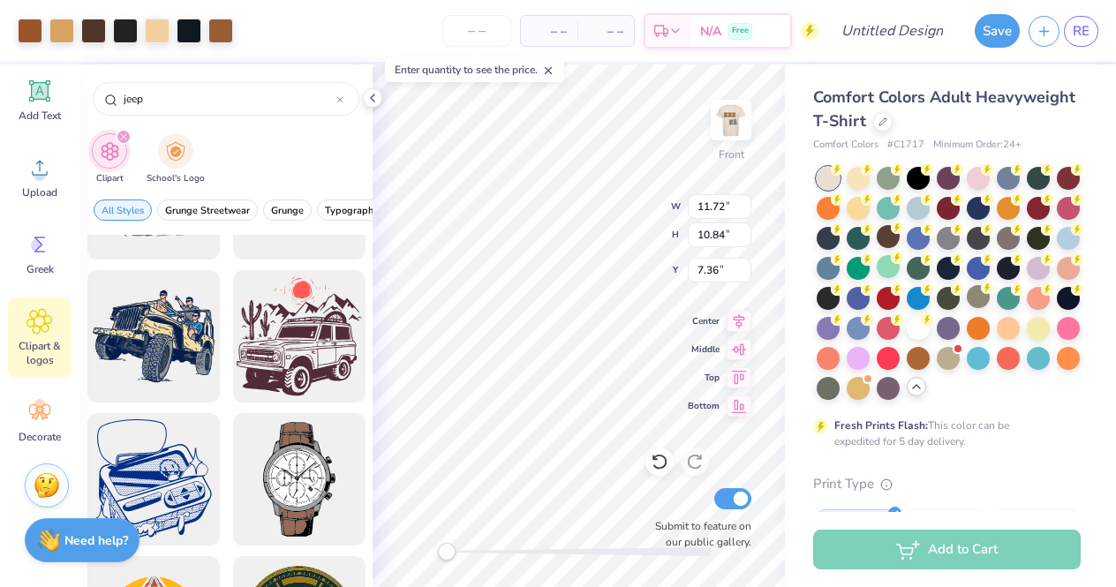
scroll to position [1535, 0]
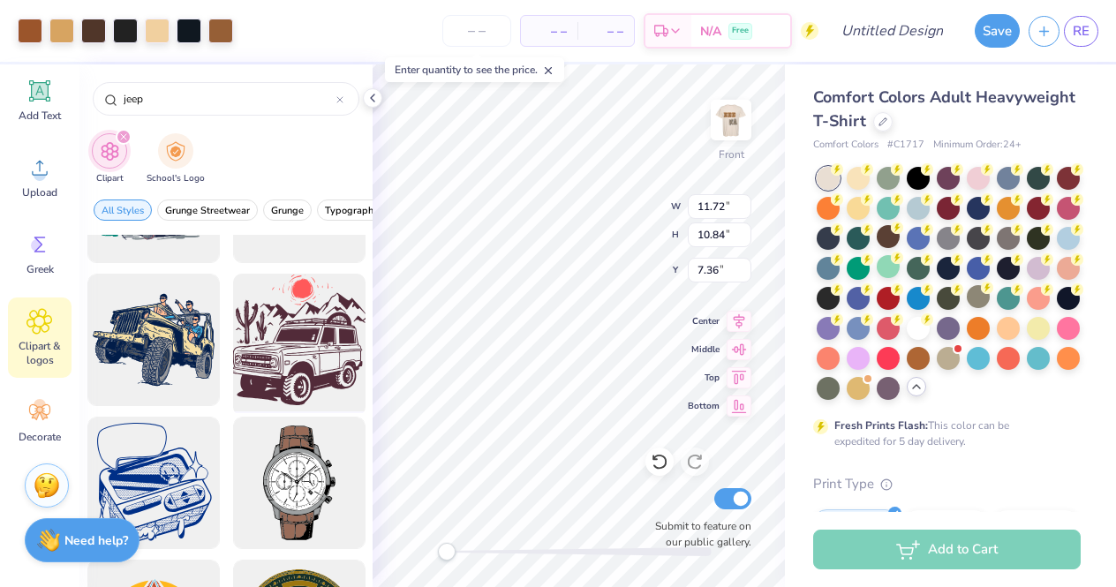
type input "jeep"
click at [297, 353] on div at bounding box center [299, 341] width 146 height 146
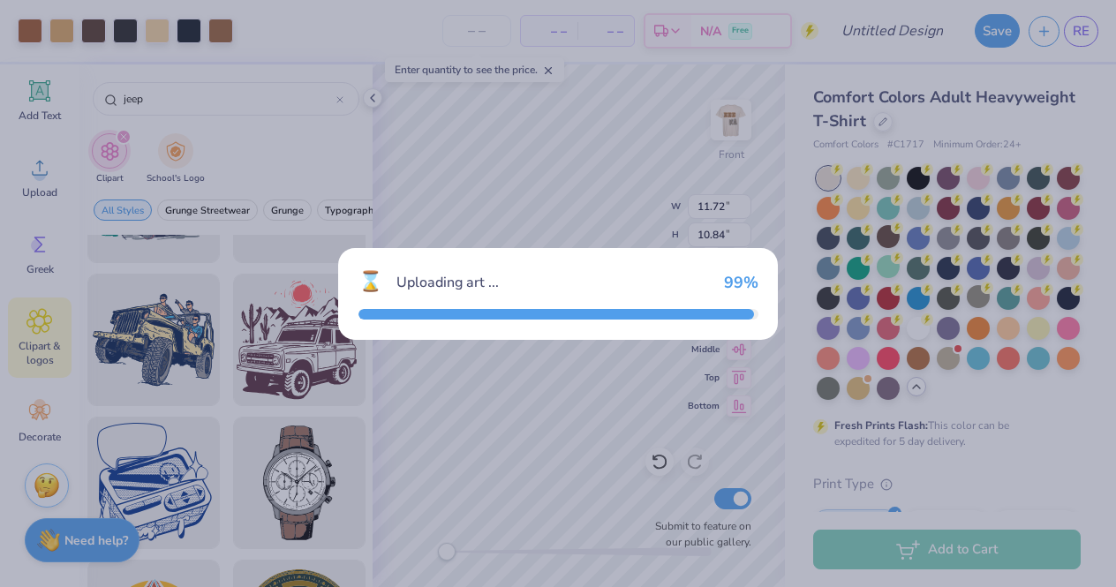
type textarea "x"
type input "14.53"
type input "13.79"
type input "3.00"
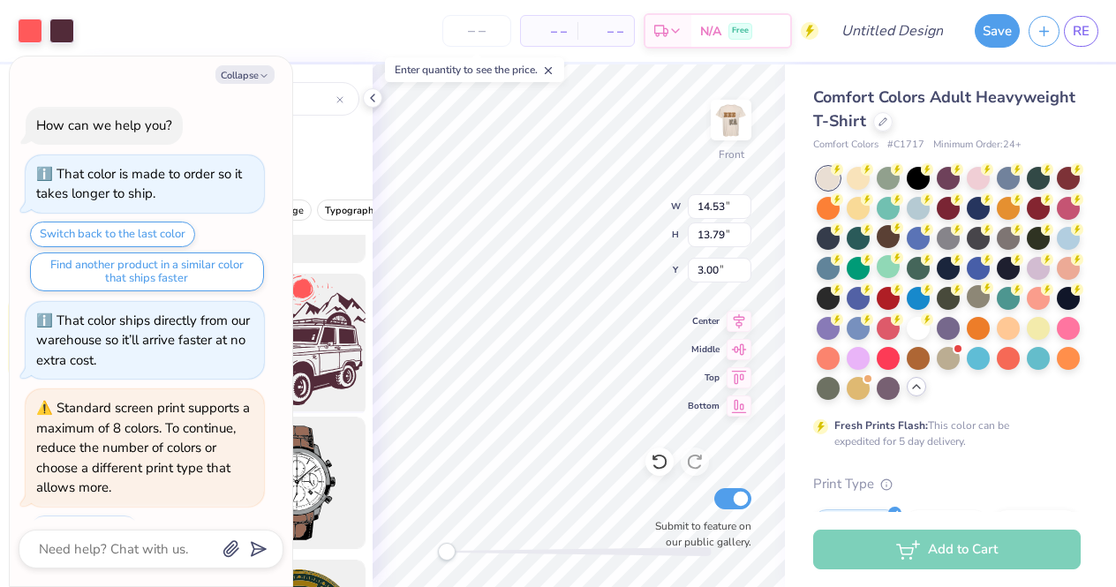
scroll to position [42, 0]
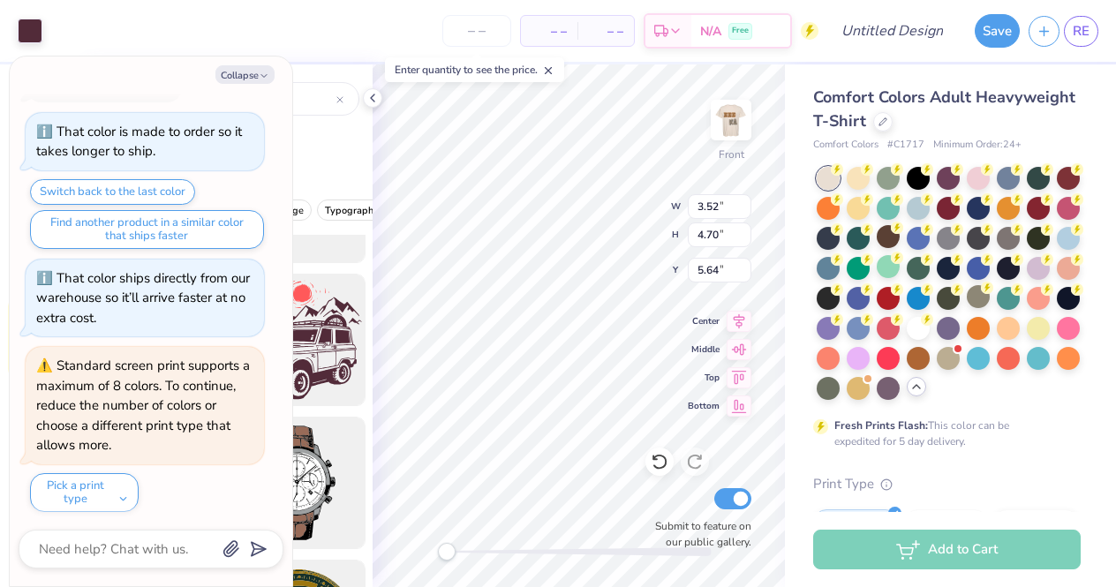
type textarea "x"
type input "13.99"
type input "5.43"
type input "4.91"
type textarea "x"
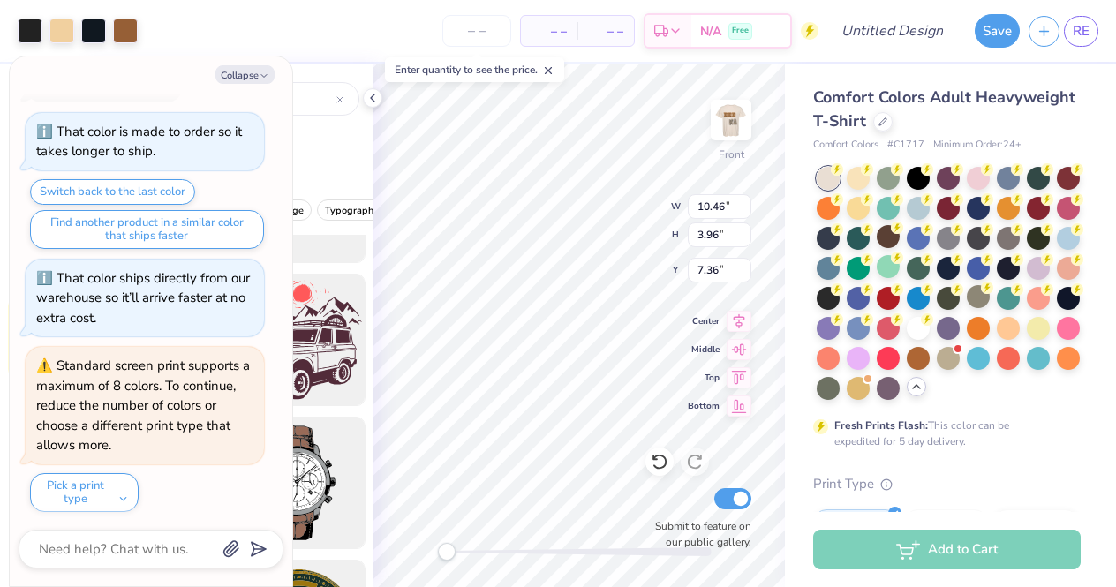
type input "3.41"
type input "5.08"
type input "12.75"
type textarea "x"
type input "3.53"
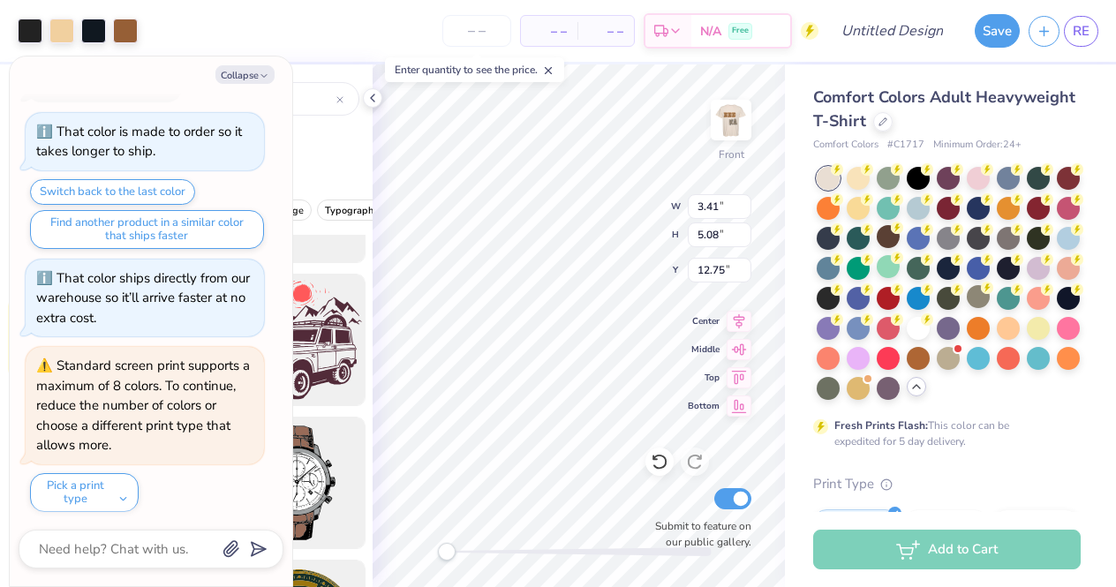
type input "5.16"
type input "13.04"
type textarea "x"
type input "11.67"
type input "8.24"
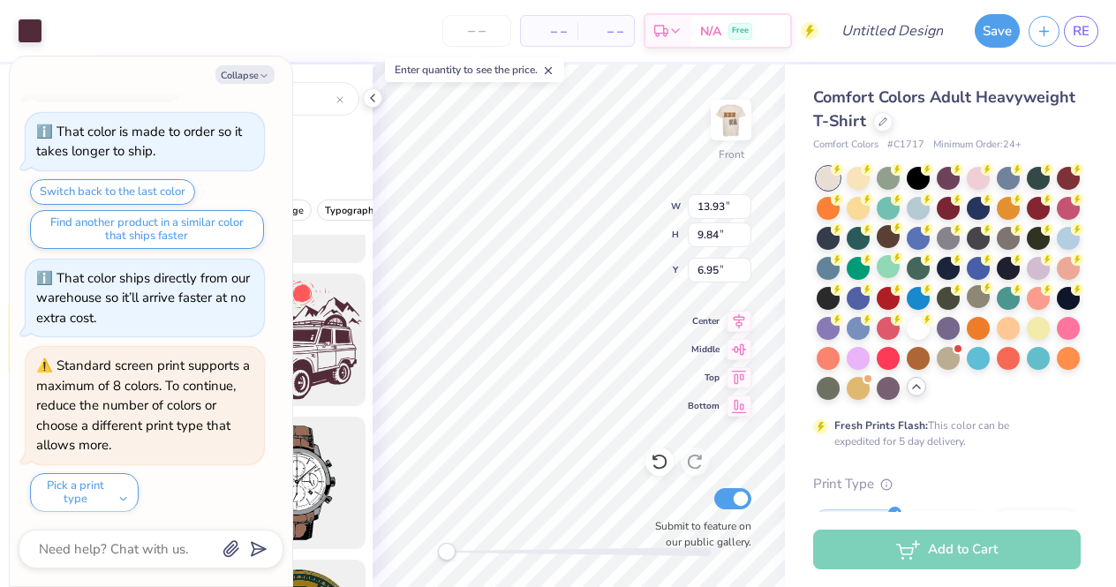
type input "9.30"
type textarea "x"
type input "3.53"
type input "5.16"
type input "20.88"
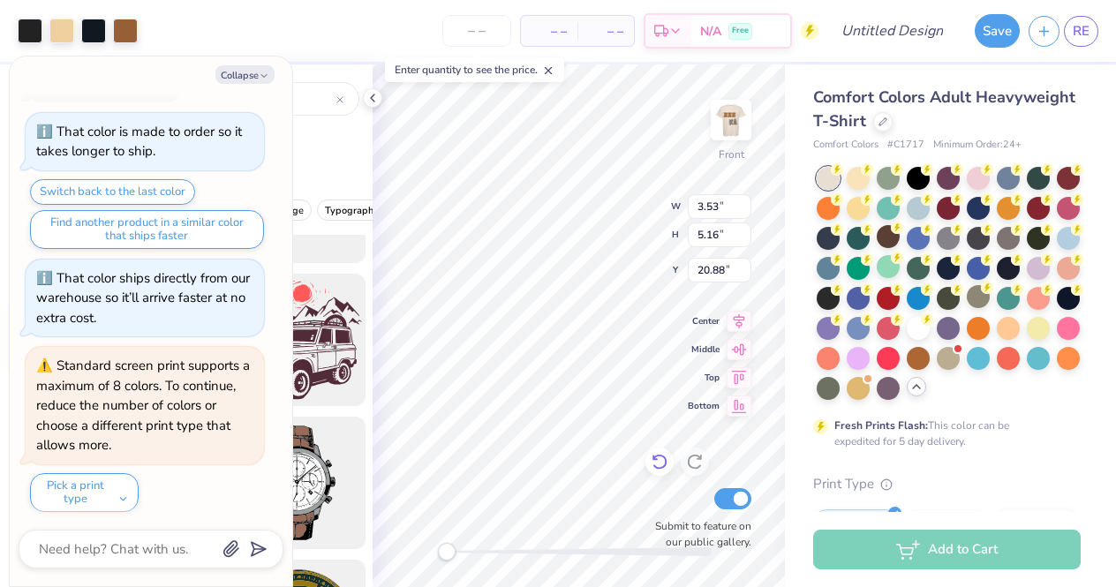
type textarea "x"
type input "3.41"
type input "5.08"
type input "19.80"
type textarea "x"
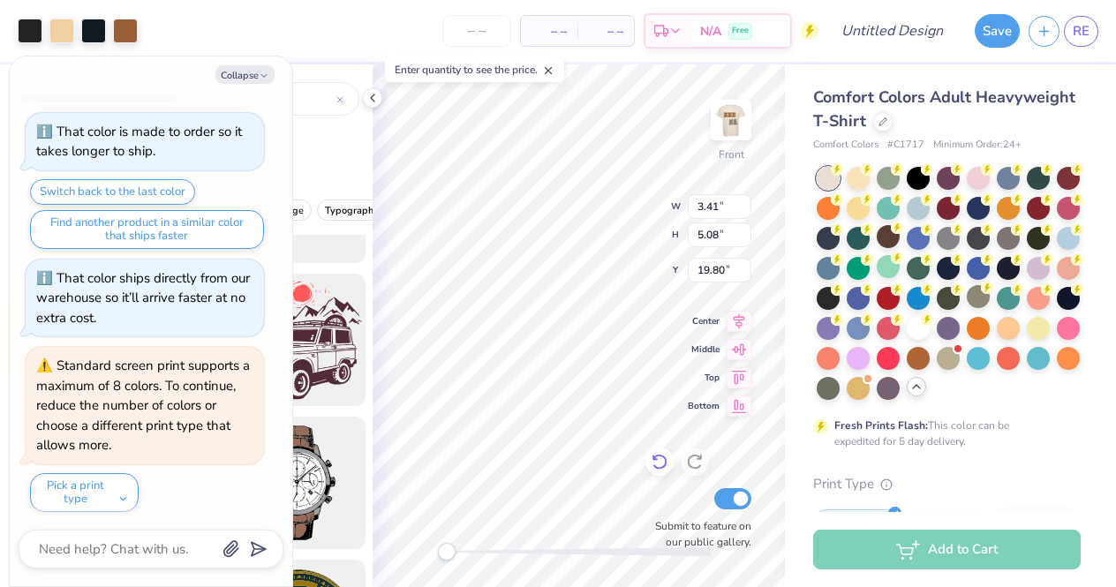
type input "3.53"
type input "5.16"
type input "7.50"
type textarea "x"
type input "10.46"
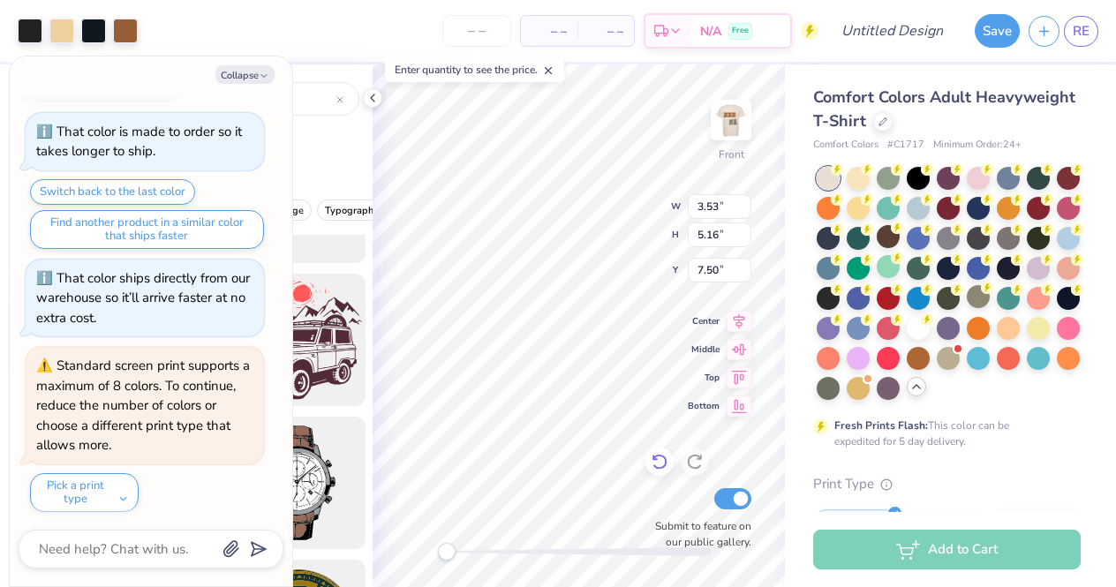
type input "3.96"
type input "2.14"
click at [22, 27] on div at bounding box center [30, 29] width 25 height 25
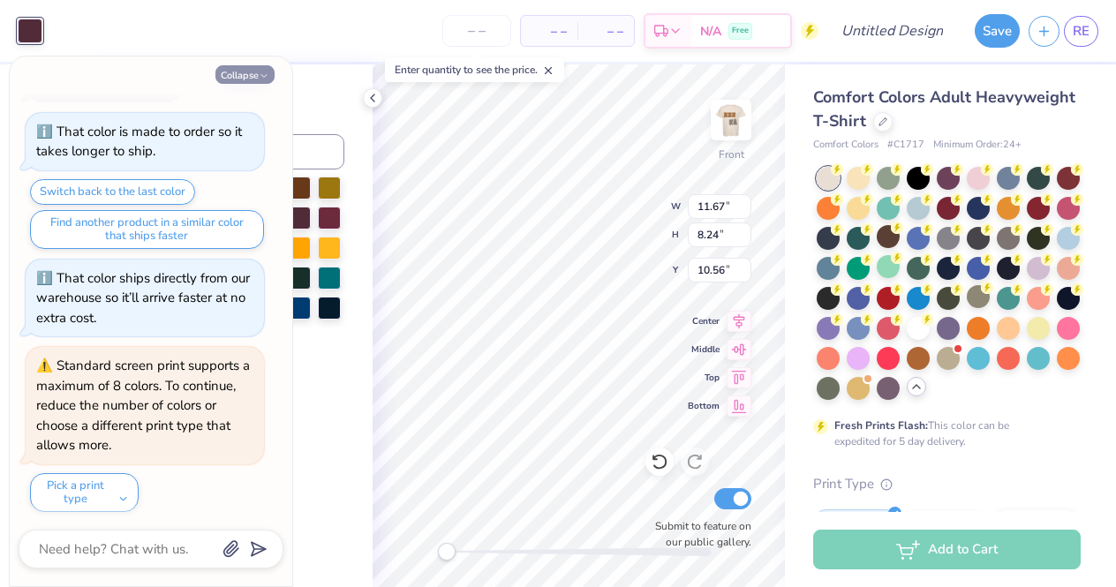
click at [256, 75] on button "Collapse" at bounding box center [244, 74] width 59 height 19
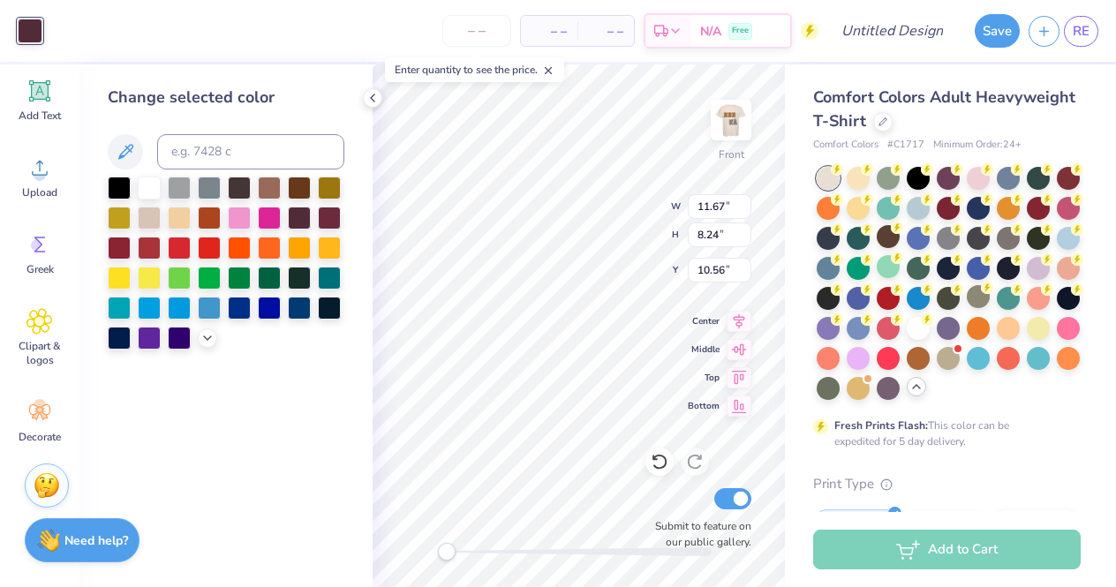
type textarea "x"
click at [271, 193] on div at bounding box center [269, 186] width 23 height 23
click at [133, 157] on icon at bounding box center [125, 151] width 21 height 21
click at [295, 191] on div at bounding box center [299, 186] width 23 height 23
click at [129, 153] on icon at bounding box center [125, 151] width 21 height 21
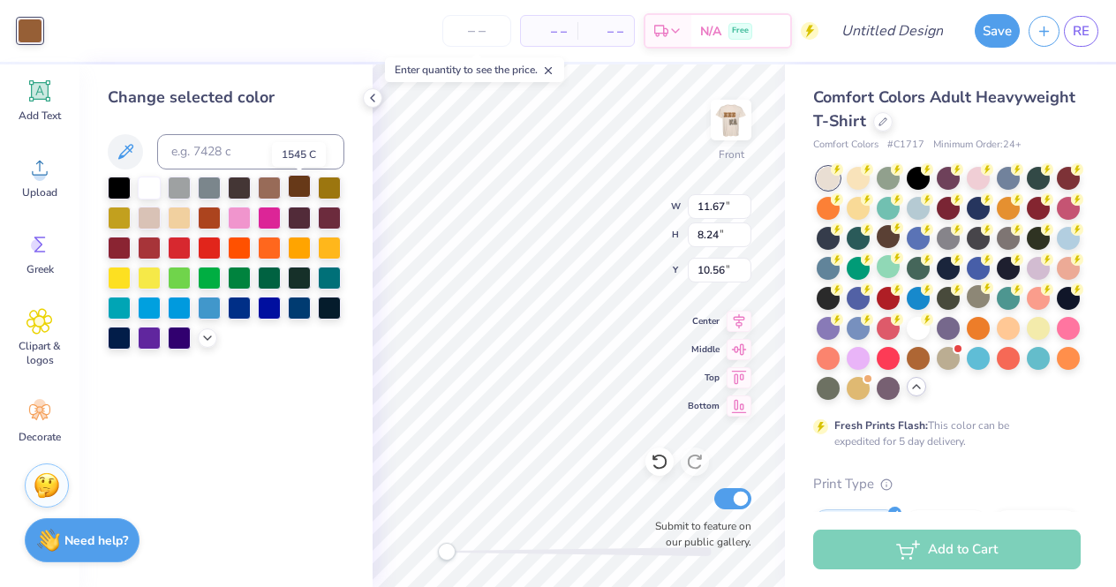
click at [301, 187] on div at bounding box center [299, 186] width 23 height 23
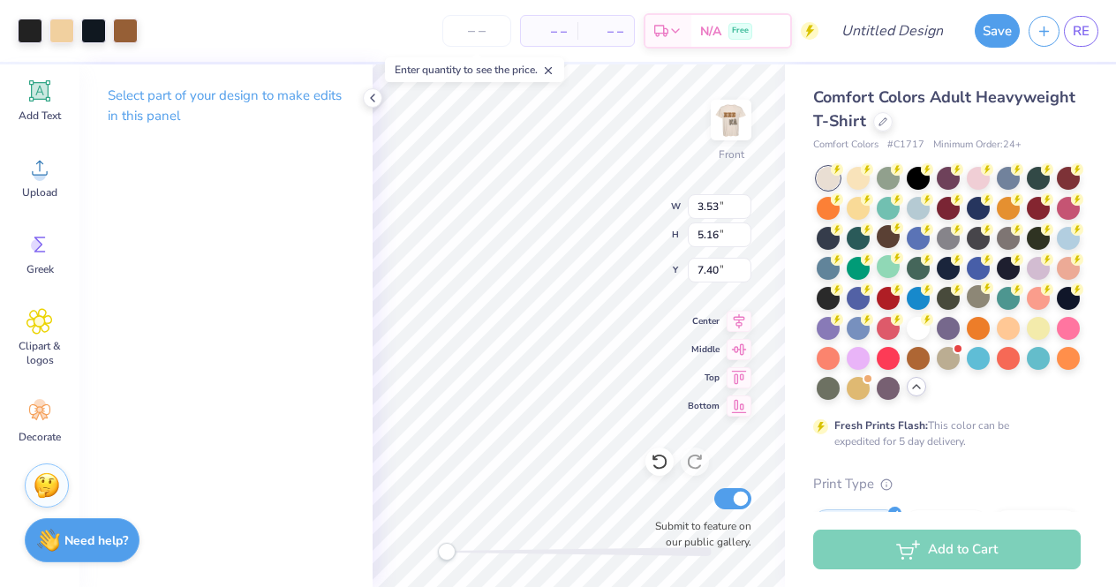
type input "6.64"
type input "6.80"
type input "5.75"
click at [93, 34] on div at bounding box center [93, 29] width 25 height 25
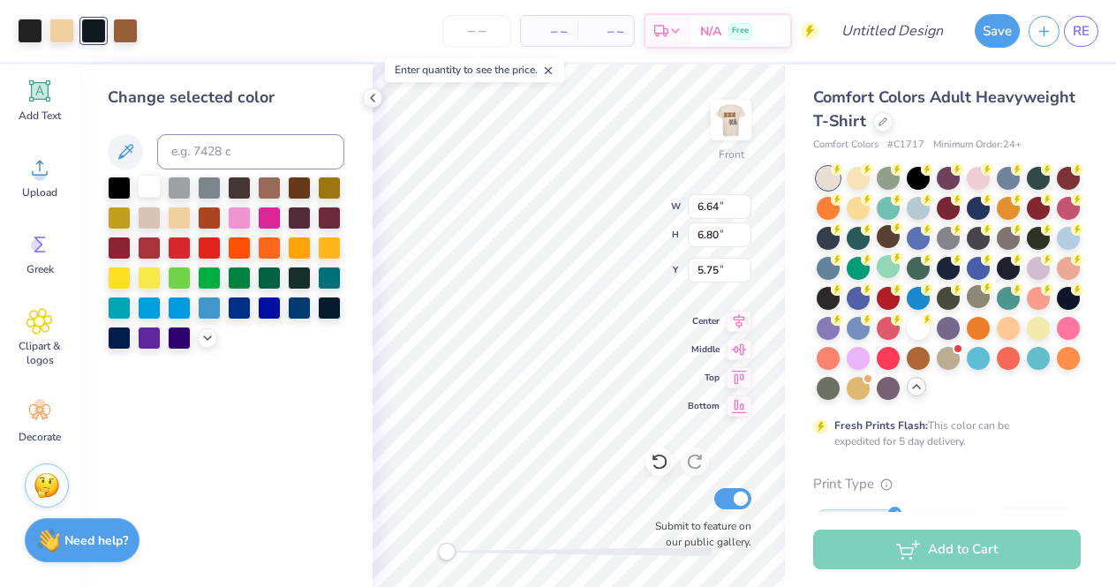
click at [148, 194] on div at bounding box center [149, 186] width 23 height 23
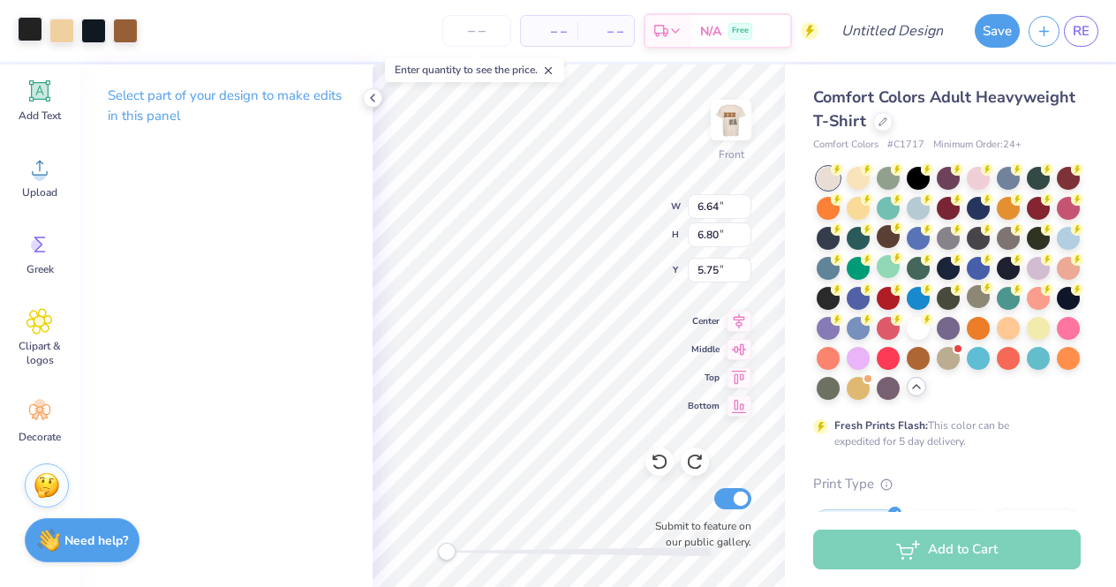
click at [31, 34] on div at bounding box center [30, 29] width 25 height 25
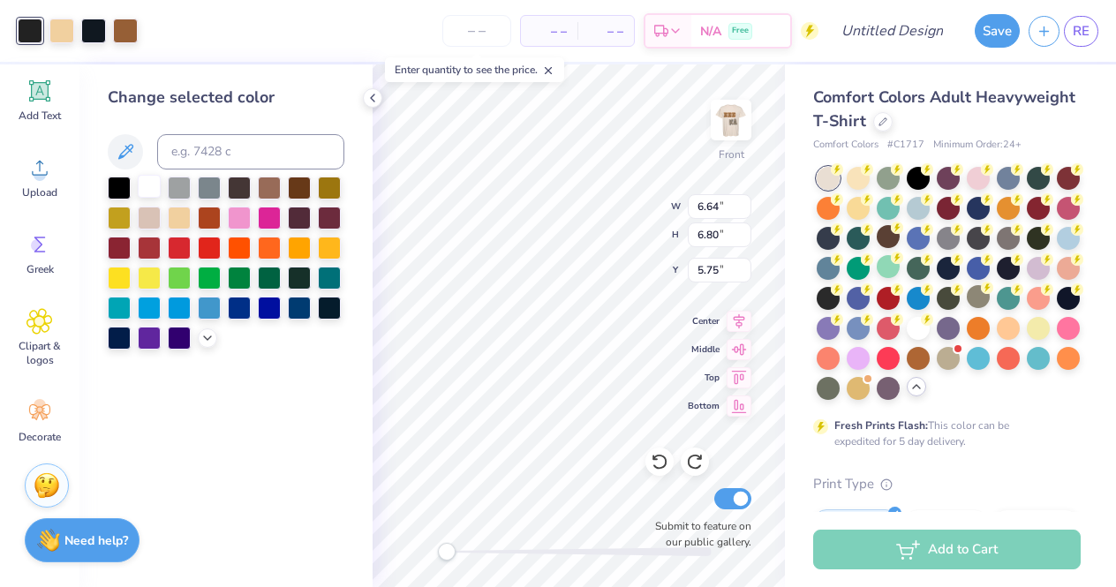
click at [140, 190] on div at bounding box center [149, 186] width 23 height 23
click at [302, 190] on div at bounding box center [299, 186] width 23 height 23
click at [302, 215] on div at bounding box center [299, 216] width 23 height 23
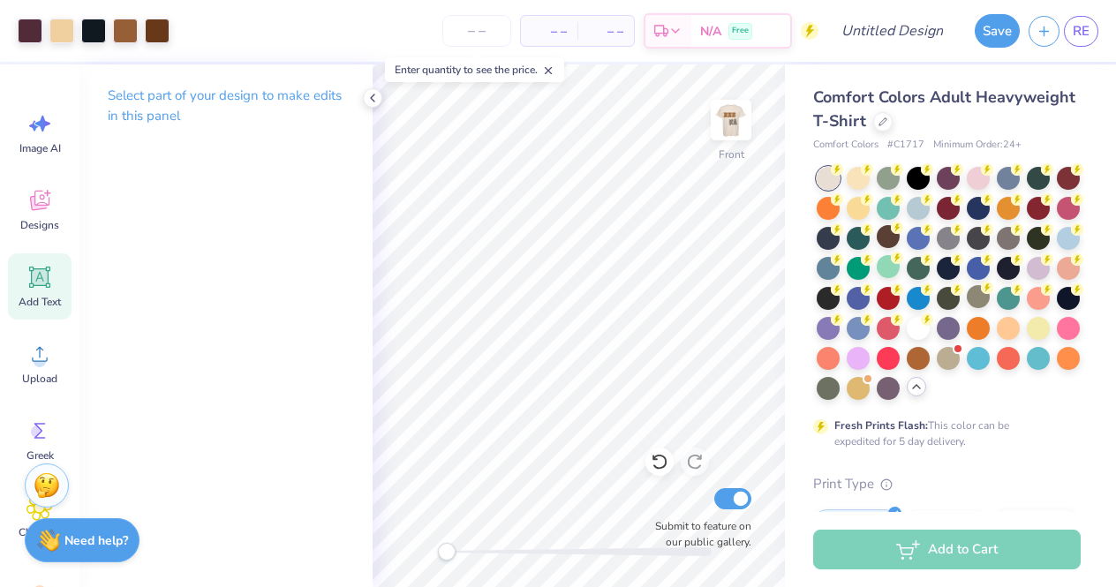
scroll to position [0, 0]
click at [37, 221] on span "Designs" at bounding box center [39, 225] width 39 height 14
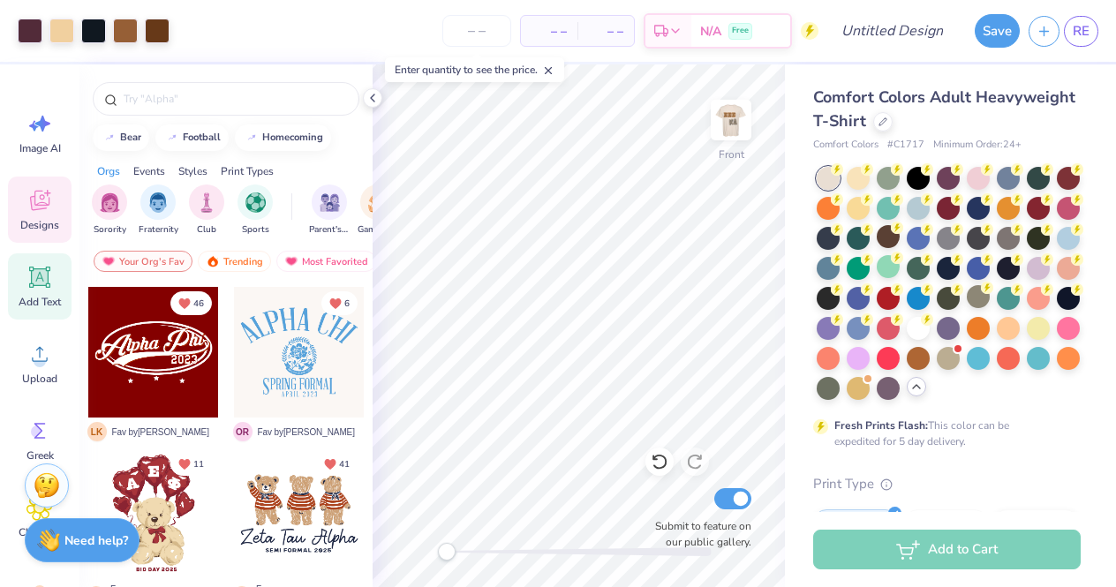
click at [29, 299] on span "Add Text" at bounding box center [40, 302] width 42 height 14
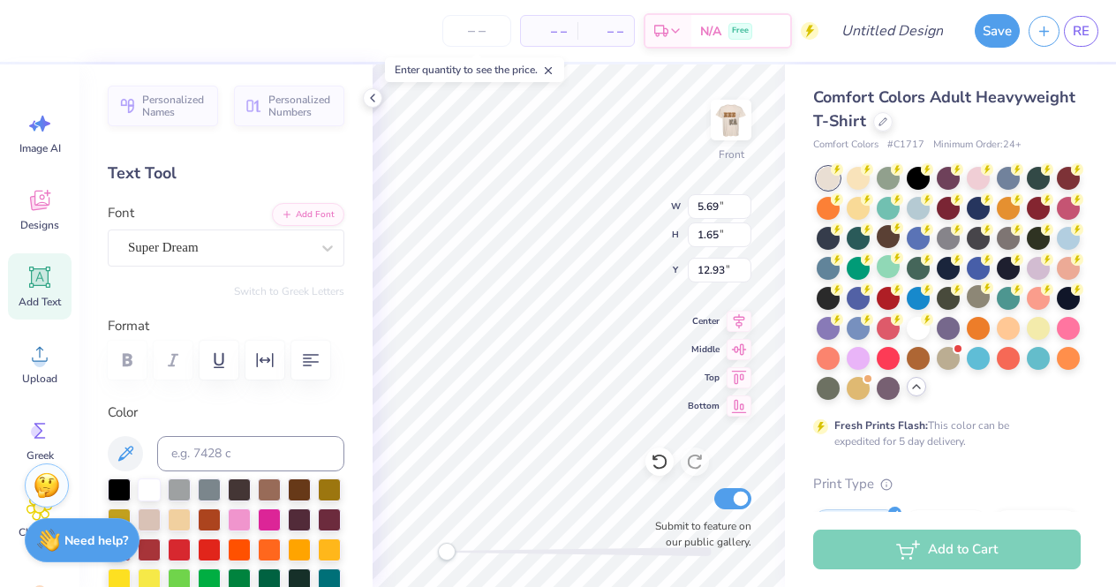
scroll to position [0, 1]
type textarea "Safari"
click at [274, 250] on div "Super Dream" at bounding box center [218, 247] width 185 height 27
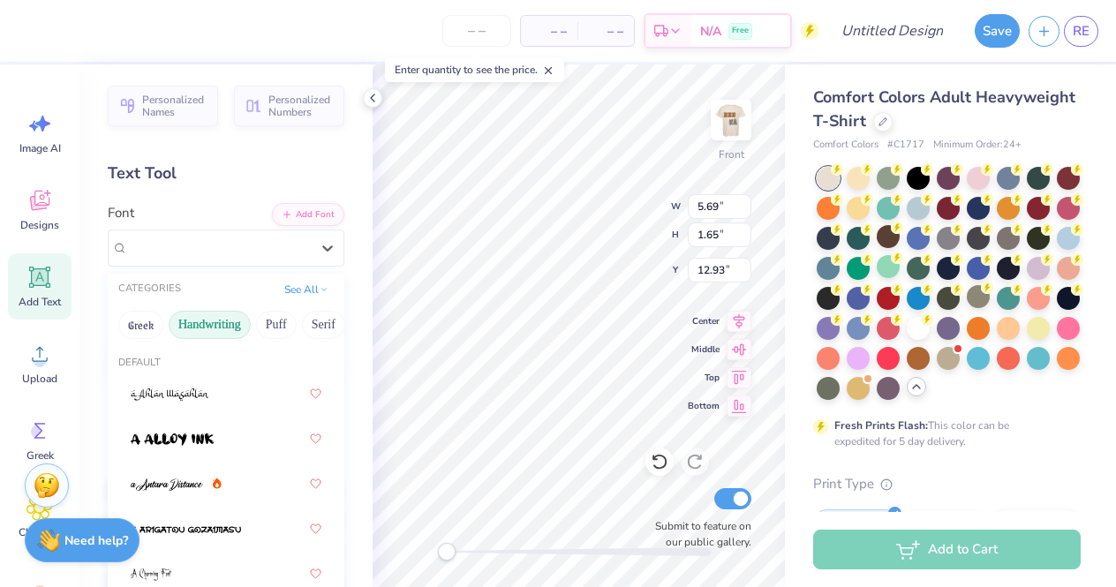
click at [225, 328] on button "Handwriting" at bounding box center [210, 325] width 82 height 28
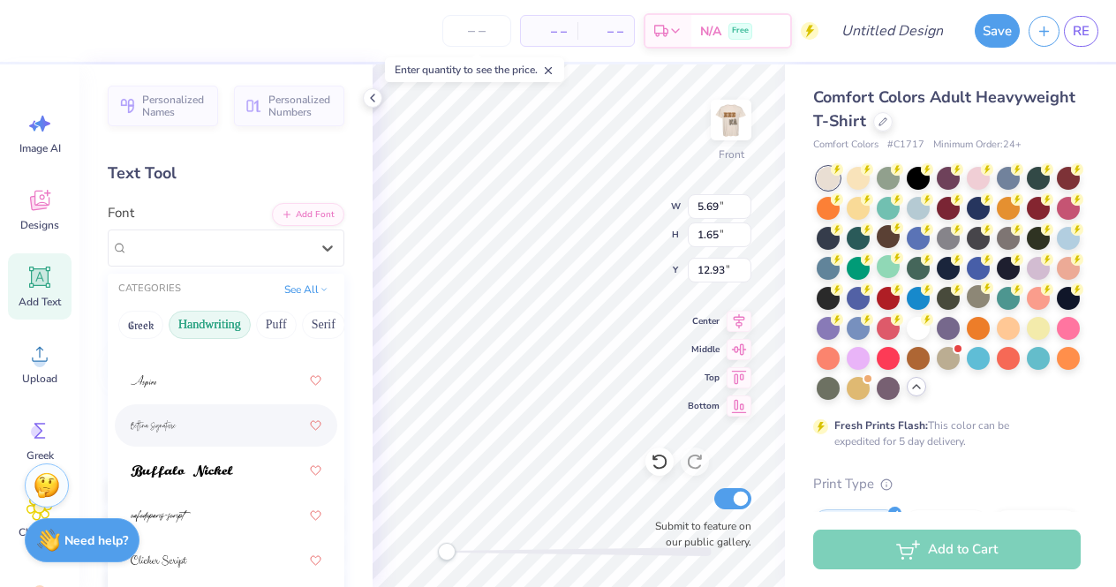
scroll to position [106, 0]
click at [210, 422] on div at bounding box center [226, 423] width 191 height 32
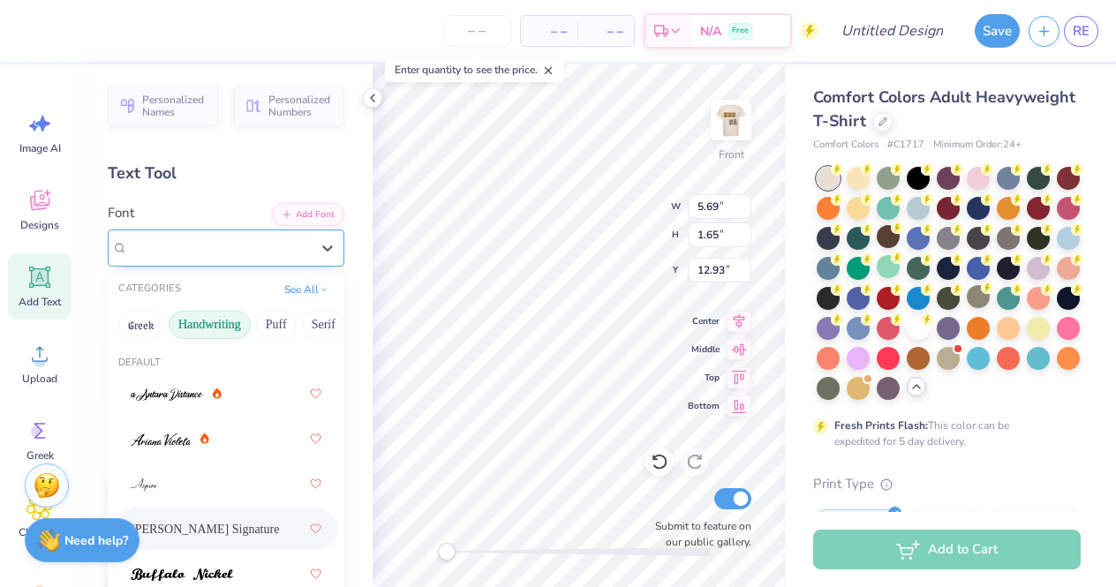
click at [284, 253] on div "Bettina Signature" at bounding box center [218, 247] width 185 height 27
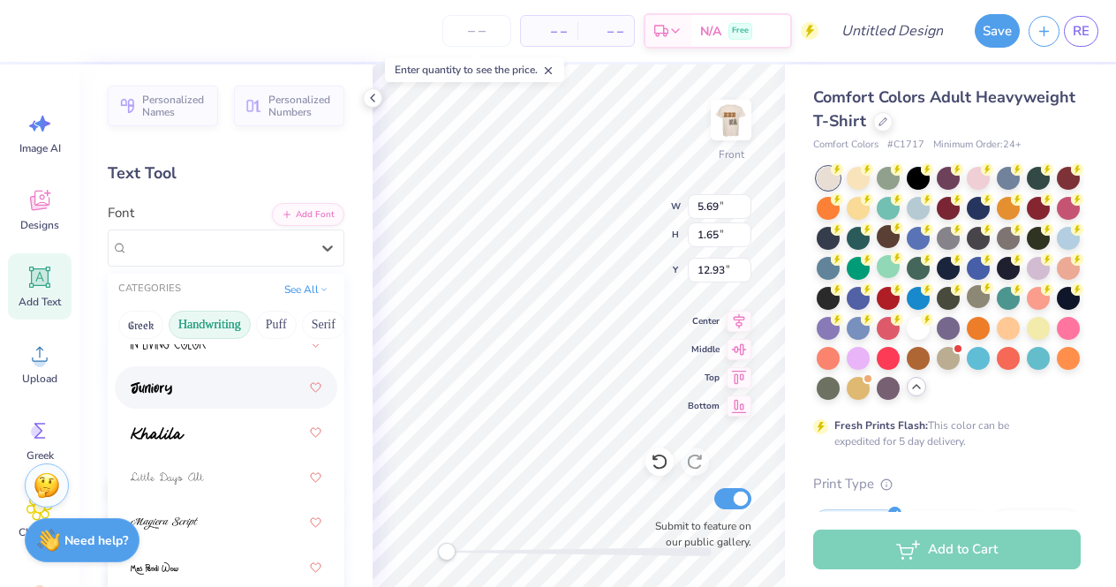
scroll to position [467, 0]
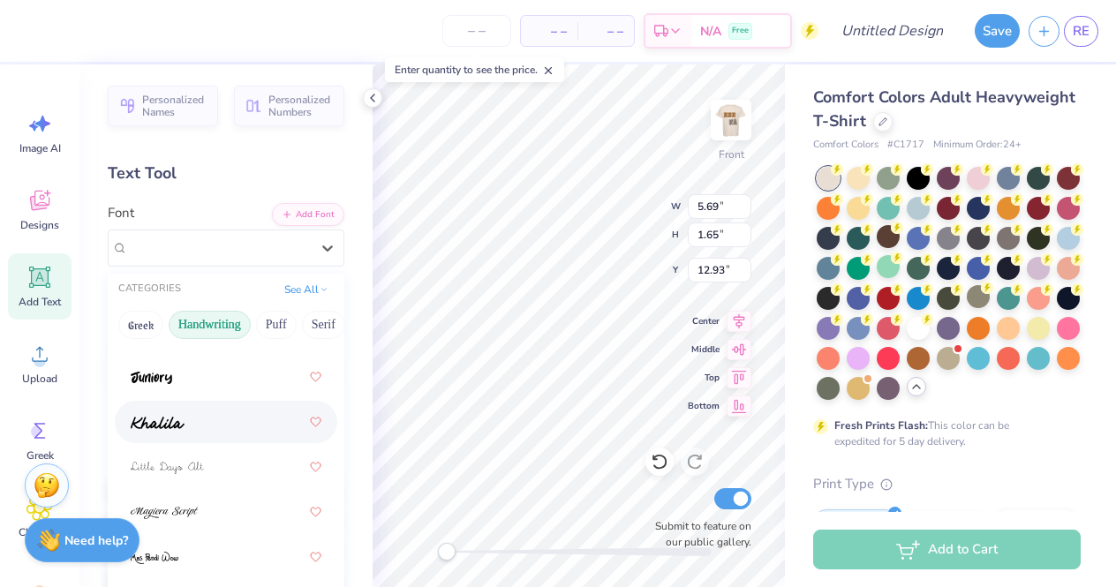
click at [230, 437] on div at bounding box center [226, 422] width 191 height 32
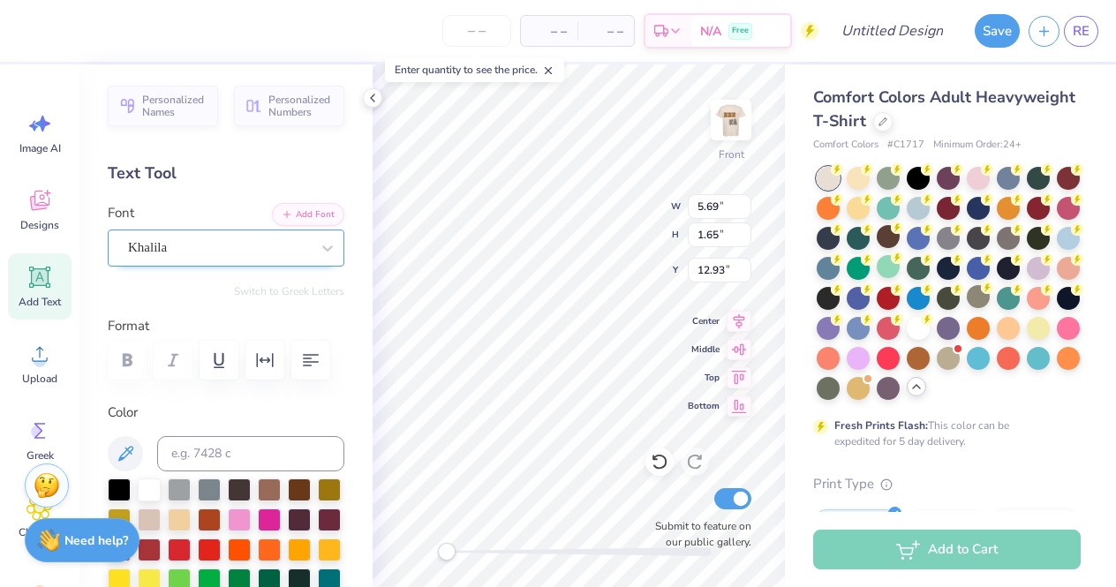
click at [296, 251] on div "Khalila" at bounding box center [218, 247] width 185 height 27
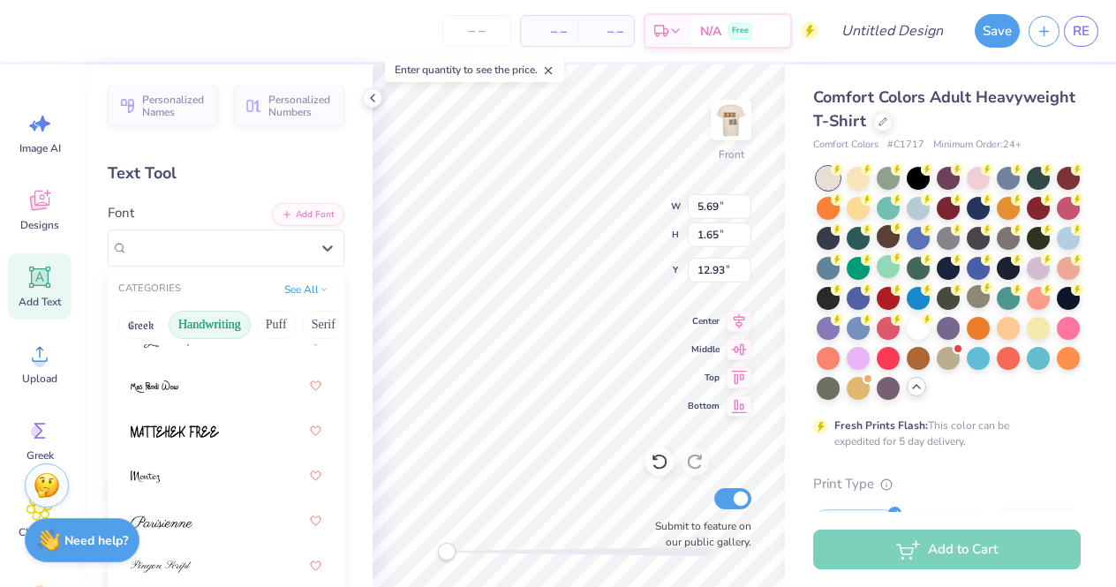
scroll to position [646, 0]
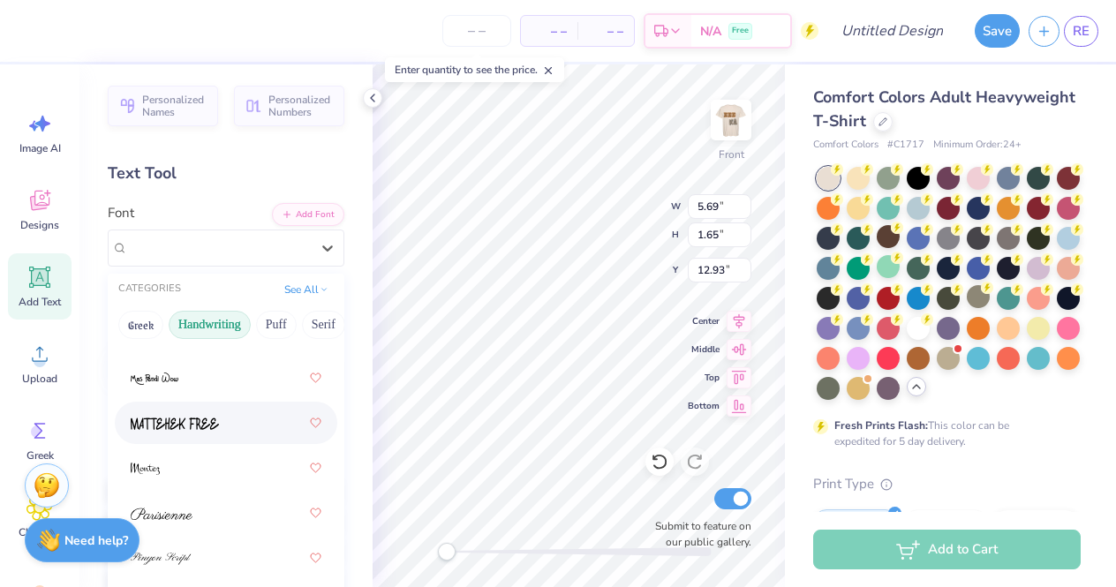
click at [250, 420] on div at bounding box center [226, 423] width 191 height 32
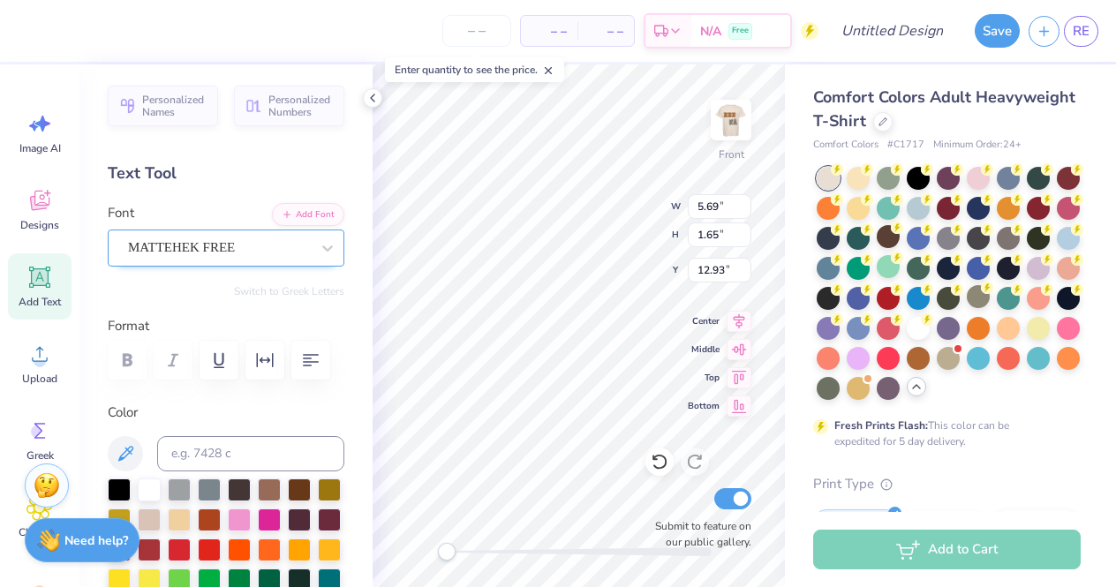
click at [256, 254] on div "MATTEHEK FREE" at bounding box center [218, 247] width 185 height 27
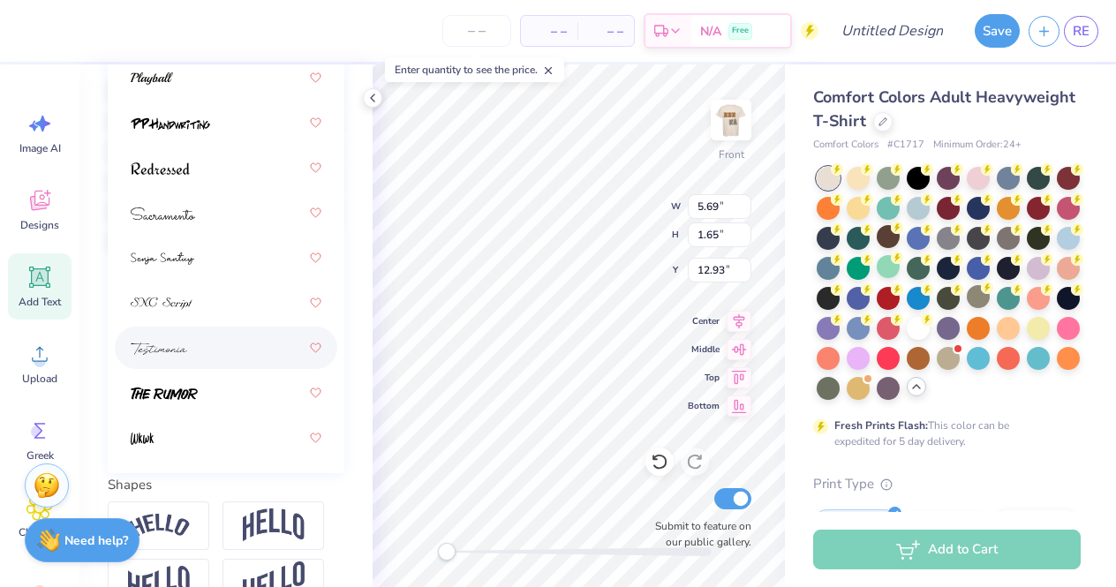
scroll to position [406, 0]
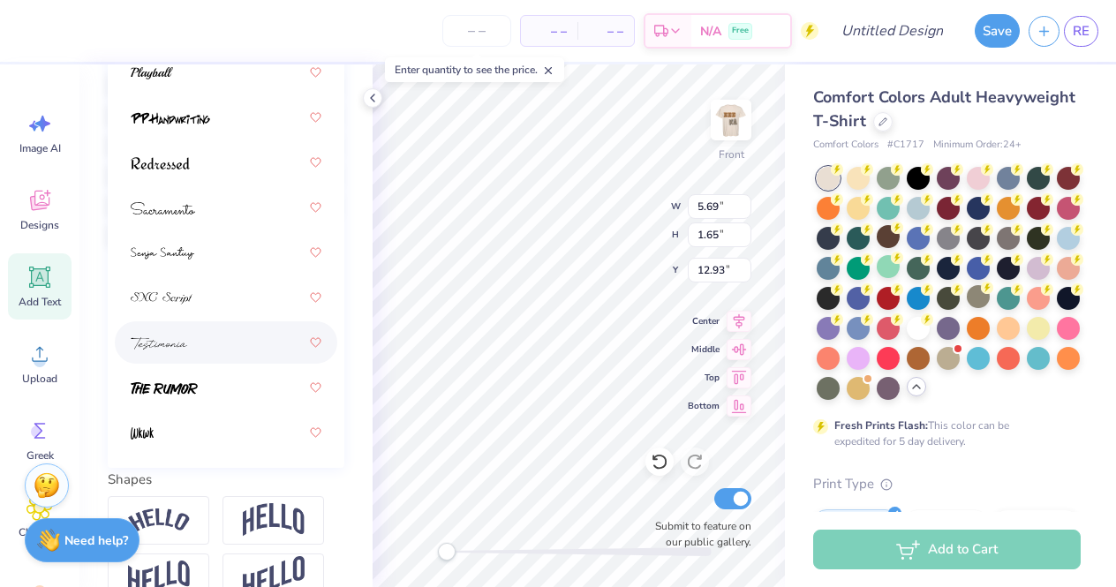
click at [250, 360] on div at bounding box center [226, 342] width 223 height 42
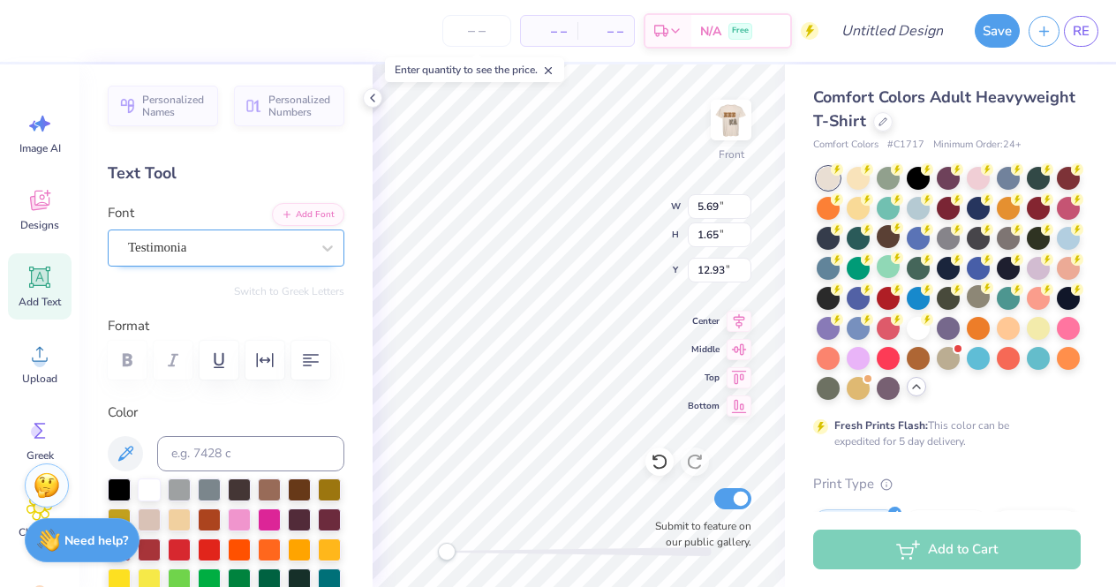
scroll to position [-1, 0]
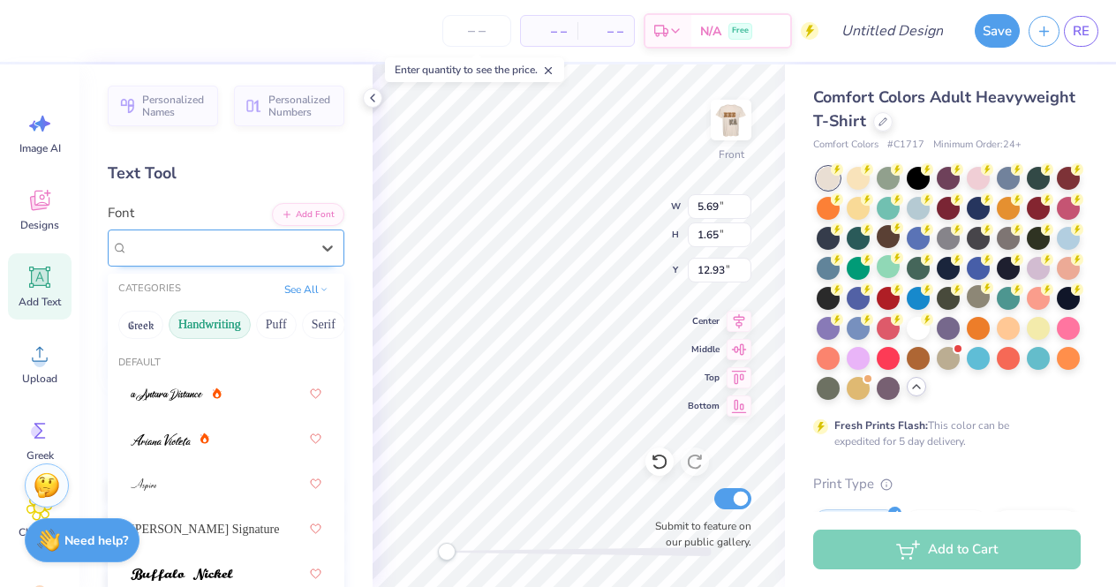
click at [224, 245] on div "Testimonia" at bounding box center [218, 247] width 185 height 27
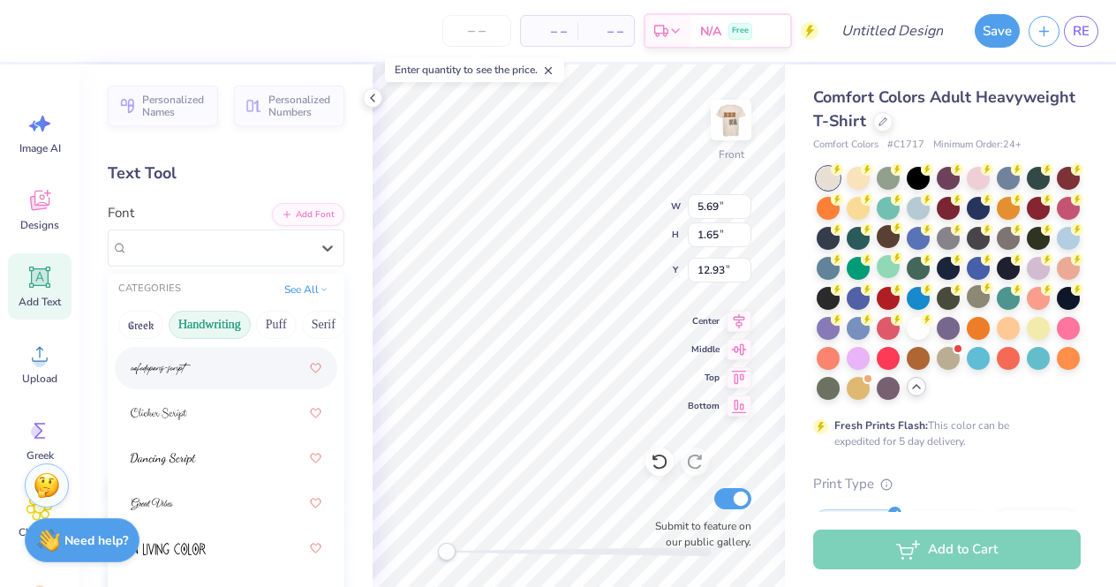
scroll to position [263, 0]
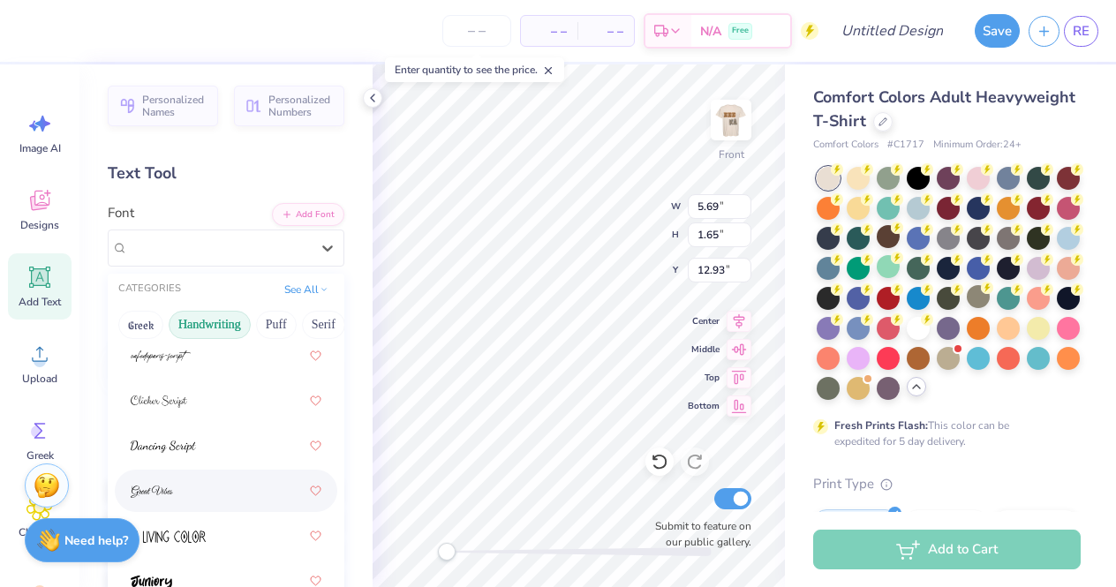
click at [218, 496] on div at bounding box center [226, 491] width 191 height 32
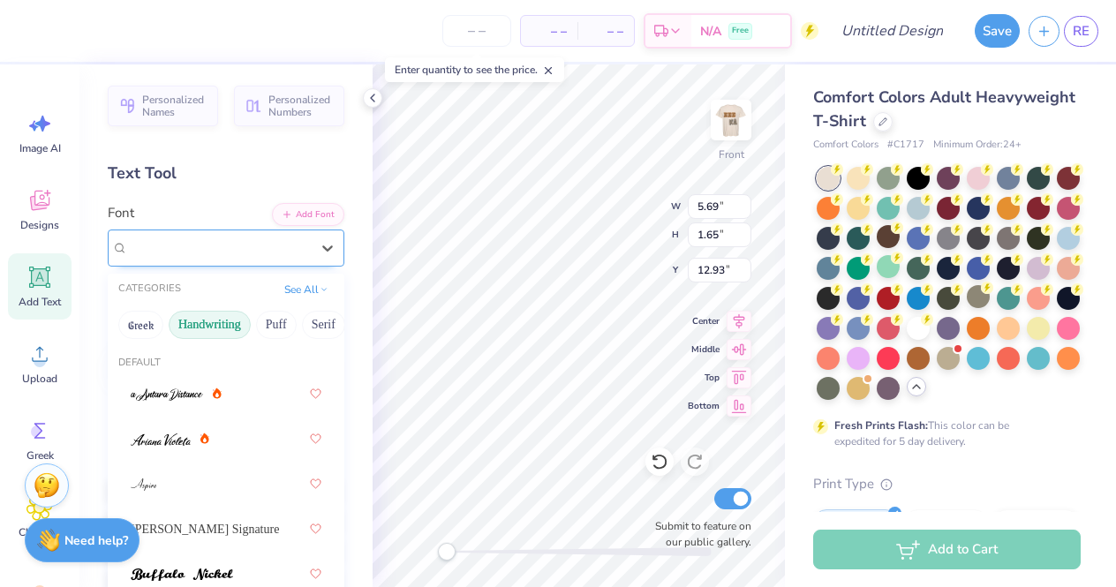
click at [265, 240] on div "Great Vibes" at bounding box center [218, 247] width 185 height 27
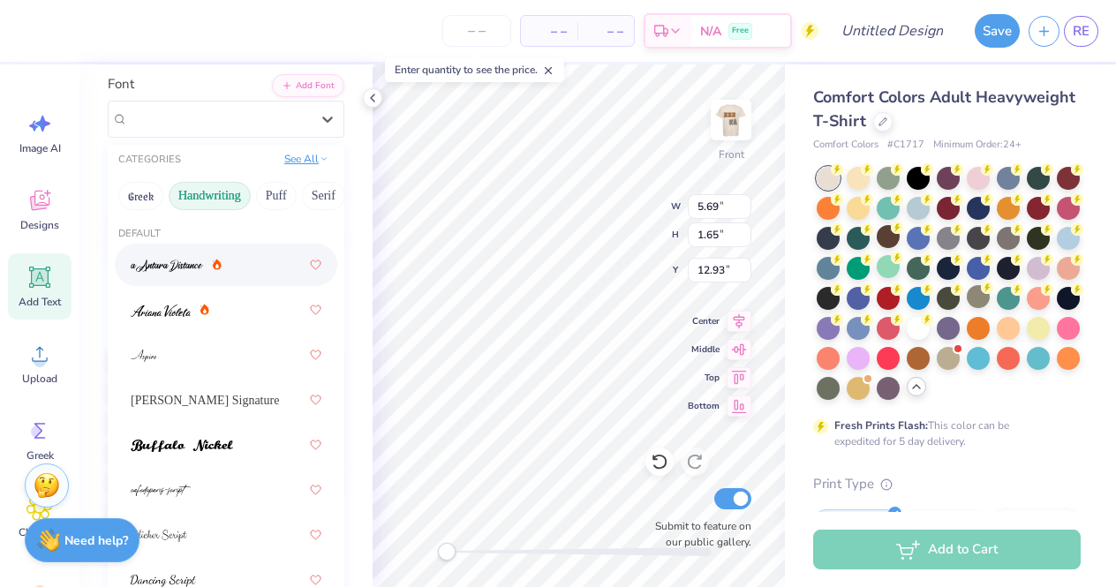
scroll to position [0, 0]
click at [308, 157] on button "See All" at bounding box center [306, 159] width 55 height 18
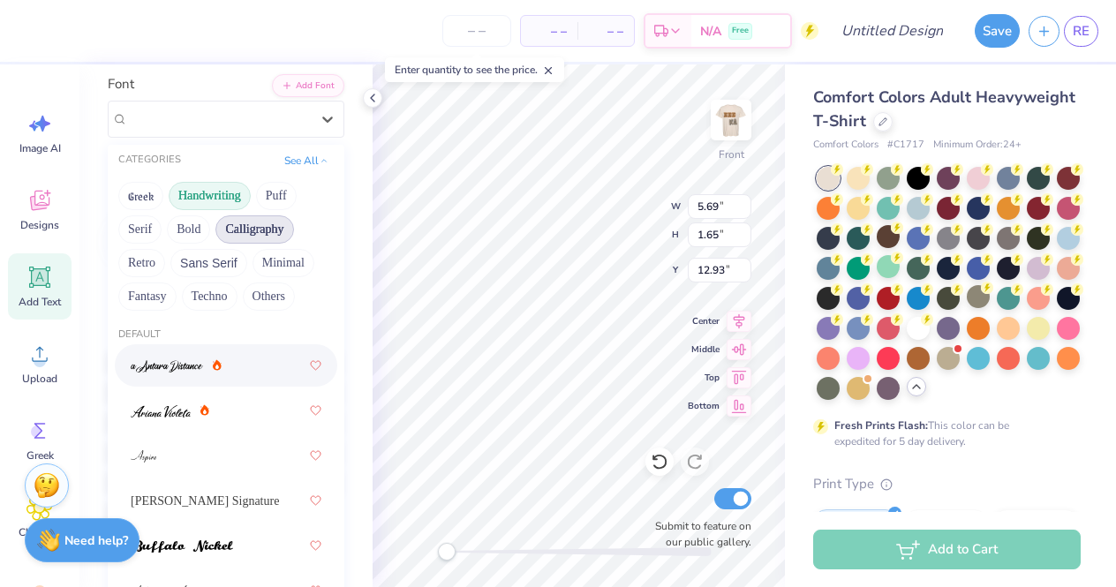
click at [278, 229] on button "Calligraphy" at bounding box center [254, 229] width 78 height 28
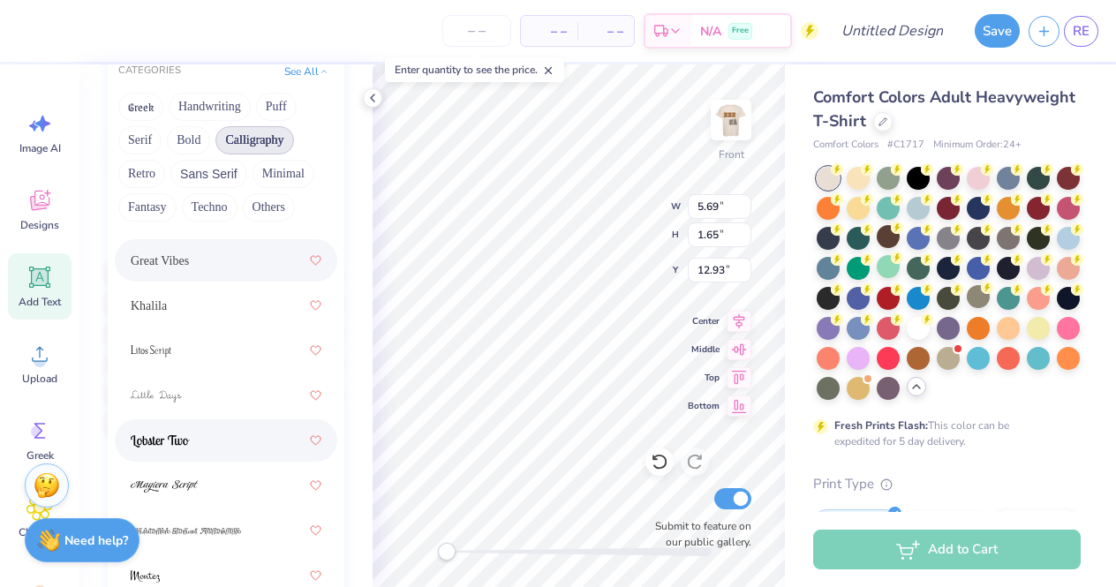
scroll to position [628, 0]
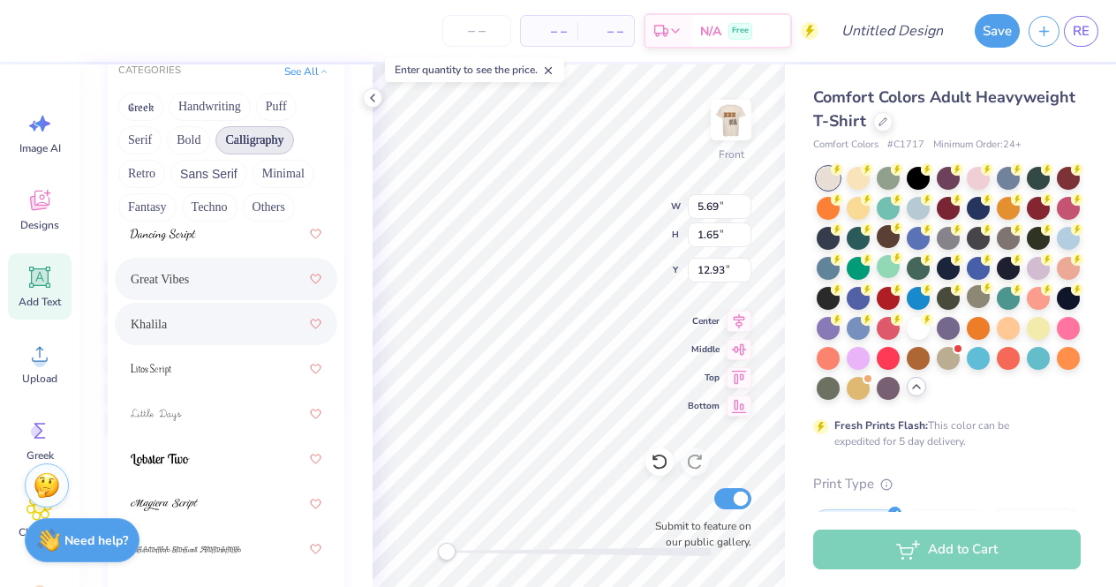
click at [218, 336] on div "Khalila" at bounding box center [226, 324] width 191 height 32
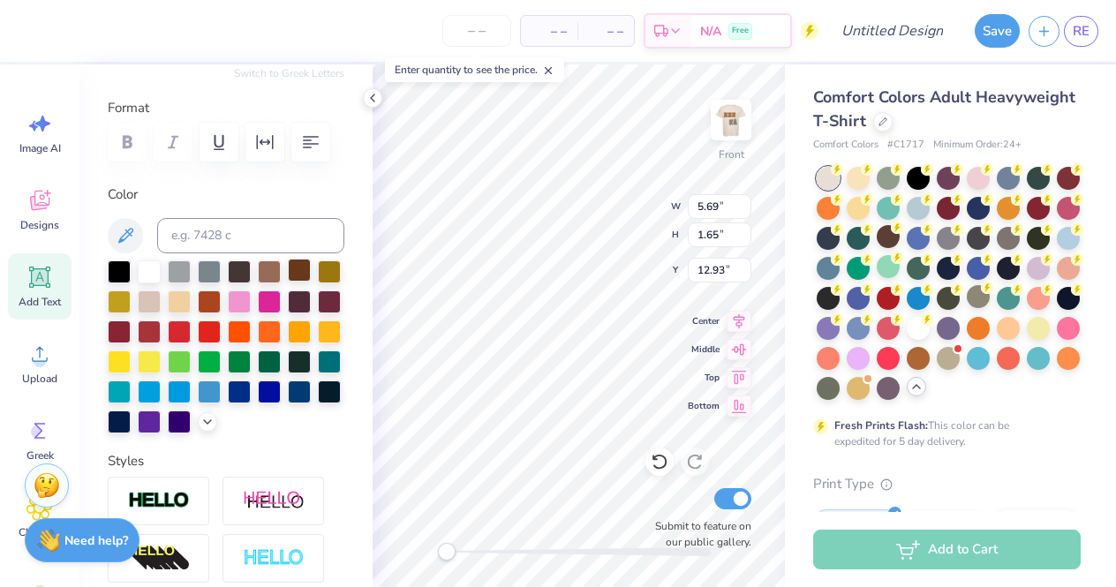
click at [301, 272] on div at bounding box center [299, 270] width 23 height 23
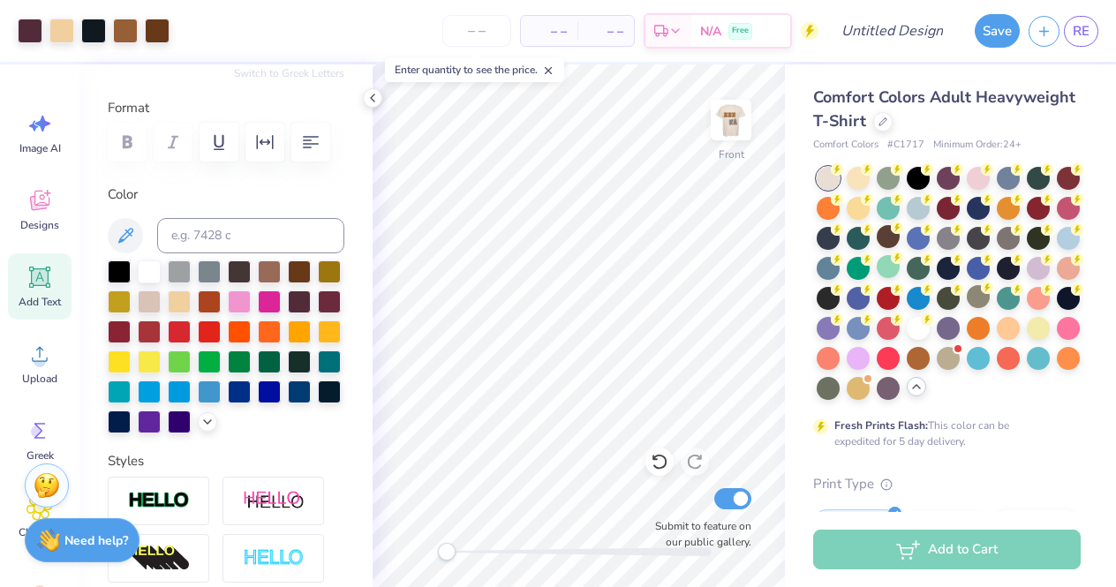
click at [39, 297] on span "Add Text" at bounding box center [40, 302] width 42 height 14
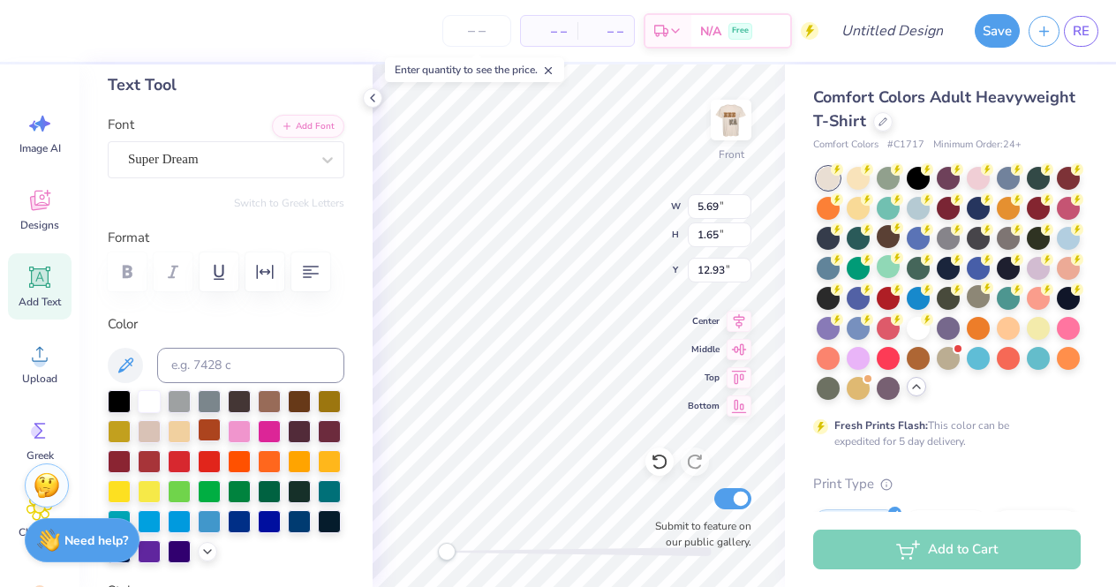
scroll to position [26, 0]
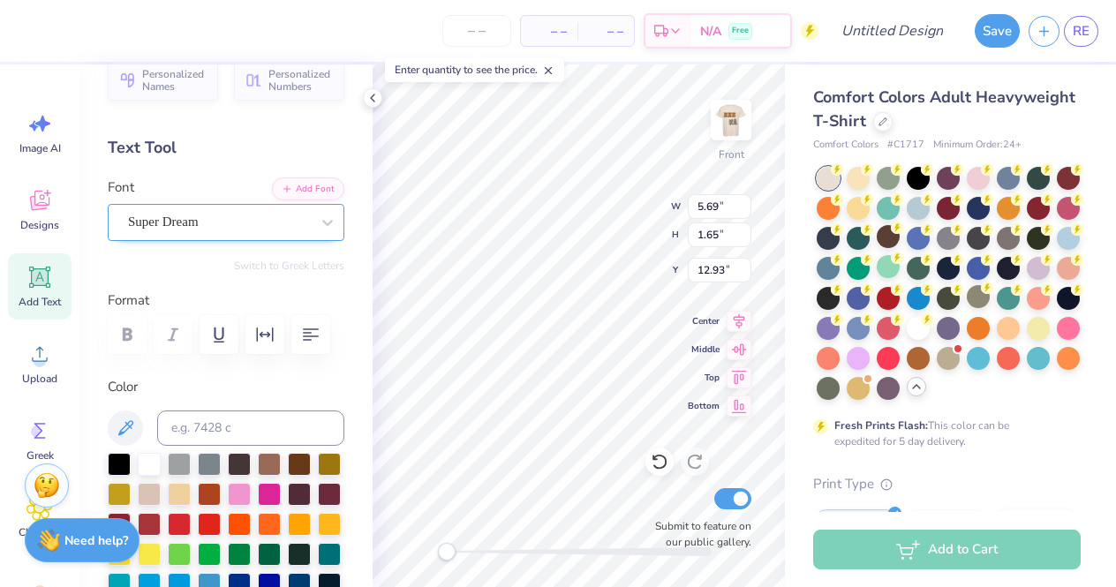
click at [194, 229] on span "Super Dream" at bounding box center [163, 222] width 71 height 20
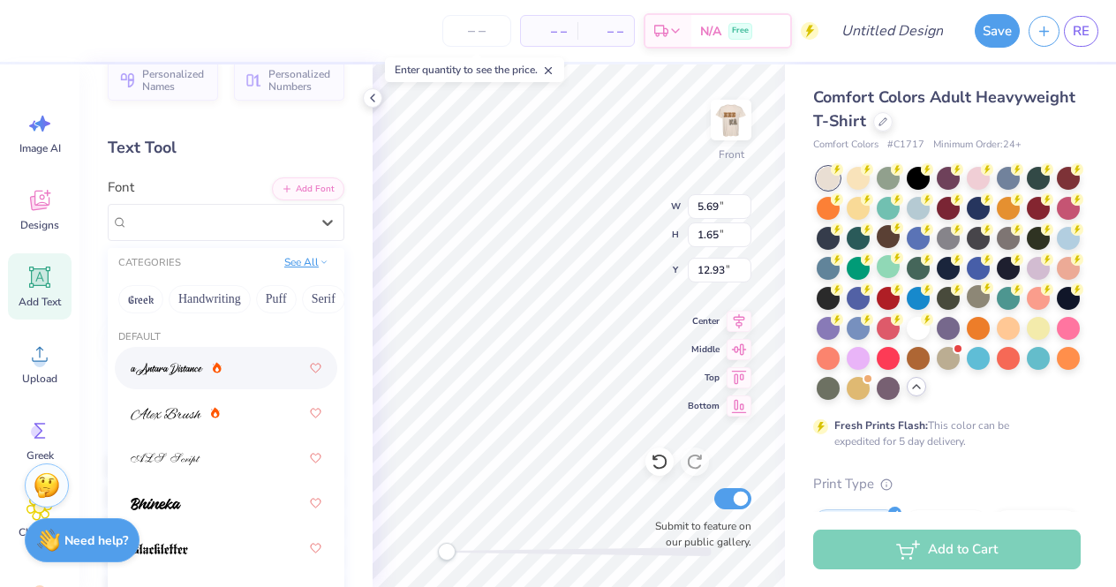
click at [321, 266] on icon at bounding box center [324, 262] width 9 height 9
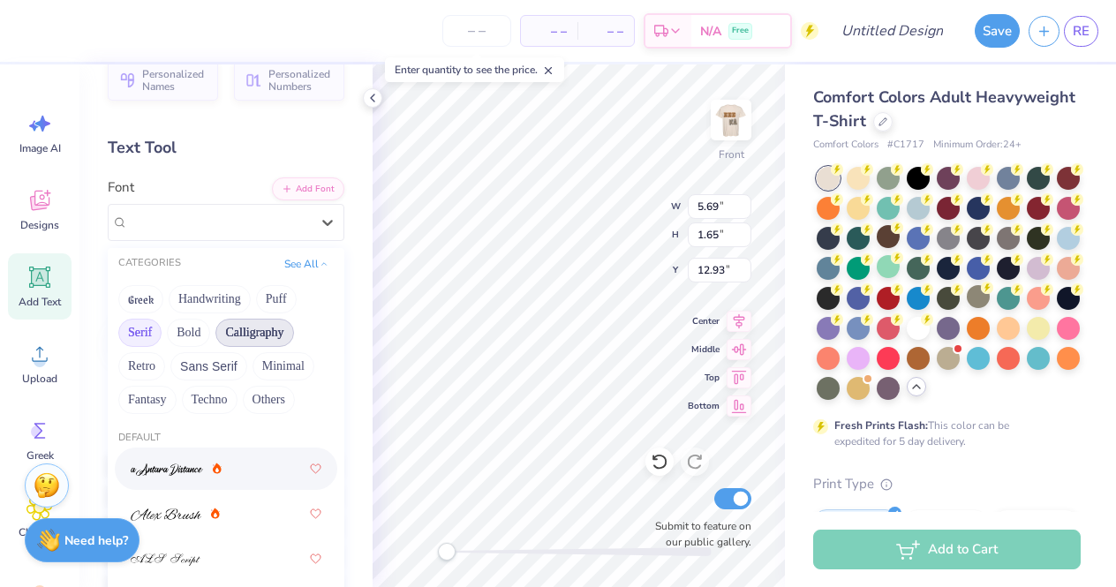
click at [132, 343] on button "Serif" at bounding box center [139, 333] width 43 height 28
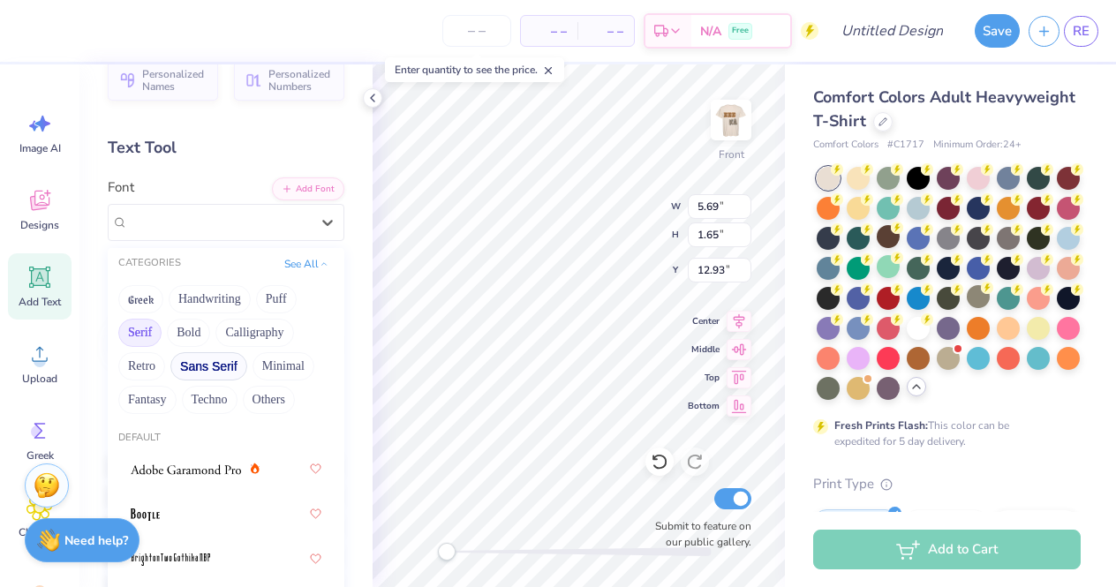
click at [205, 372] on button "Sans Serif" at bounding box center [208, 366] width 77 height 28
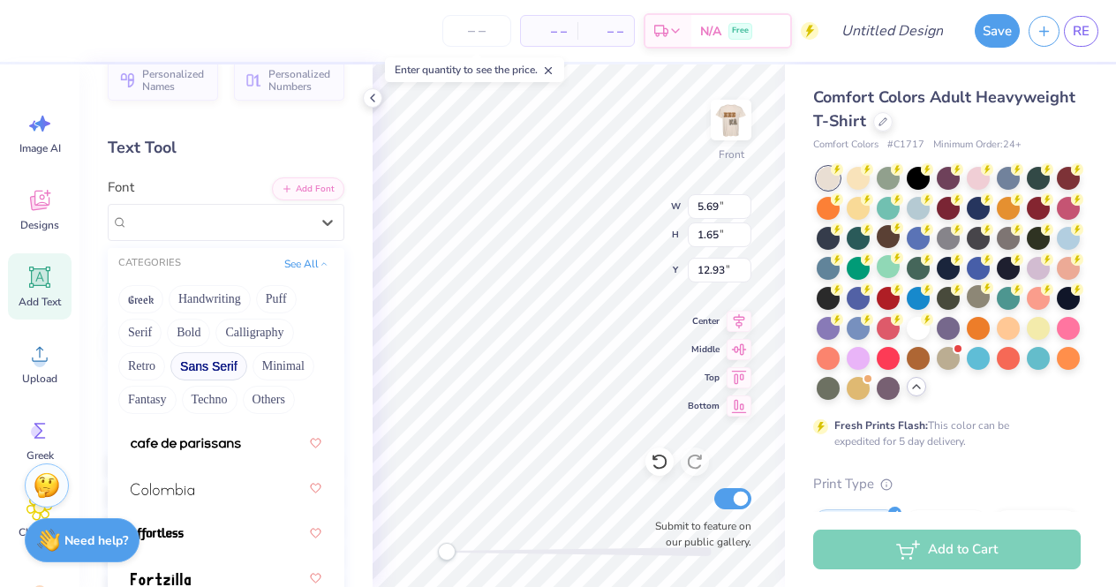
scroll to position [301, 0]
click at [228, 445] on img at bounding box center [186, 439] width 110 height 12
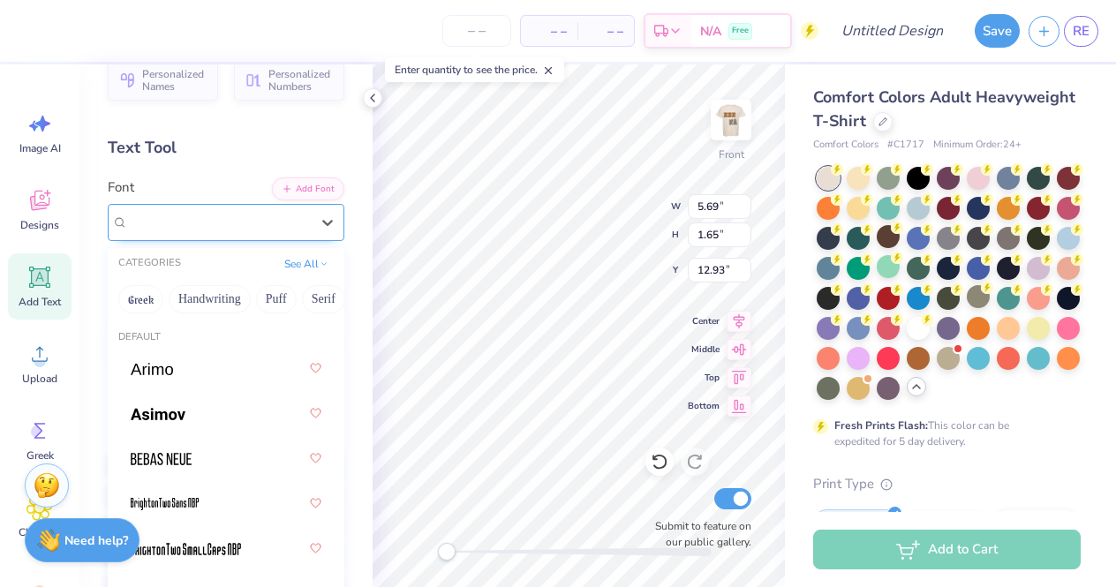
click at [242, 230] on div "cafe de paris-sans" at bounding box center [218, 221] width 185 height 27
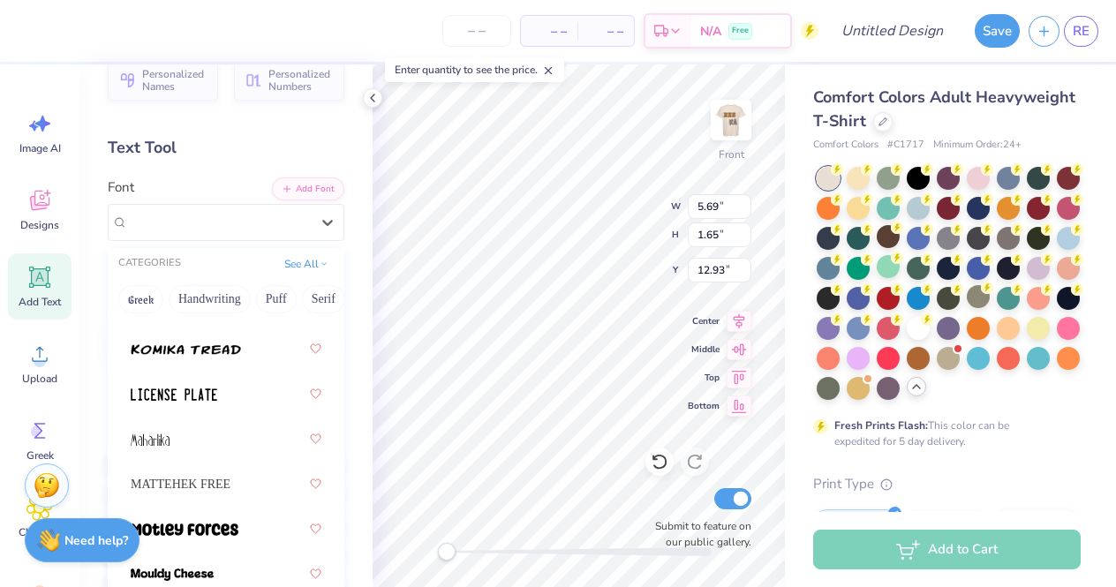
scroll to position [1959, 0]
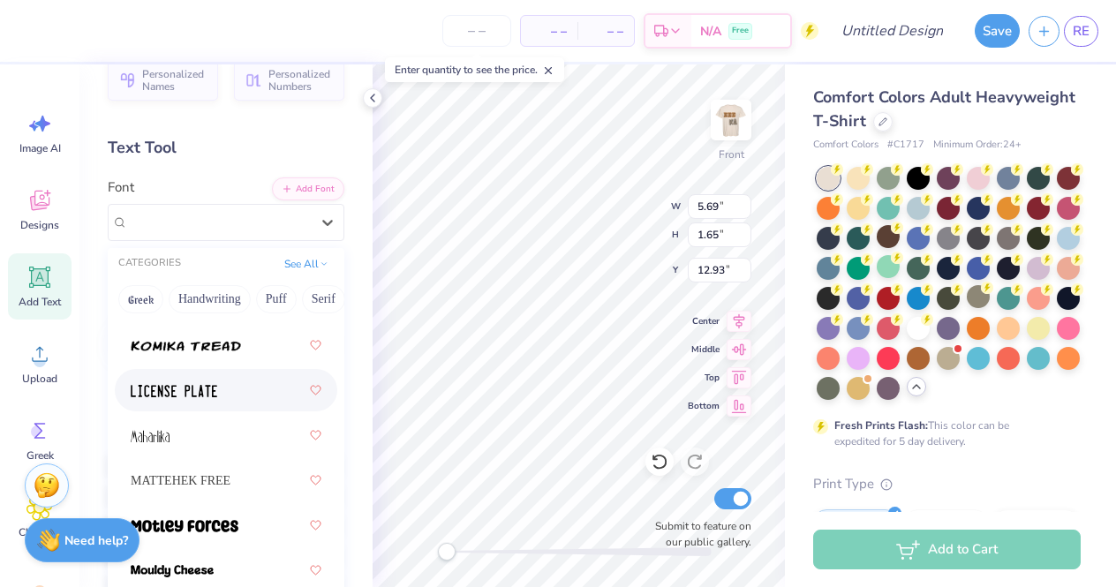
click at [222, 398] on div at bounding box center [226, 390] width 191 height 32
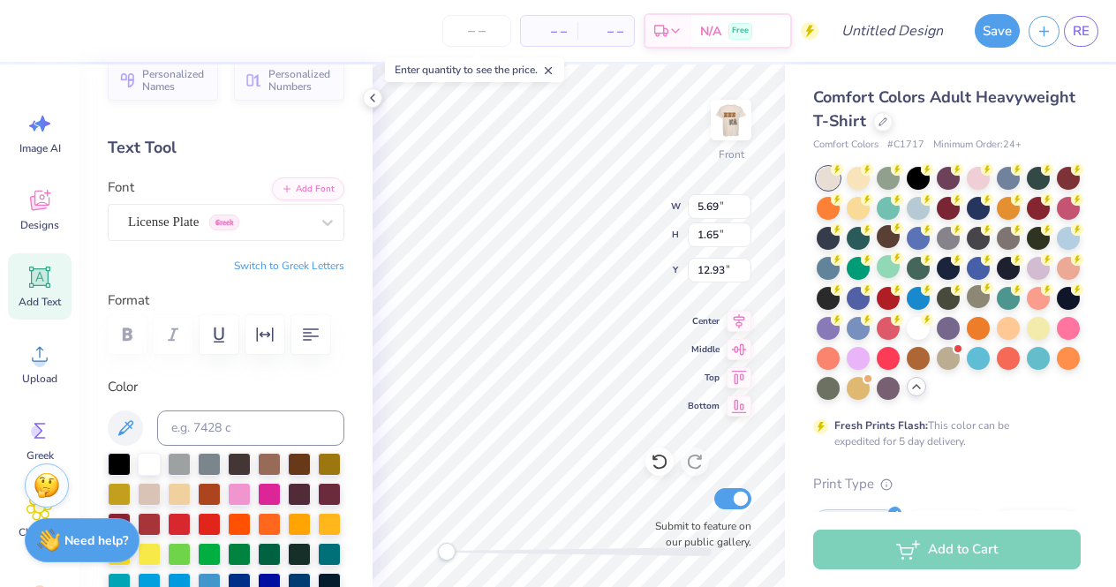
type textarea "2025"
click at [298, 465] on div at bounding box center [299, 462] width 23 height 23
type textarea "safari"
type input "5.85"
type input "1.88"
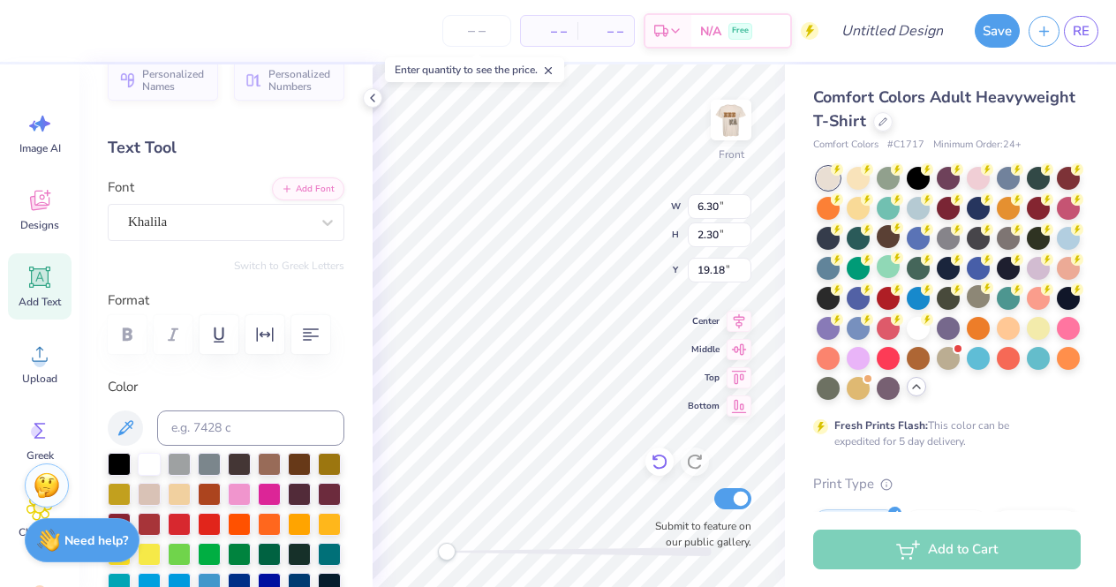
type input "22.74"
type textarea "2025"
type input "2.00"
type input "0.95"
click at [660, 459] on div "Front W 2.00 2.00 " H 0.95 0.95 " Y 22.76 22.76 " Center Middle Top Bottom Subm…" at bounding box center [579, 325] width 412 height 523
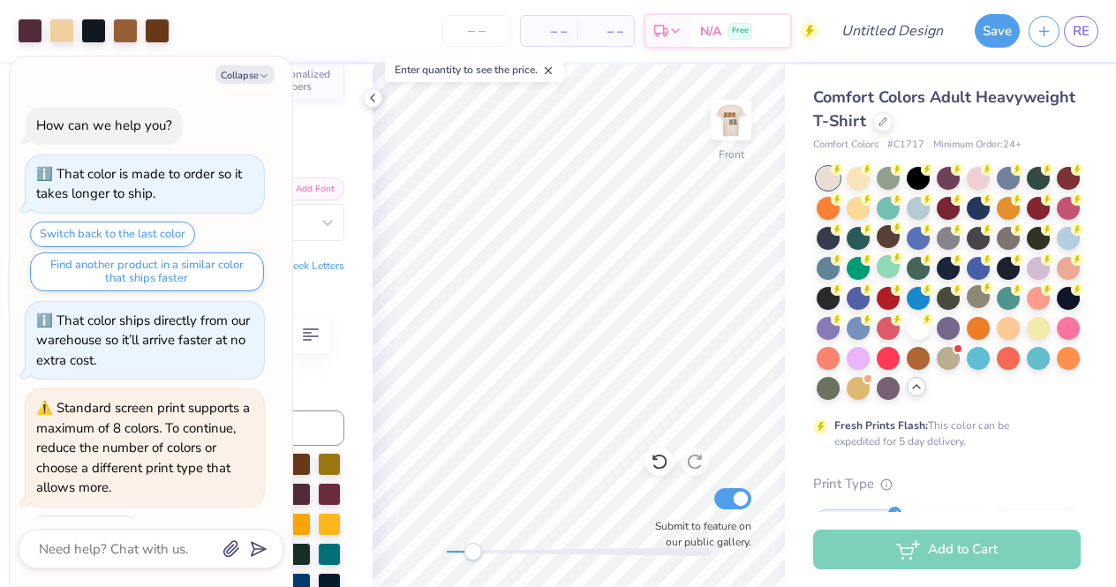
scroll to position [148, 0]
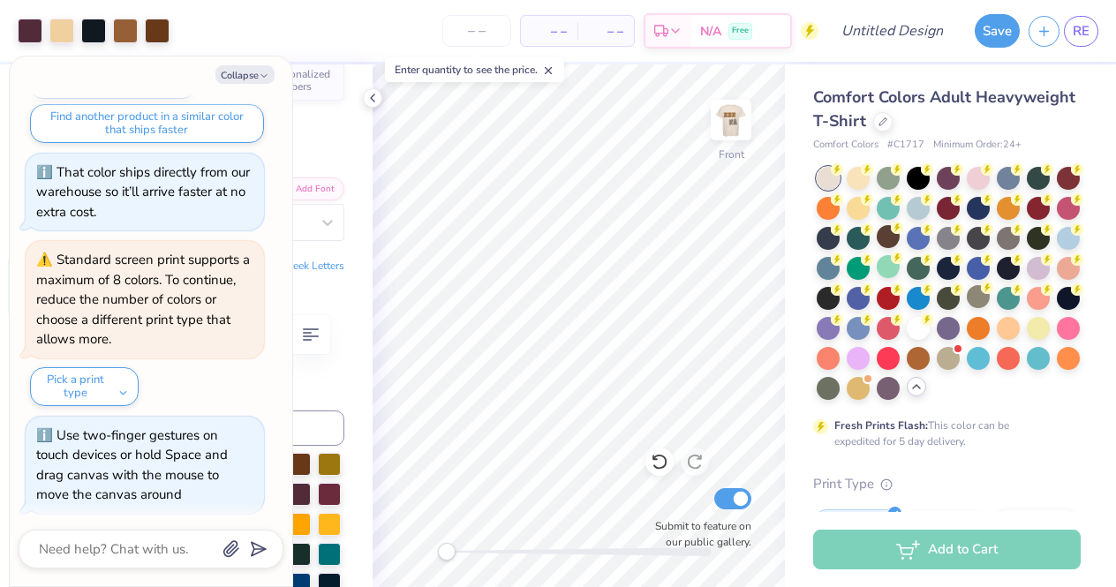
click at [407, 554] on div "Front Submit to feature on our public gallery." at bounding box center [579, 325] width 412 height 523
click at [417, 544] on div "Front Submit to feature on our public gallery." at bounding box center [579, 325] width 412 height 523
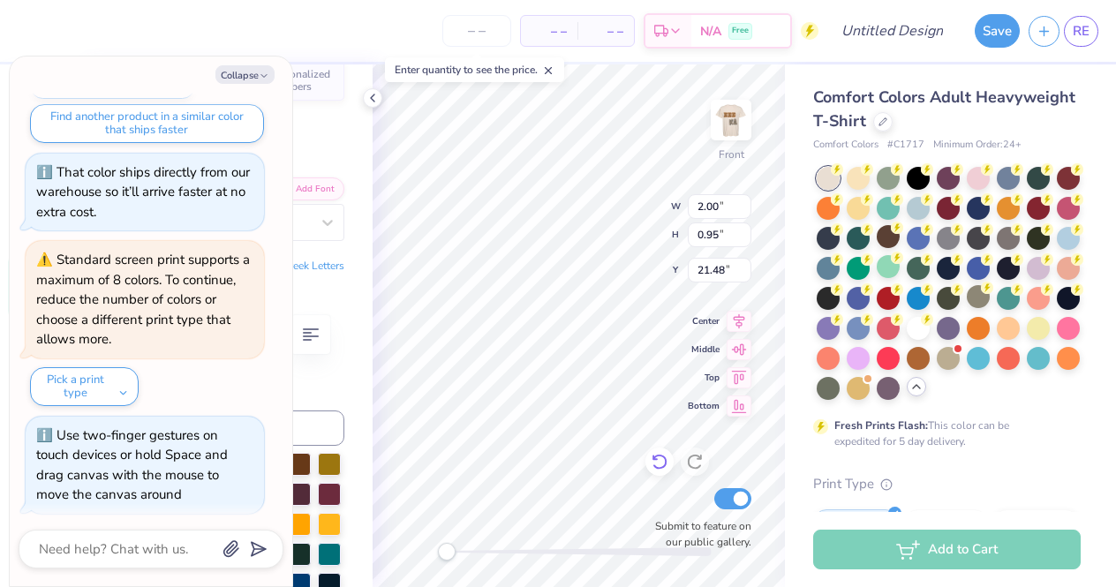
drag, startPoint x: 444, startPoint y: 552, endPoint x: 646, endPoint y: 468, distance: 218.9
click at [646, 468] on div "Front W 2.00 2.00 " H 0.95 0.95 " Y 21.48 21.48 " Center Middle Top Bottom Subm…" at bounding box center [579, 325] width 412 height 523
type textarea "x"
type input "1.72"
type input "0.82"
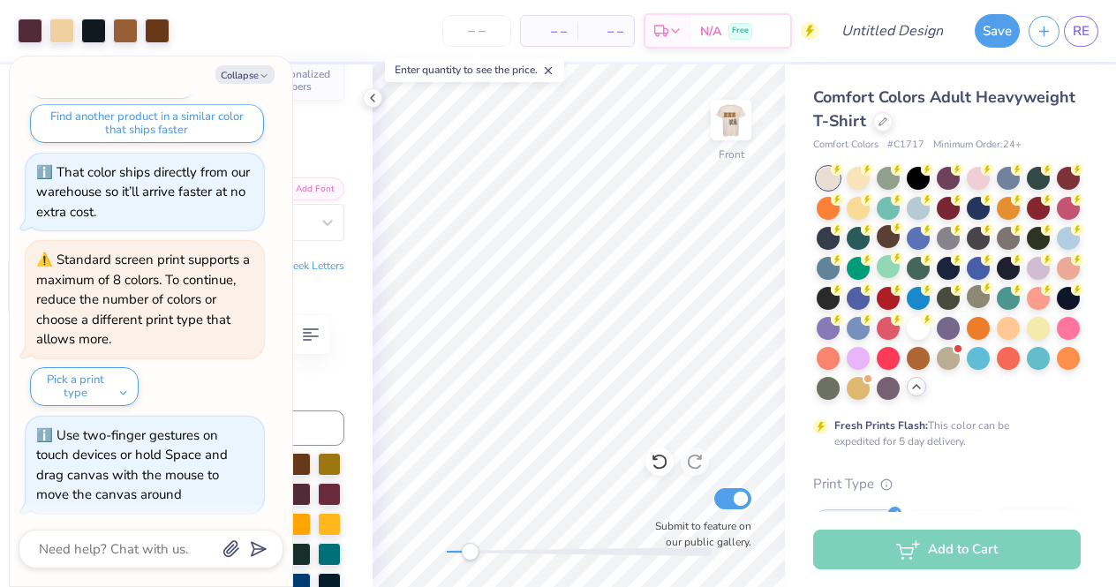
drag, startPoint x: 448, startPoint y: 550, endPoint x: 470, endPoint y: 550, distance: 22.1
click at [470, 550] on div "Accessibility label" at bounding box center [470, 552] width 18 height 18
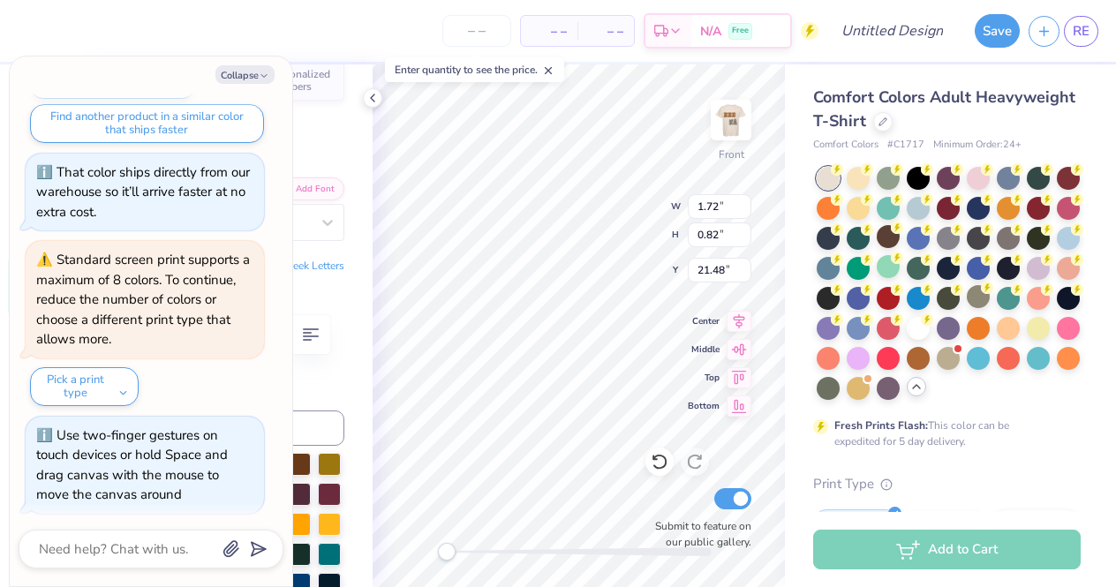
click at [398, 545] on div "Front W 1.72 1.72 " H 0.82 0.82 " Y 21.48 21.48 " Center Middle Top Bottom Subm…" at bounding box center [579, 325] width 412 height 523
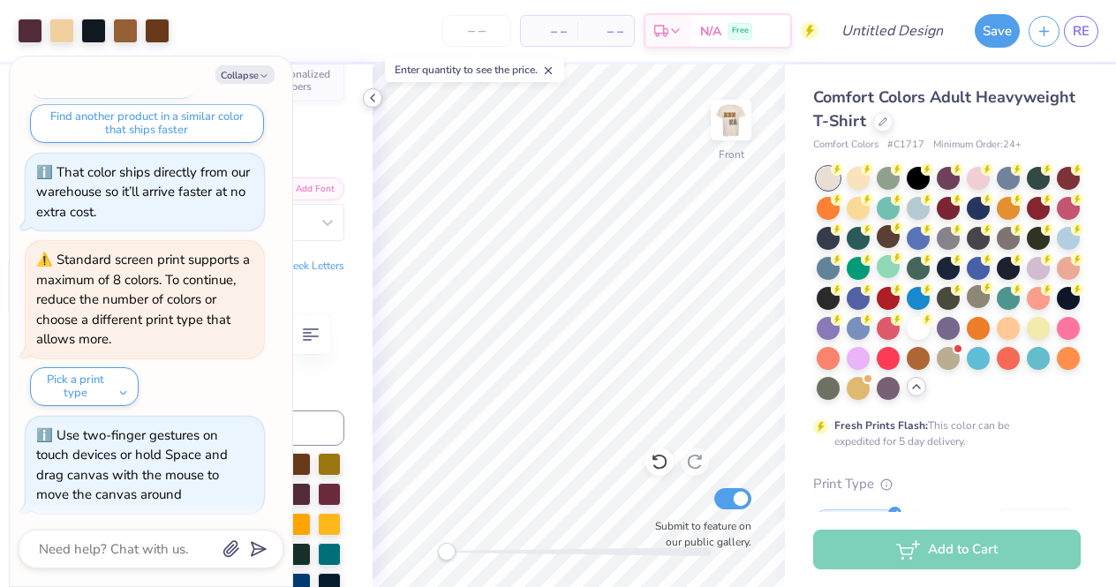
click at [370, 102] on icon at bounding box center [373, 98] width 14 height 14
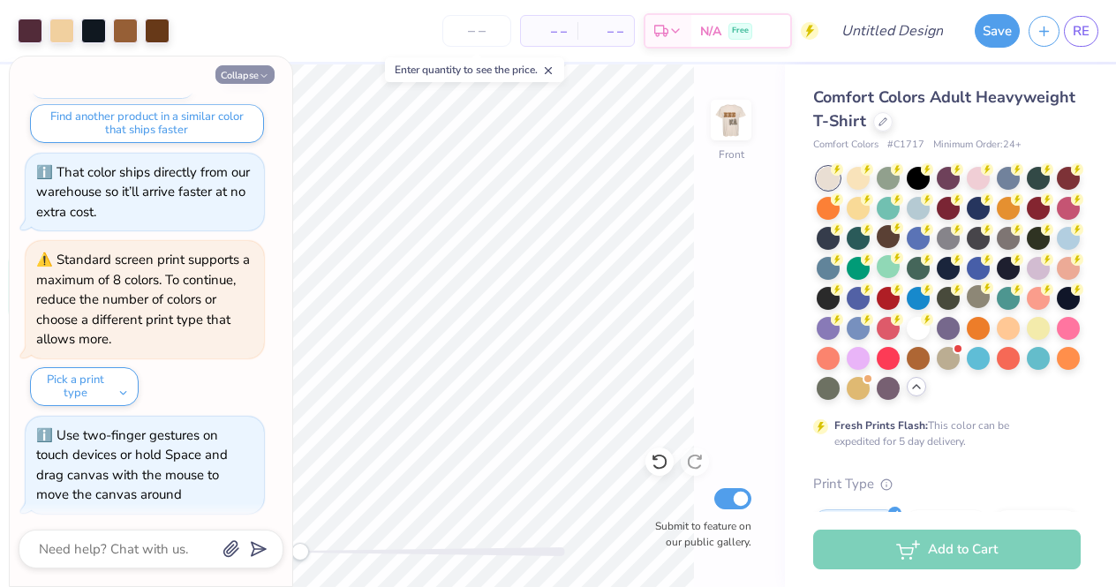
click at [245, 73] on button "Collapse" at bounding box center [244, 74] width 59 height 19
type textarea "x"
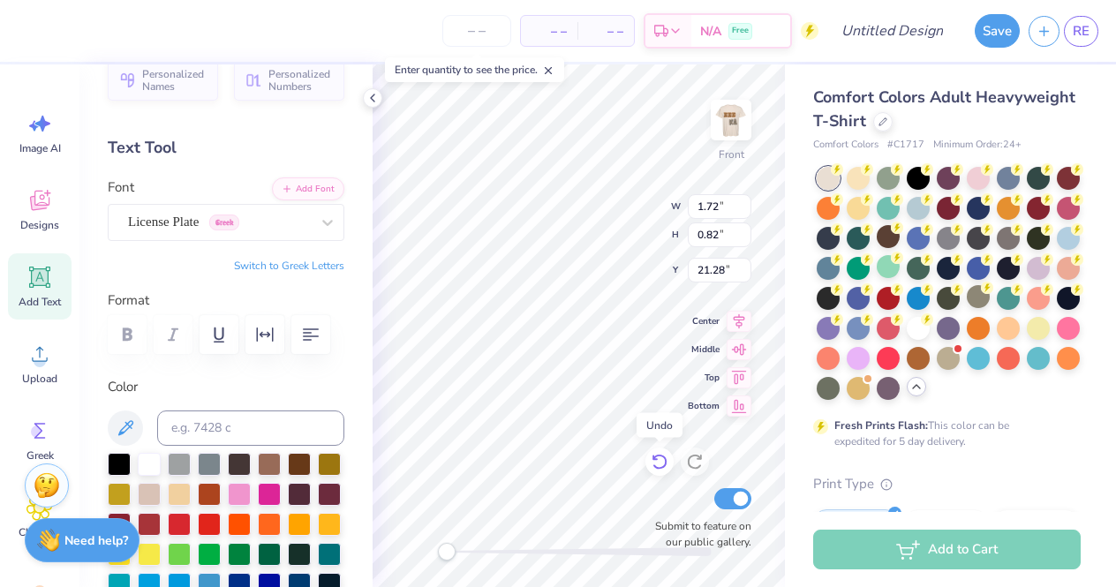
click at [669, 461] on div "Front W 1.72 1.72 " H 0.82 0.82 " Y 21.28 21.28 " Center Middle Top Bottom Subm…" at bounding box center [579, 325] width 412 height 523
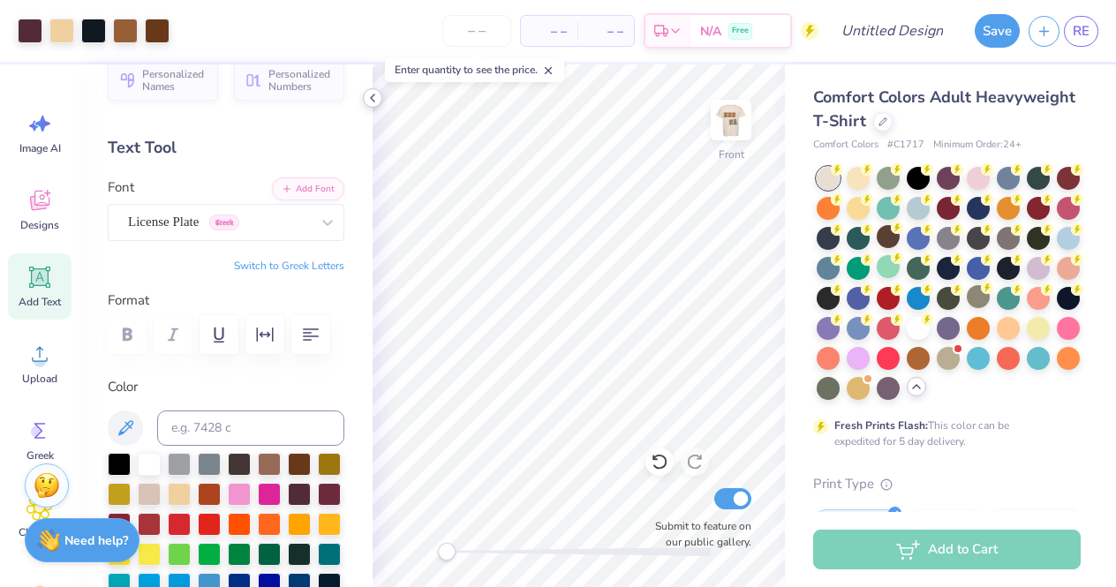
click at [377, 99] on icon at bounding box center [373, 98] width 14 height 14
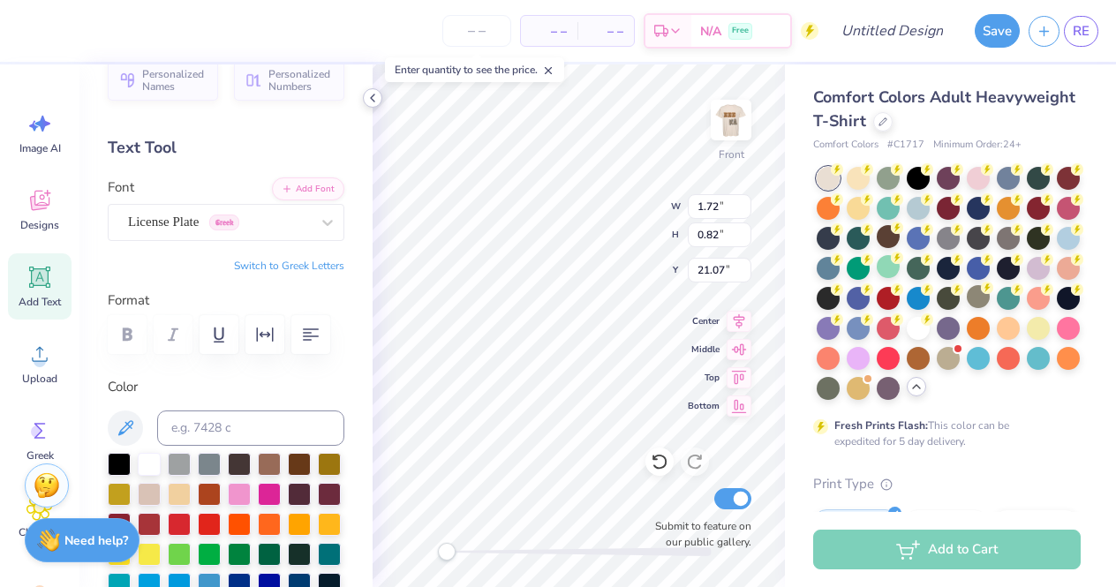
click at [373, 102] on icon at bounding box center [373, 98] width 14 height 14
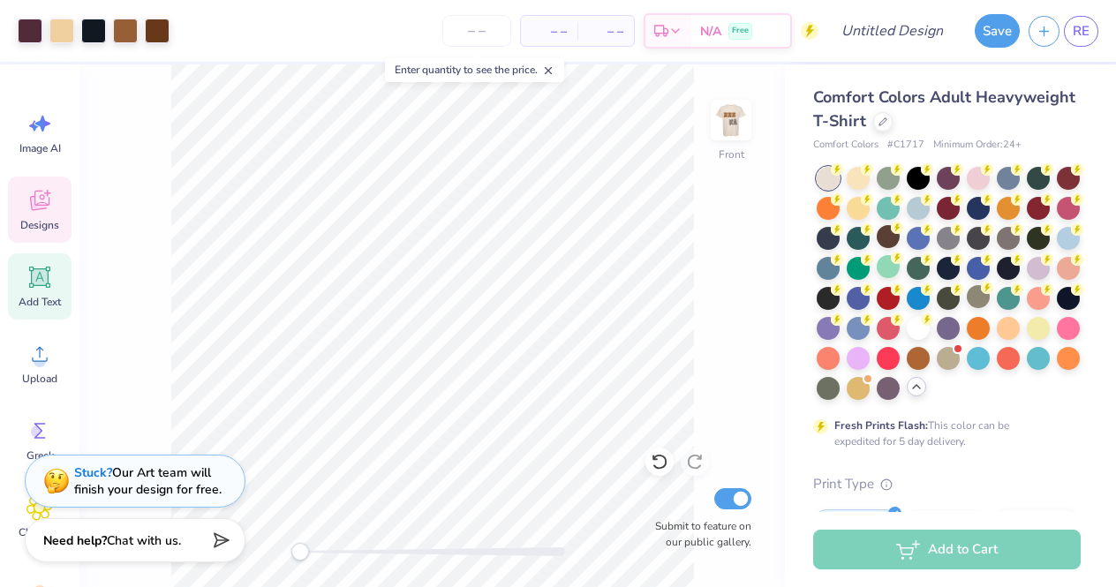
click at [25, 210] on div "Designs" at bounding box center [40, 210] width 64 height 66
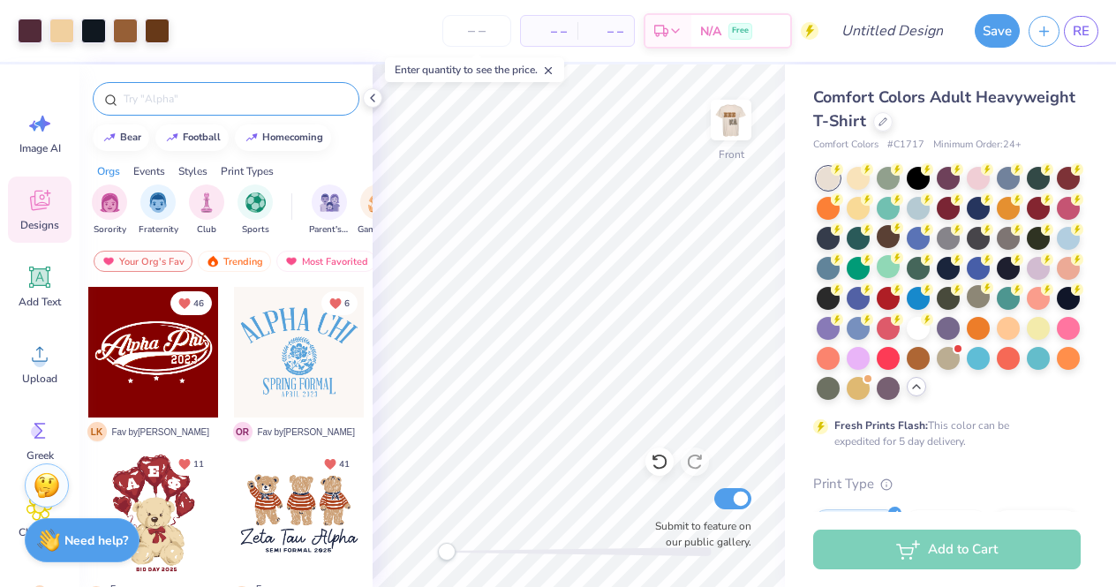
click at [223, 104] on input "text" at bounding box center [235, 99] width 226 height 18
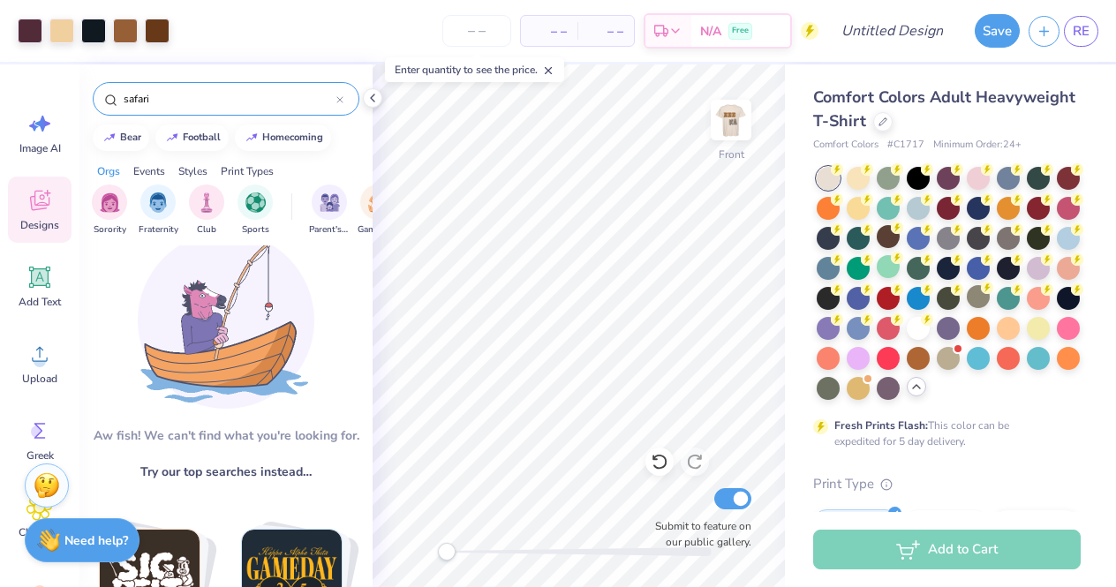
scroll to position [22, 0]
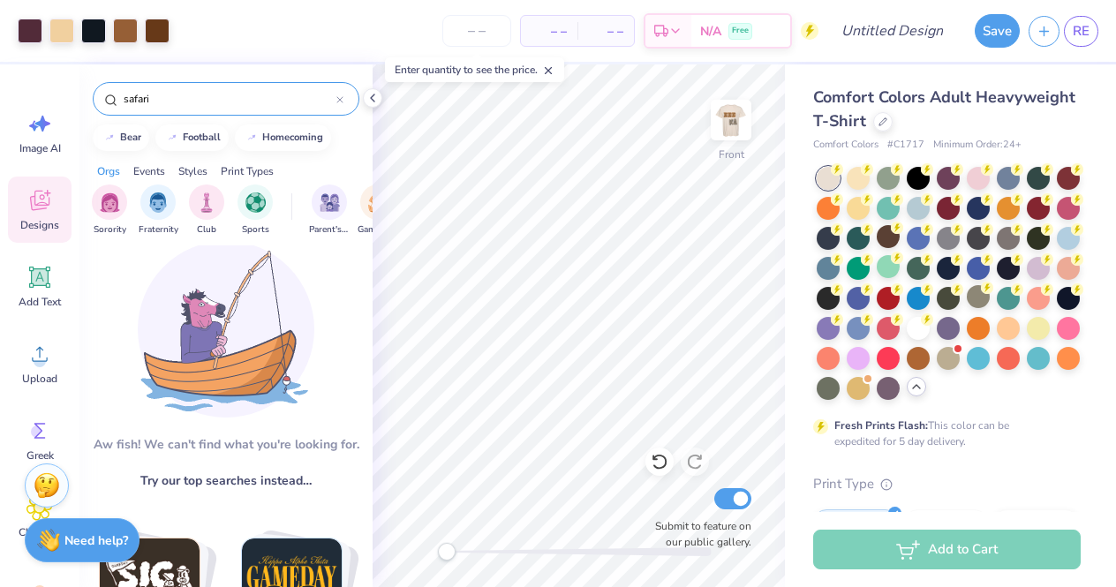
click at [249, 95] on input "safari" at bounding box center [229, 99] width 215 height 18
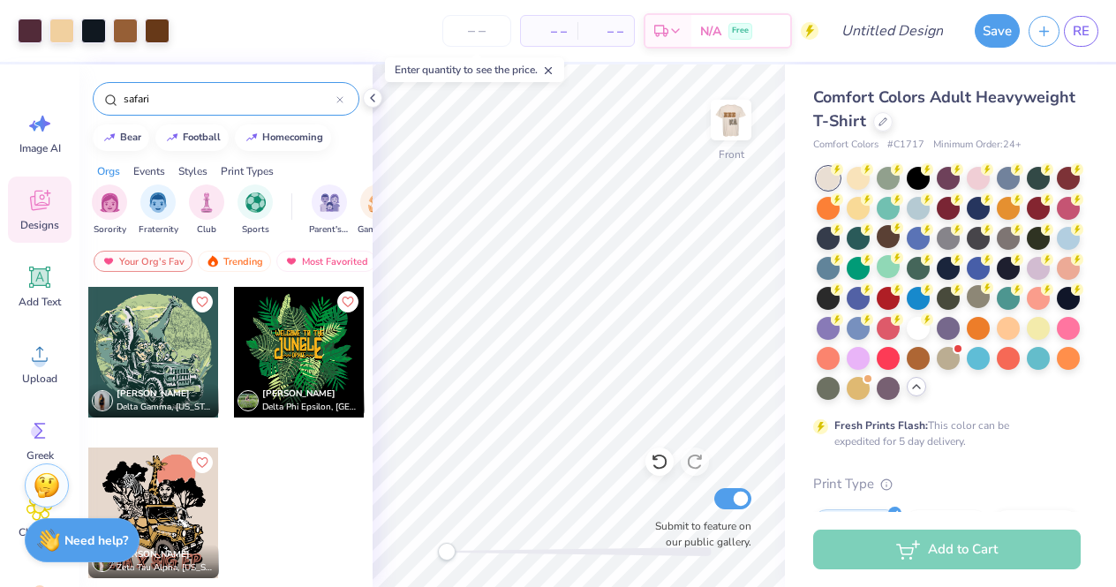
type input "safari"
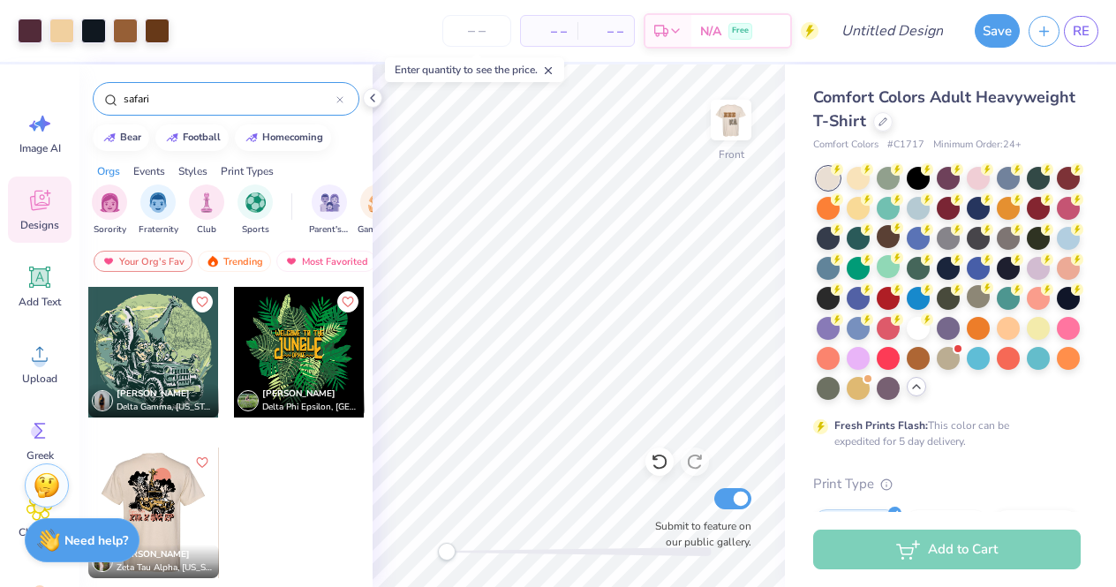
click at [88, 519] on div at bounding box center [23, 513] width 131 height 131
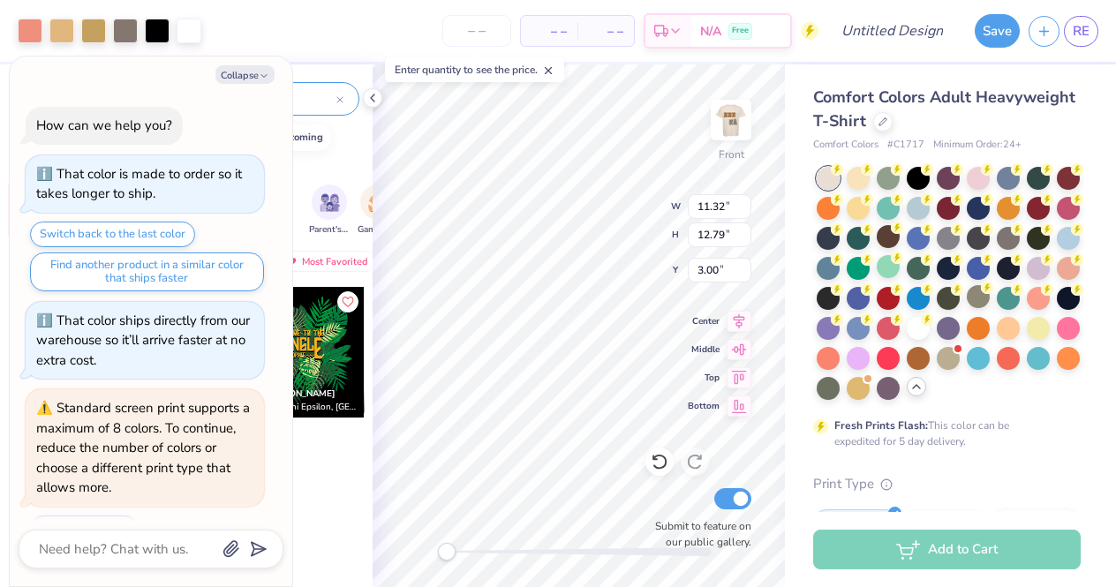
scroll to position [321, 0]
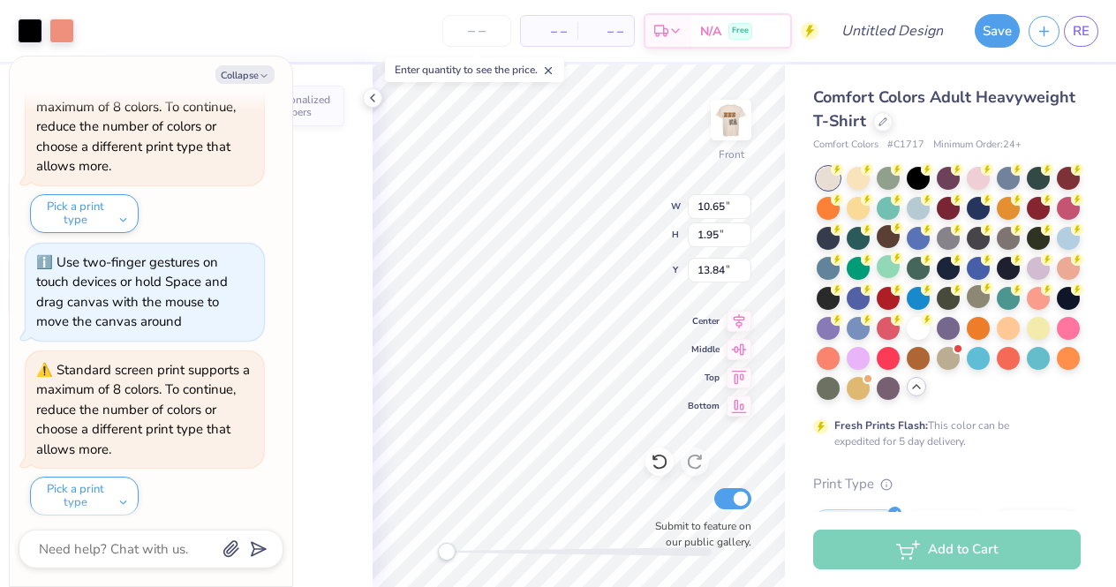
type textarea "x"
type input "10.65"
type input "1.95"
type input "13.84"
type textarea "x"
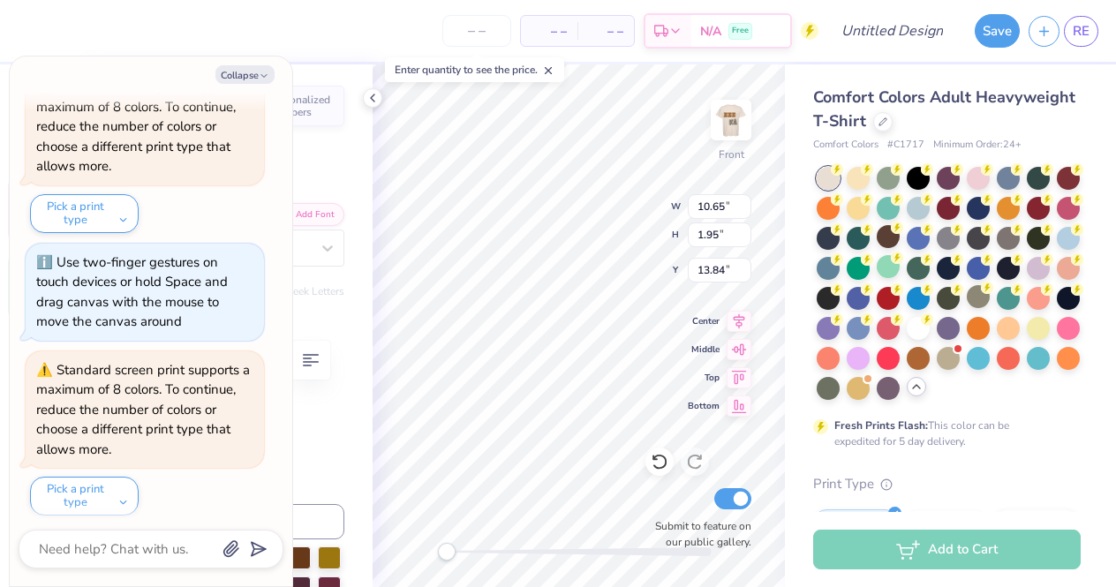
type input "11.32"
type input "12.08"
type input "3.12"
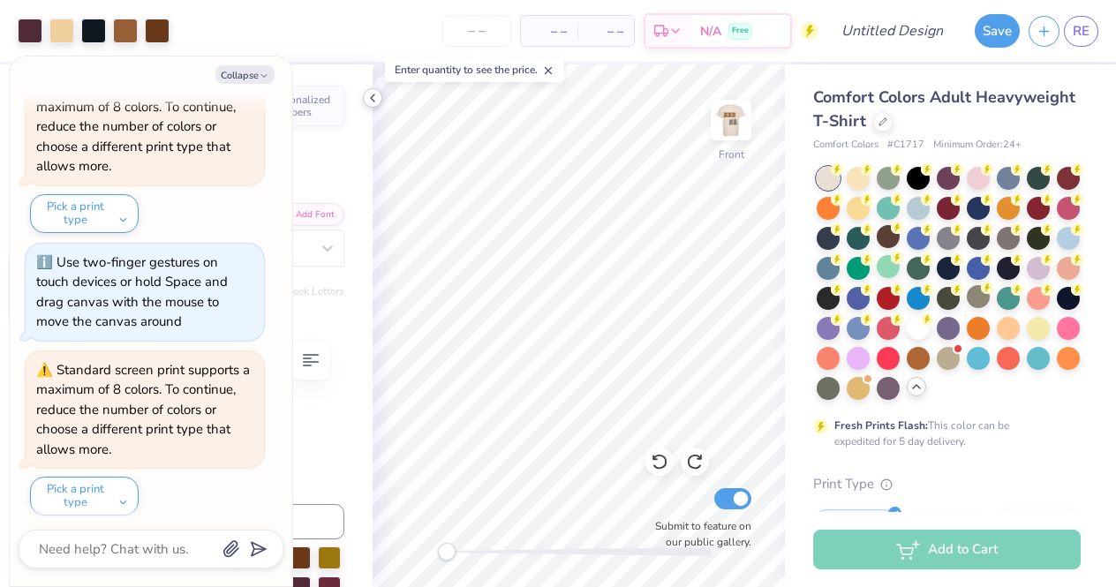
click at [372, 94] on icon at bounding box center [373, 98] width 14 height 14
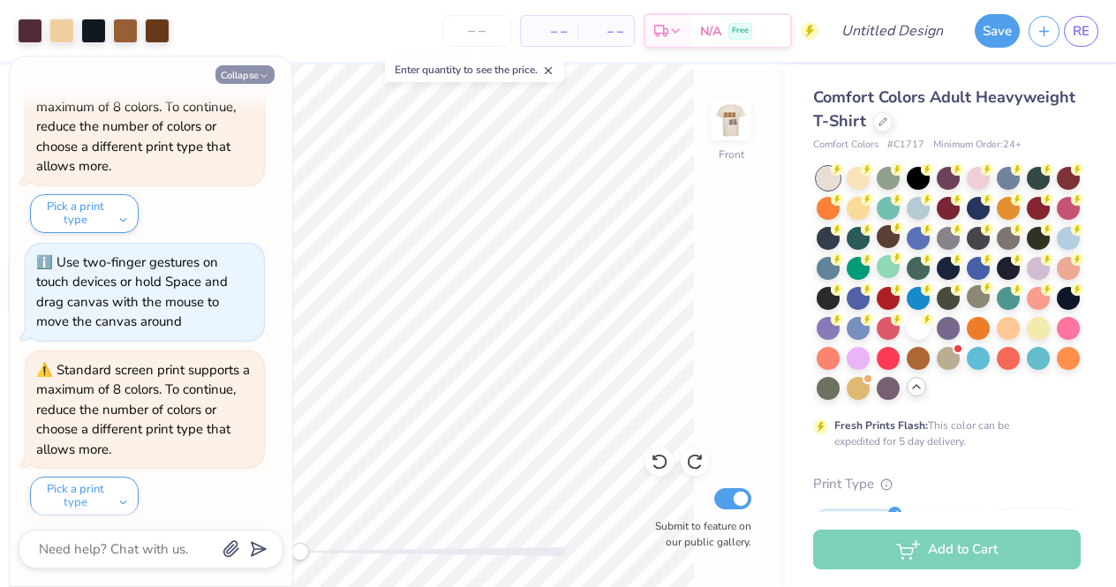
click at [261, 77] on icon "button" at bounding box center [264, 76] width 11 height 11
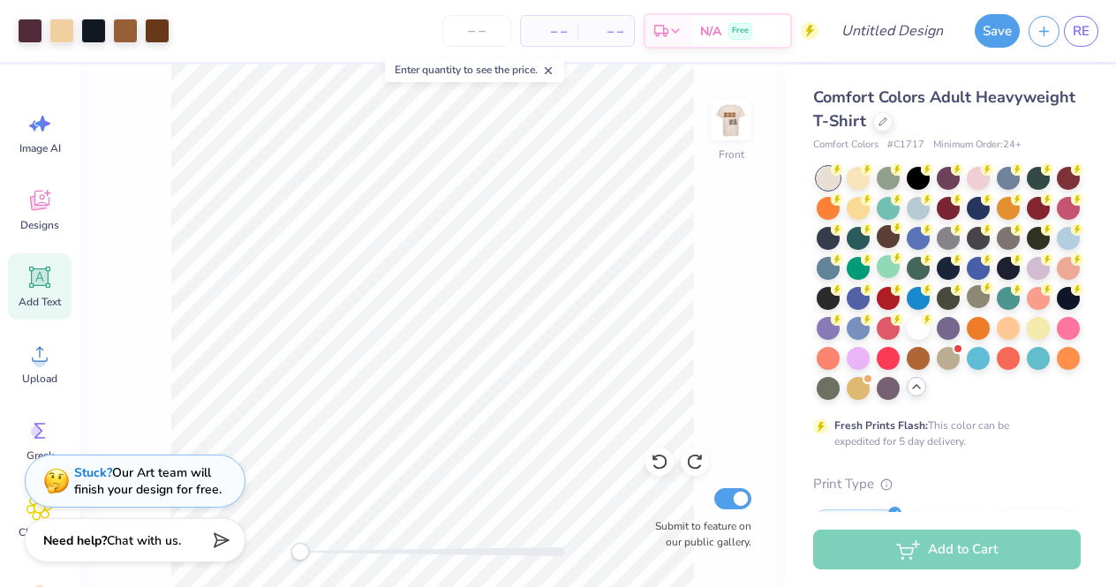
type textarea "x"
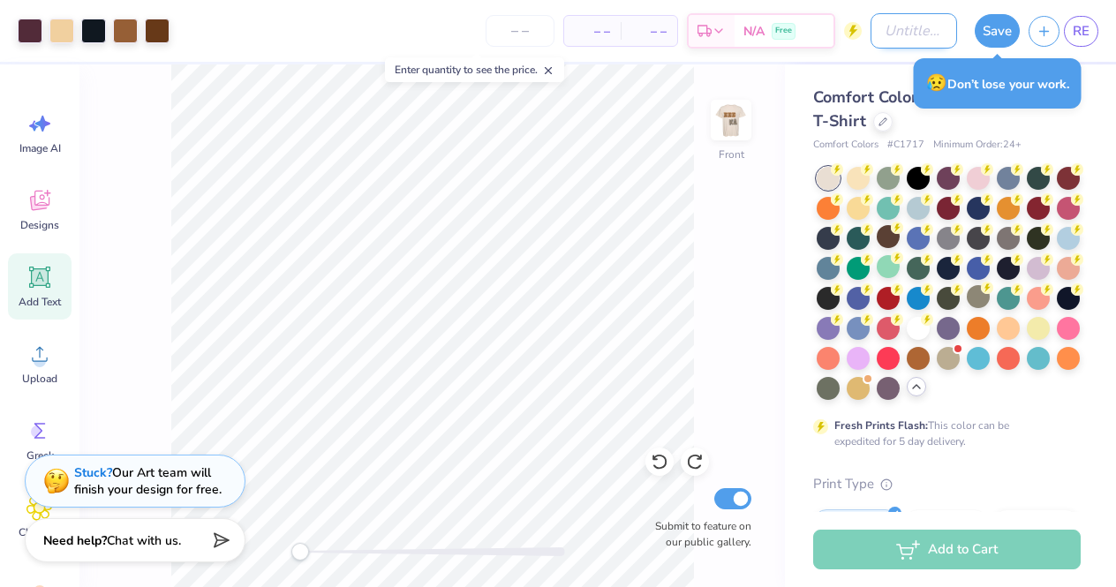
click at [890, 28] on input "Design Title" at bounding box center [914, 30] width 87 height 35
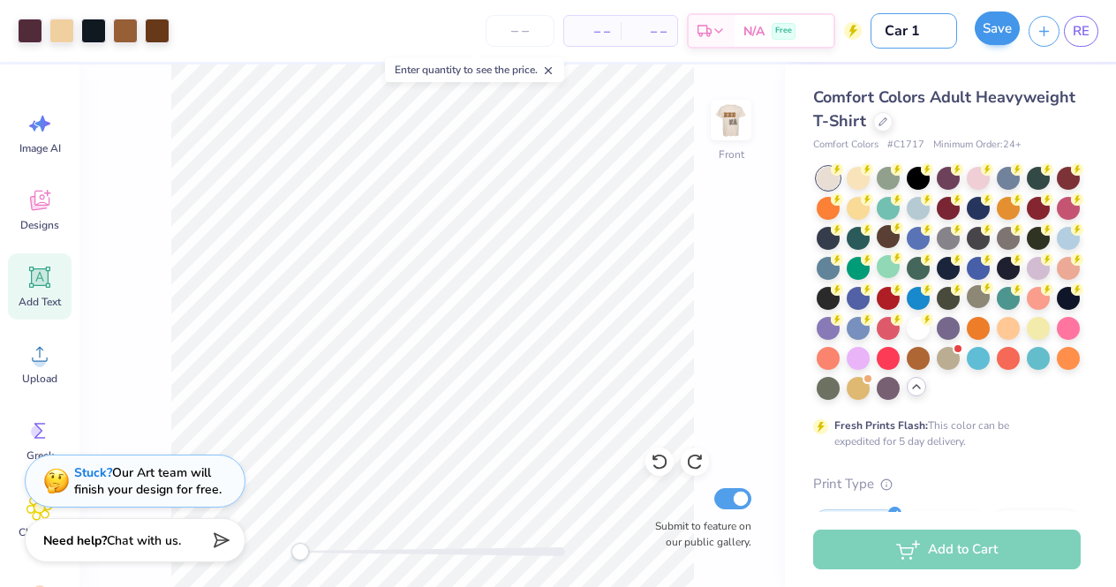
type input "Car 1"
click at [991, 36] on button "Save" at bounding box center [997, 28] width 45 height 34
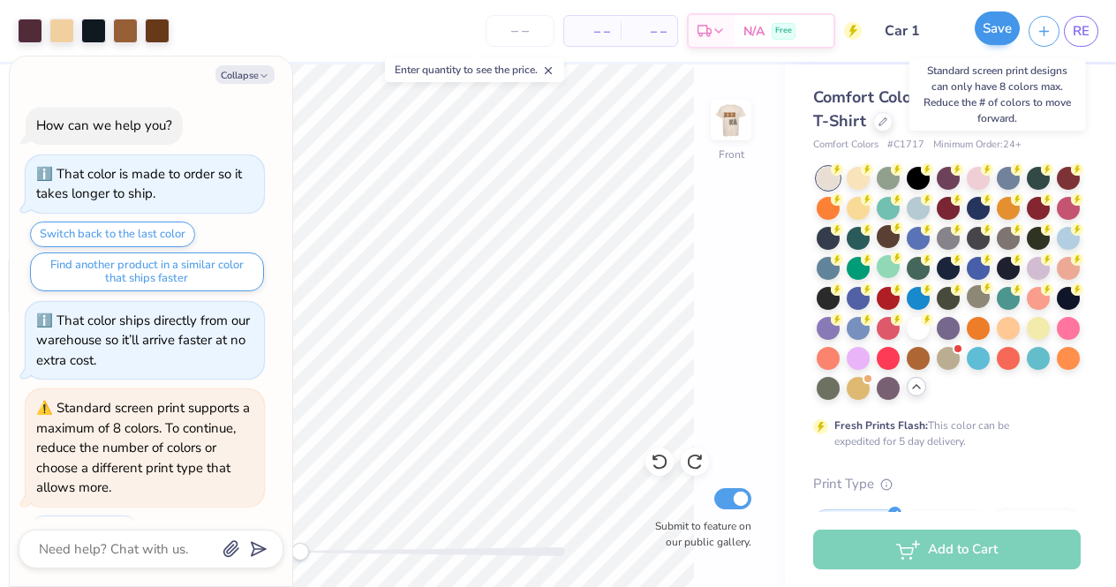
scroll to position [494, 0]
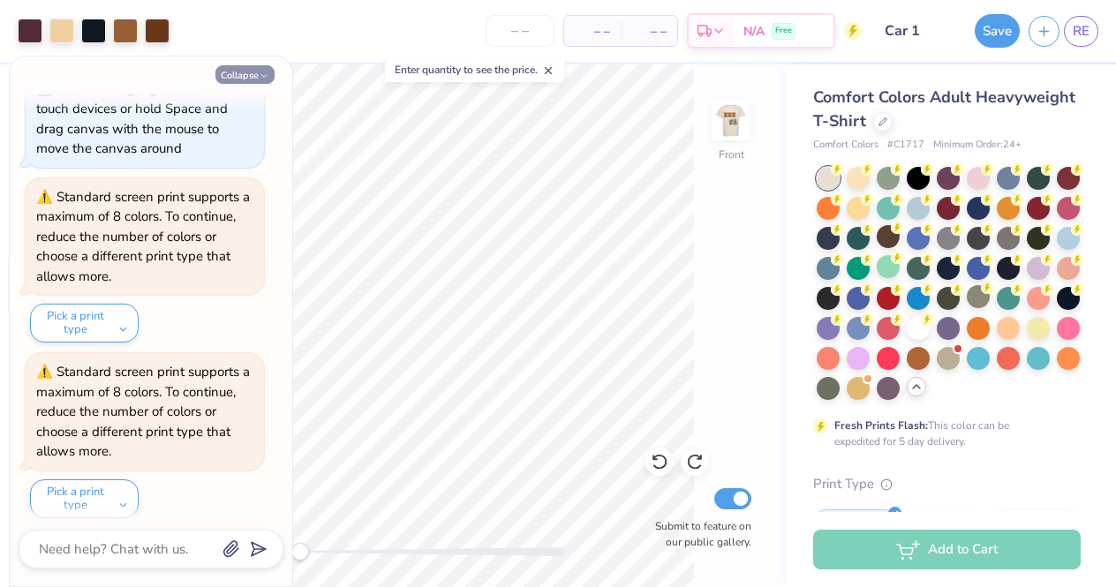
click at [253, 68] on button "Collapse" at bounding box center [244, 74] width 59 height 19
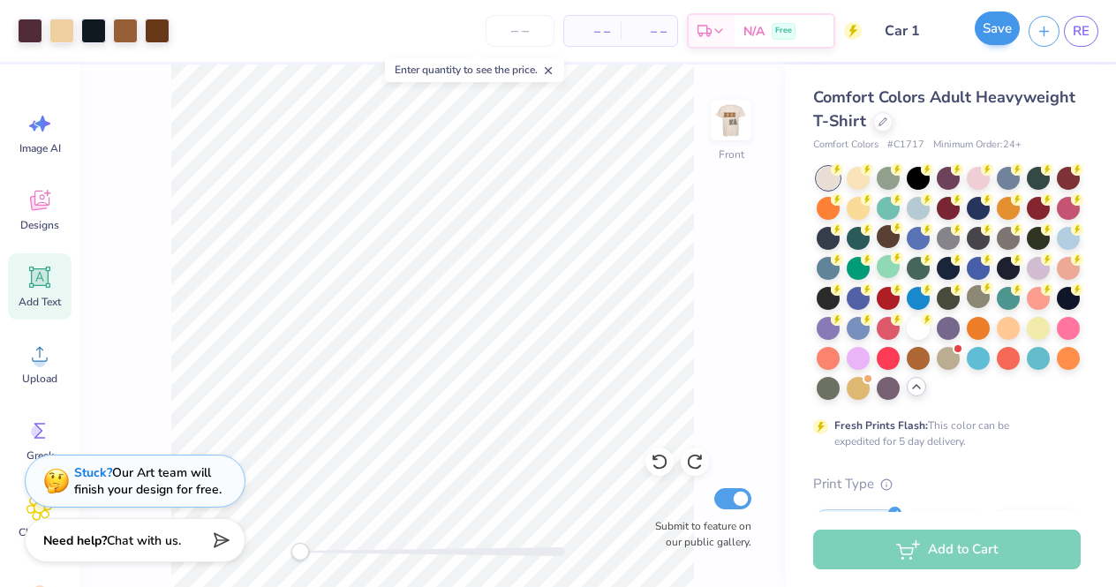
click at [994, 28] on button "Save" at bounding box center [997, 28] width 45 height 34
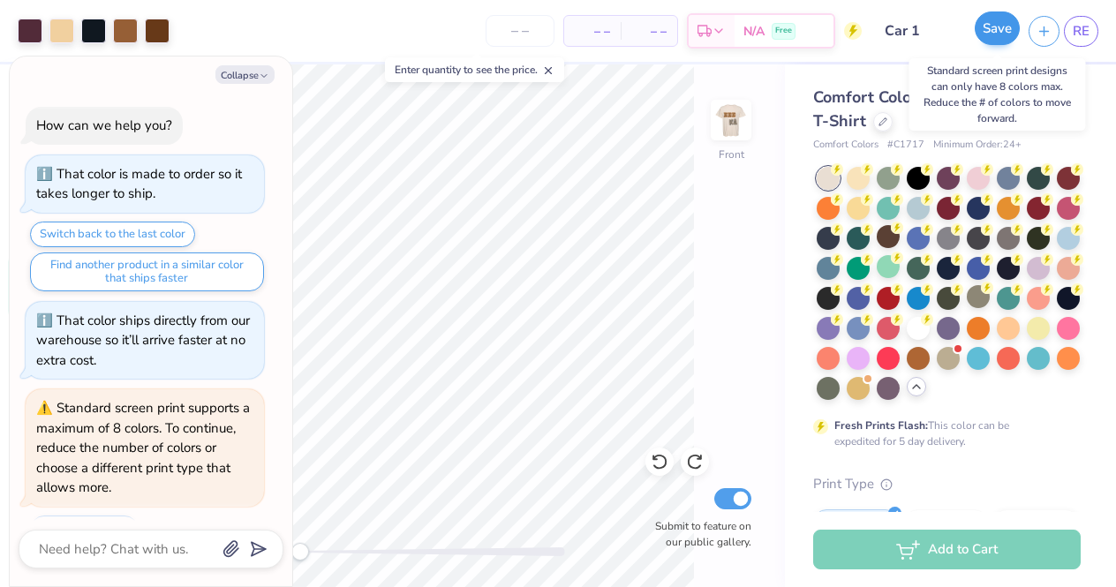
scroll to position [668, 0]
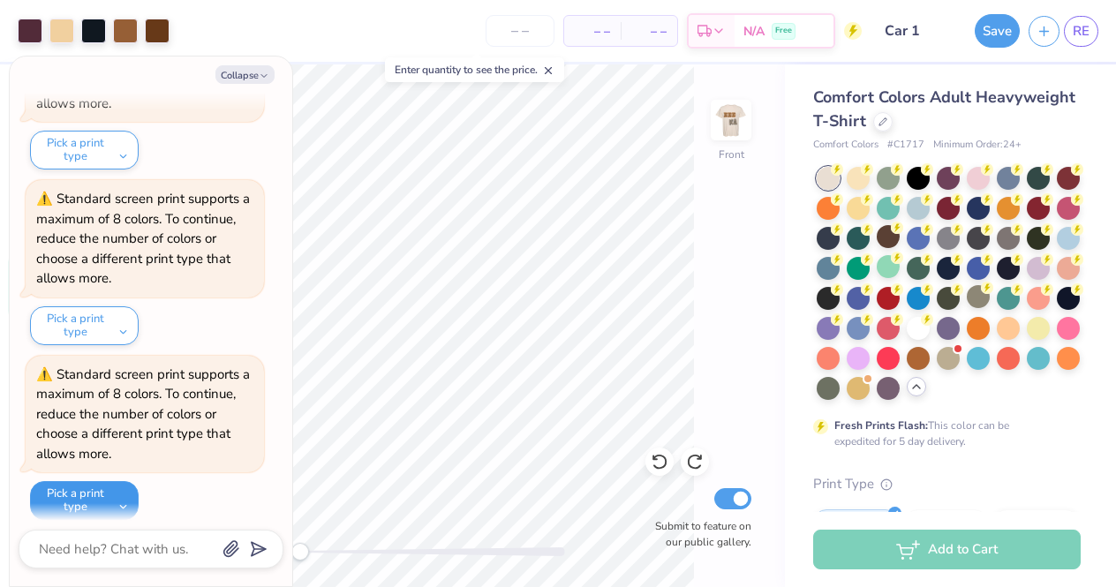
click at [80, 484] on button "Pick a print type" at bounding box center [84, 500] width 109 height 39
click at [86, 489] on button "Pick a print type" at bounding box center [84, 500] width 109 height 39
click at [253, 72] on button "Collapse" at bounding box center [244, 74] width 59 height 19
type textarea "x"
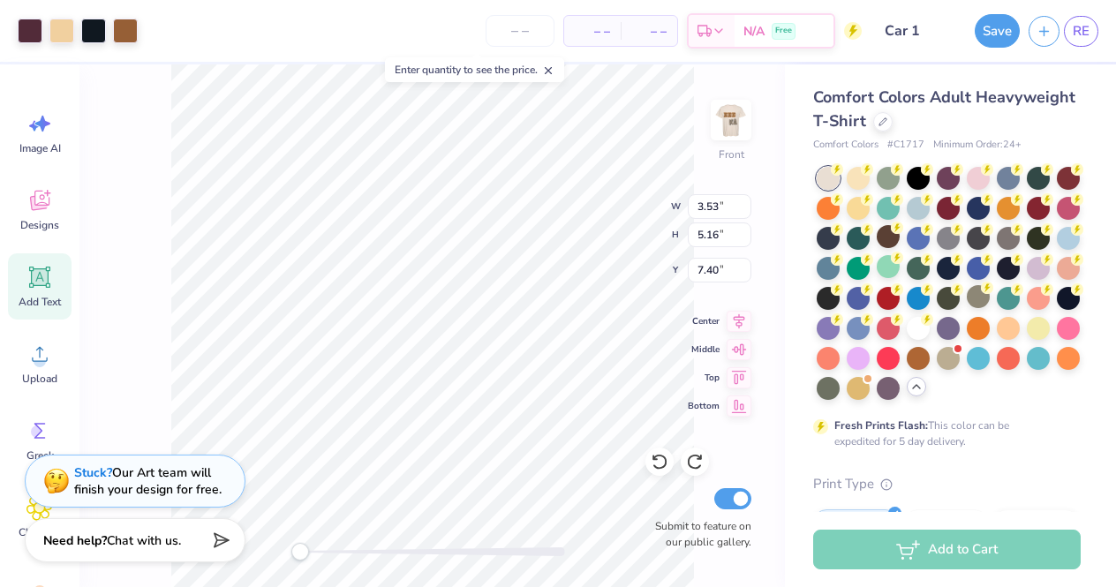
type input "3.41"
type input "5.08"
type input "5.75"
type input "3.53"
type input "5.16"
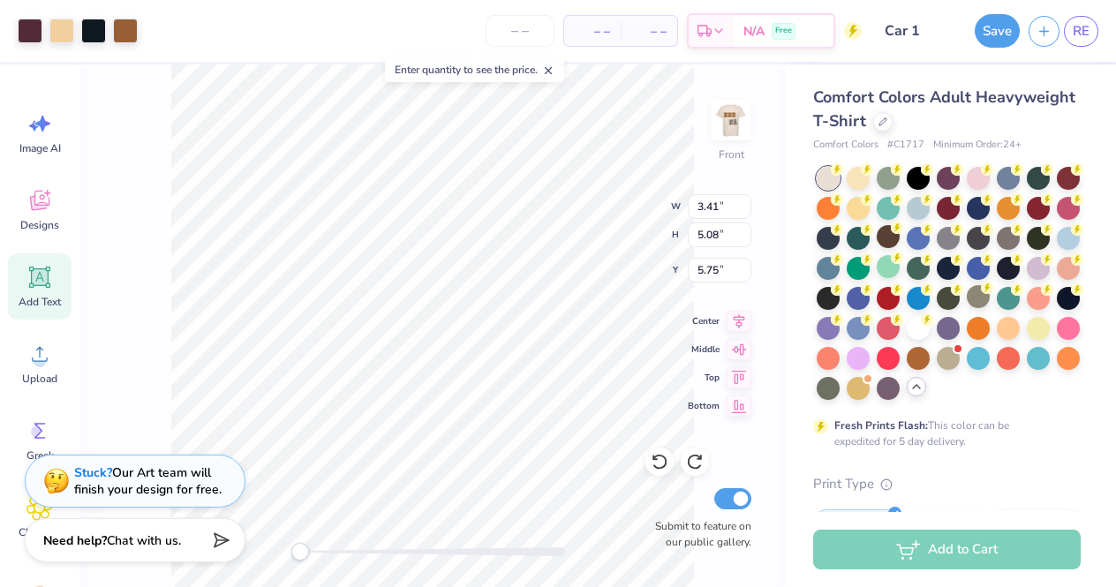
type input "7.40"
type input "6.30"
type input "2.30"
type input "19.18"
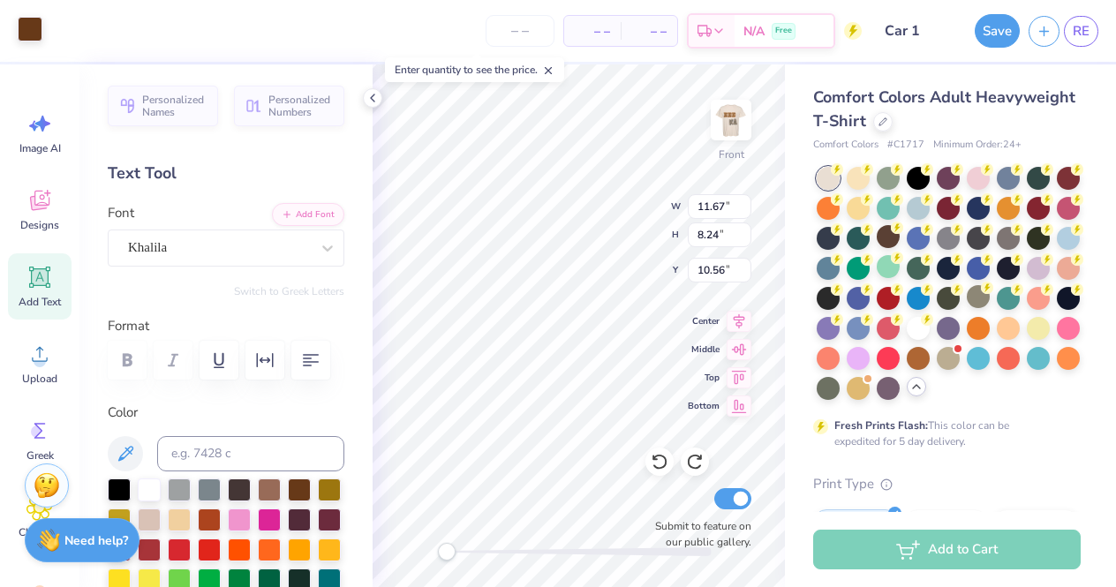
click at [31, 34] on div at bounding box center [30, 29] width 25 height 25
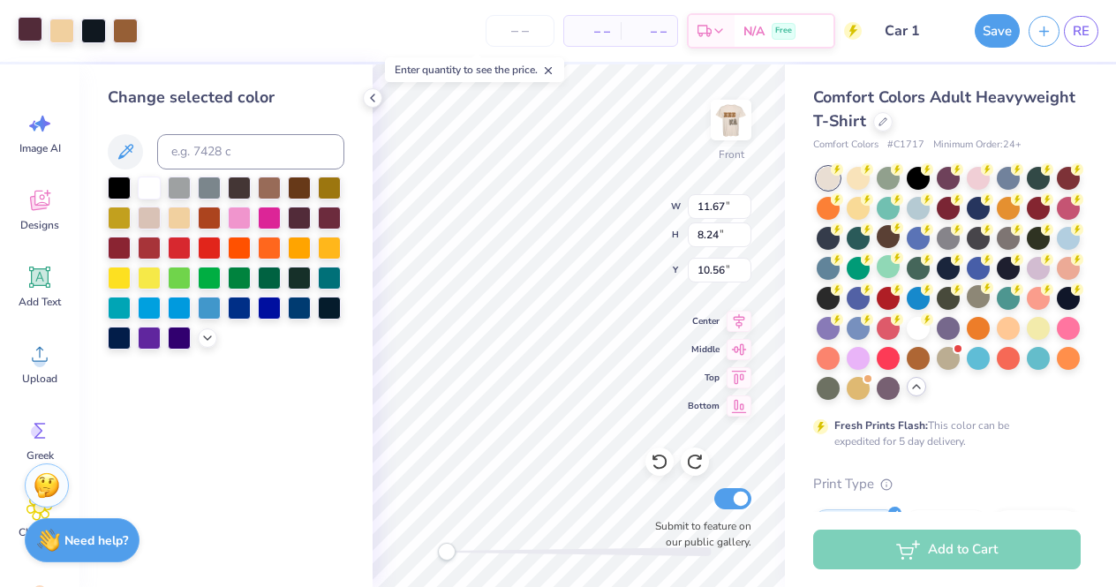
type input "3.53"
type input "5.16"
type input "7.40"
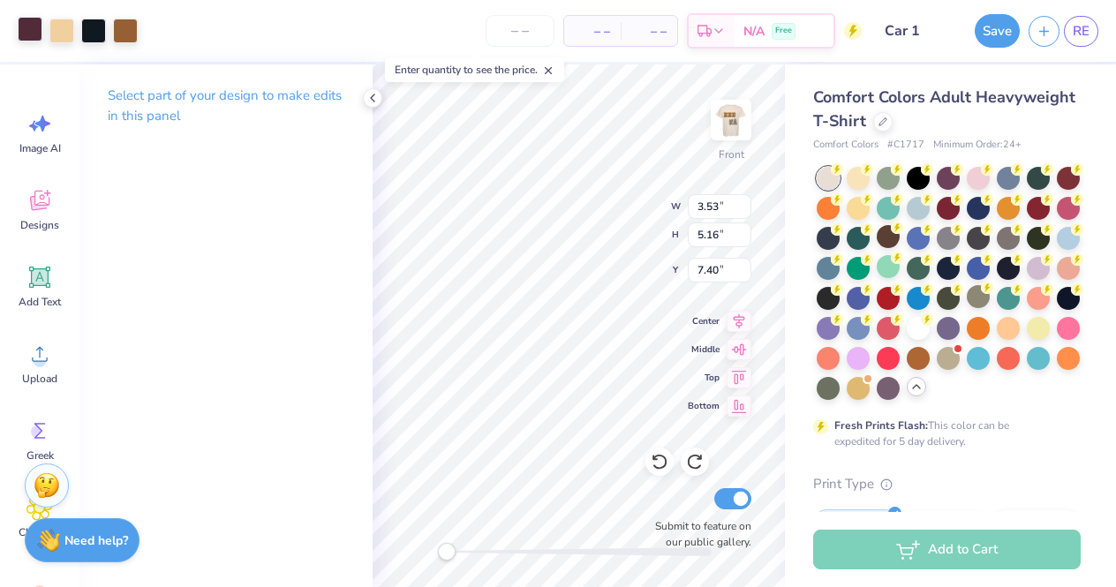
type input "11.67"
type input "8.24"
type input "10.56"
click at [26, 34] on div at bounding box center [30, 29] width 25 height 25
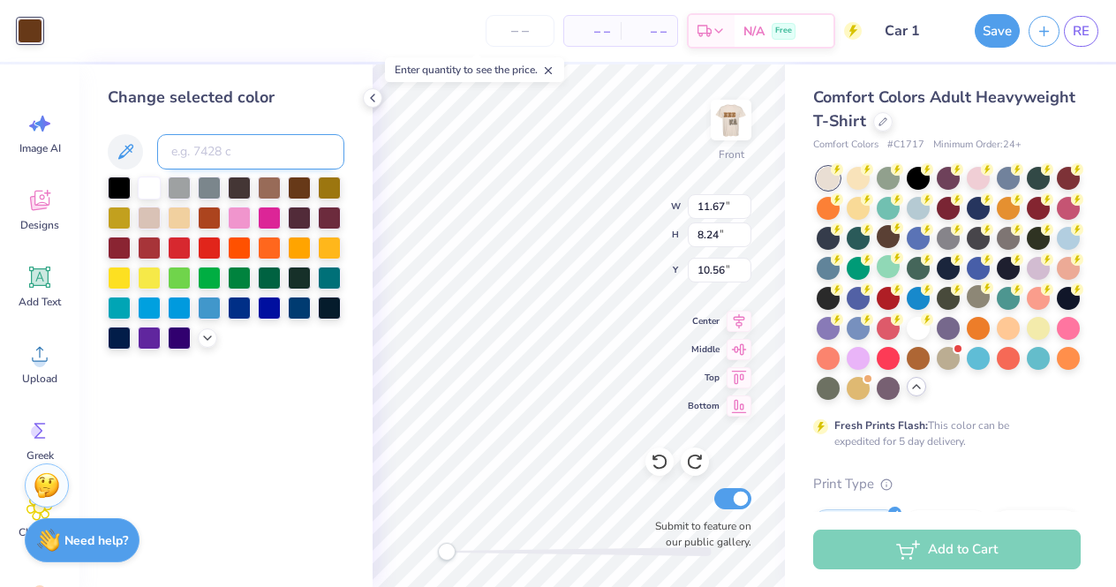
click at [283, 156] on input at bounding box center [250, 151] width 187 height 35
type input "7645"
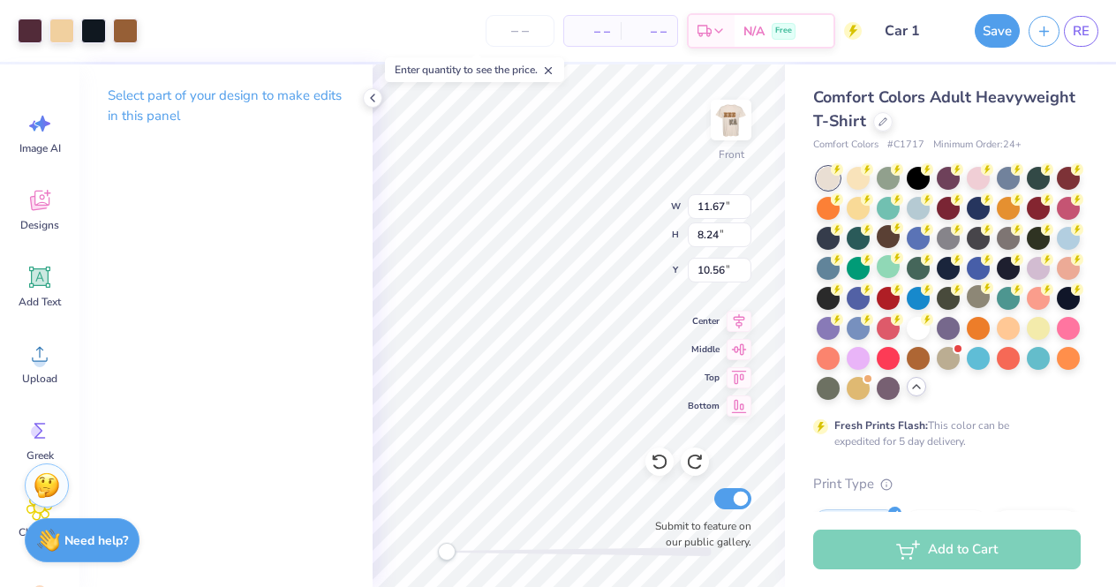
type input "3.53"
type input "5.16"
type input "7.40"
type input "11.67"
type input "8.24"
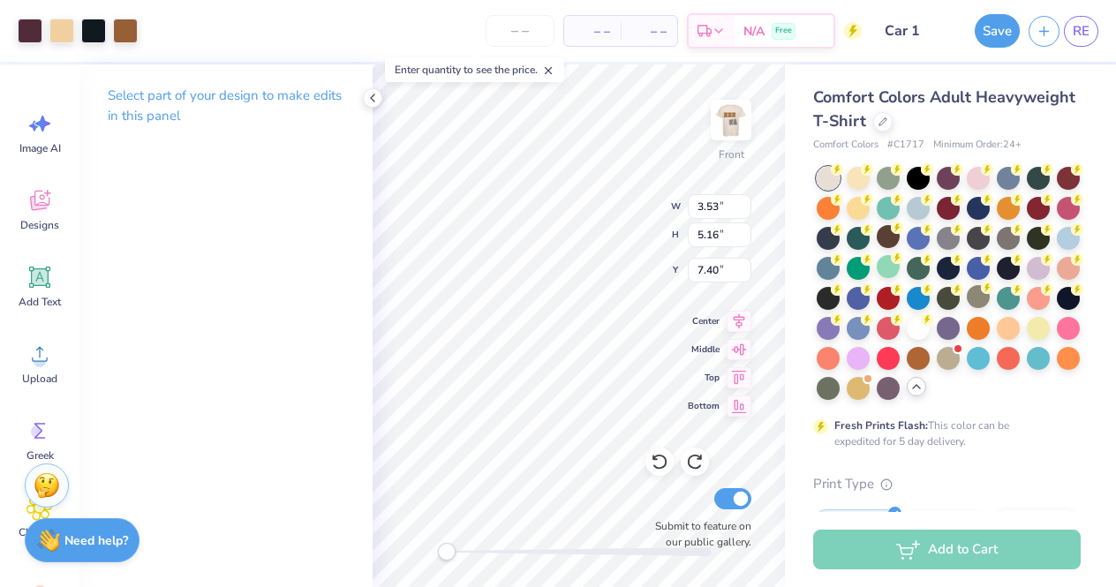
type input "10.56"
type input "3.53"
type input "5.16"
type input "7.40"
click at [26, 27] on div at bounding box center [30, 29] width 25 height 25
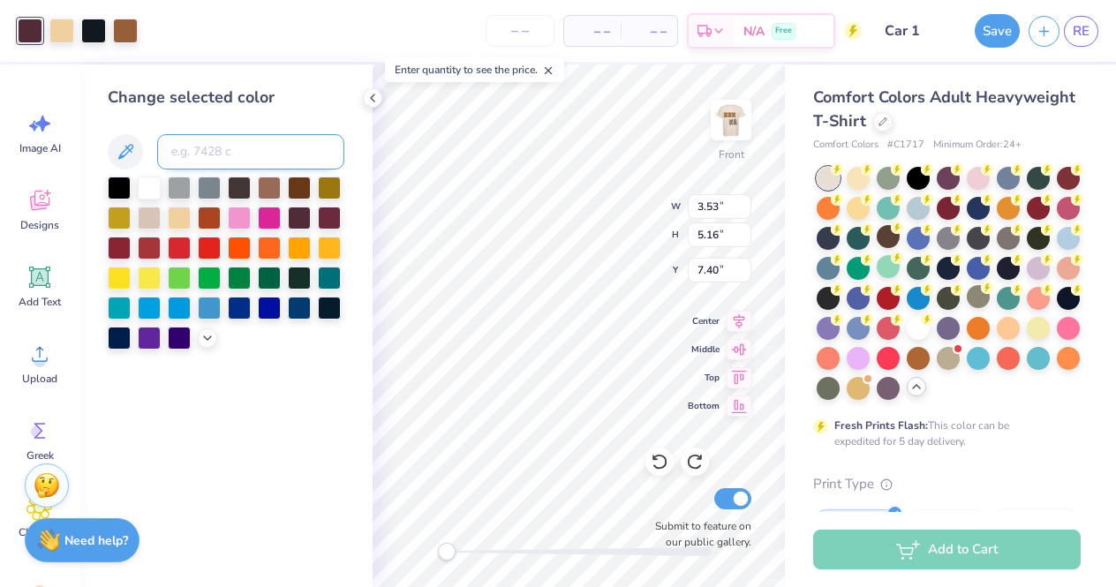
click at [215, 155] on input at bounding box center [250, 151] width 187 height 35
type input "1545"
type input "3.41"
type input "5.08"
type input "5.75"
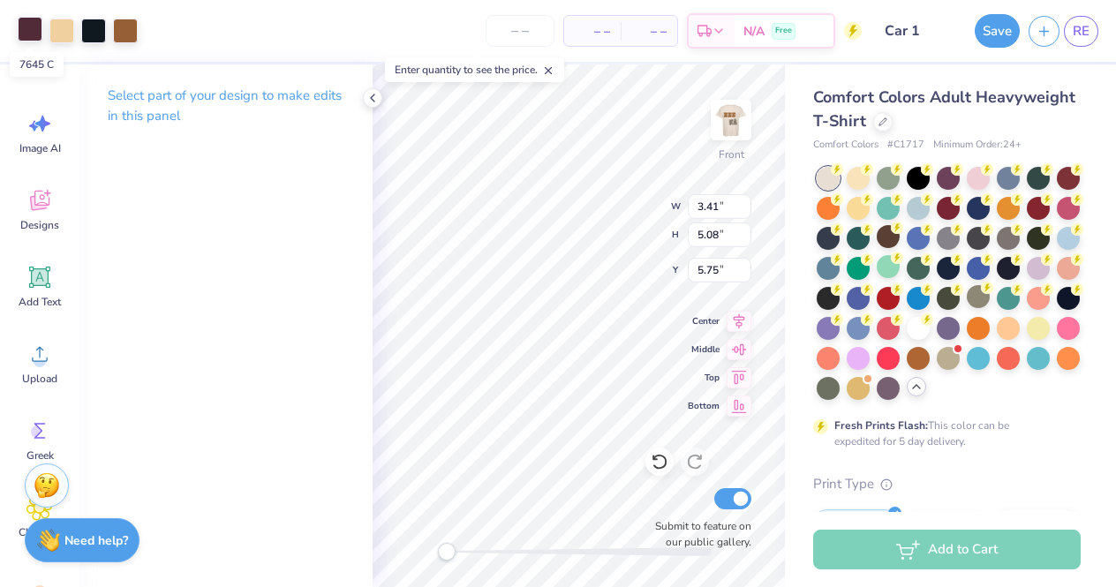
click at [36, 33] on div at bounding box center [30, 29] width 25 height 25
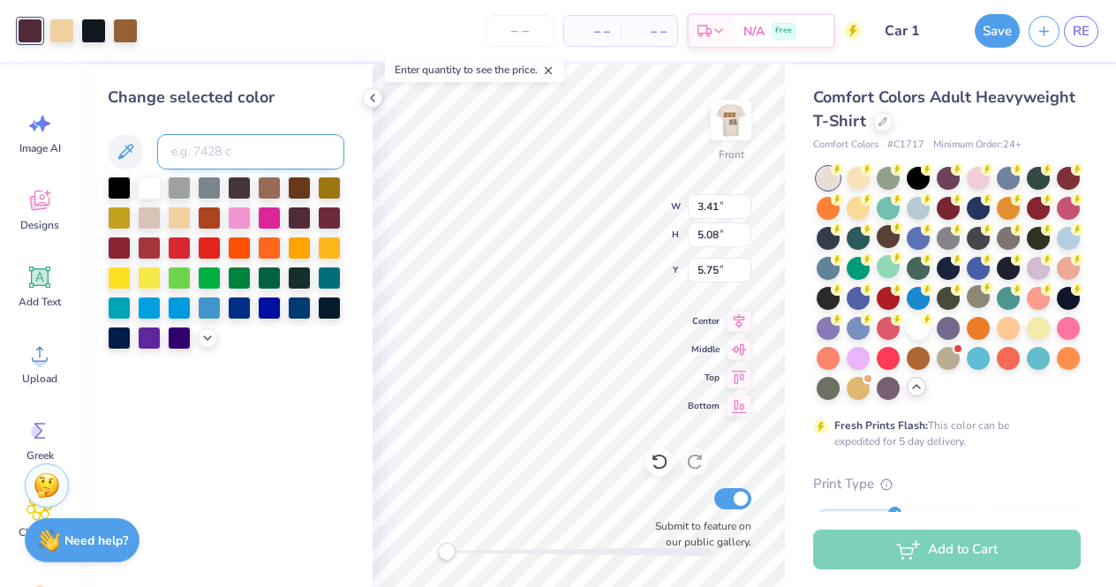
click at [222, 144] on input at bounding box center [250, 151] width 187 height 35
type input "1545"
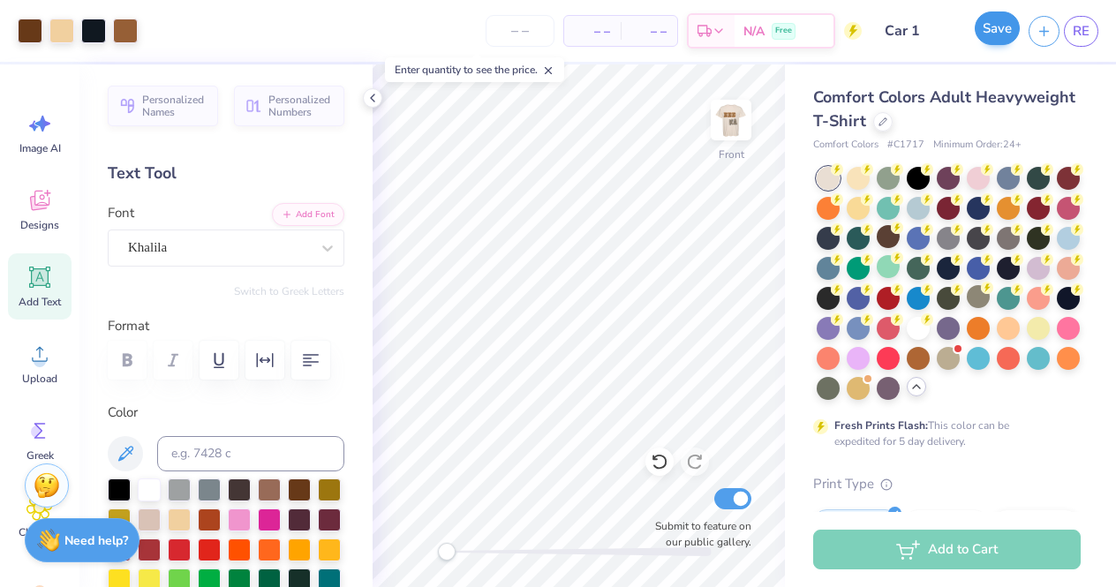
click at [987, 41] on button "Save" at bounding box center [997, 28] width 45 height 34
click at [375, 97] on icon at bounding box center [373, 98] width 14 height 14
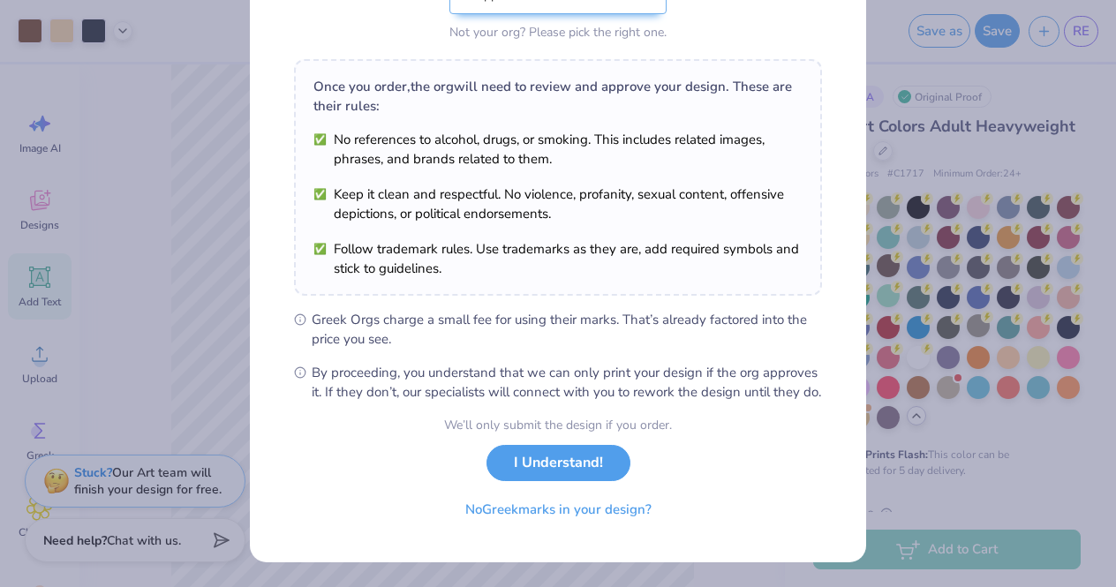
scroll to position [239, 0]
click at [562, 464] on button "I Understand!" at bounding box center [559, 459] width 144 height 36
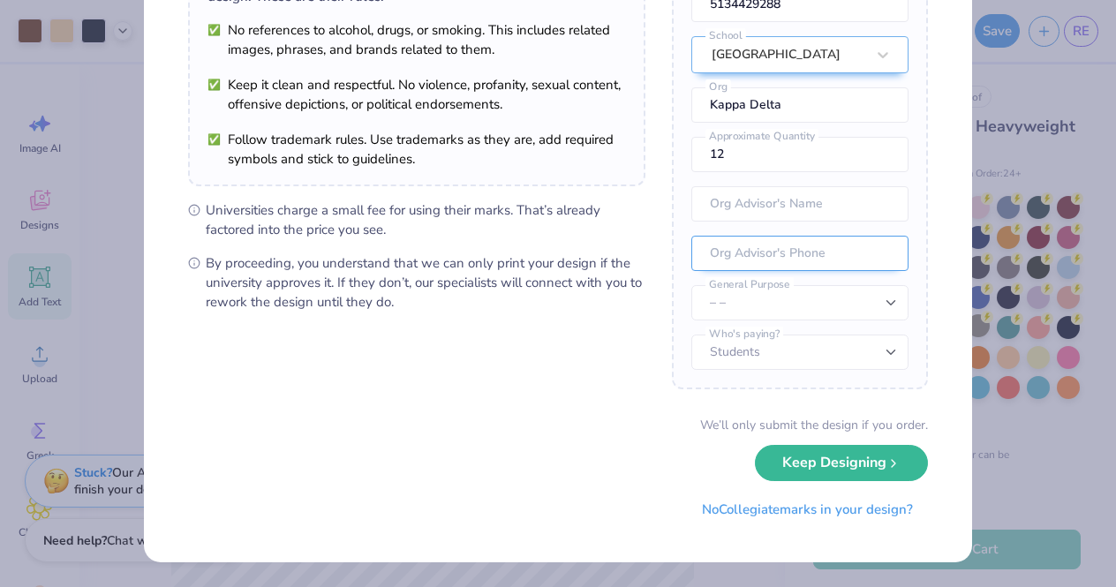
scroll to position [181, 0]
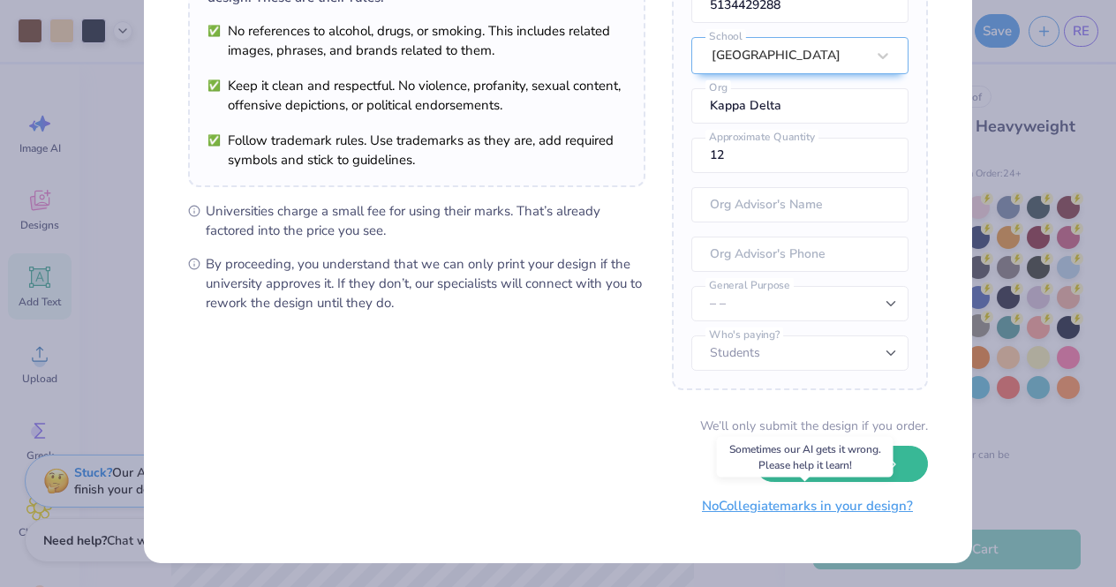
click at [807, 512] on button "No Collegiate marks in your design?" at bounding box center [807, 506] width 241 height 36
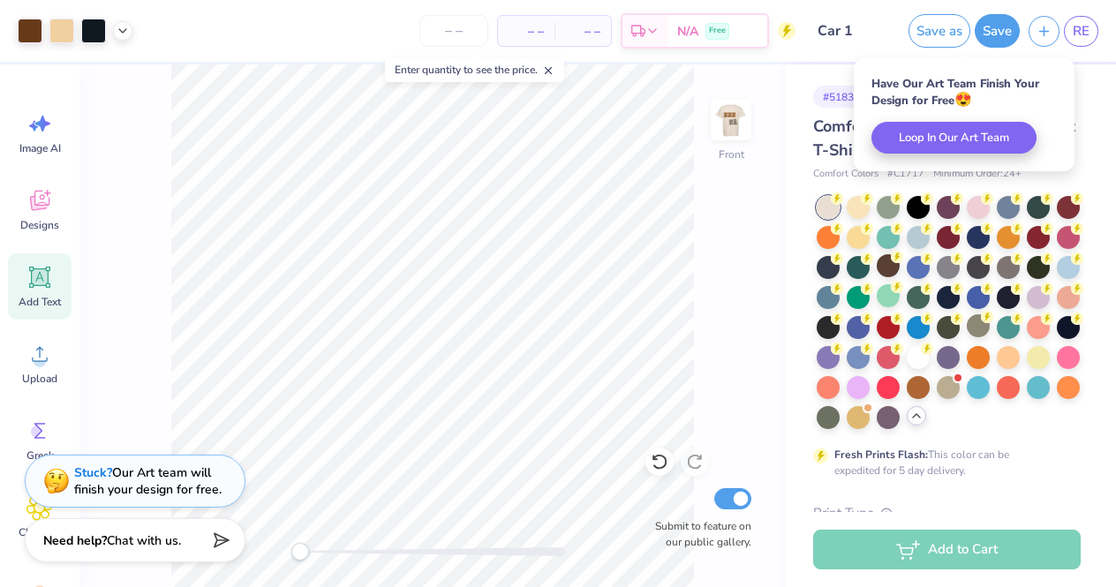
scroll to position [0, 0]
